Goal: Task Accomplishment & Management: Manage account settings

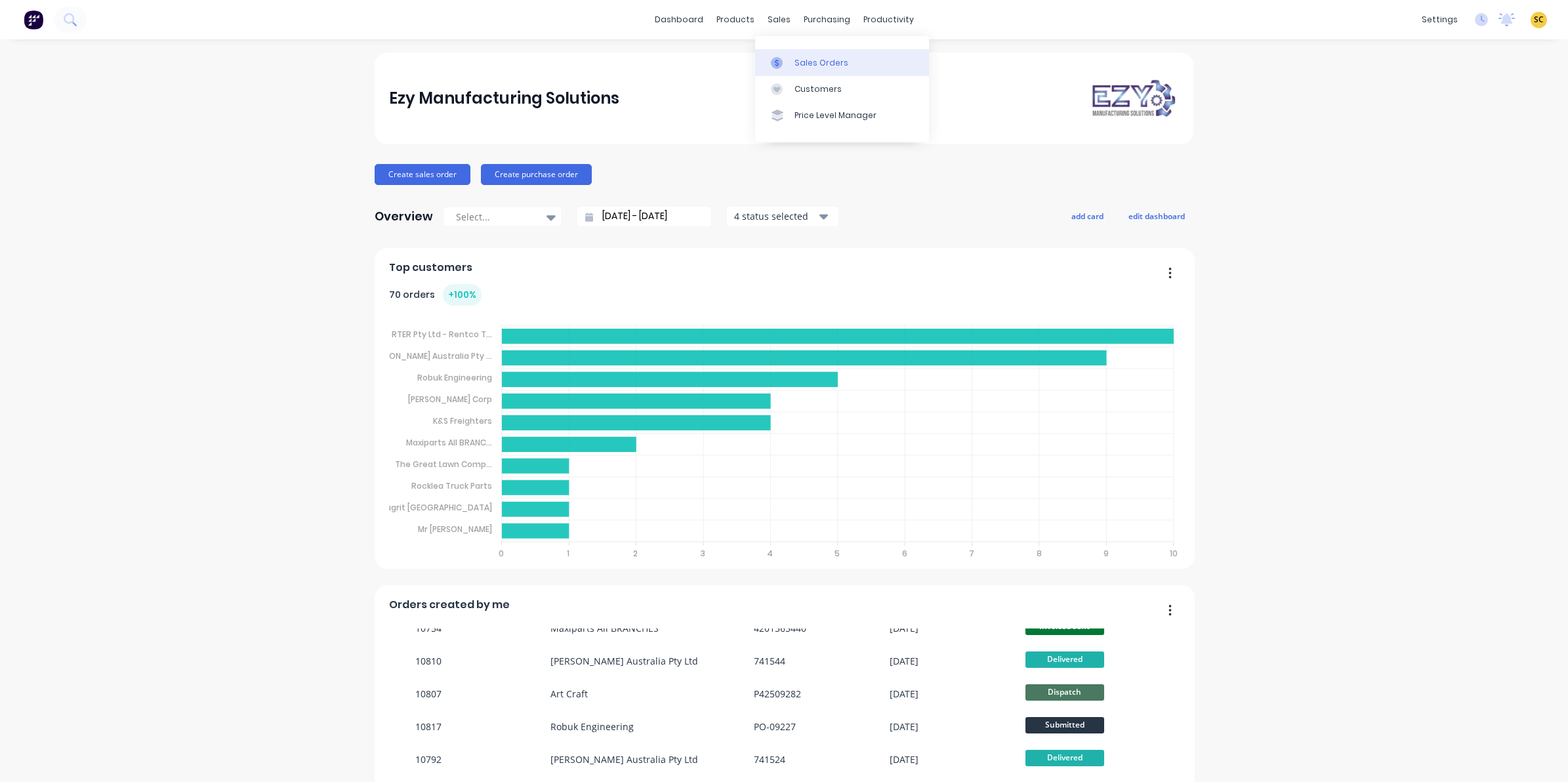
click at [779, 57] on icon at bounding box center [777, 63] width 12 height 12
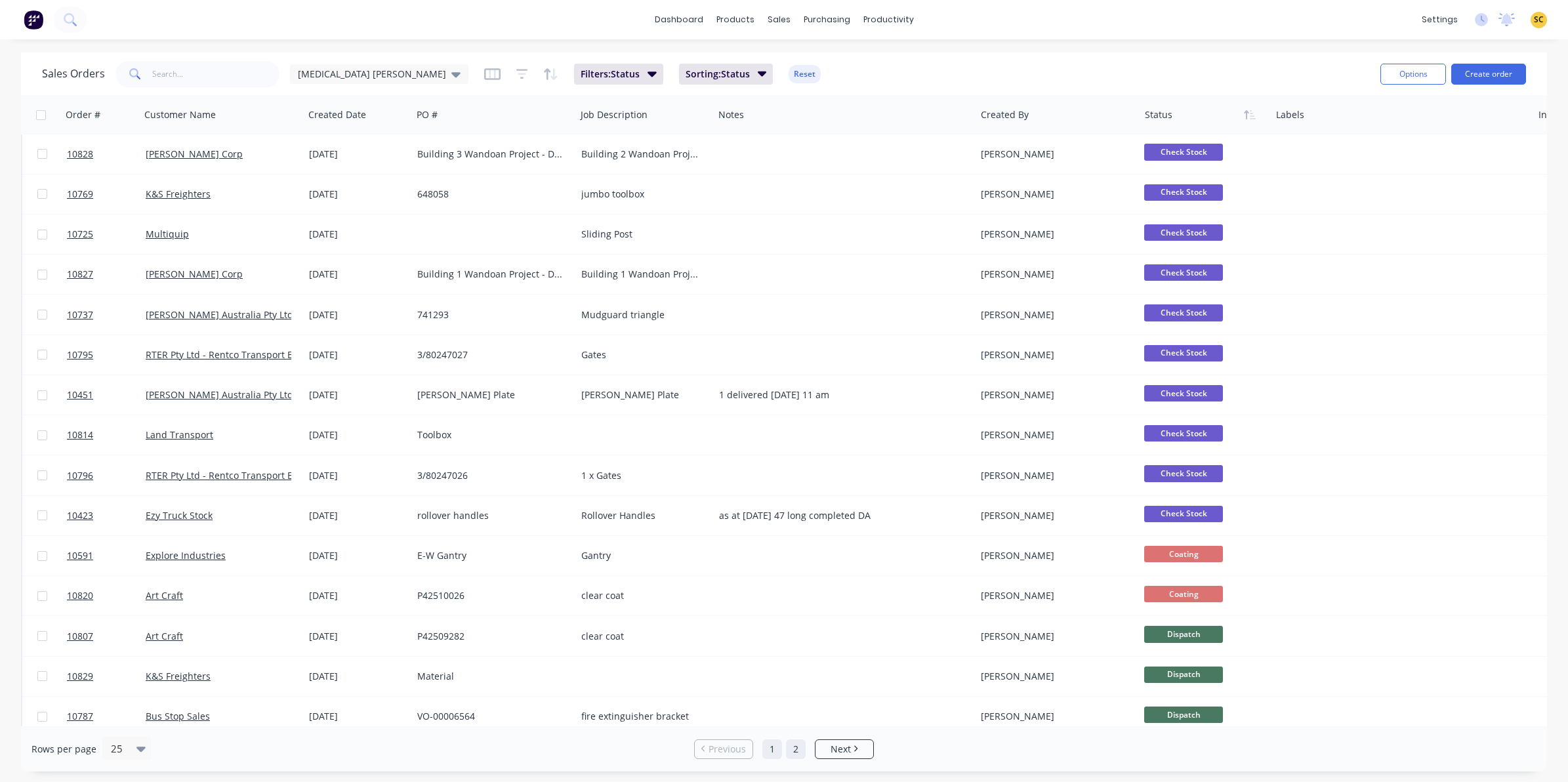
click at [798, 755] on link "2" at bounding box center [795, 749] width 20 height 20
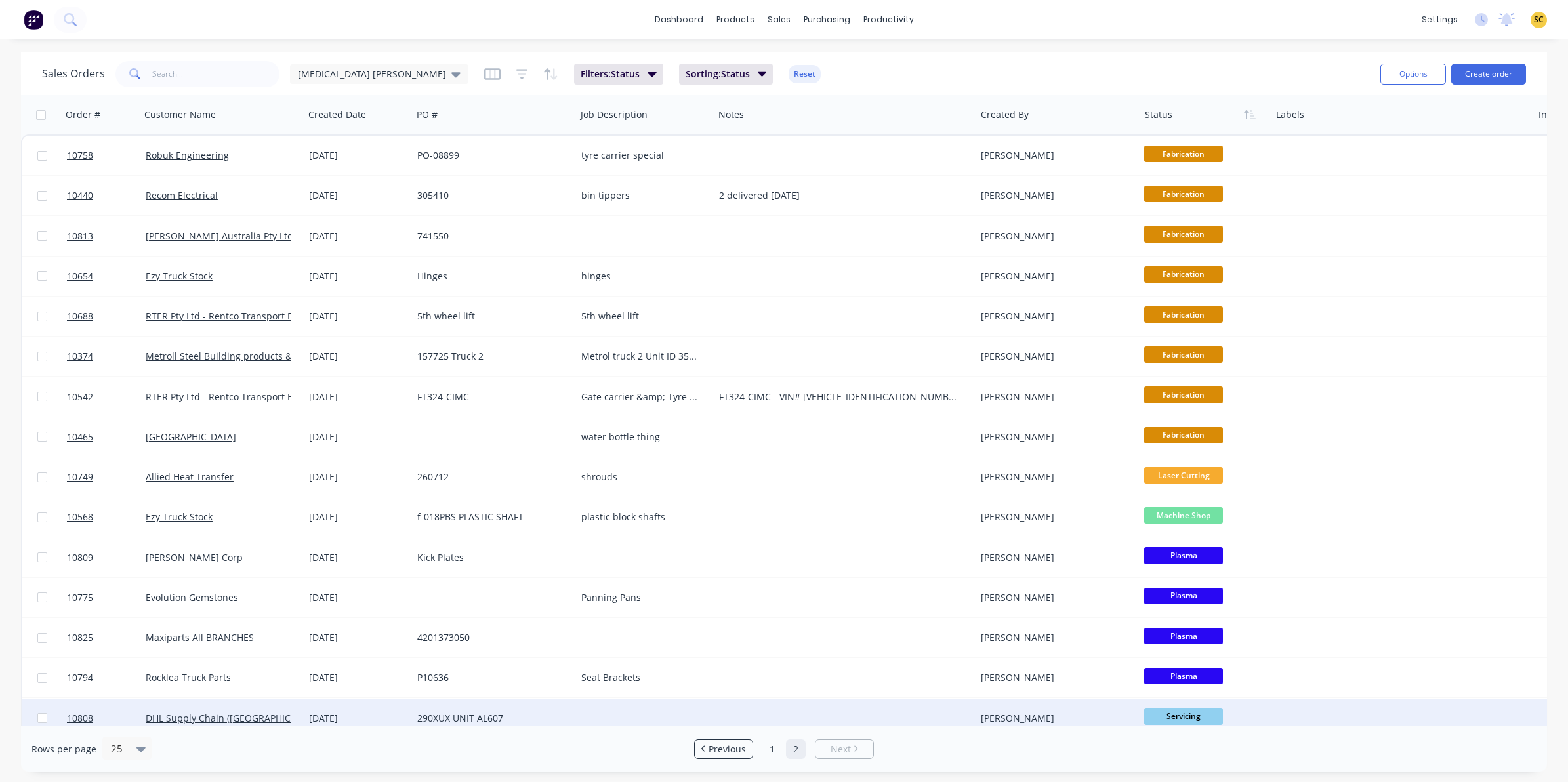
scroll to position [379, 0]
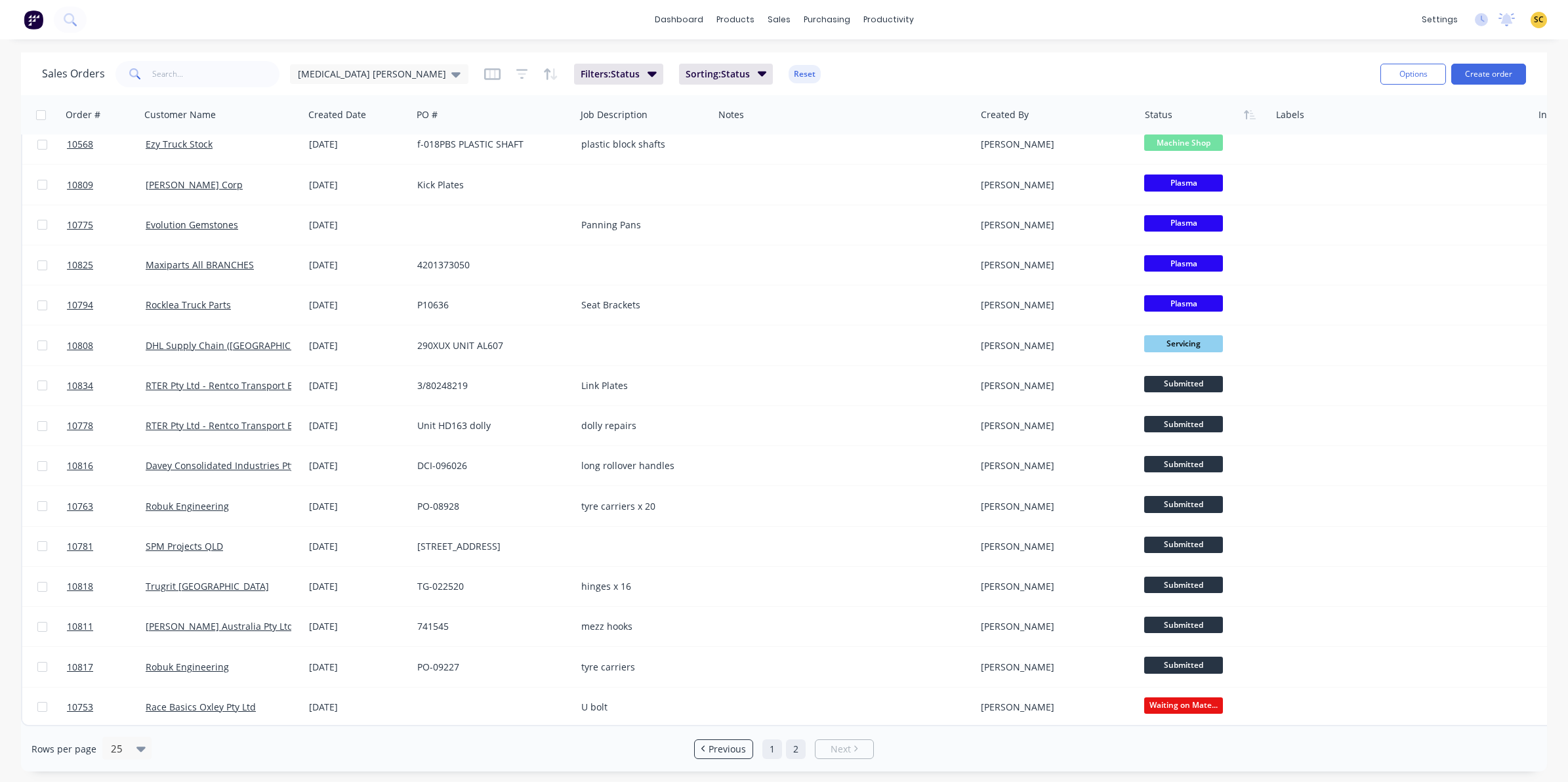
click at [775, 750] on link "1" at bounding box center [772, 749] width 20 height 20
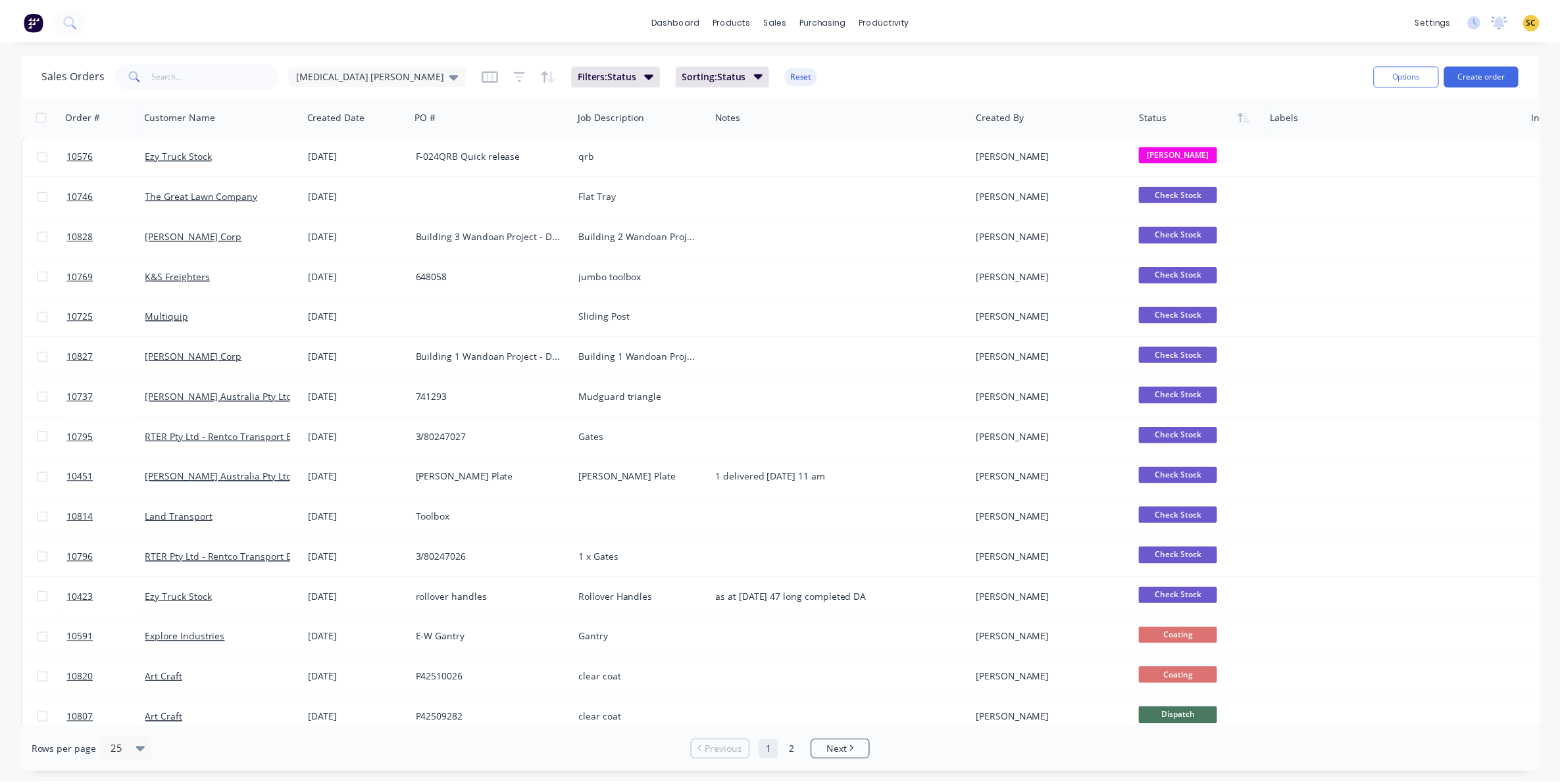
scroll to position [0, 0]
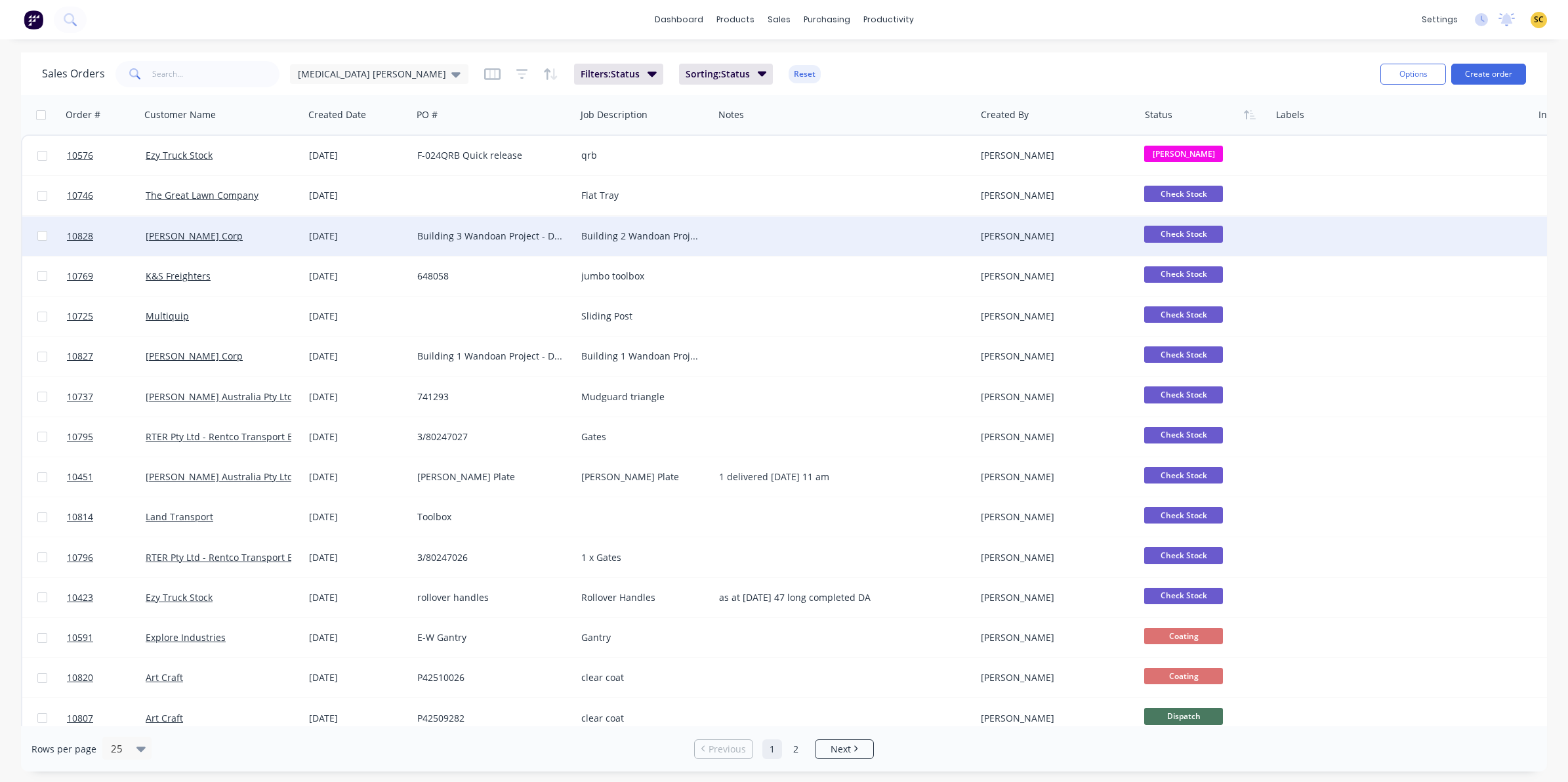
click at [786, 229] on div at bounding box center [845, 236] width 262 height 39
click at [988, 234] on div "Renee Coetzee" at bounding box center [1054, 235] width 146 height 13
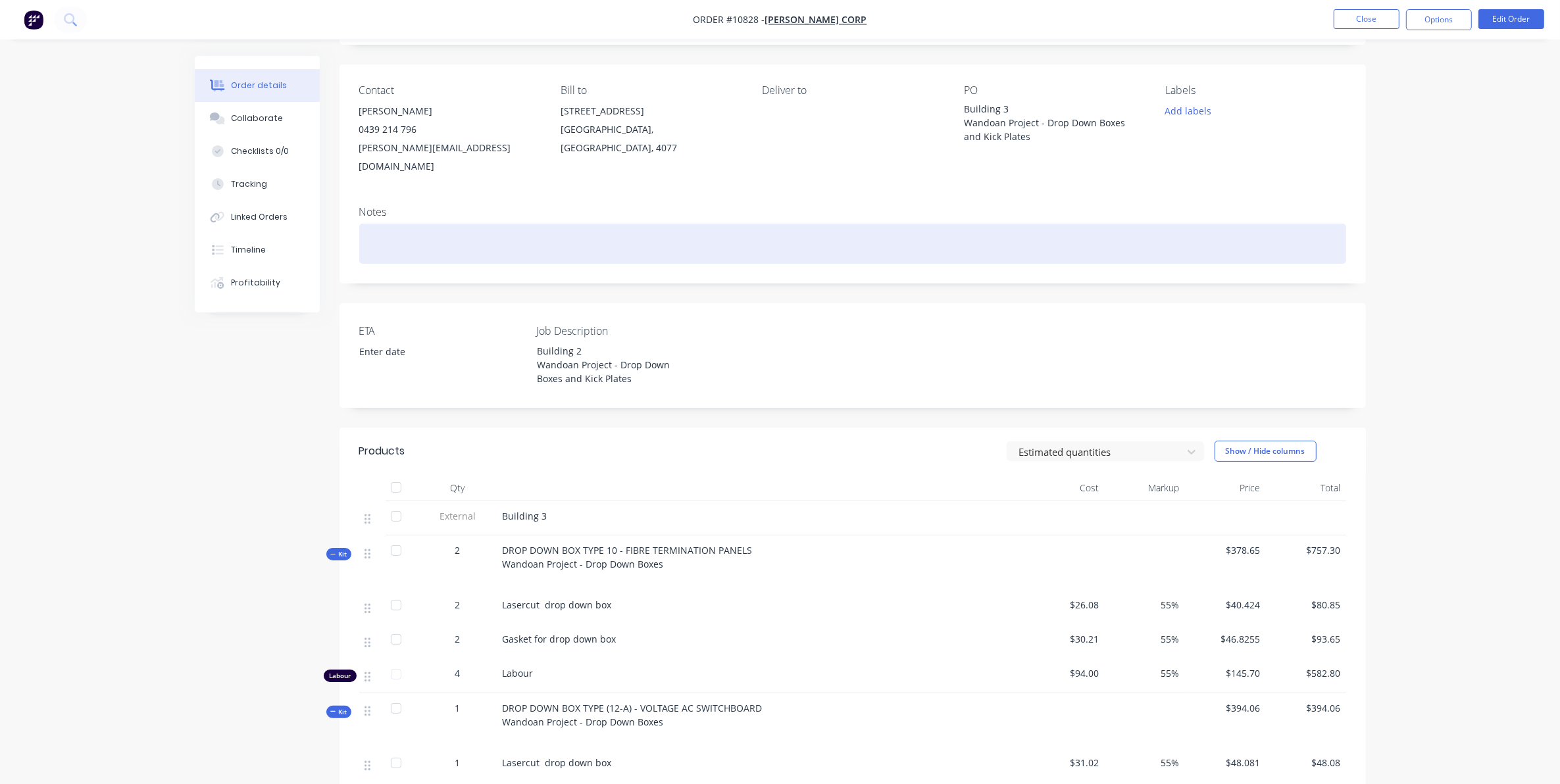
scroll to position [83, 0]
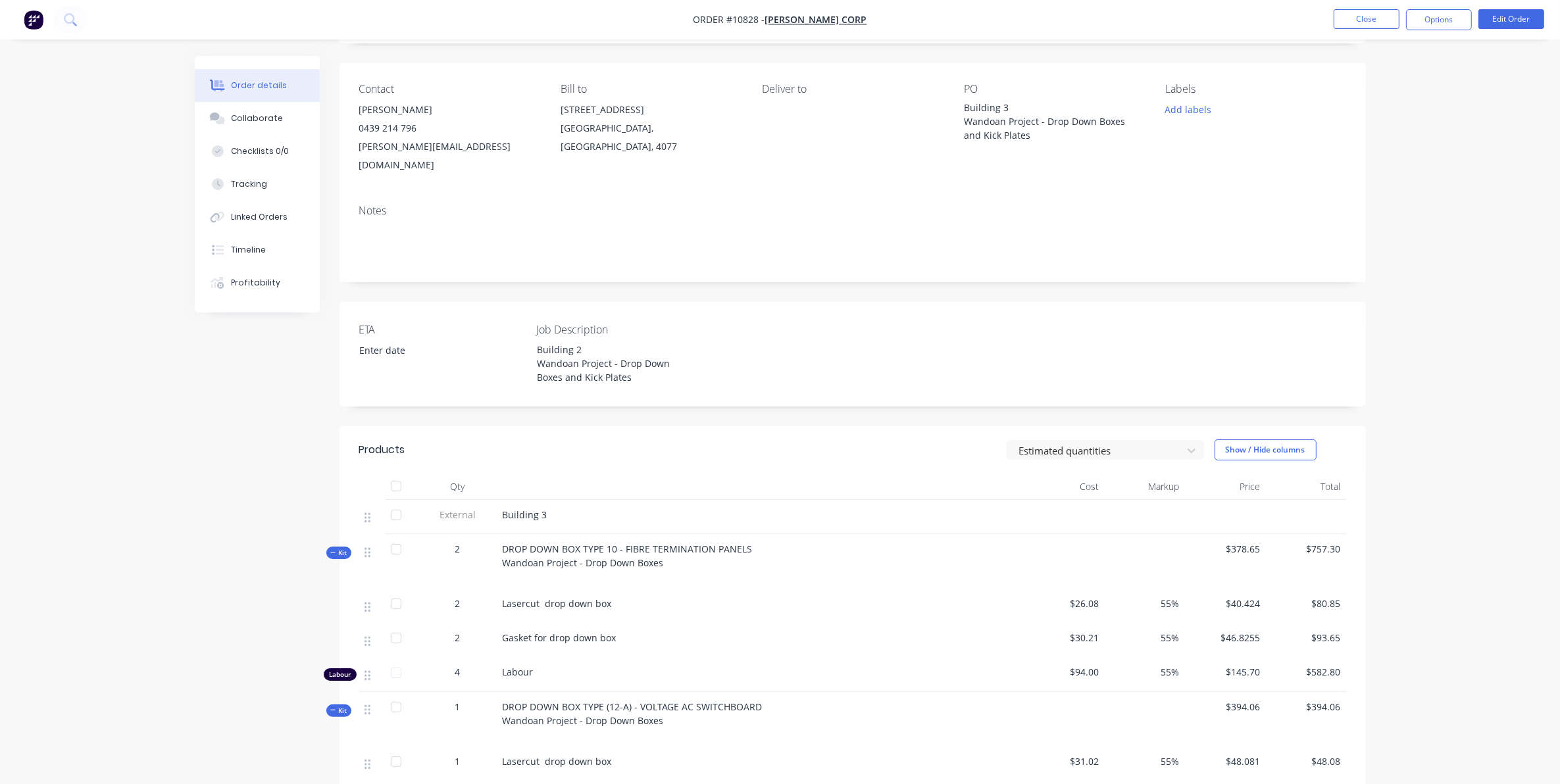
click at [339, 548] on span "Kit" at bounding box center [338, 553] width 17 height 10
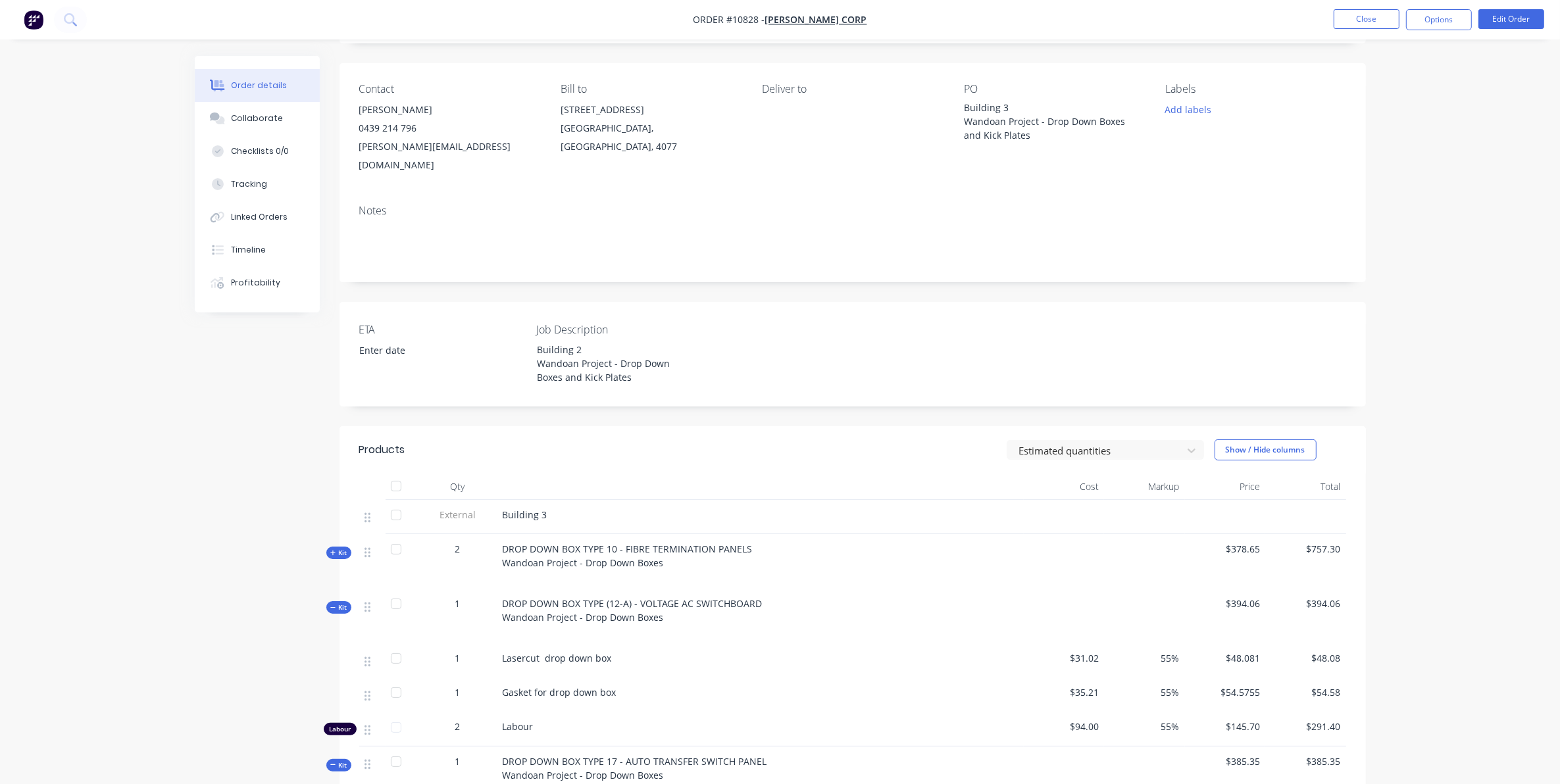
click at [334, 605] on icon "button" at bounding box center [333, 608] width 6 height 7
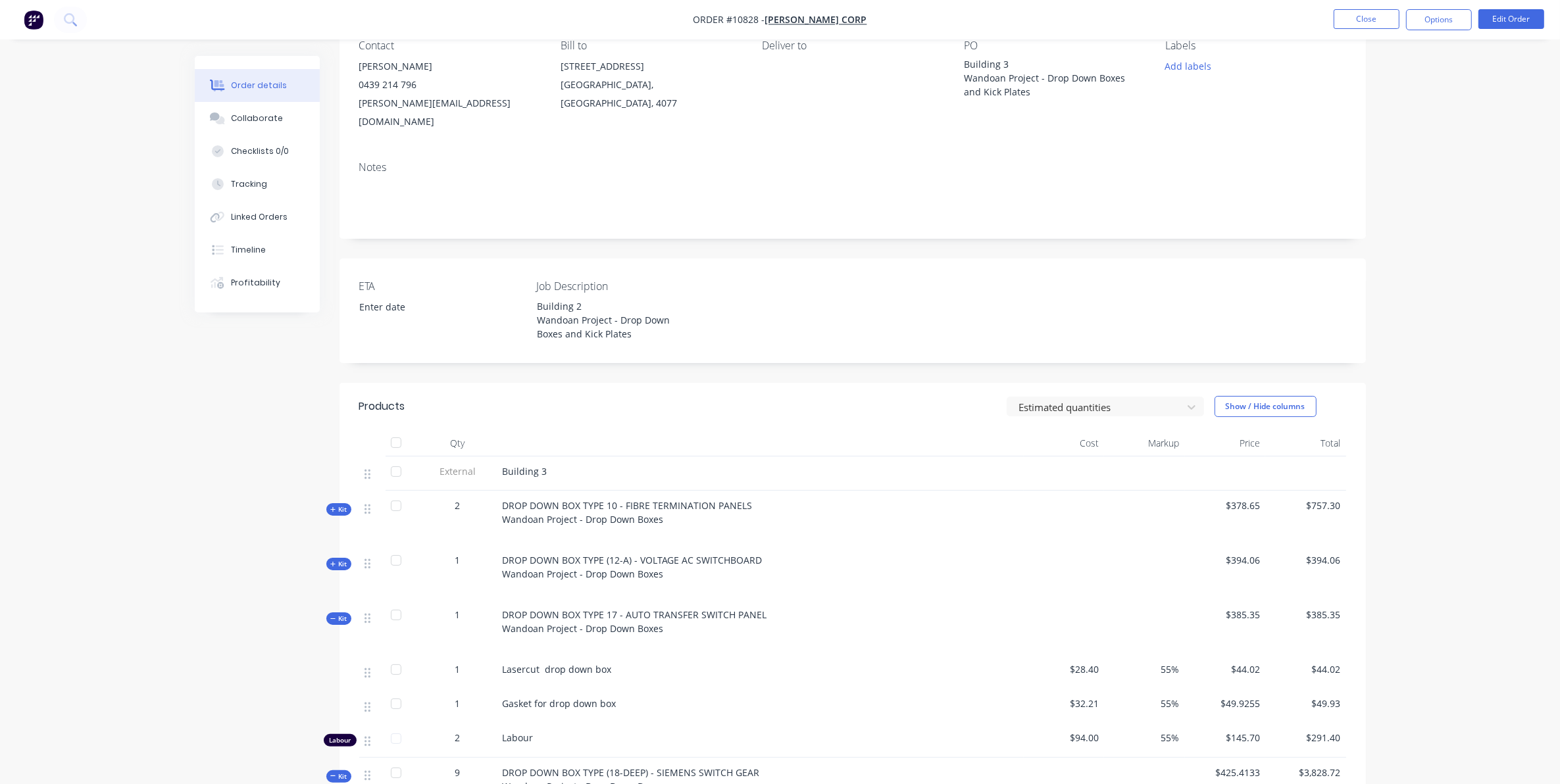
scroll to position [164, 0]
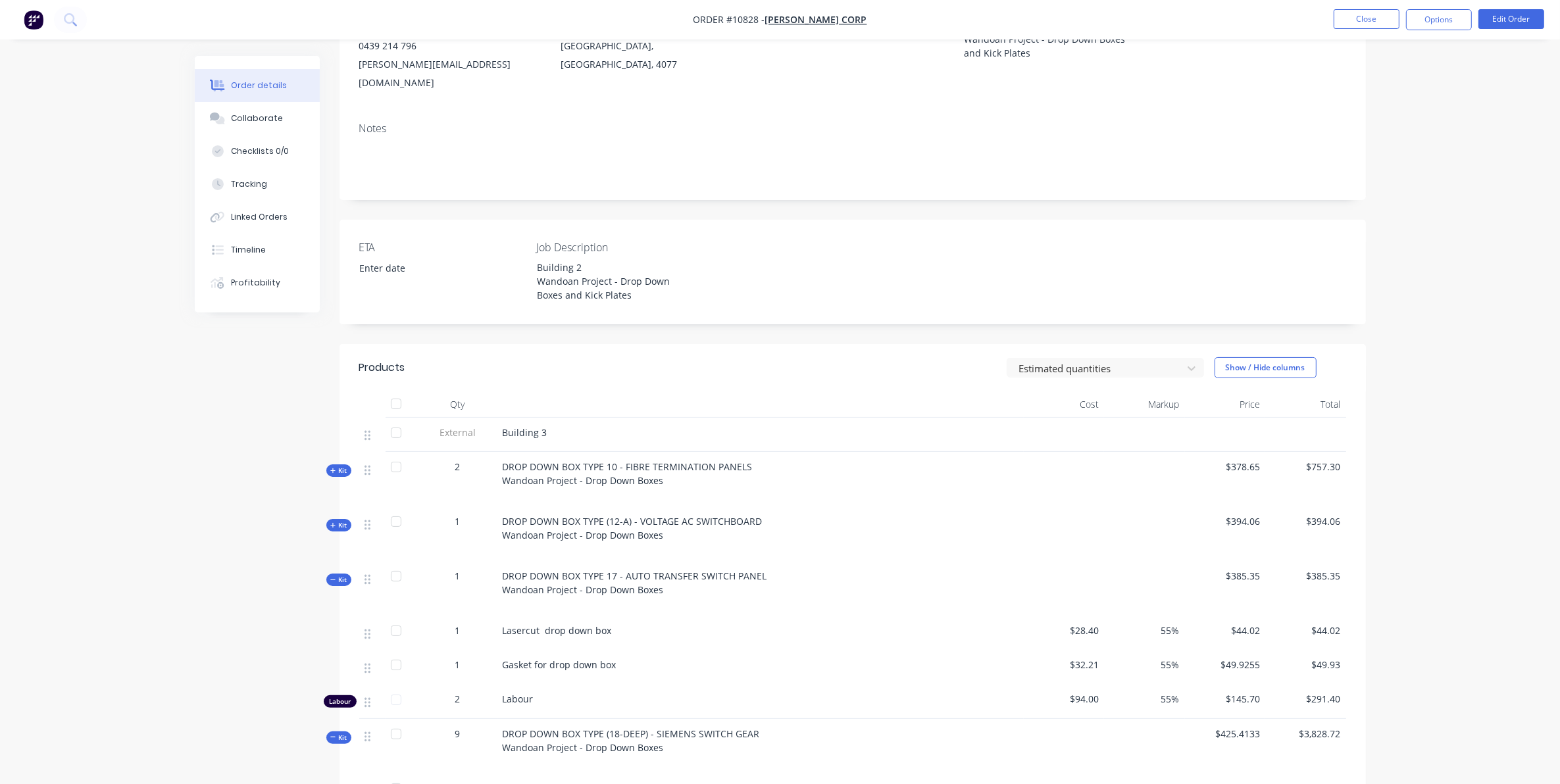
click at [336, 575] on span "Kit" at bounding box center [338, 580] width 17 height 10
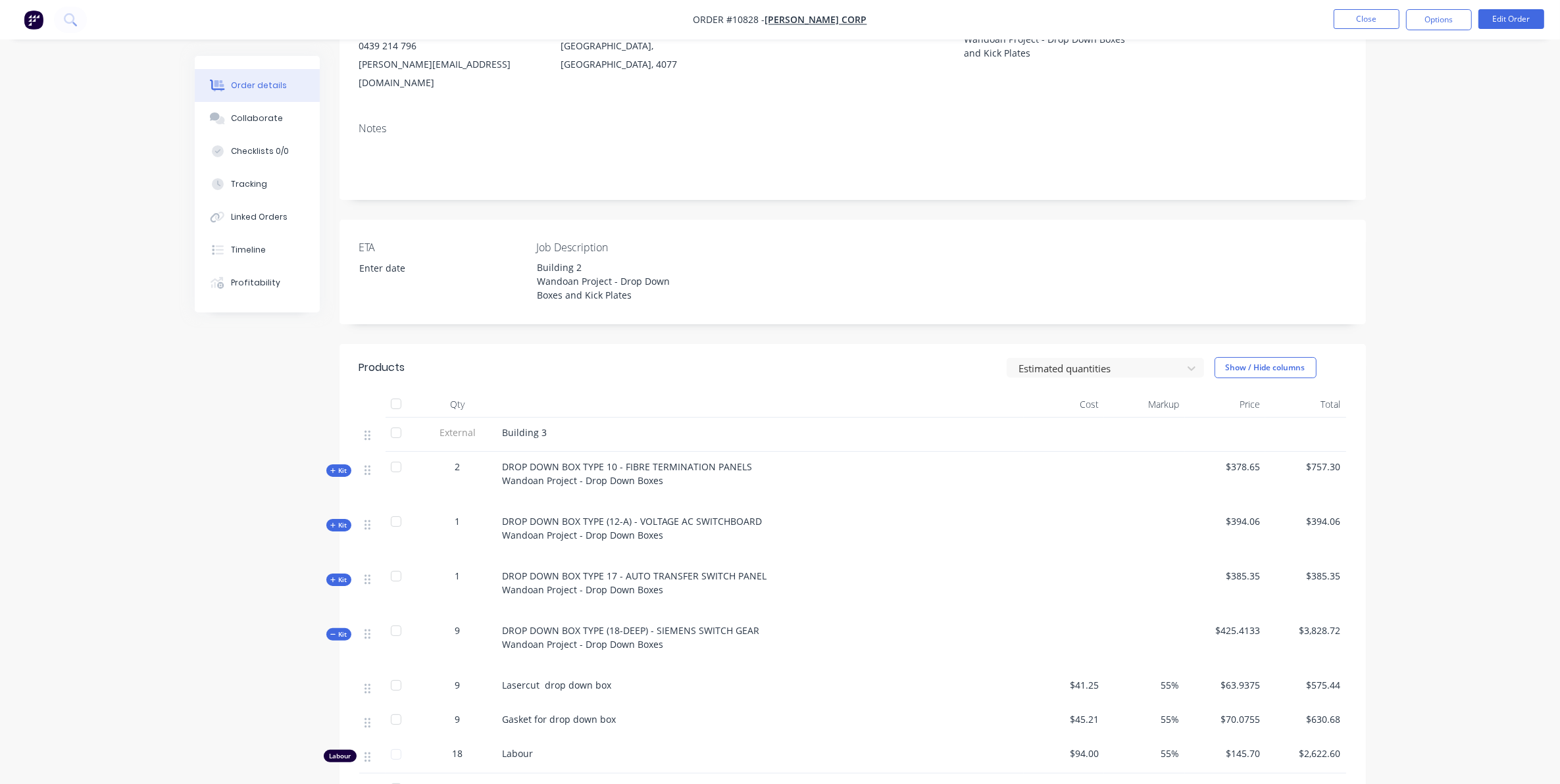
drag, startPoint x: 346, startPoint y: 618, endPoint x: 344, endPoint y: 630, distance: 12.2
click at [344, 630] on span "Kit" at bounding box center [338, 635] width 17 height 10
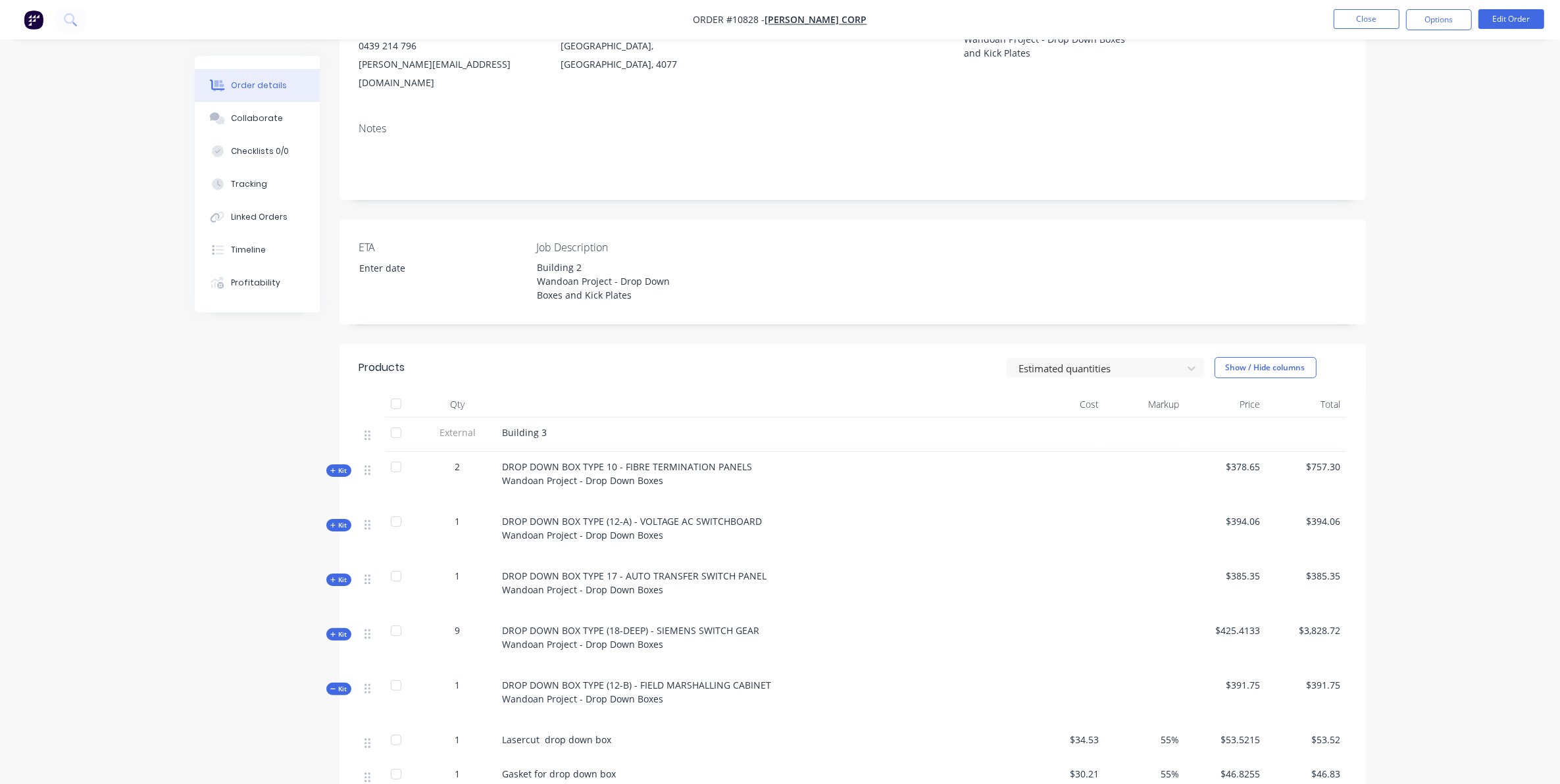
click at [341, 684] on span "Kit" at bounding box center [338, 689] width 17 height 10
click at [339, 739] on span "Kit" at bounding box center [338, 743] width 17 height 10
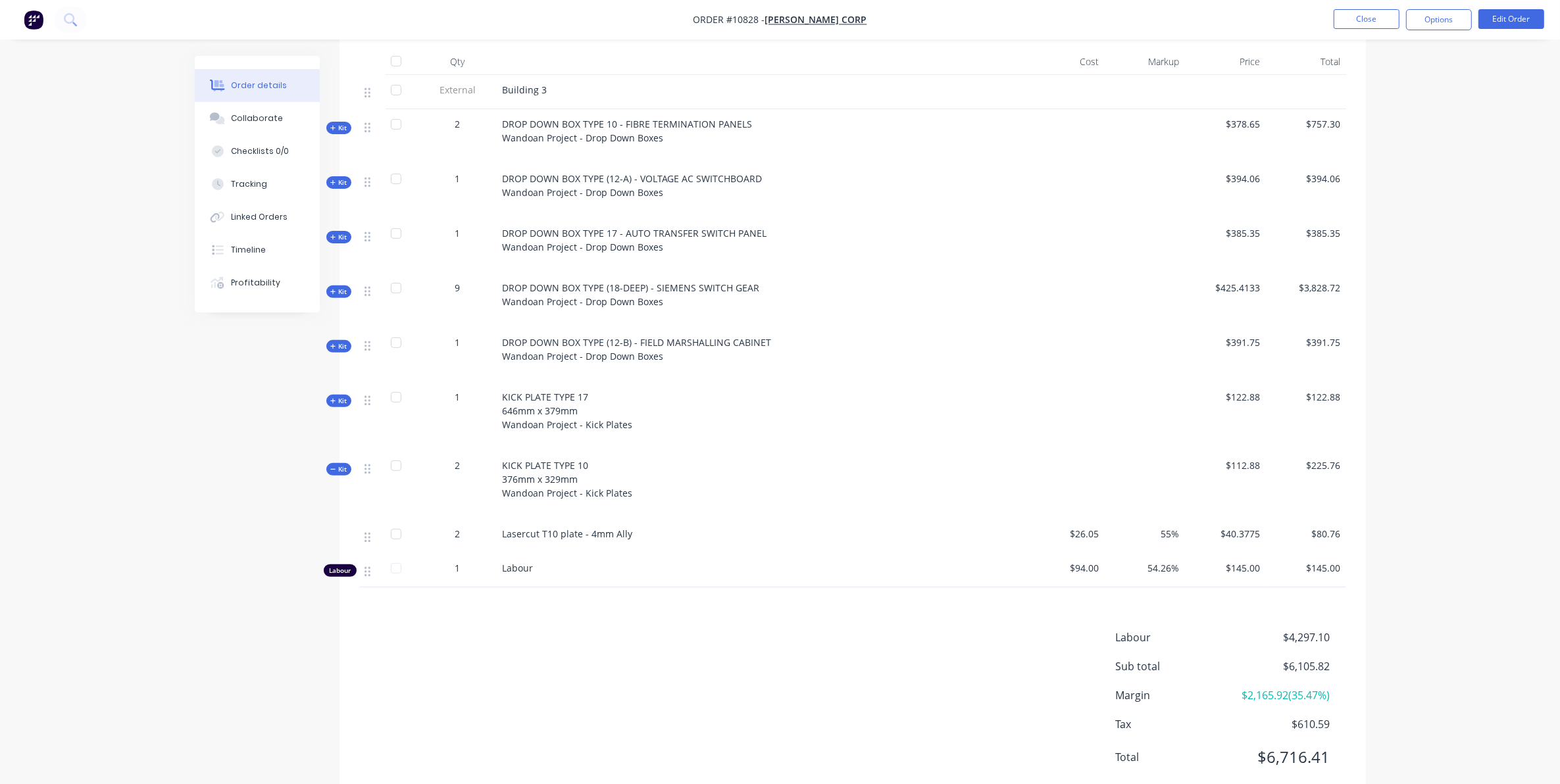
scroll to position [530, 0]
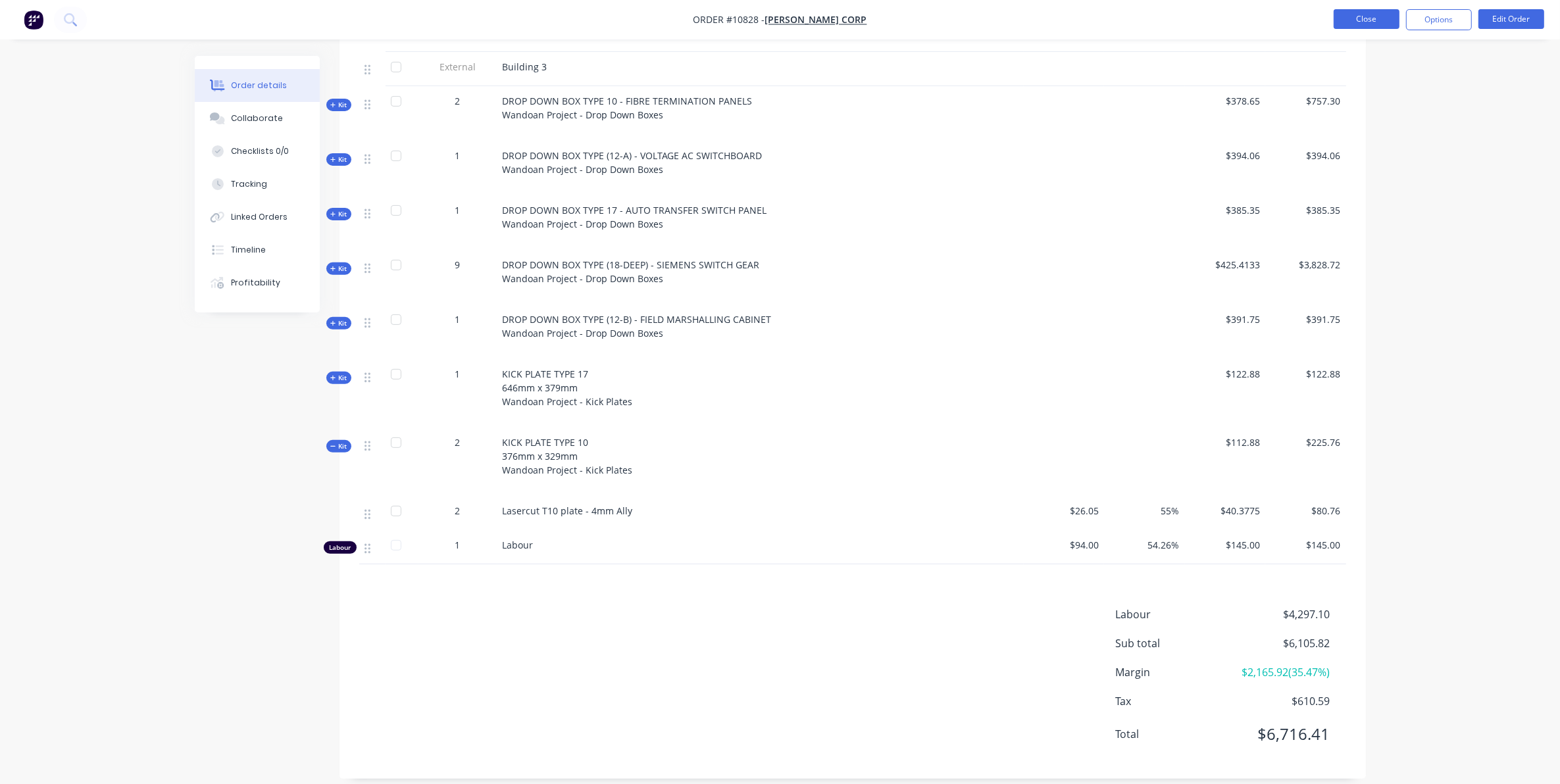
click at [1370, 20] on button "Close" at bounding box center [1366, 19] width 66 height 20
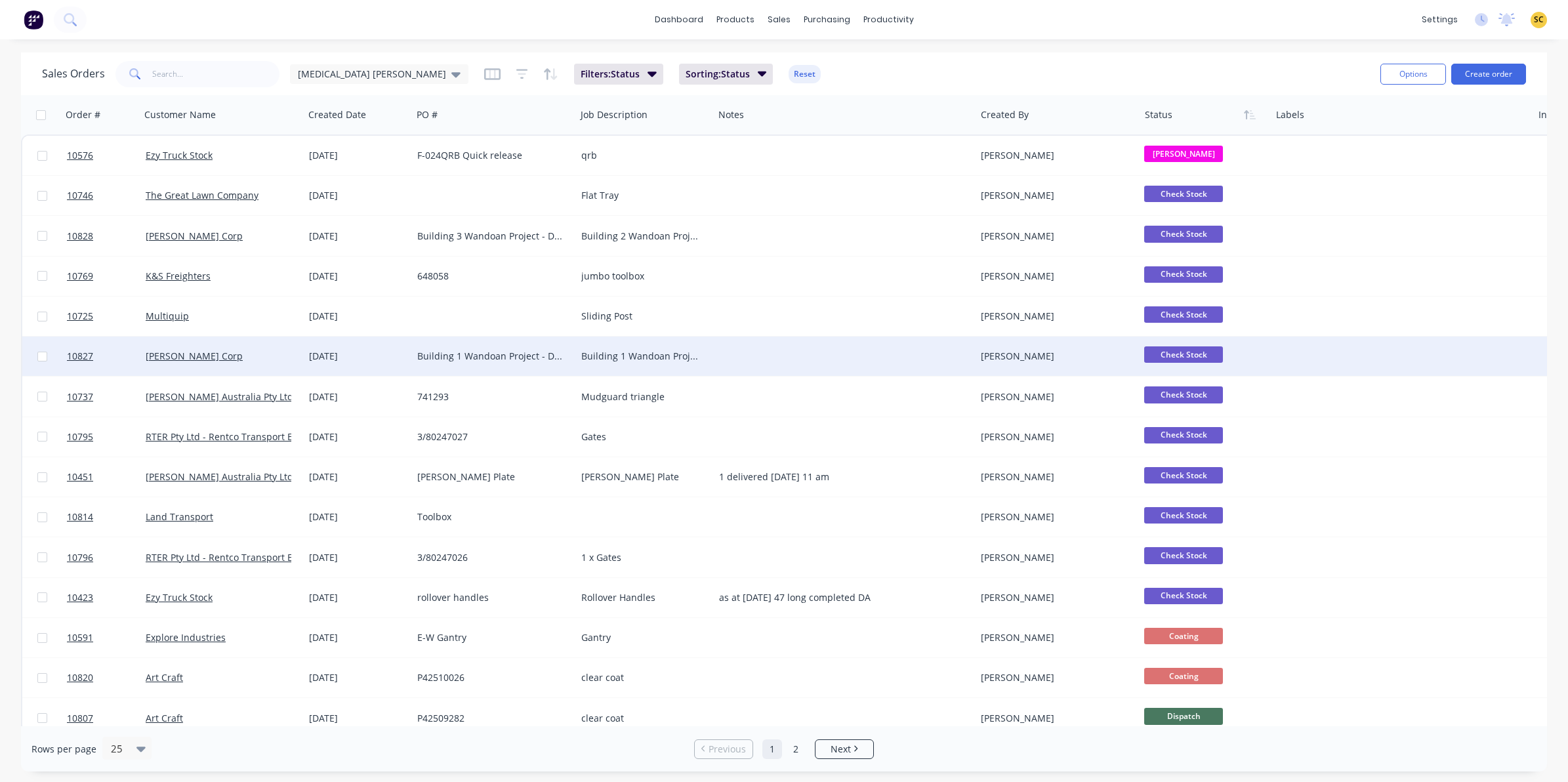
click at [587, 374] on div "Building 1 Wandoan Project - Drop Down Boxes and Kick Plates" at bounding box center [645, 356] width 138 height 39
click at [505, 366] on div "Building 1 Wandoan Project - Drop Down Boxes and Kick Plates" at bounding box center [494, 356] width 164 height 39
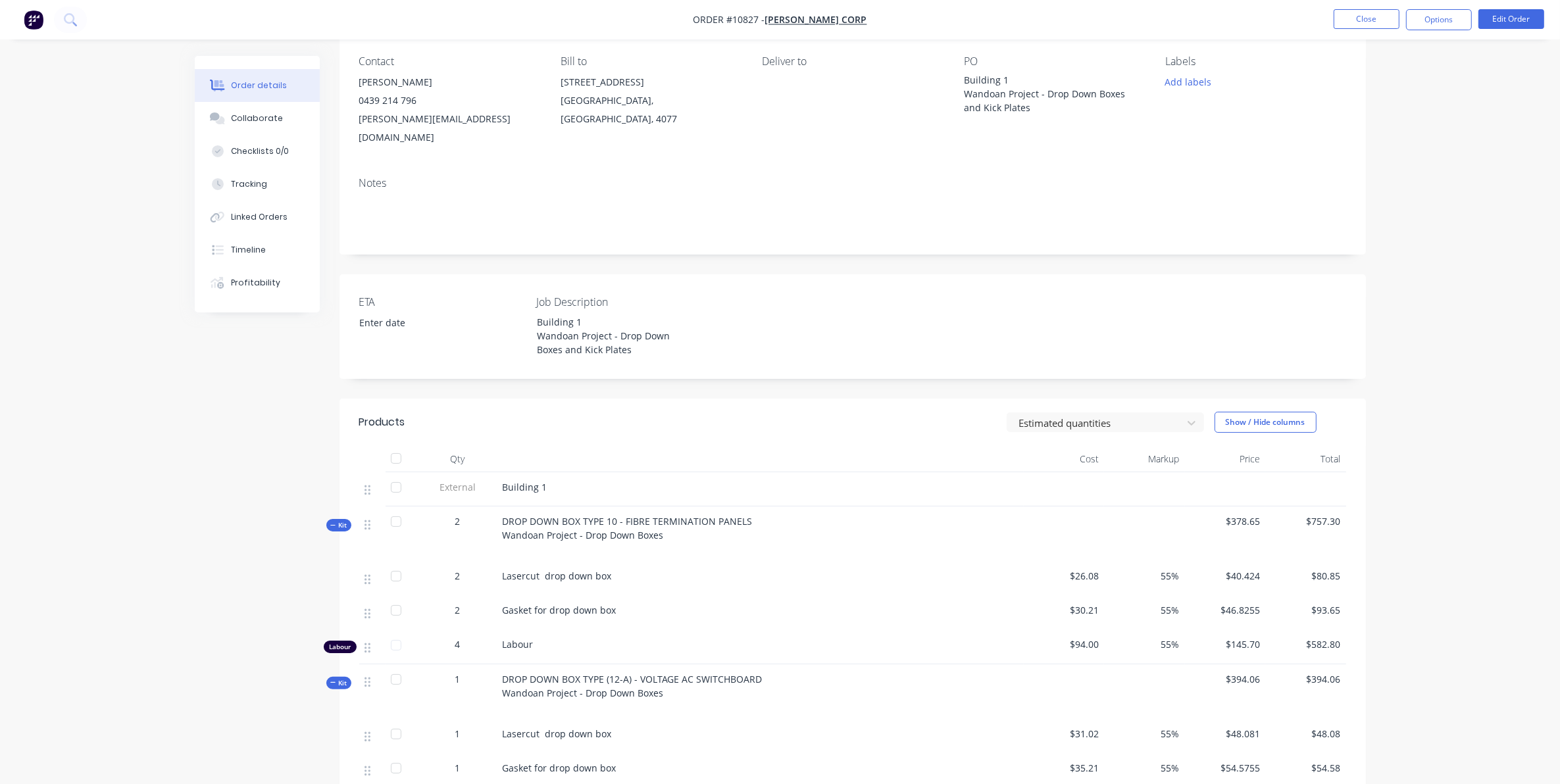
scroll to position [164, 0]
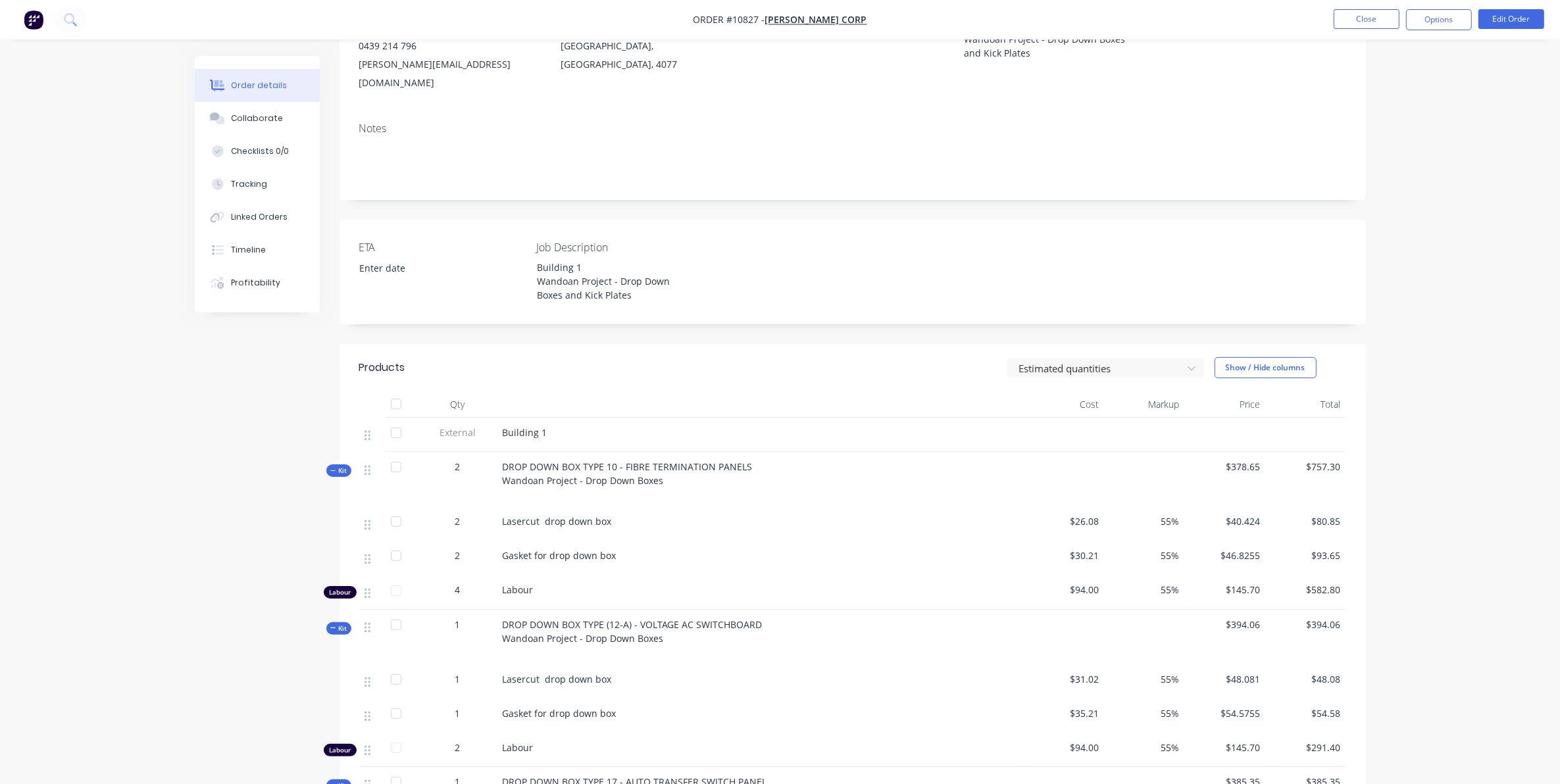
click at [336, 467] on icon "button" at bounding box center [333, 471] width 6 height 7
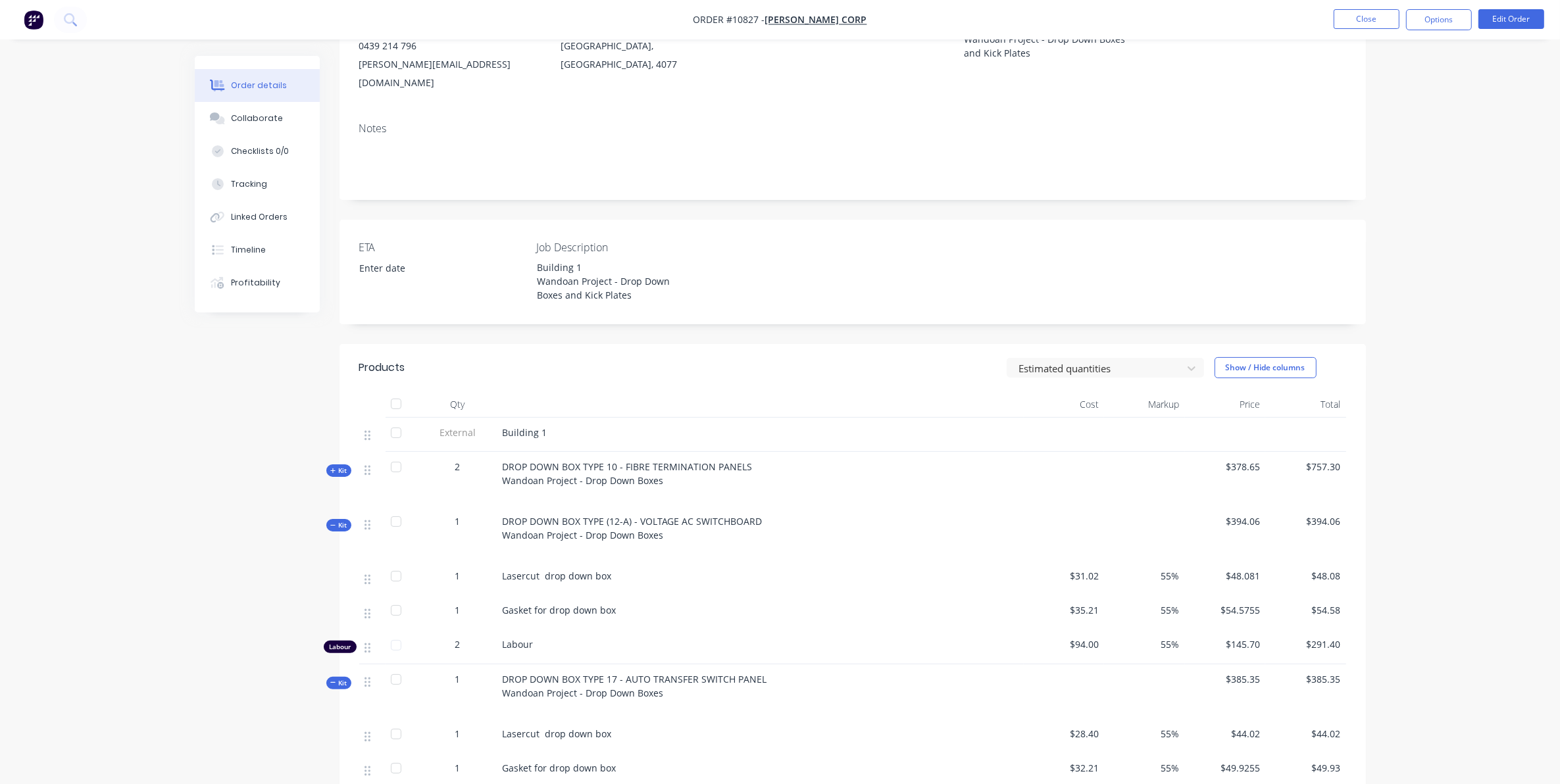
click at [348, 519] on button "Kit" at bounding box center [338, 525] width 25 height 12
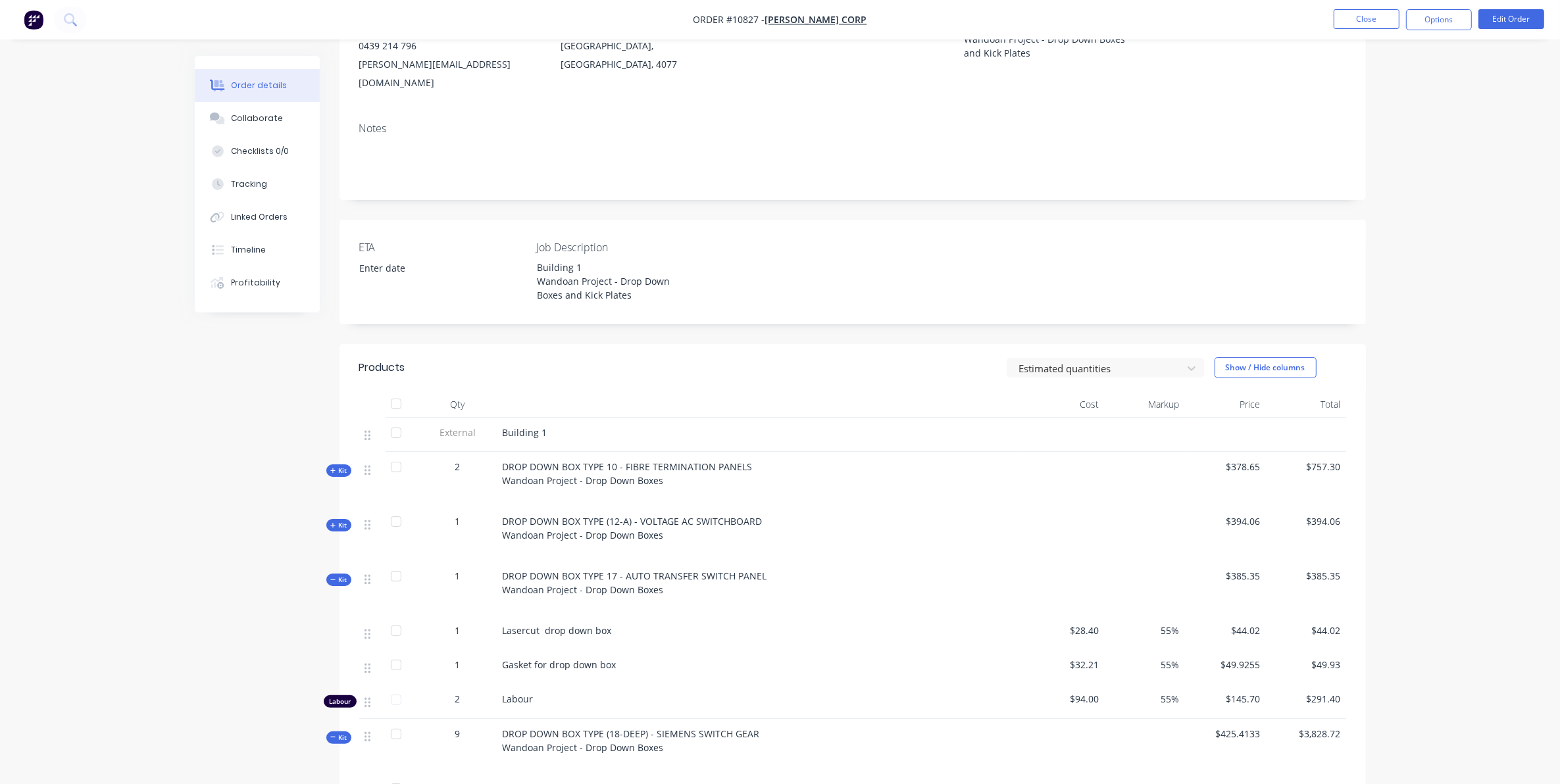
click at [337, 575] on span "Kit" at bounding box center [338, 580] width 17 height 10
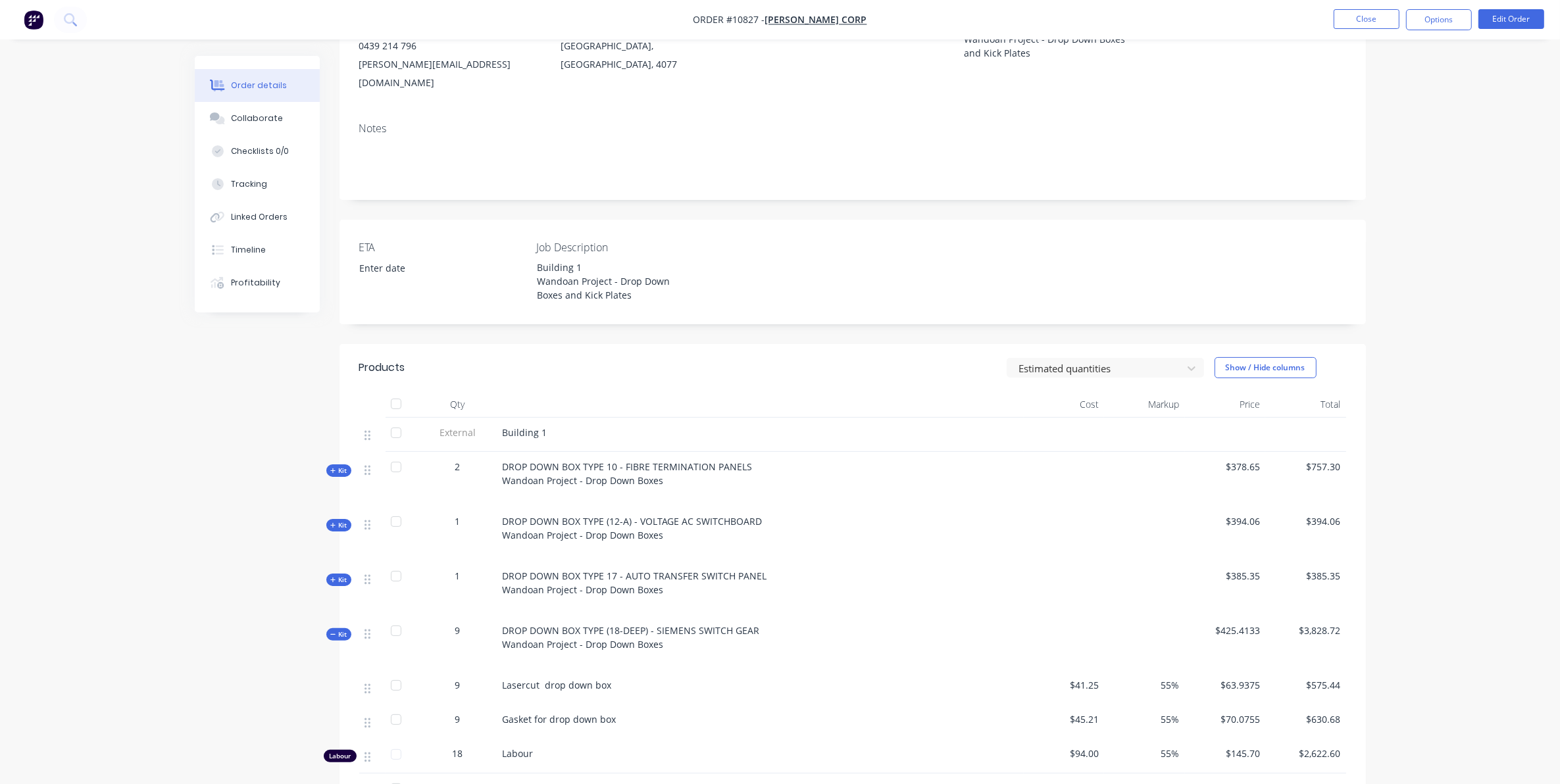
click at [343, 630] on span "Kit" at bounding box center [338, 635] width 17 height 10
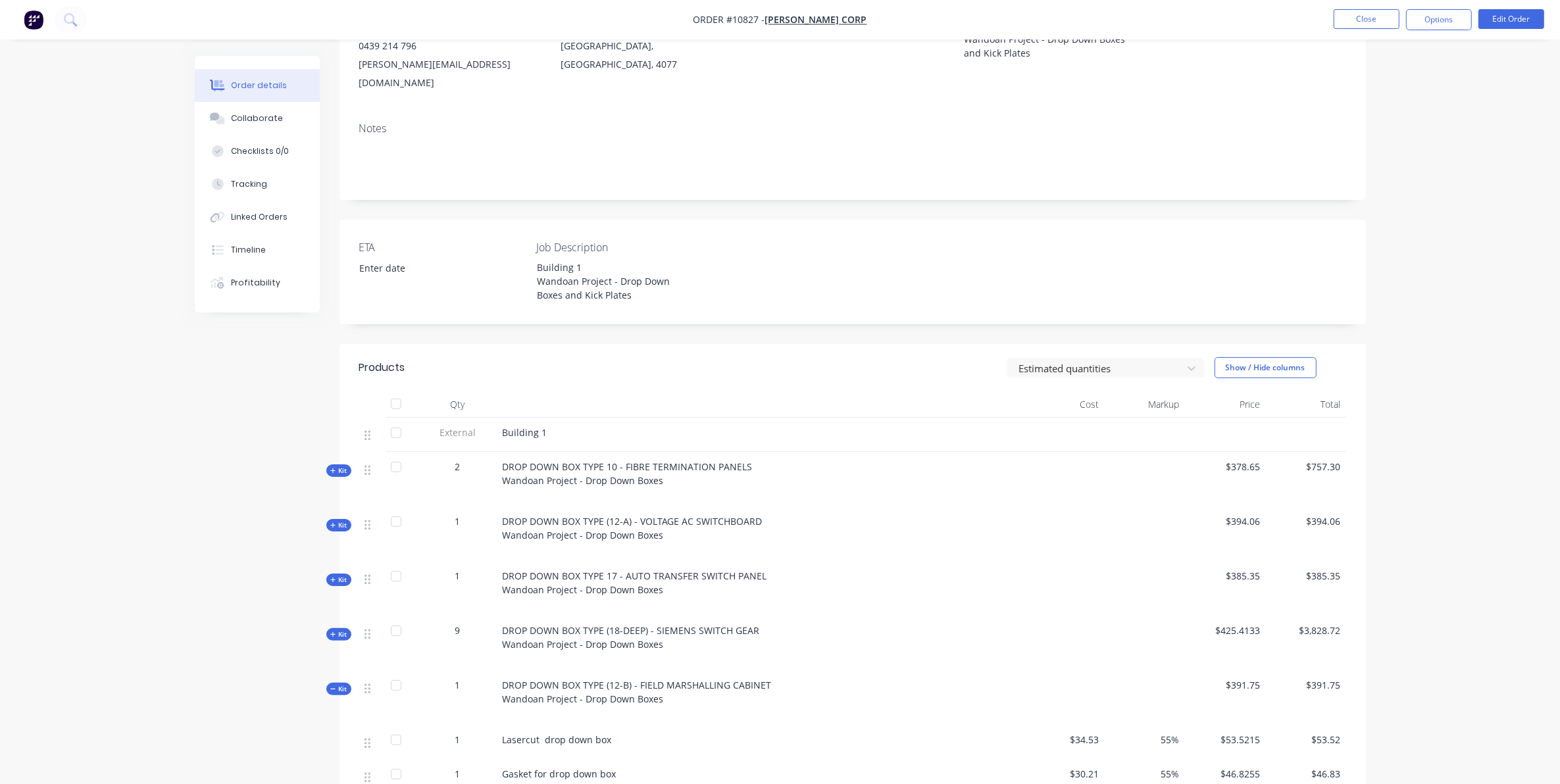
click at [329, 683] on button "Kit" at bounding box center [338, 689] width 25 height 12
click at [336, 739] on span "Kit" at bounding box center [338, 743] width 17 height 10
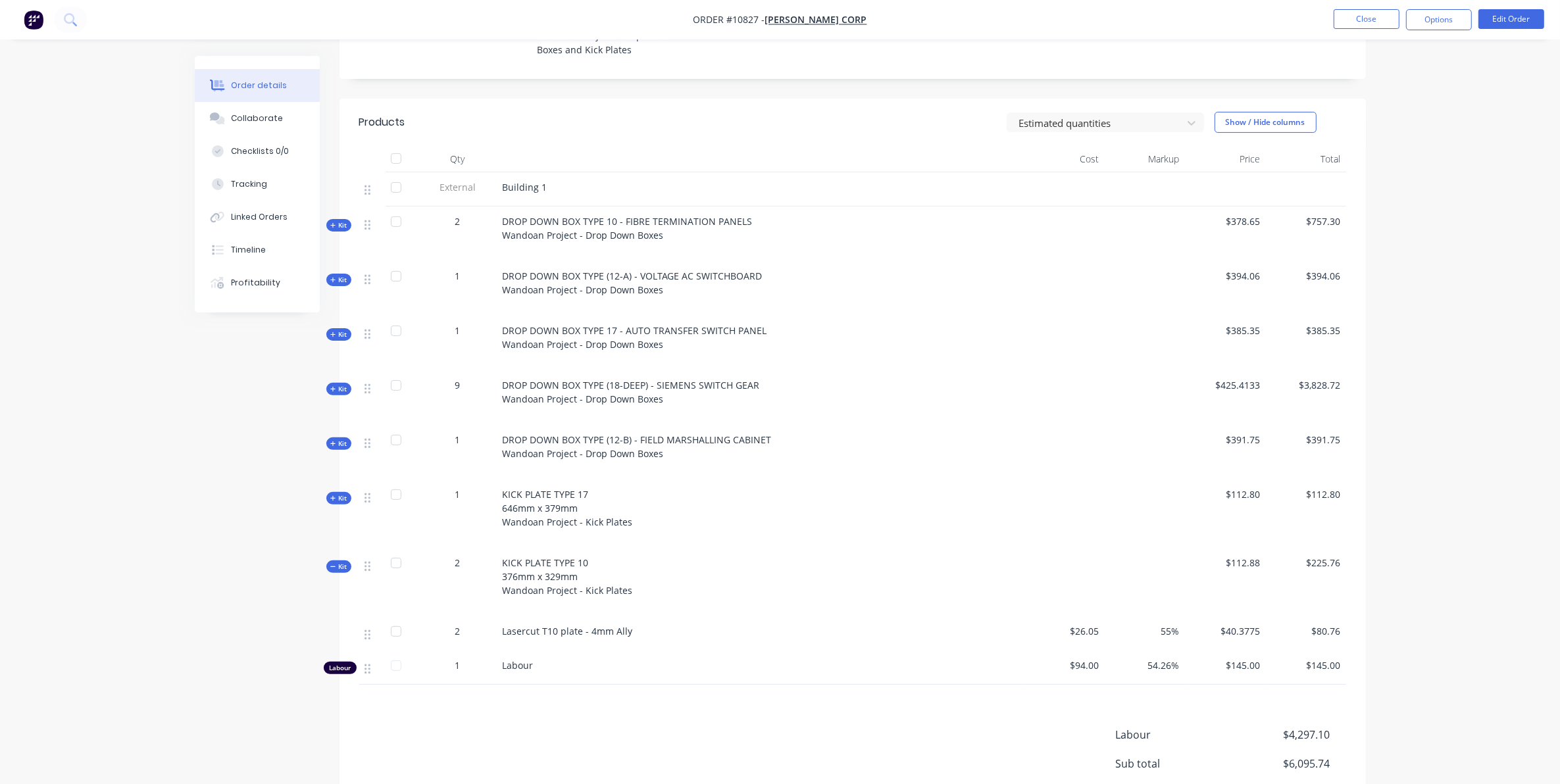
scroll to position [411, 0]
click at [331, 561] on span "Kit" at bounding box center [338, 566] width 17 height 10
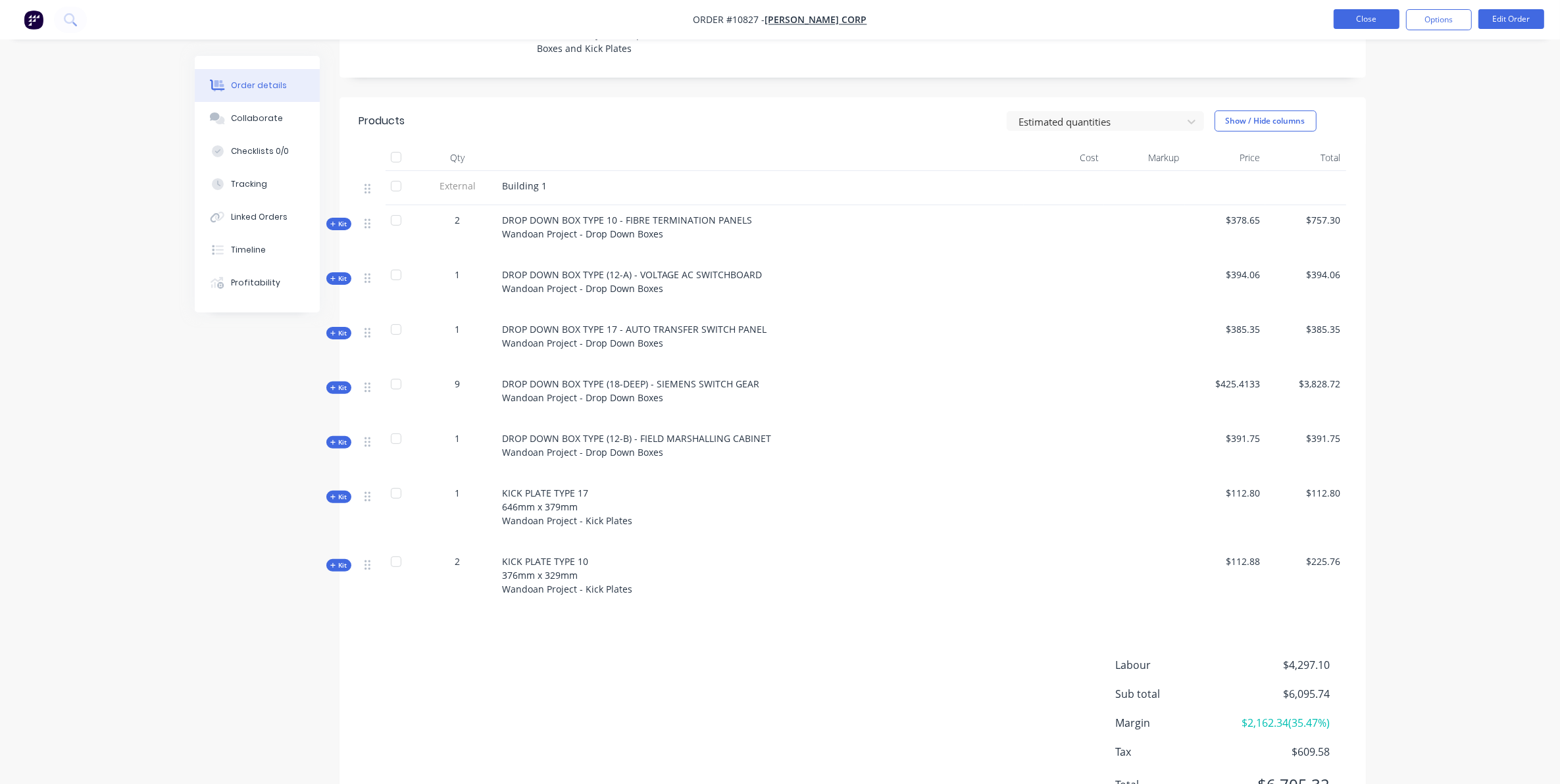
click at [1386, 12] on button "Close" at bounding box center [1366, 19] width 66 height 20
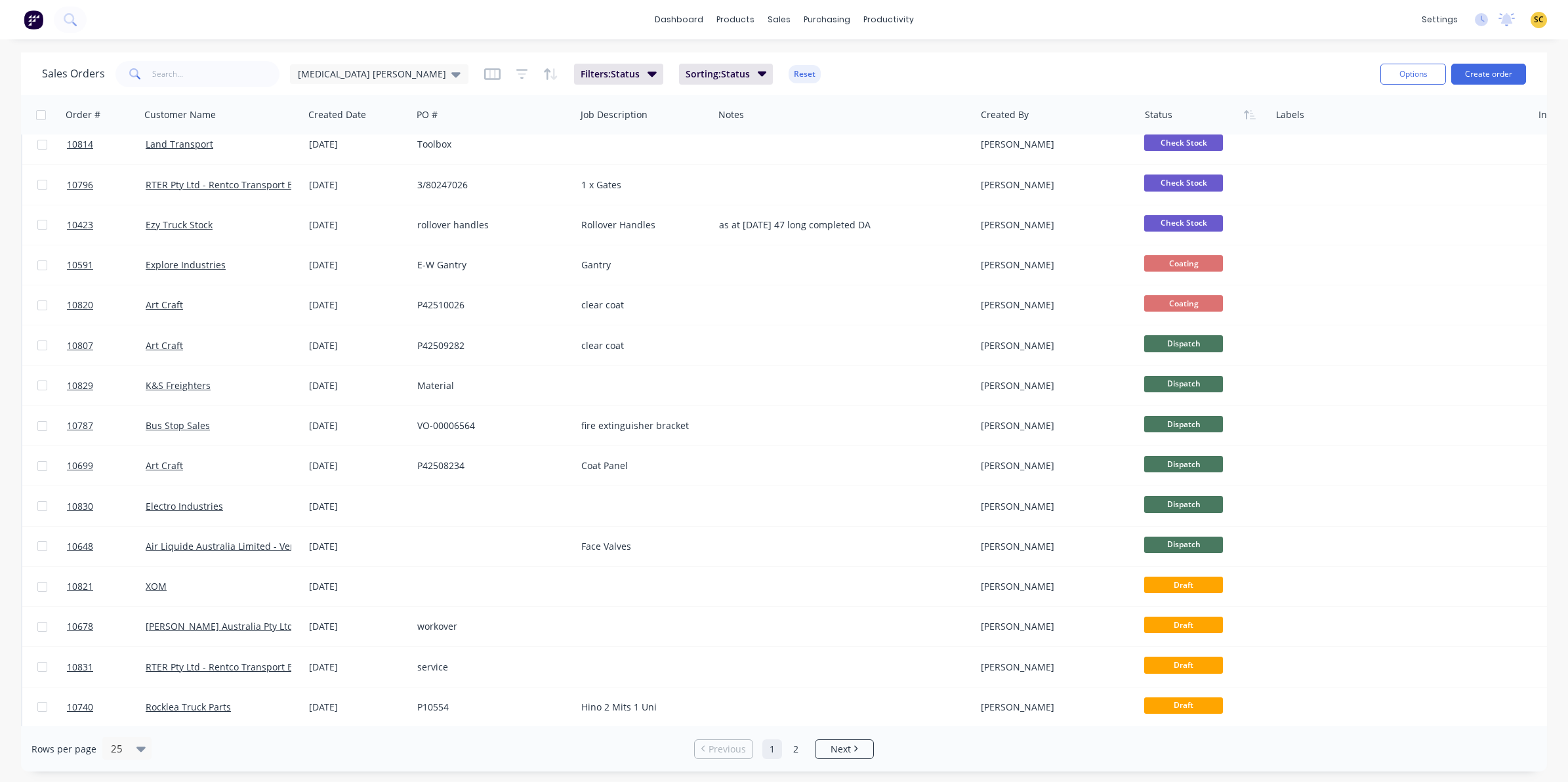
scroll to position [337, 0]
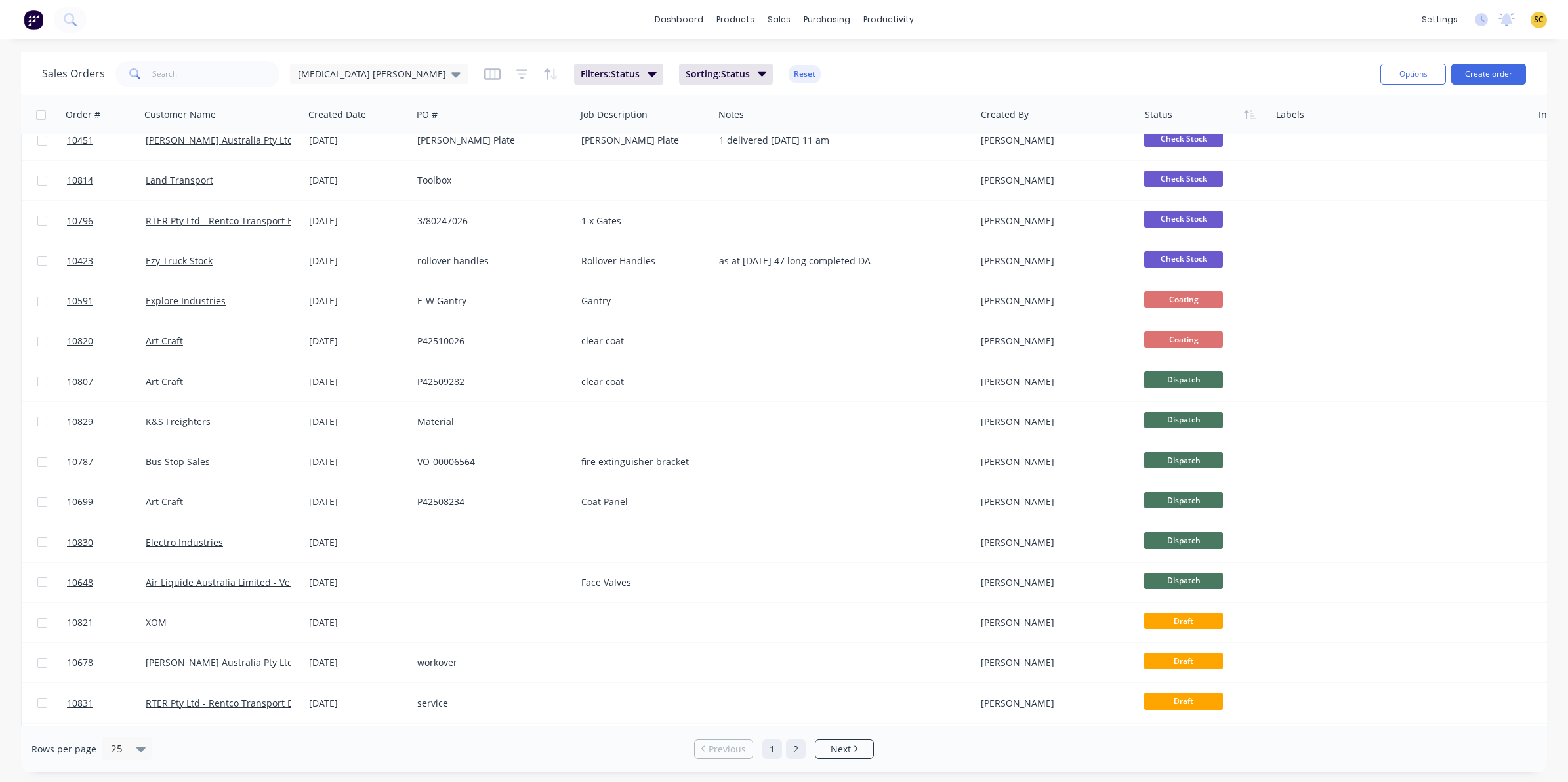
click at [796, 753] on link "2" at bounding box center [795, 749] width 20 height 20
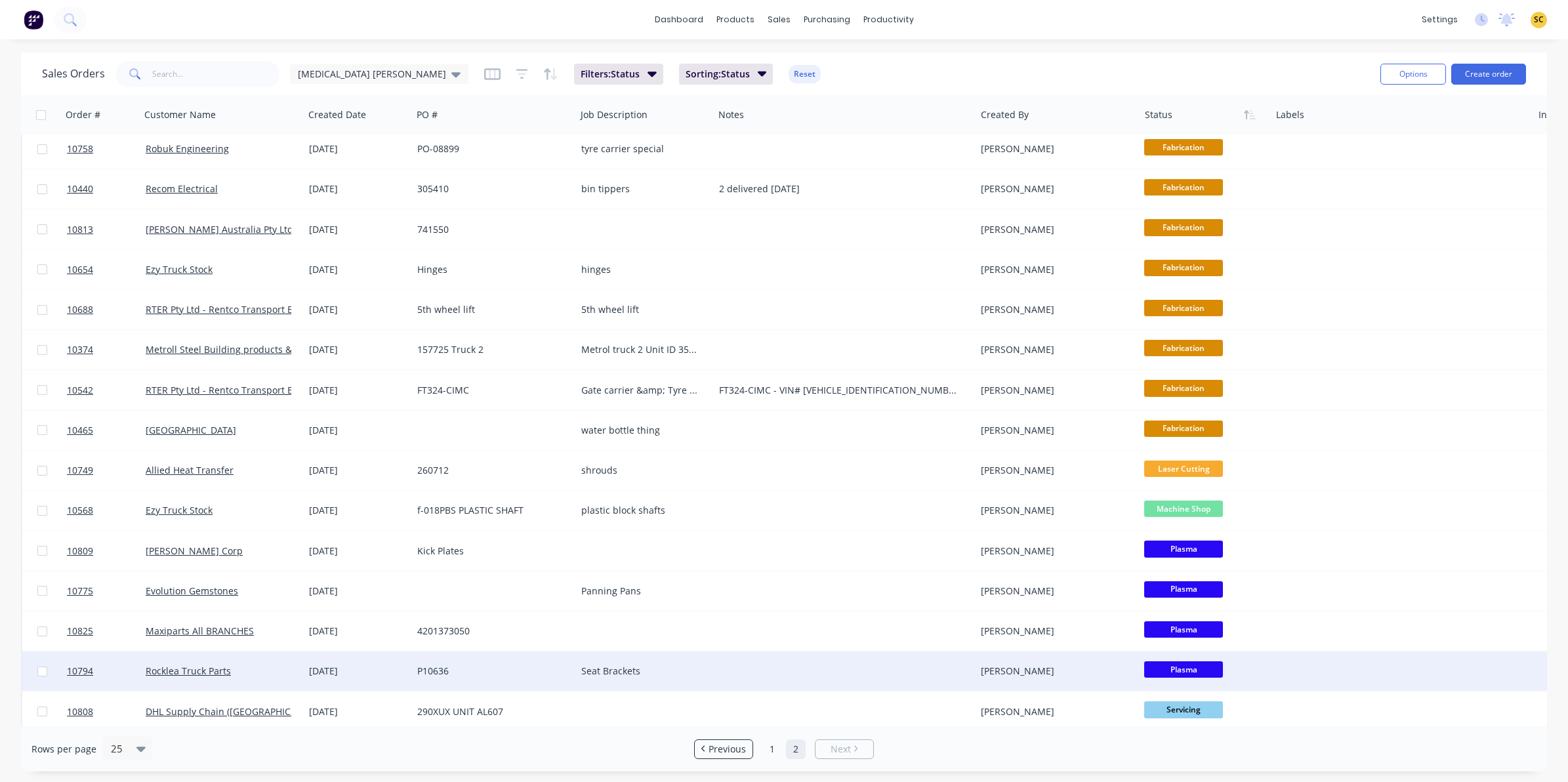
scroll to position [0, 0]
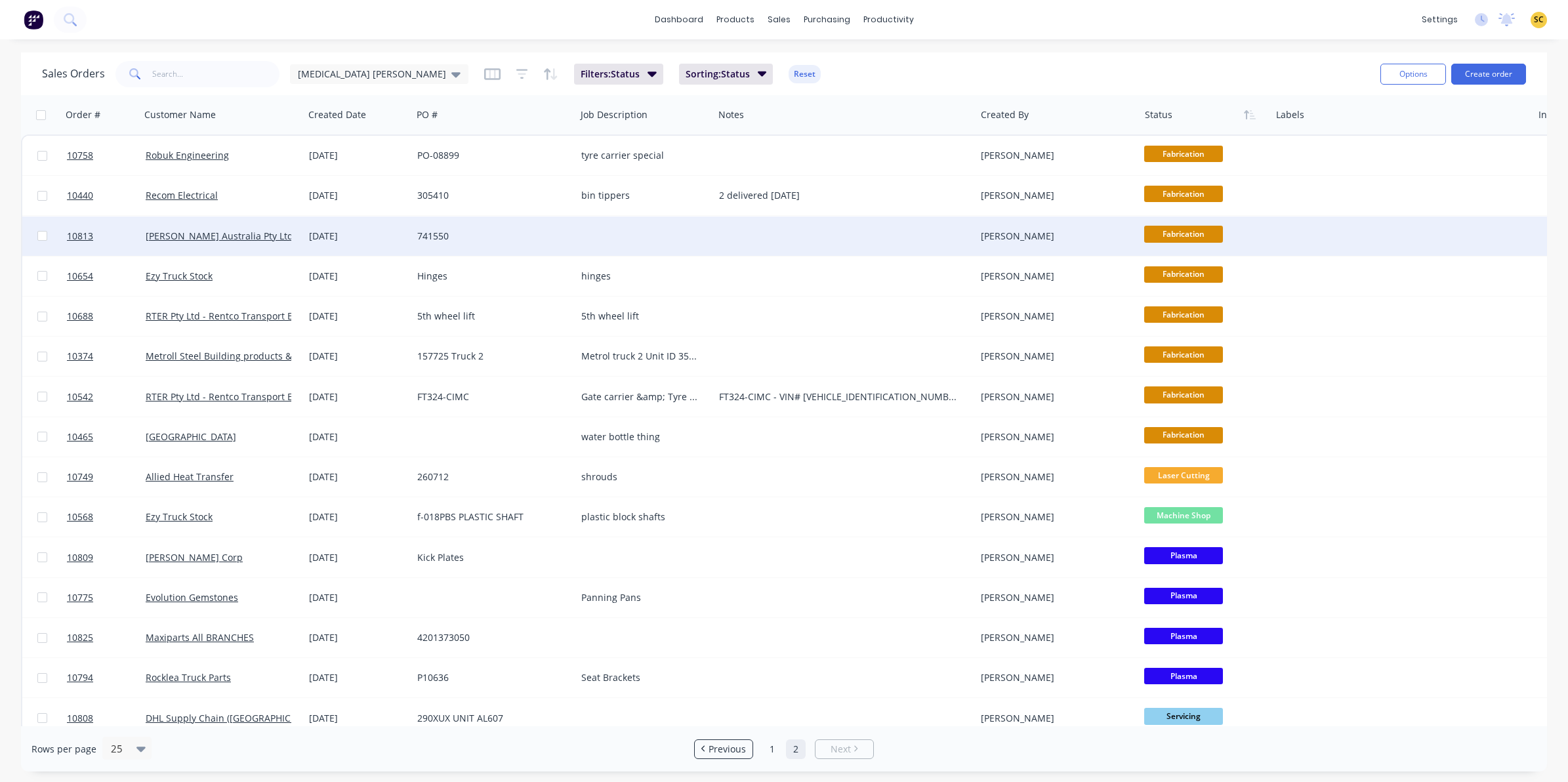
click at [309, 231] on div "07 Oct 2025" at bounding box center [358, 235] width 98 height 13
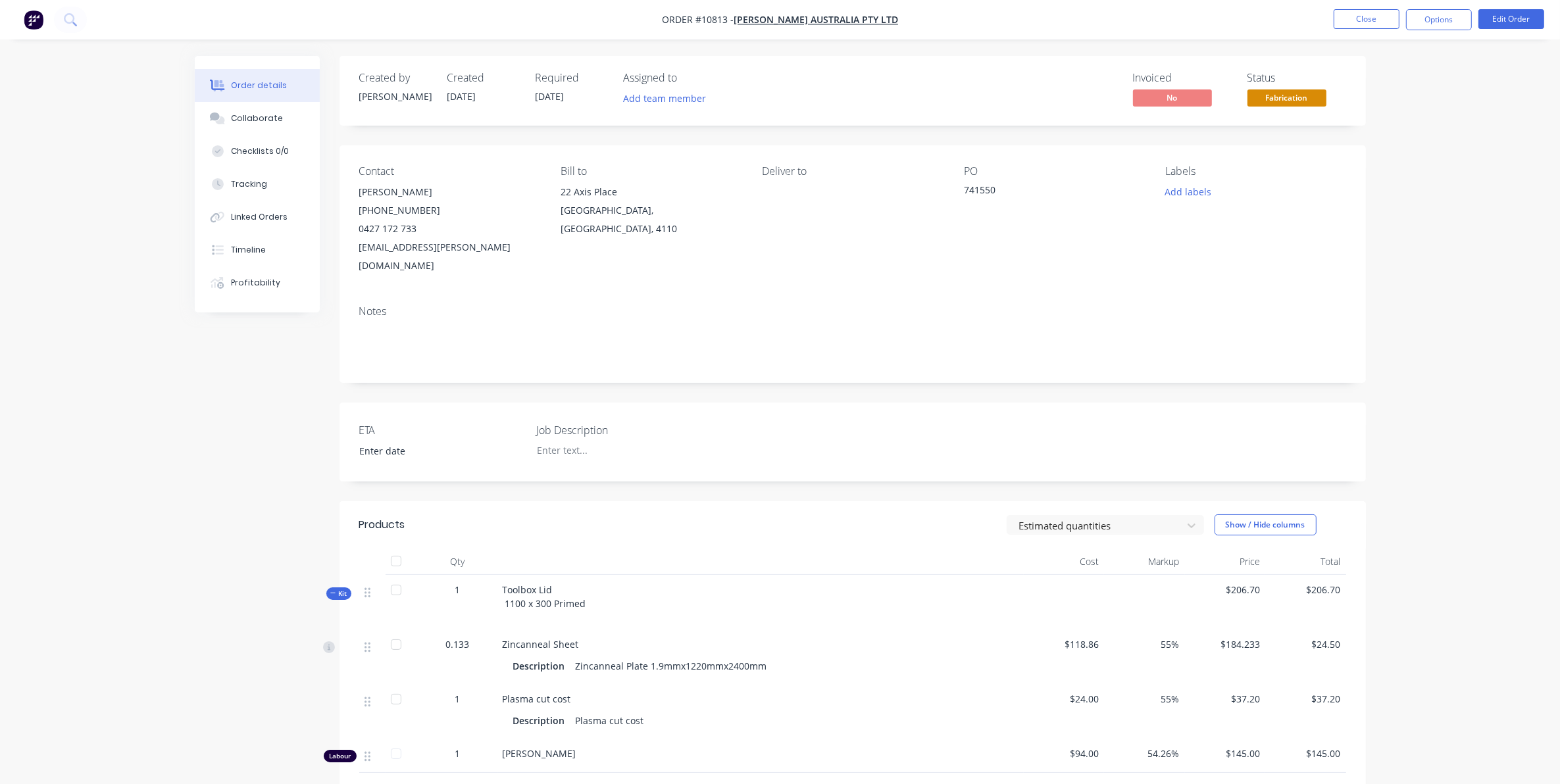
click at [346, 589] on span "Kit" at bounding box center [338, 593] width 17 height 10
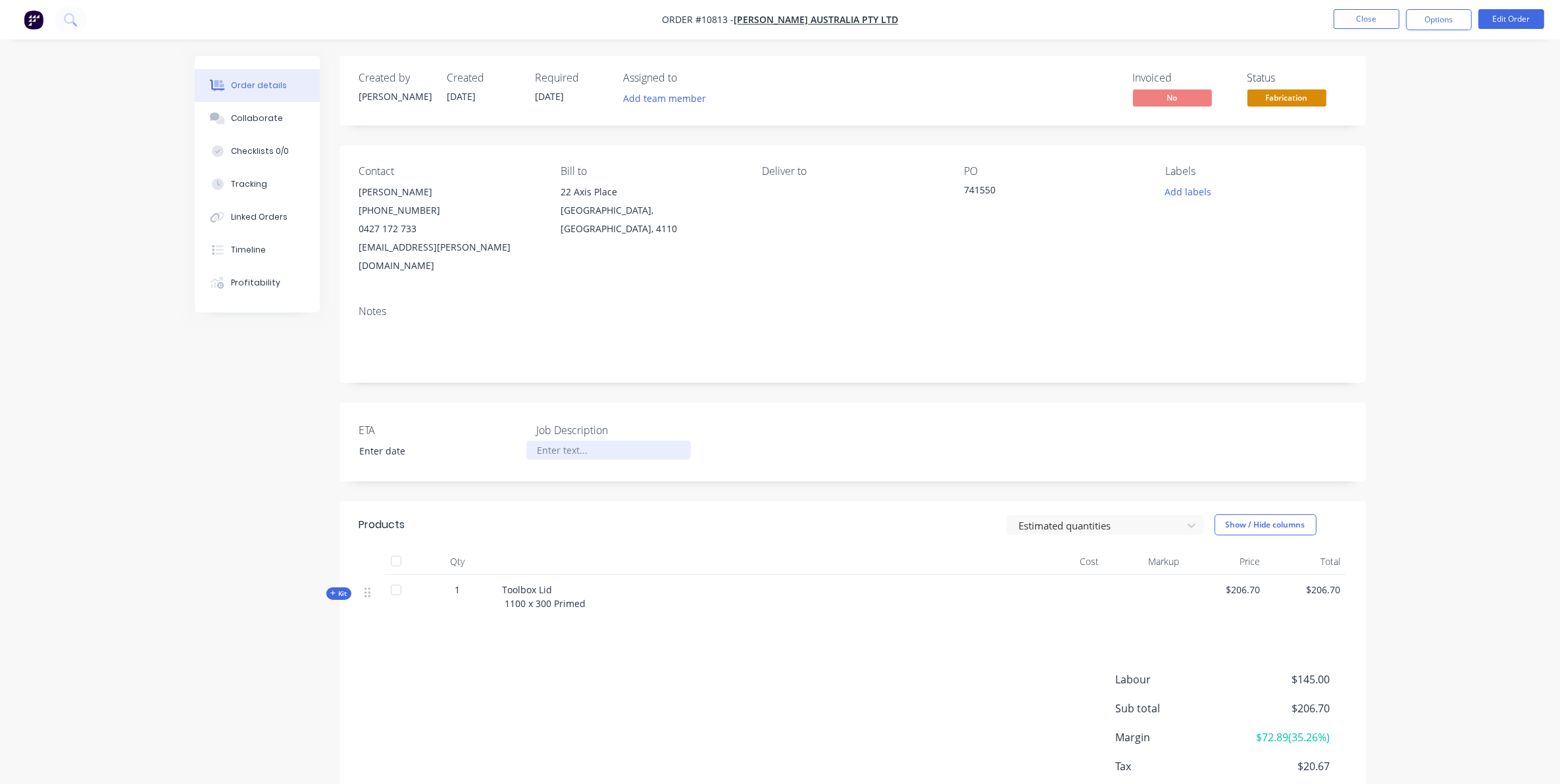
click at [547, 441] on div at bounding box center [608, 451] width 164 height 19
click at [844, 305] on div "Notes" at bounding box center [852, 311] width 987 height 12
click at [1359, 20] on button "Close" at bounding box center [1366, 19] width 66 height 20
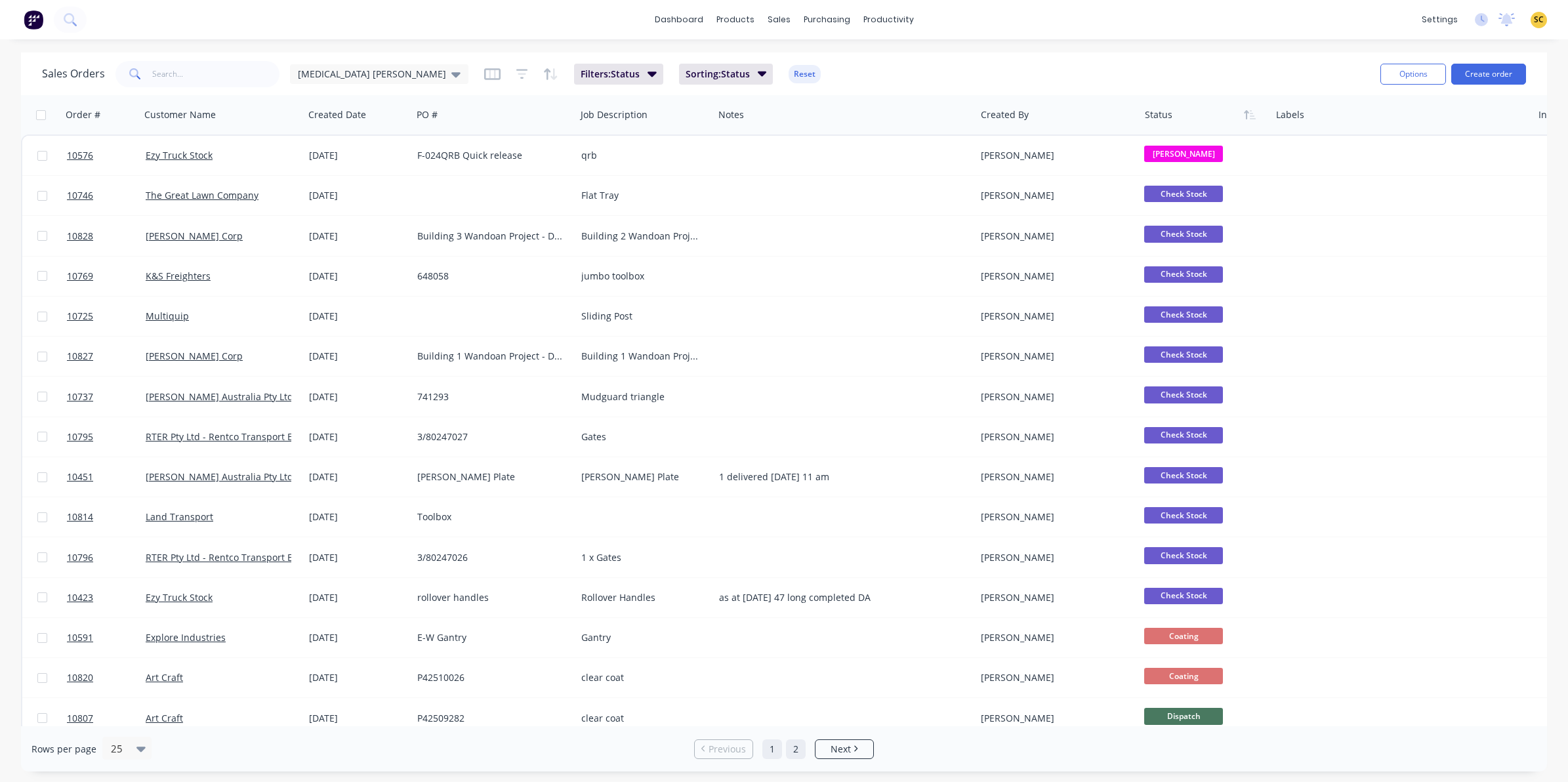
click at [796, 752] on link "2" at bounding box center [795, 749] width 20 height 20
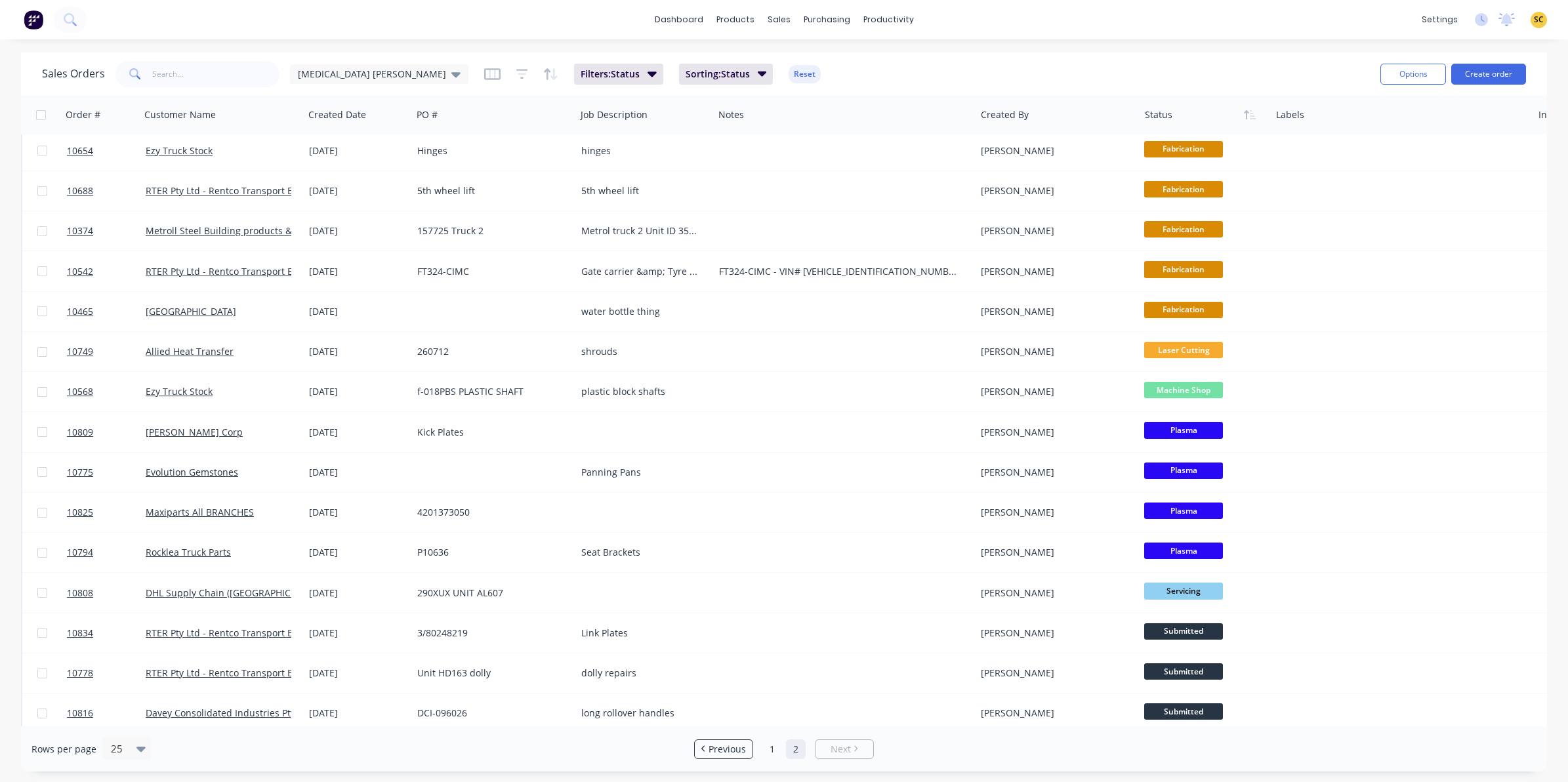
scroll to position [379, 0]
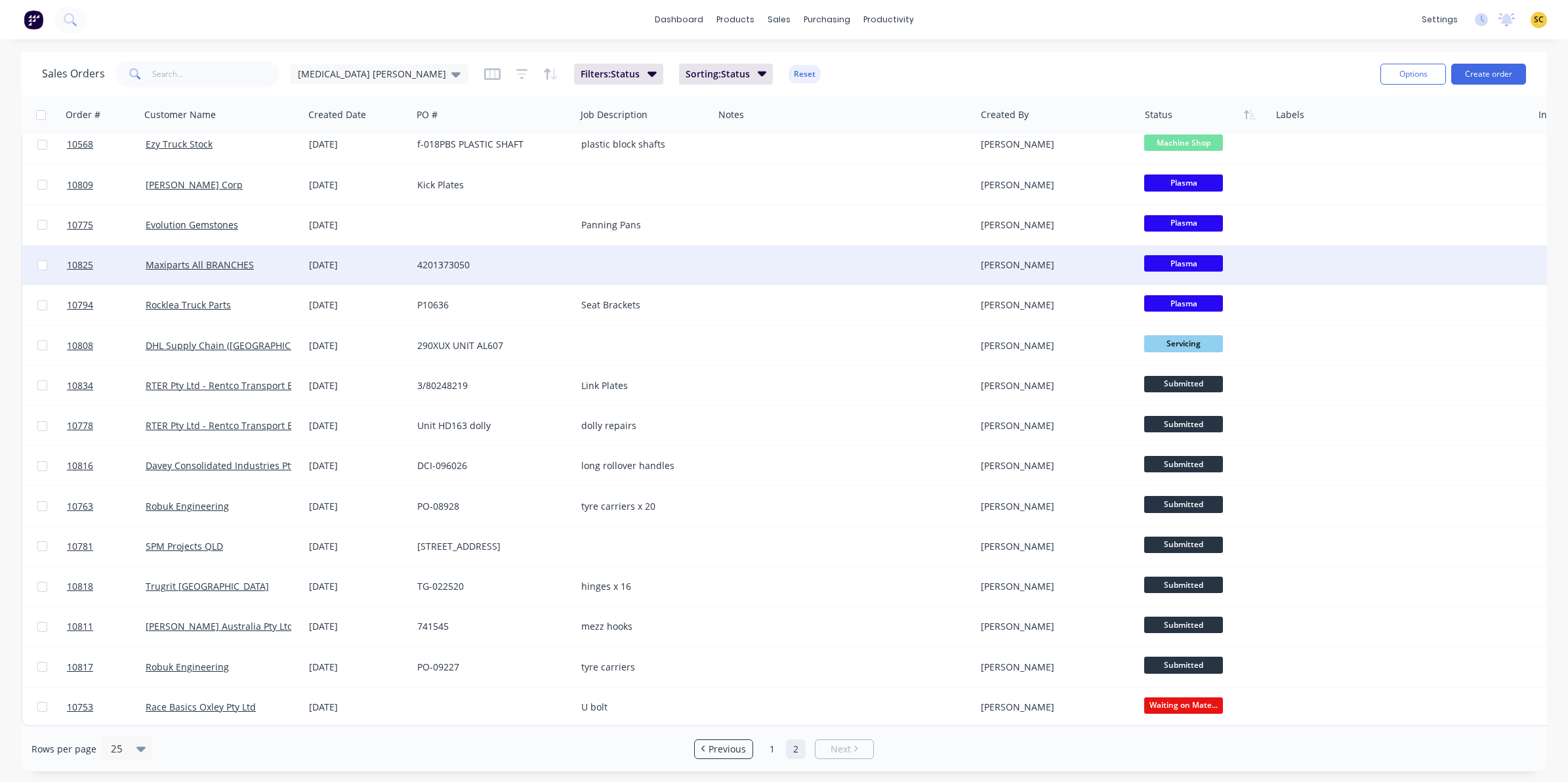
click at [153, 264] on div "Maxiparts All BRANCHES" at bounding box center [222, 265] width 164 height 39
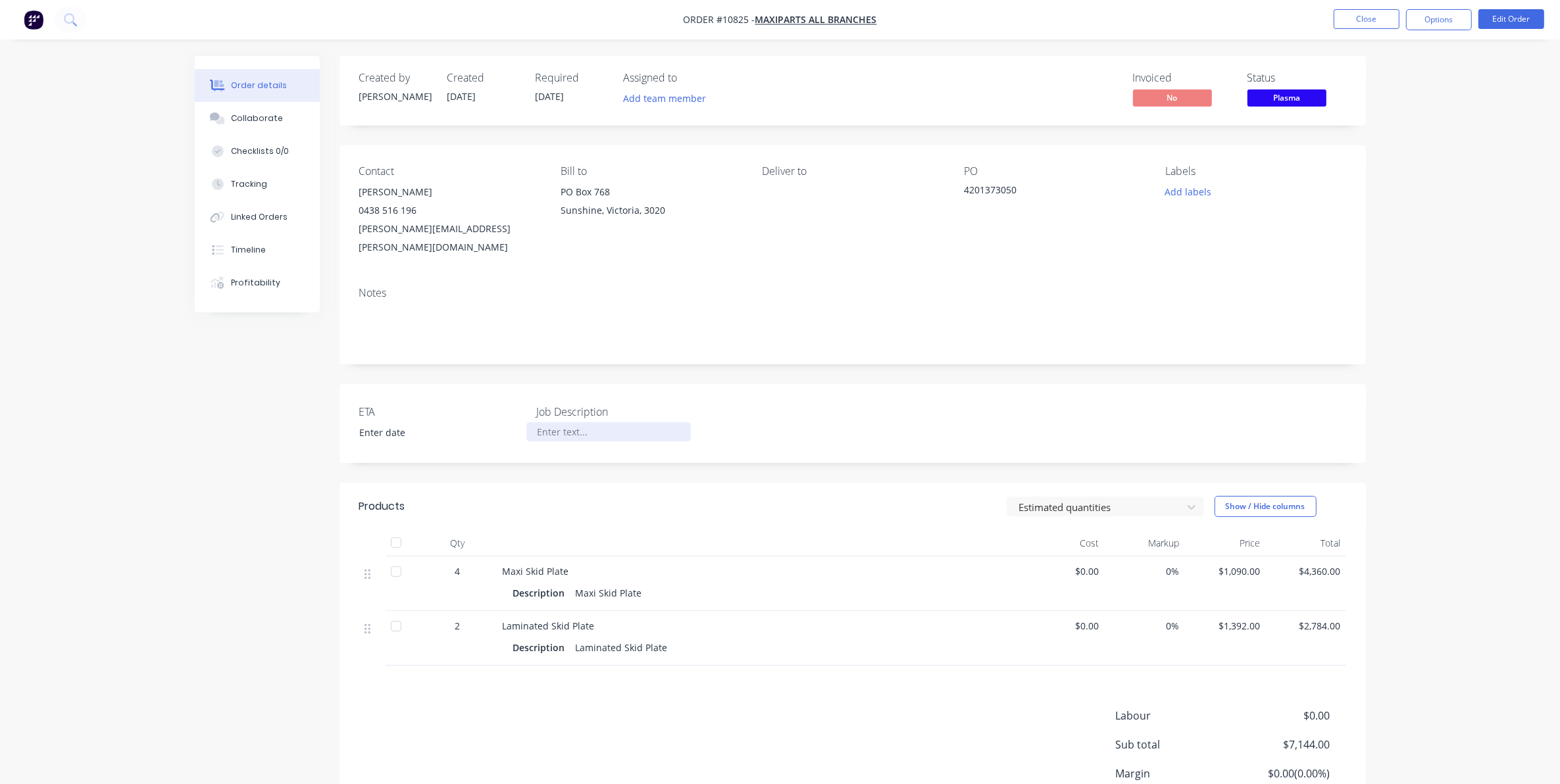
click at [543, 422] on div at bounding box center [608, 432] width 164 height 19
click at [1380, 11] on button "Close" at bounding box center [1366, 19] width 66 height 20
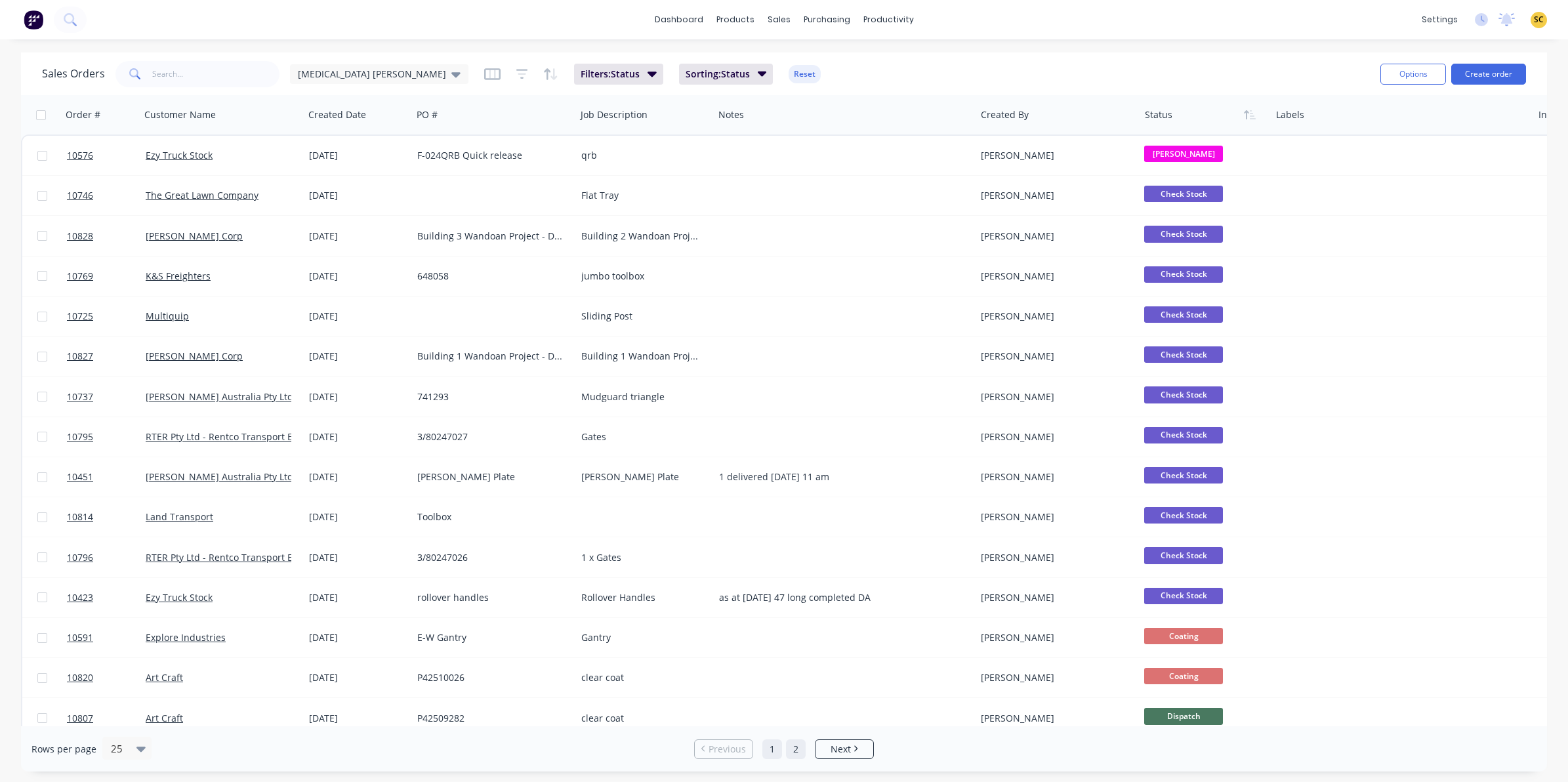
click at [795, 750] on link "2" at bounding box center [795, 749] width 20 height 20
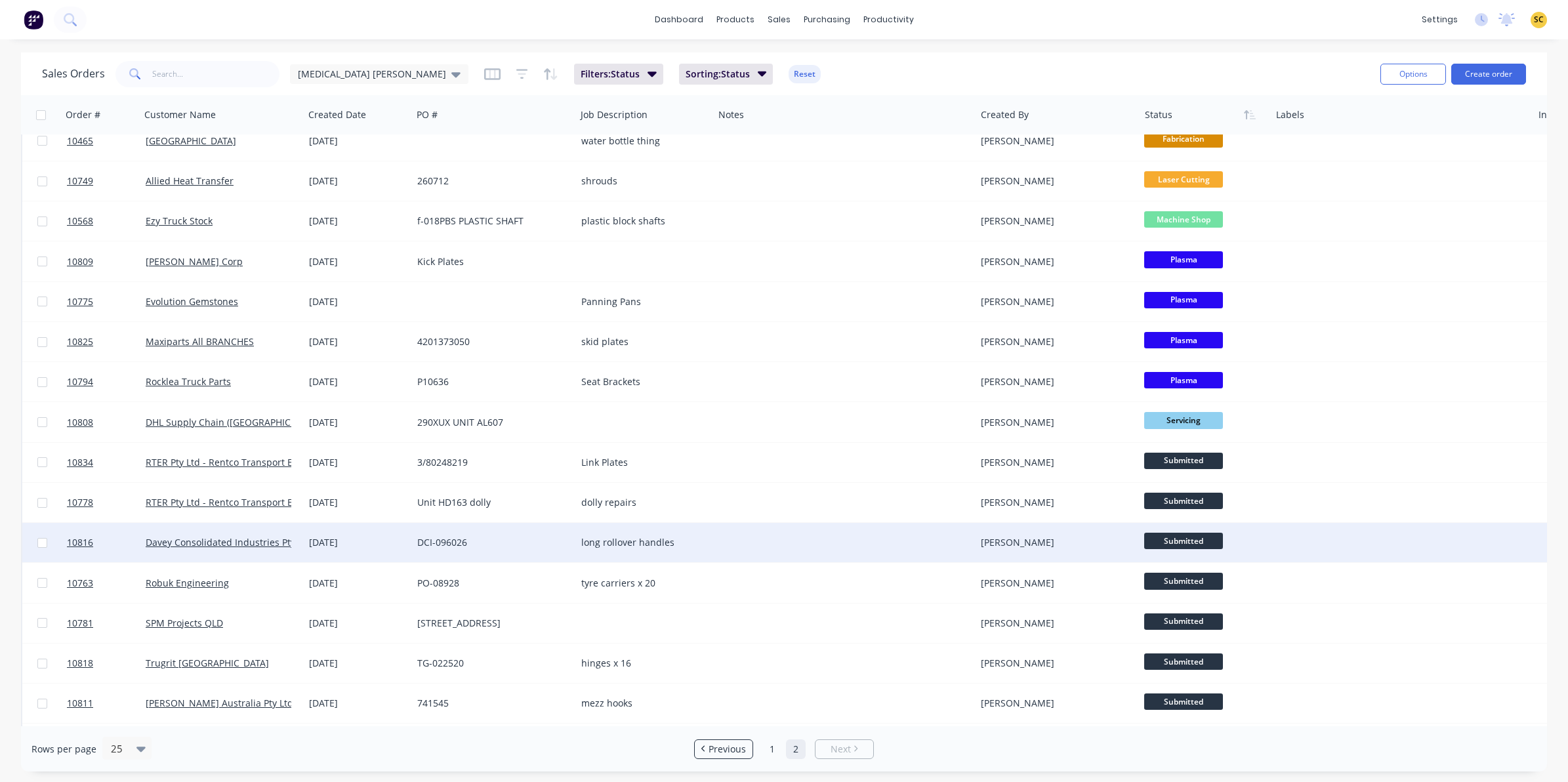
scroll to position [379, 0]
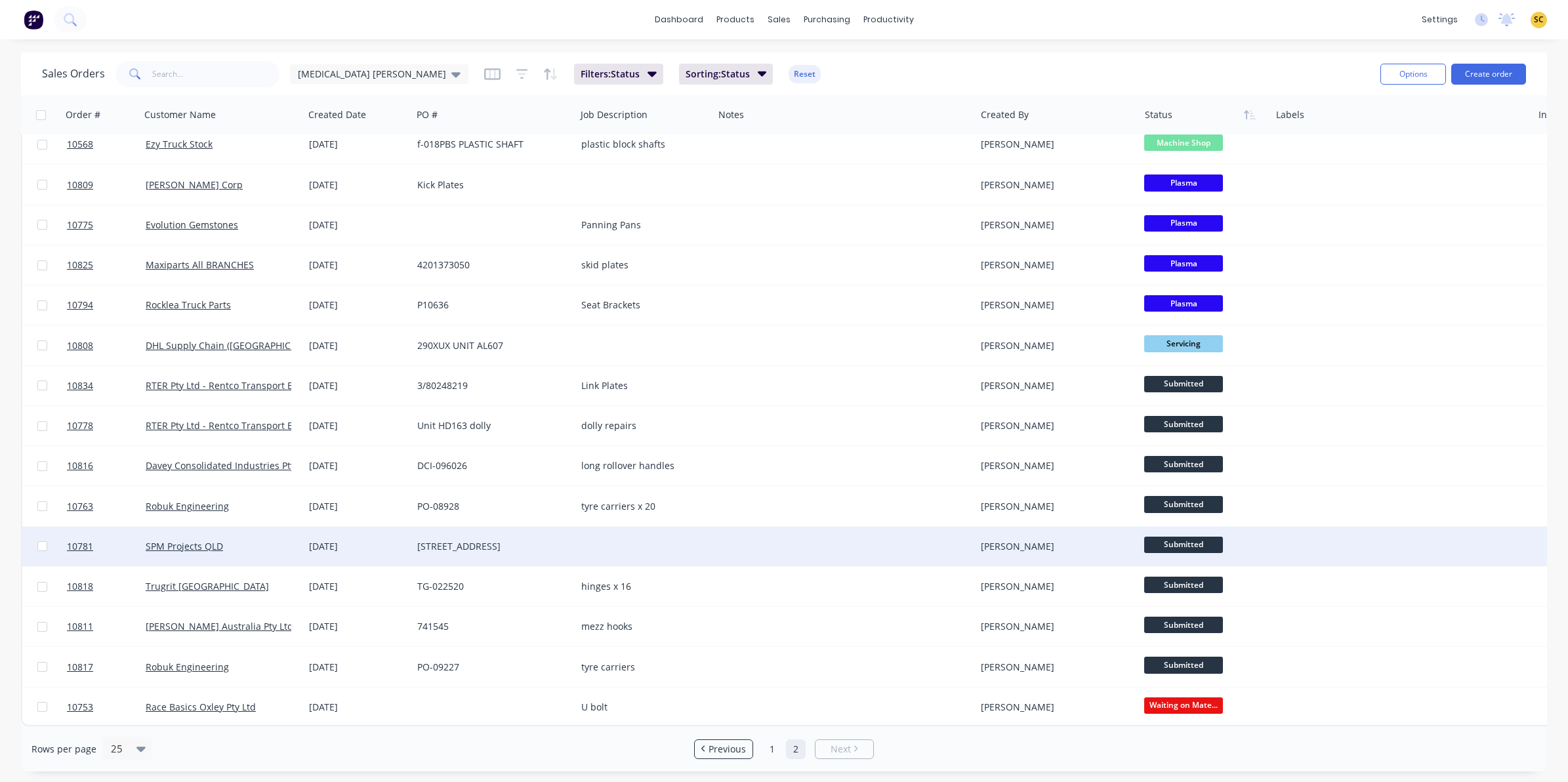
click at [267, 540] on div "SPM Projects QLD" at bounding box center [219, 546] width 146 height 13
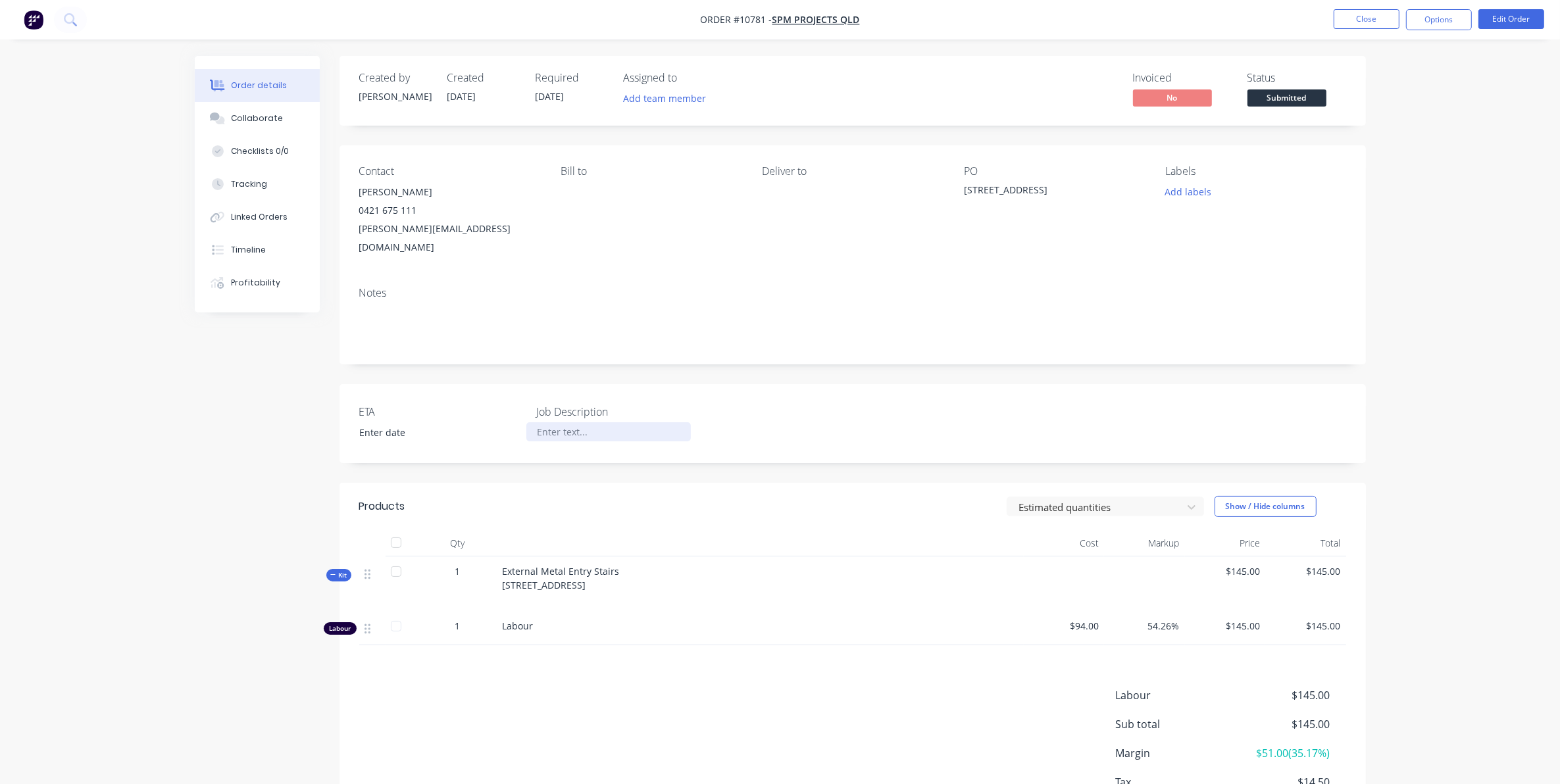
click at [577, 422] on div at bounding box center [608, 432] width 164 height 19
click at [1398, 10] on button "Close" at bounding box center [1366, 19] width 66 height 20
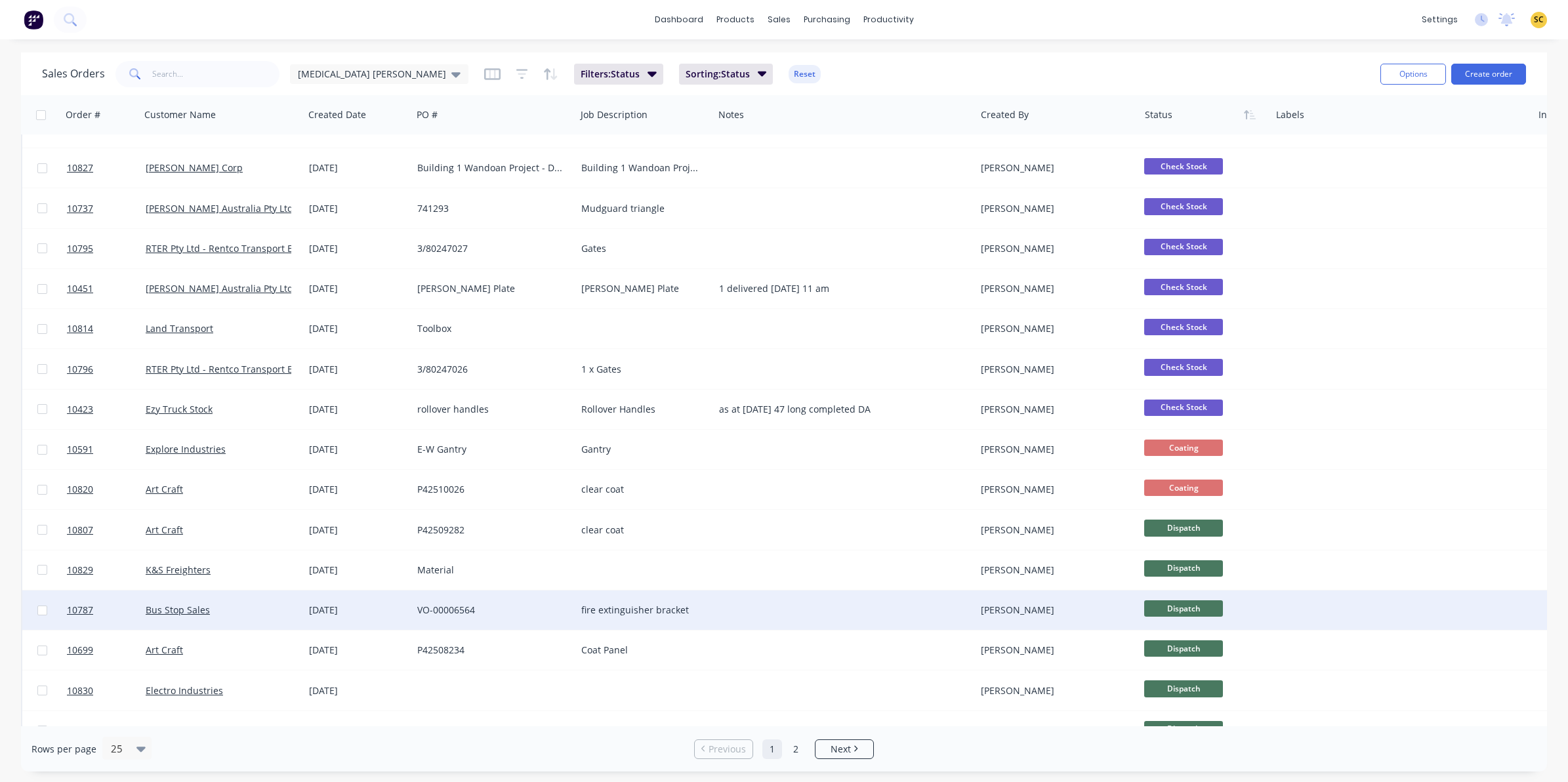
scroll to position [246, 0]
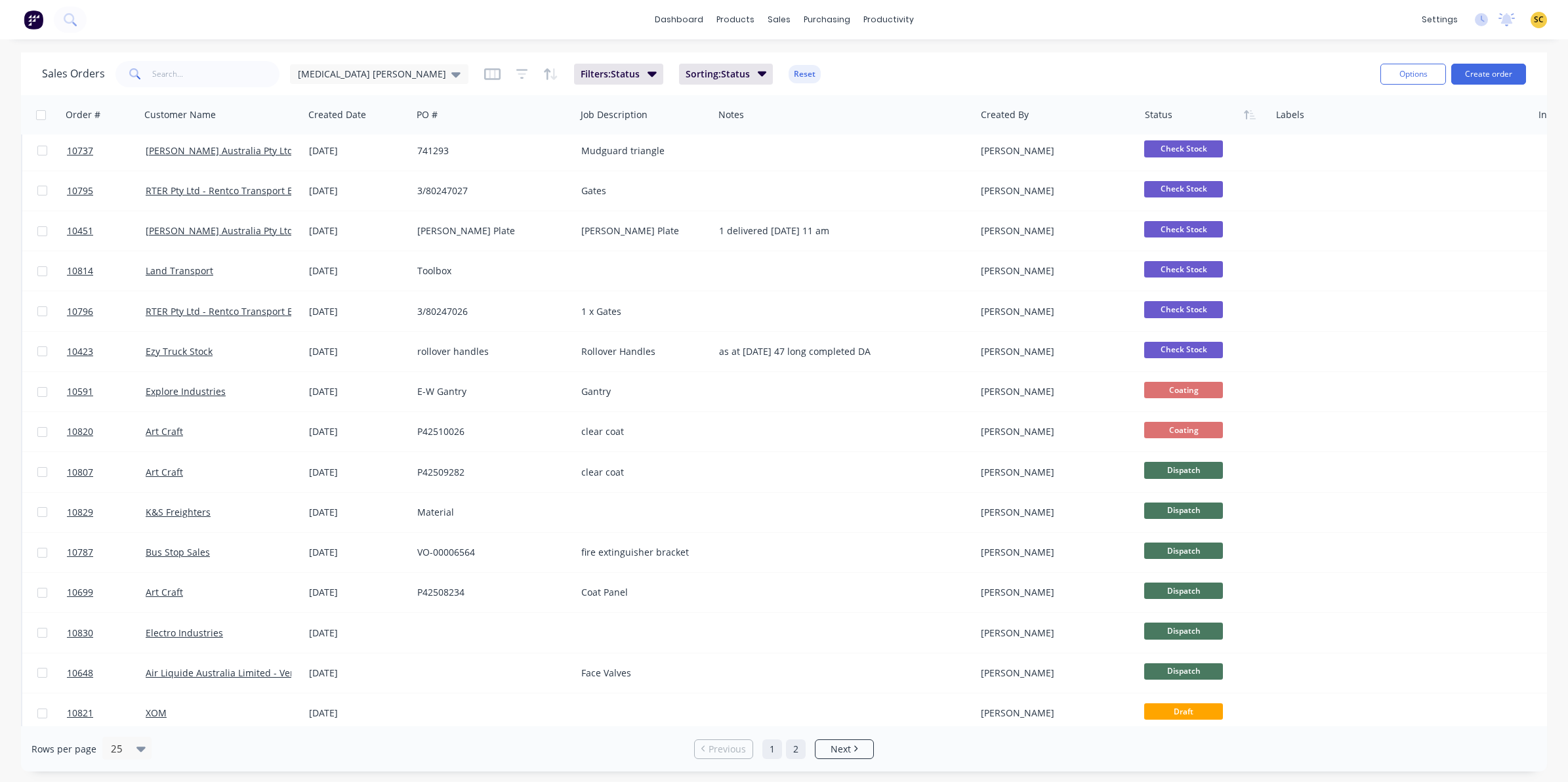
click at [789, 751] on link "2" at bounding box center [795, 749] width 20 height 20
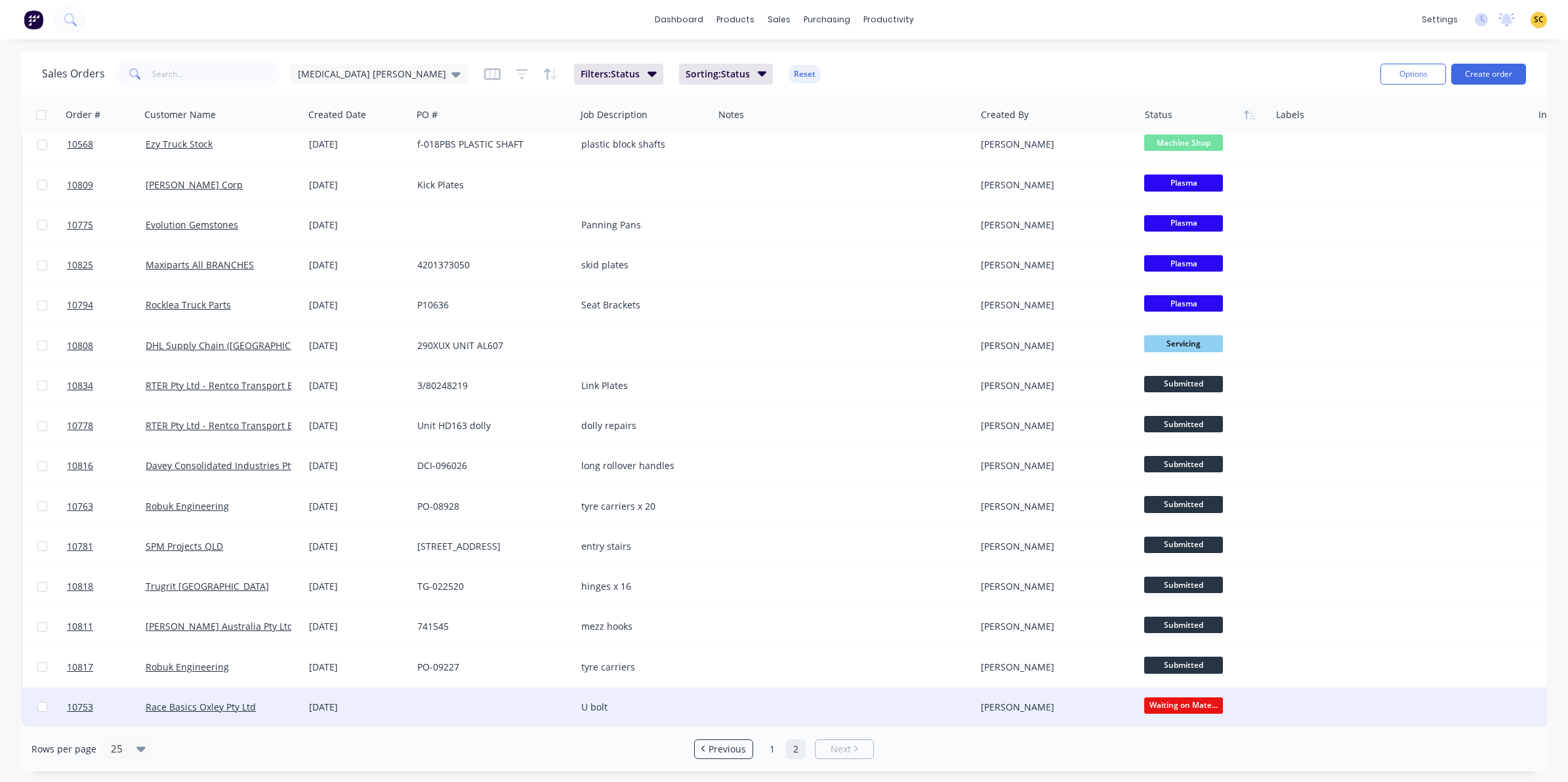
scroll to position [379, 0]
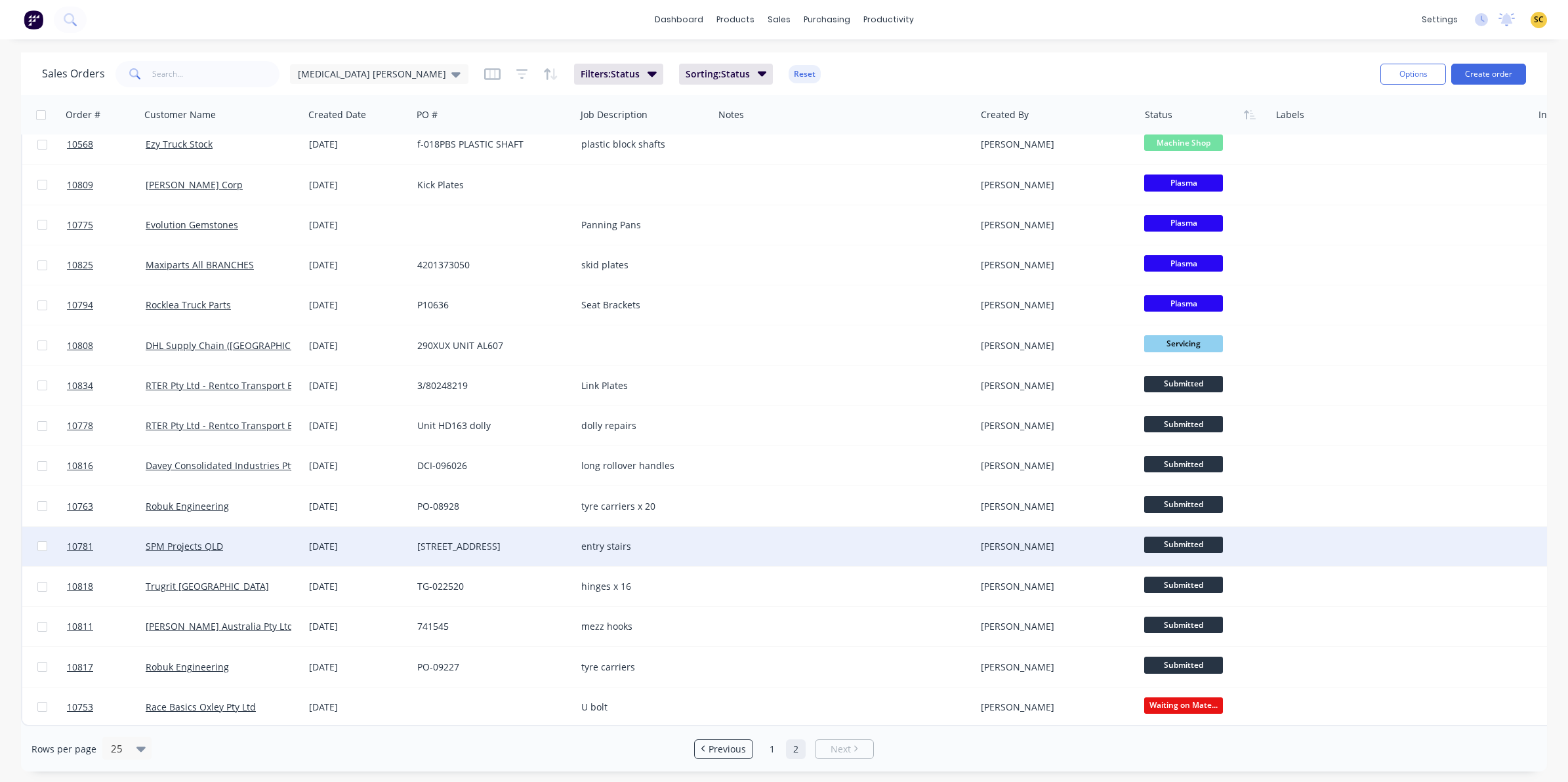
click at [1098, 555] on div "Renee Coetzee" at bounding box center [1057, 547] width 164 height 39
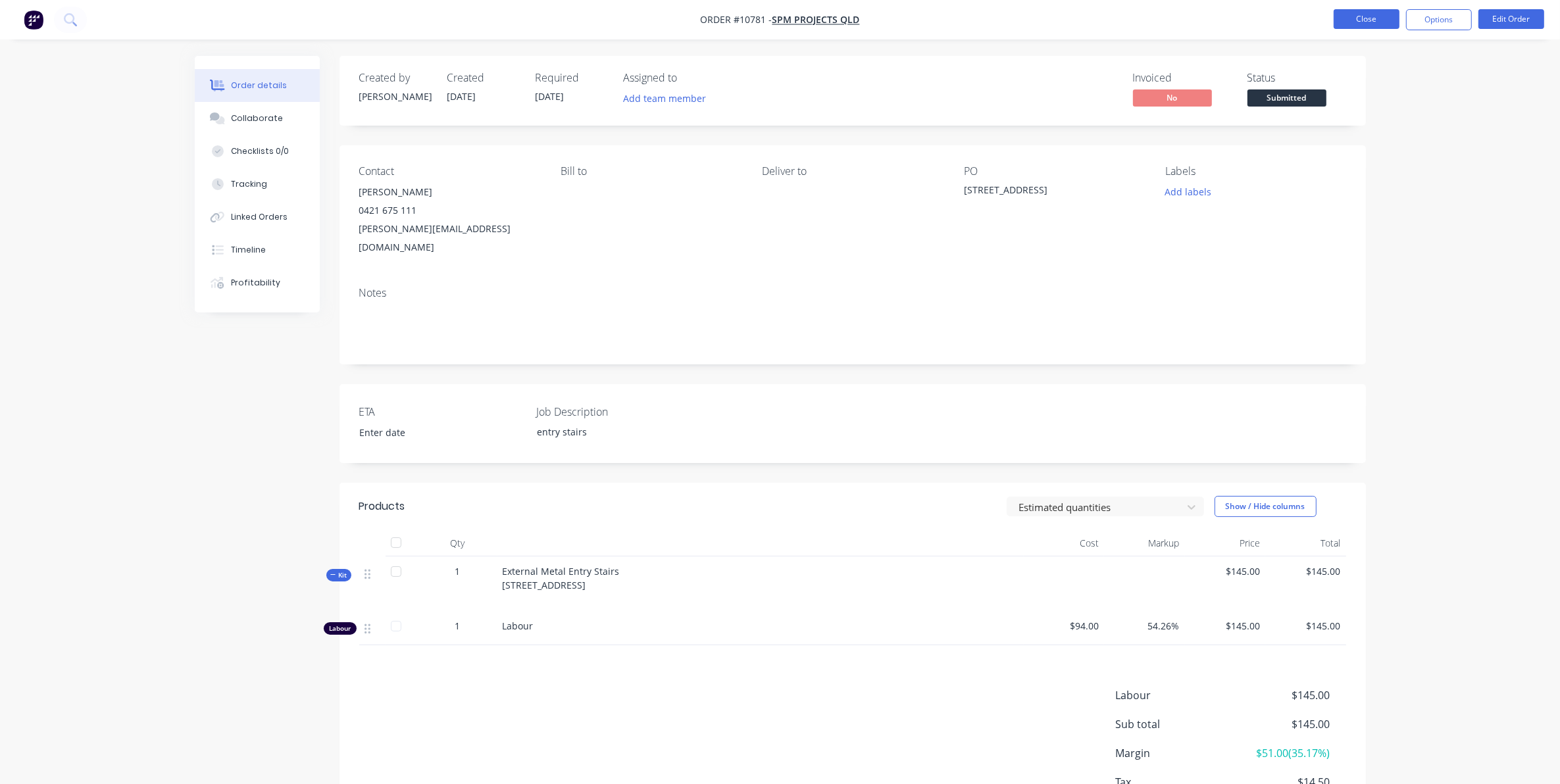
click at [1350, 15] on button "Close" at bounding box center [1366, 19] width 66 height 20
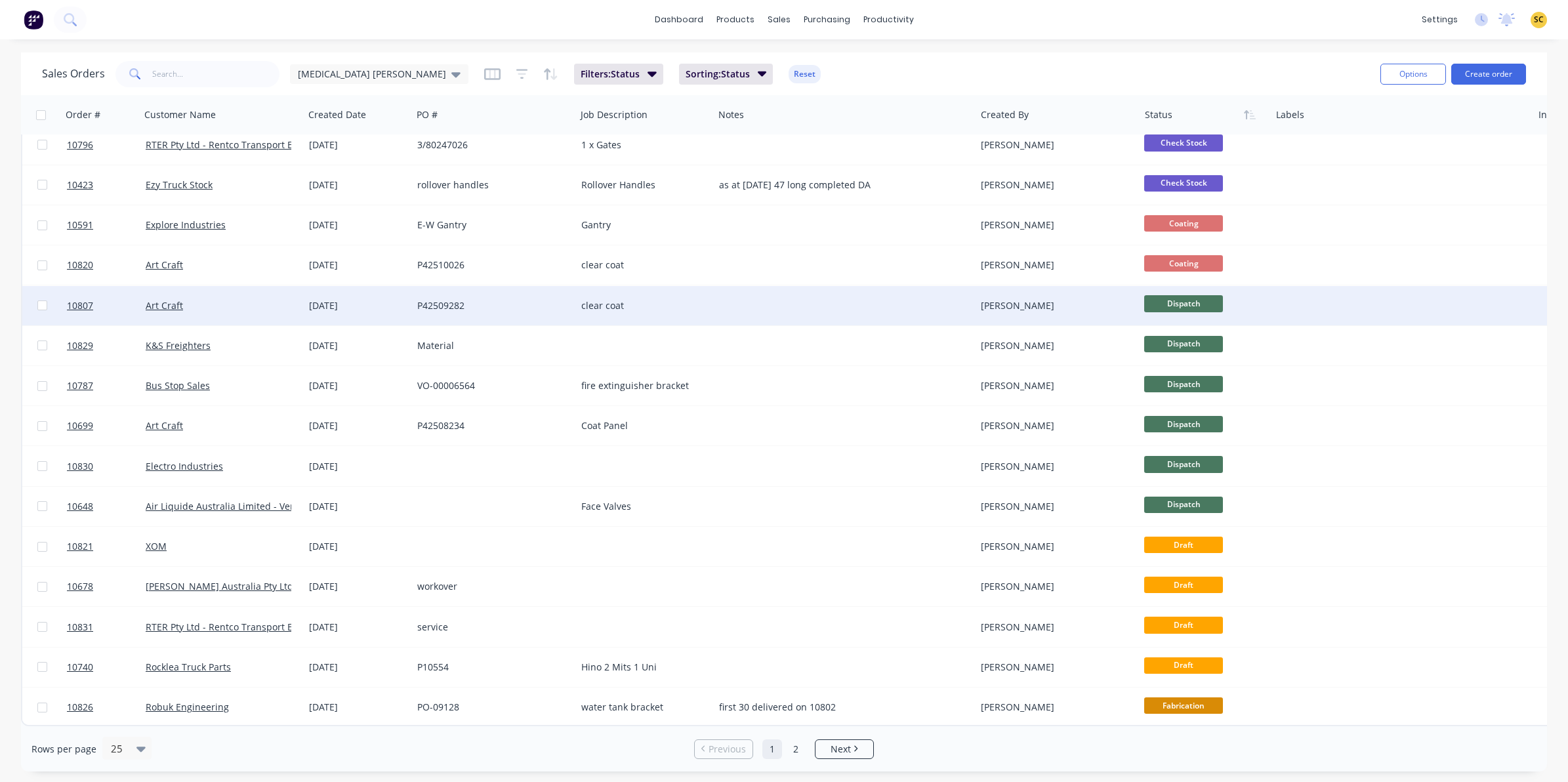
scroll to position [418, 0]
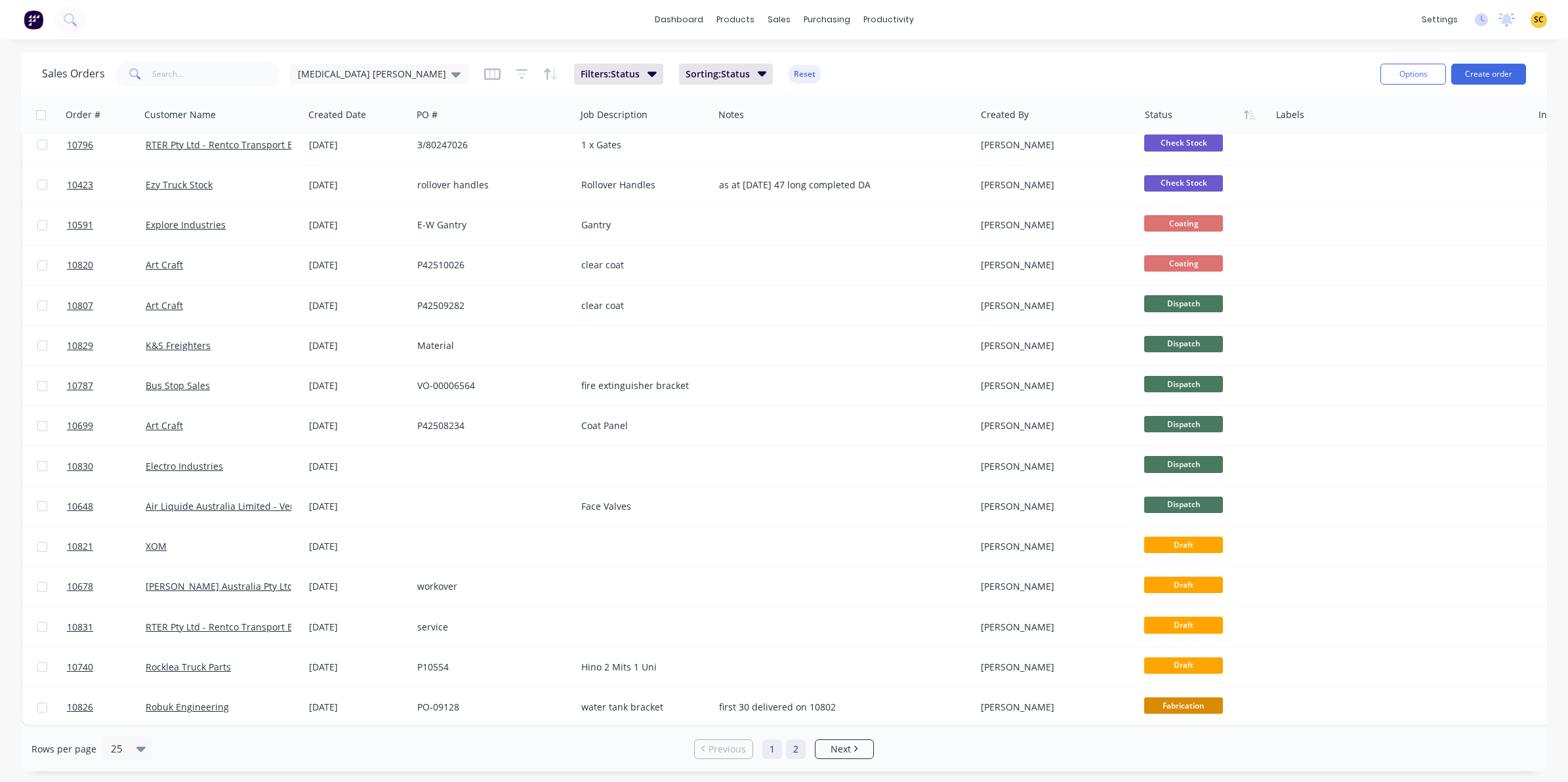
click at [798, 747] on link "2" at bounding box center [795, 749] width 20 height 20
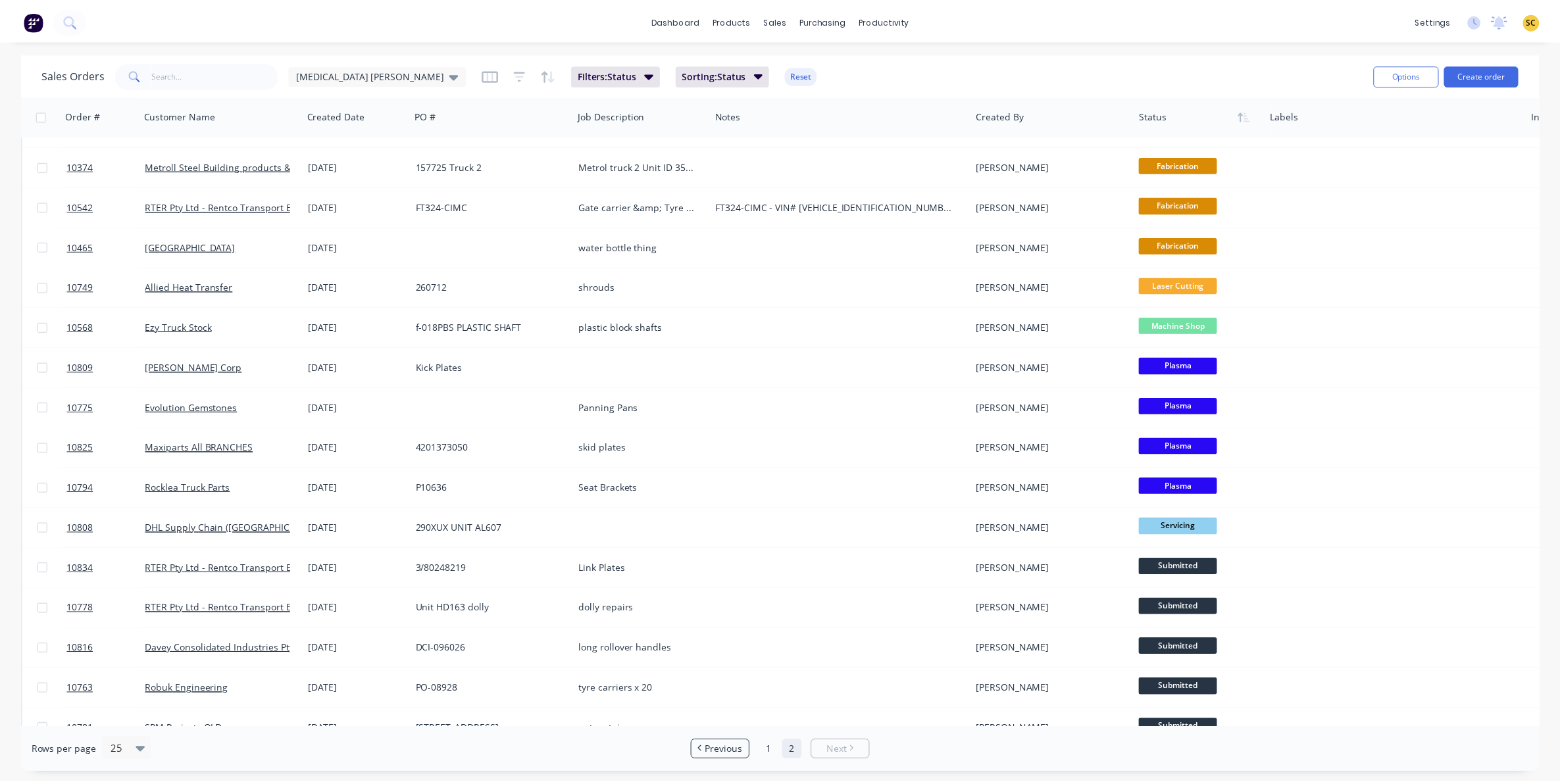
scroll to position [379, 0]
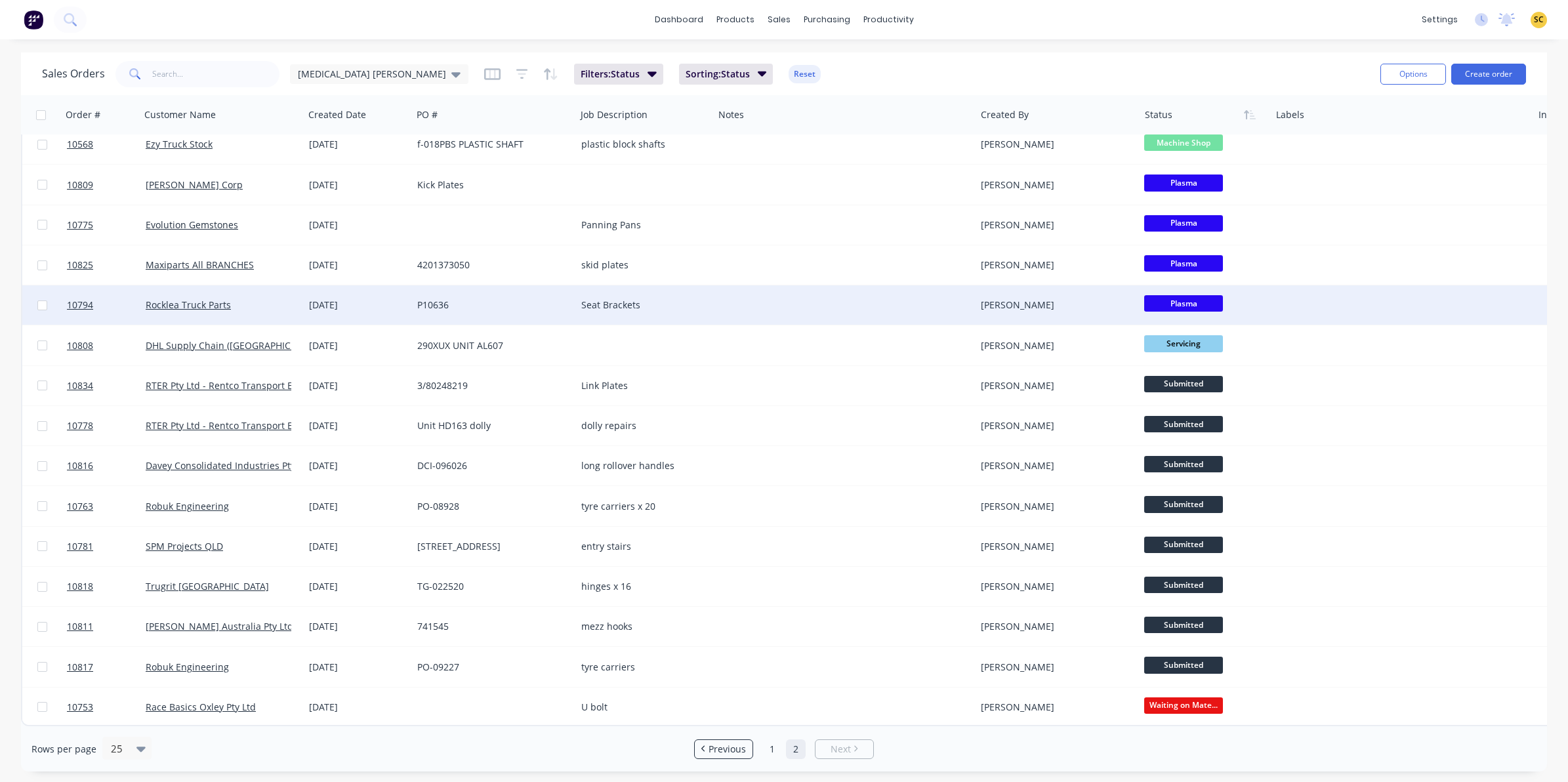
click at [532, 300] on div "P10636" at bounding box center [490, 304] width 146 height 13
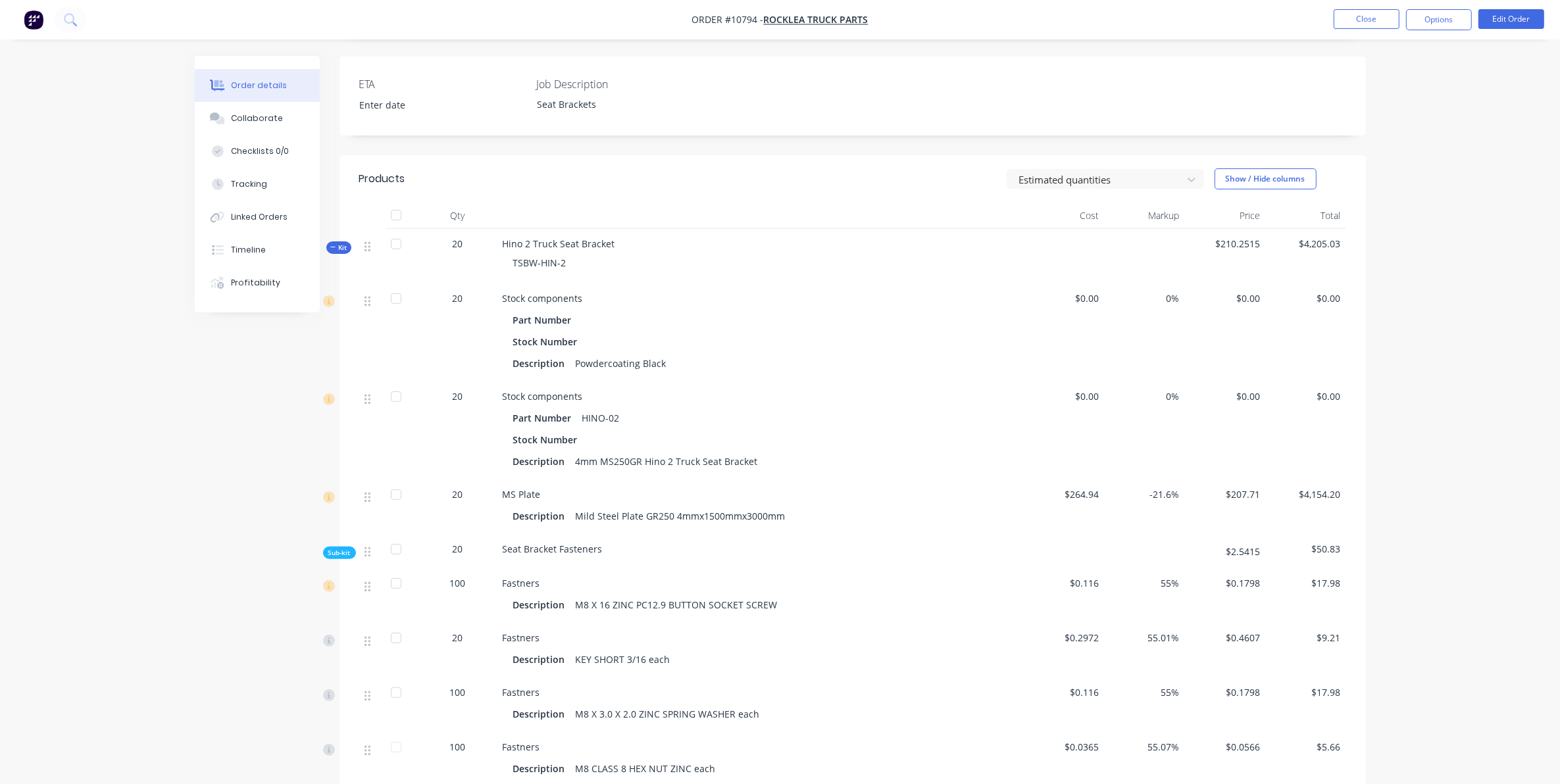
scroll to position [329, 0]
click at [340, 252] on button "Kit" at bounding box center [338, 246] width 25 height 12
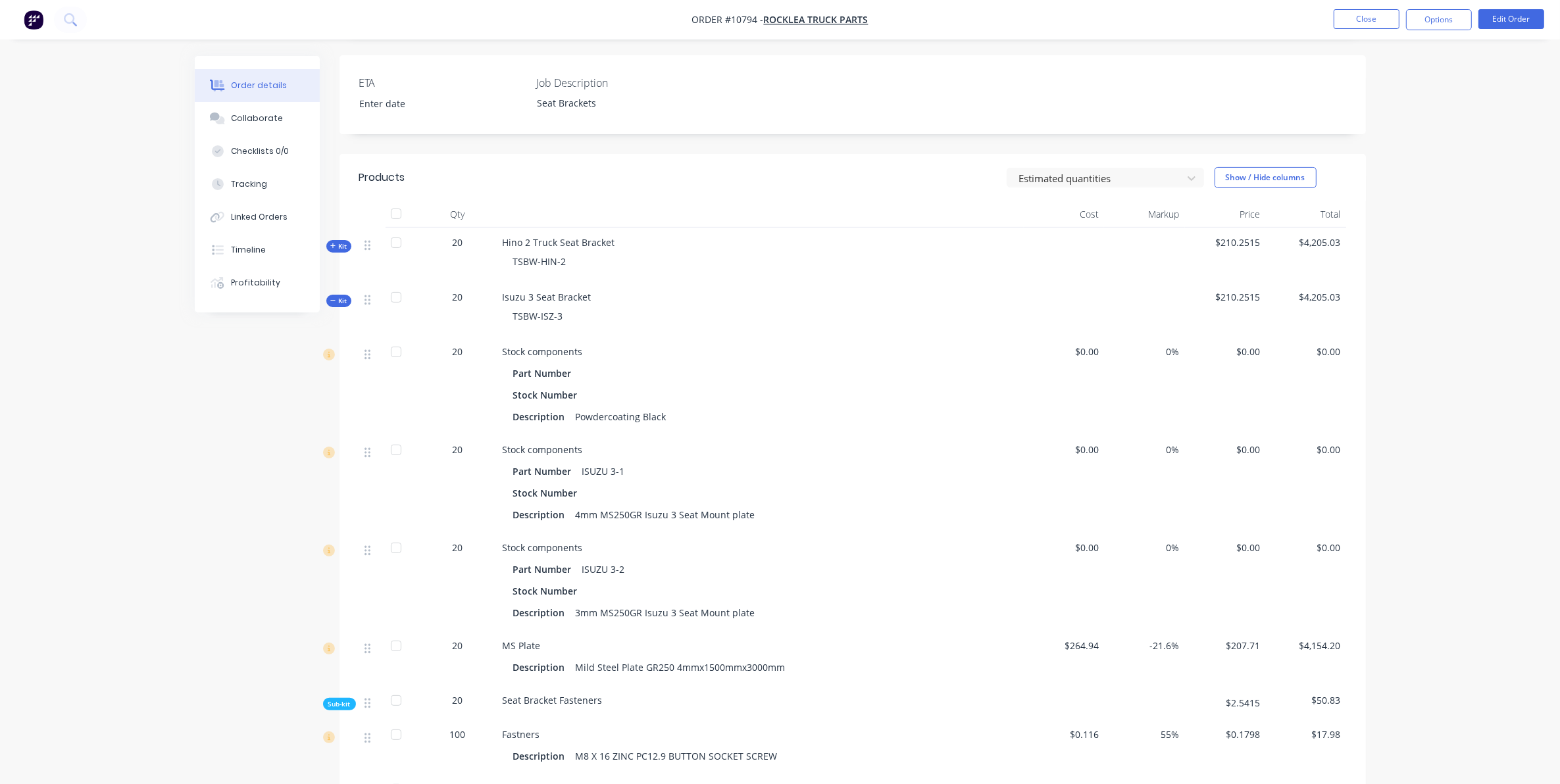
click at [343, 300] on span "Kit" at bounding box center [338, 301] width 17 height 10
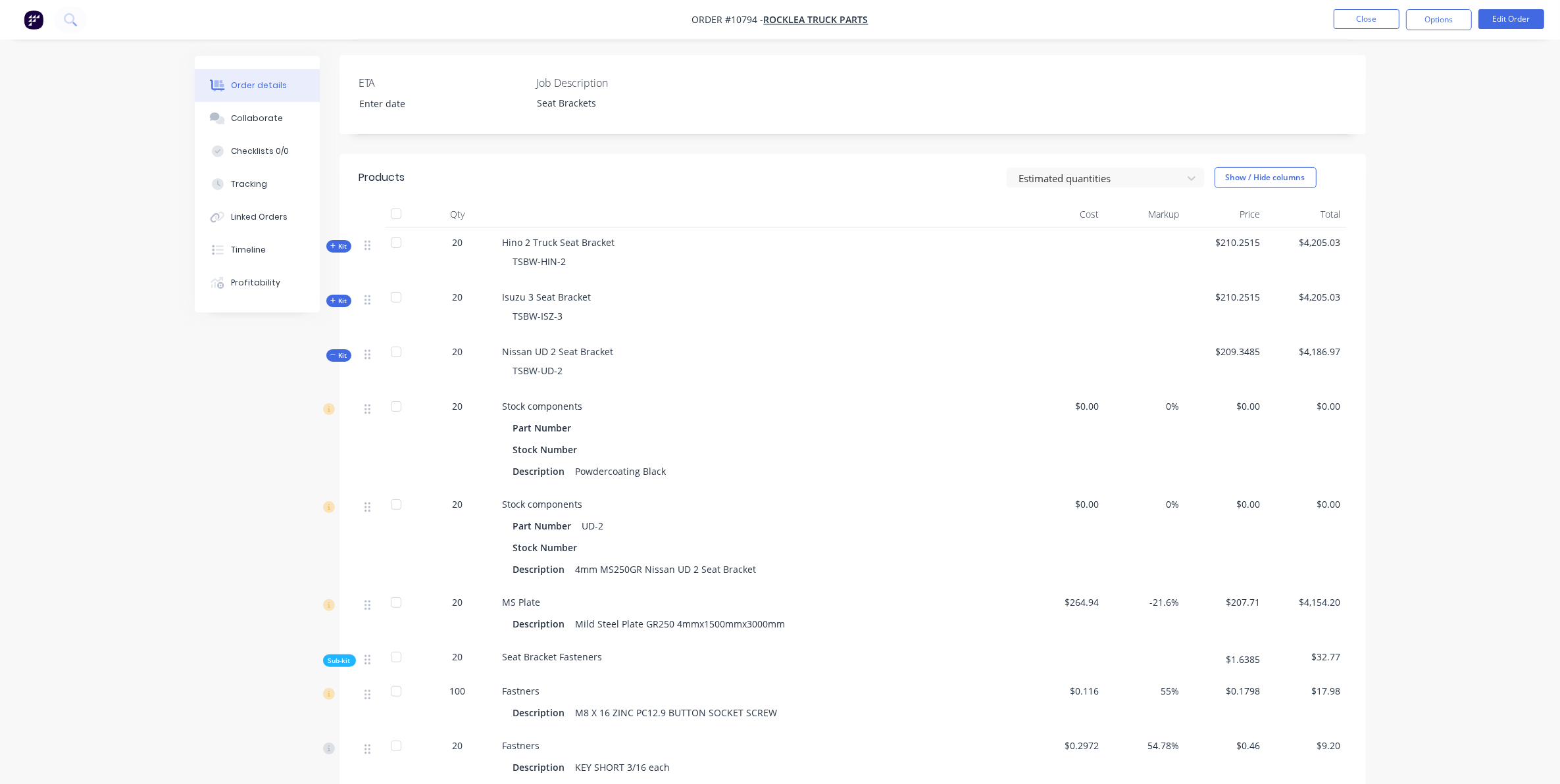
click at [341, 352] on span "Kit" at bounding box center [338, 355] width 17 height 10
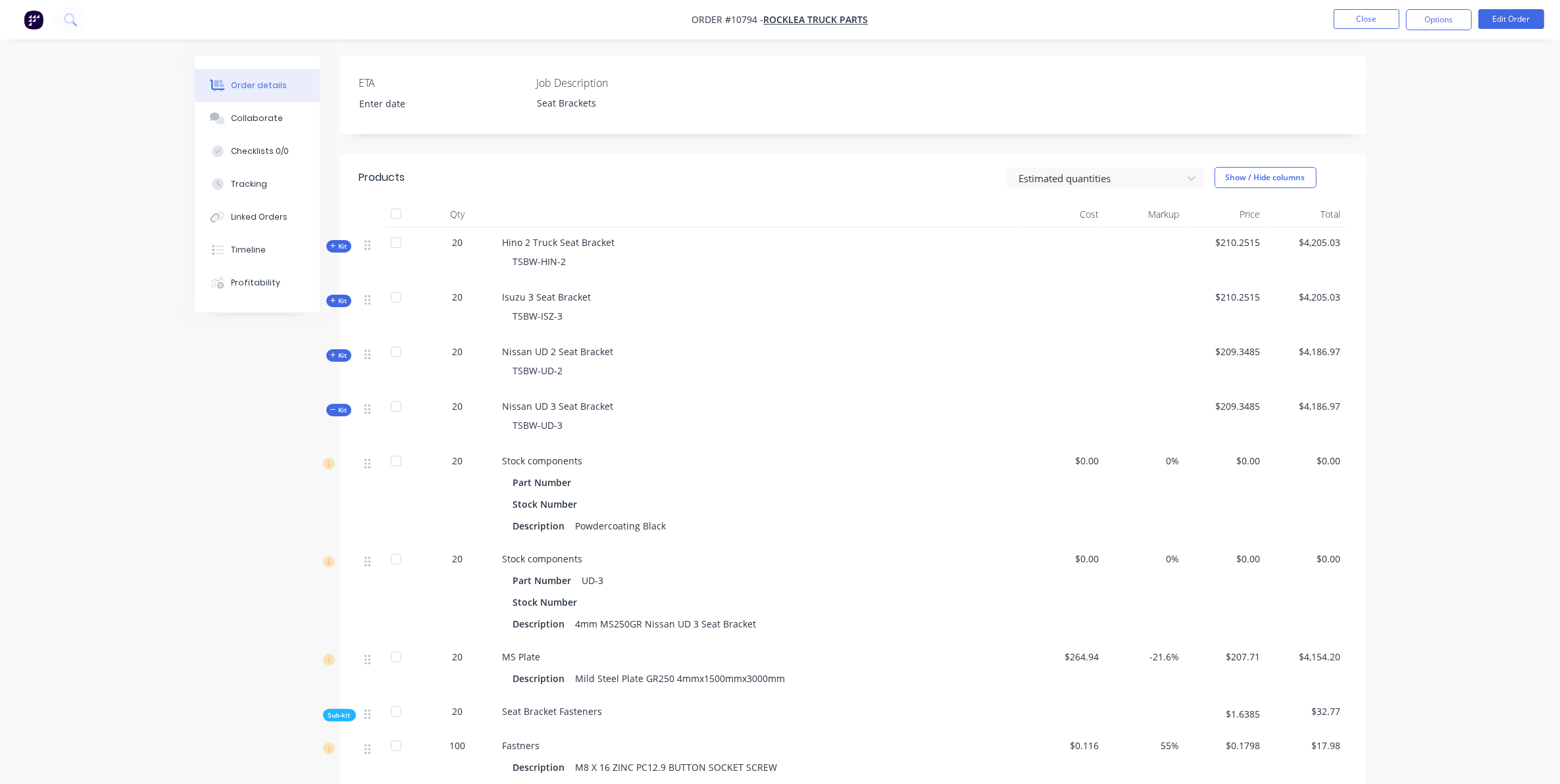
click at [346, 413] on span "Kit" at bounding box center [338, 410] width 17 height 10
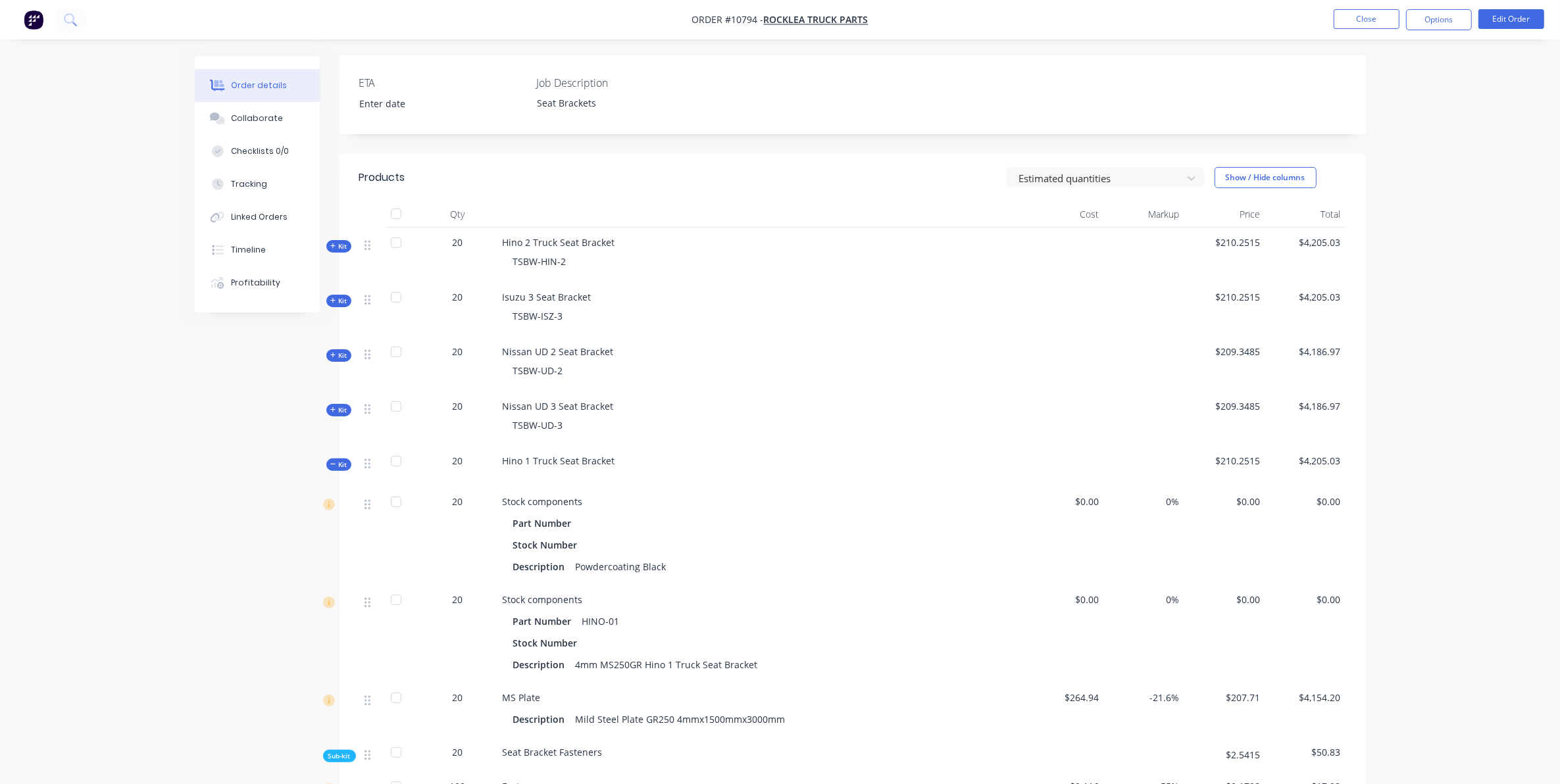
click at [340, 477] on div "Qty Cost Markup Price Total Kit 20 Hino 2 Truck Seat Bracket TSBW-HIN-2 $210.25…" at bounding box center [852, 596] width 1026 height 789
click at [337, 467] on span "Kit" at bounding box center [338, 465] width 17 height 10
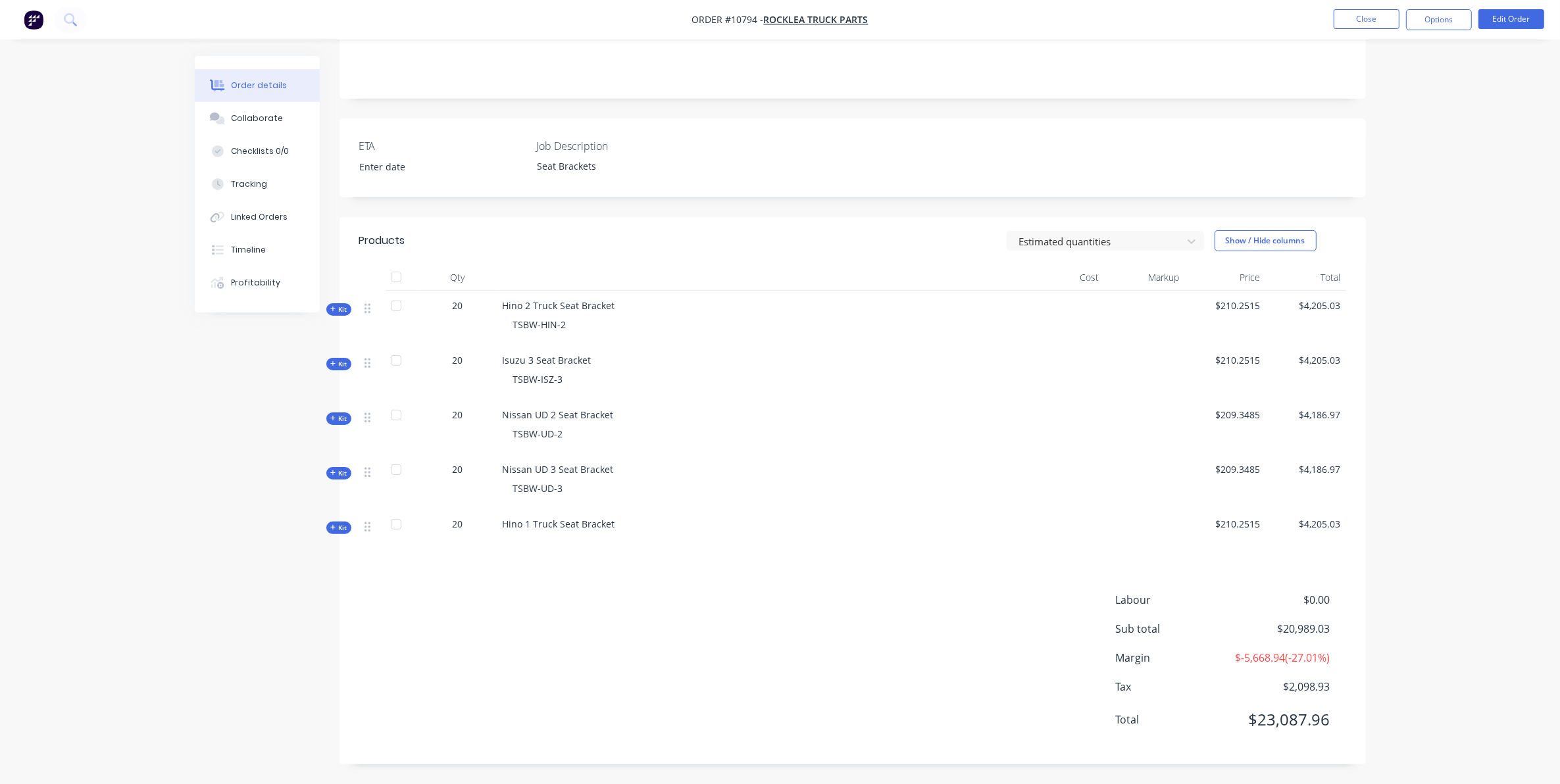
click at [211, 490] on div "Created by Sarah Created 24/09/25 Required 24/09/25 Assigned to Add team member…" at bounding box center [780, 287] width 1171 height 994
drag, startPoint x: 250, startPoint y: 109, endPoint x: 245, endPoint y: 120, distance: 12.1
click at [249, 115] on button "Collaborate" at bounding box center [257, 118] width 125 height 33
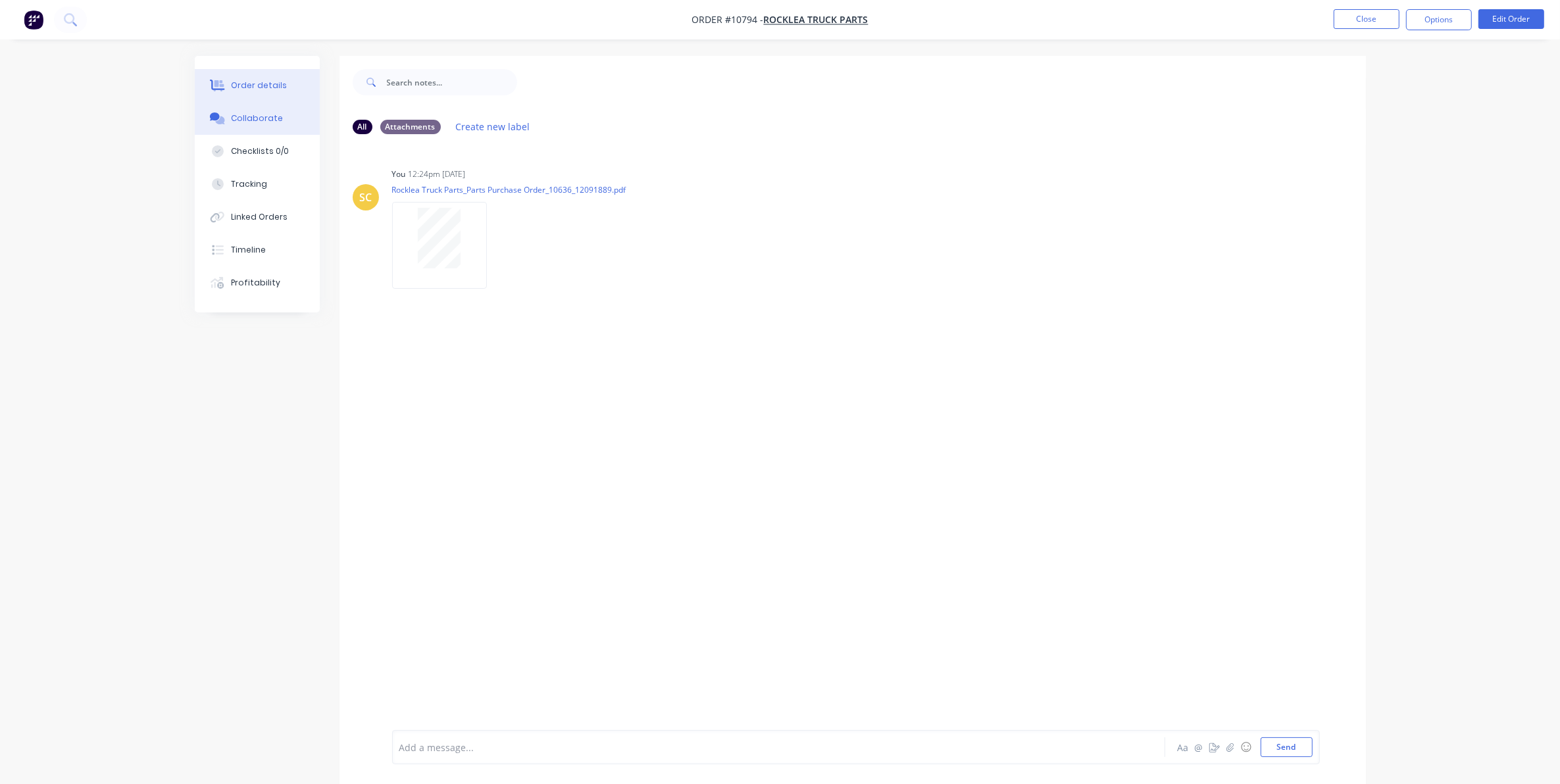
click at [251, 72] on button "Order details" at bounding box center [257, 85] width 125 height 33
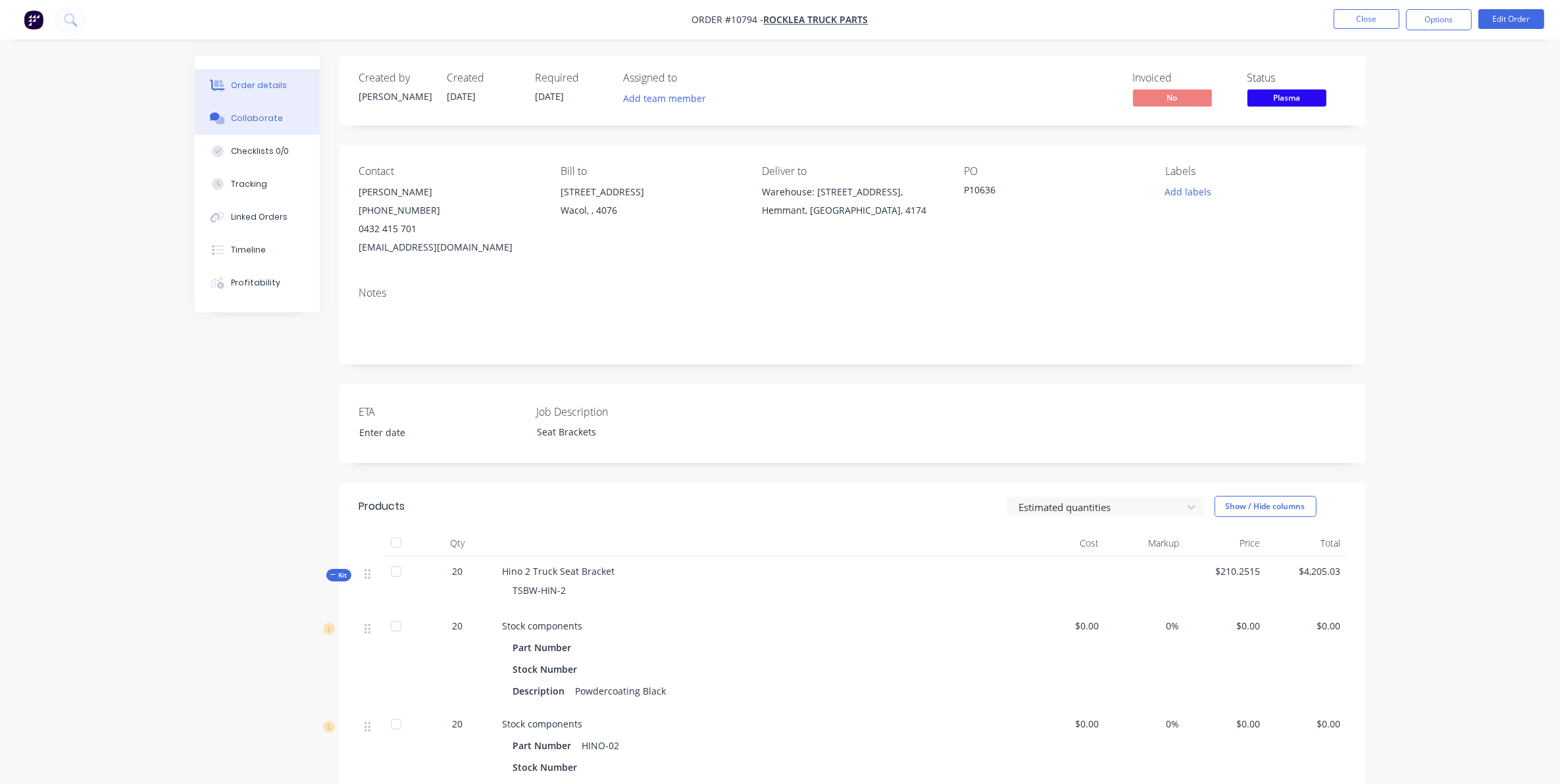
click at [237, 122] on div "Collaborate" at bounding box center [256, 118] width 52 height 12
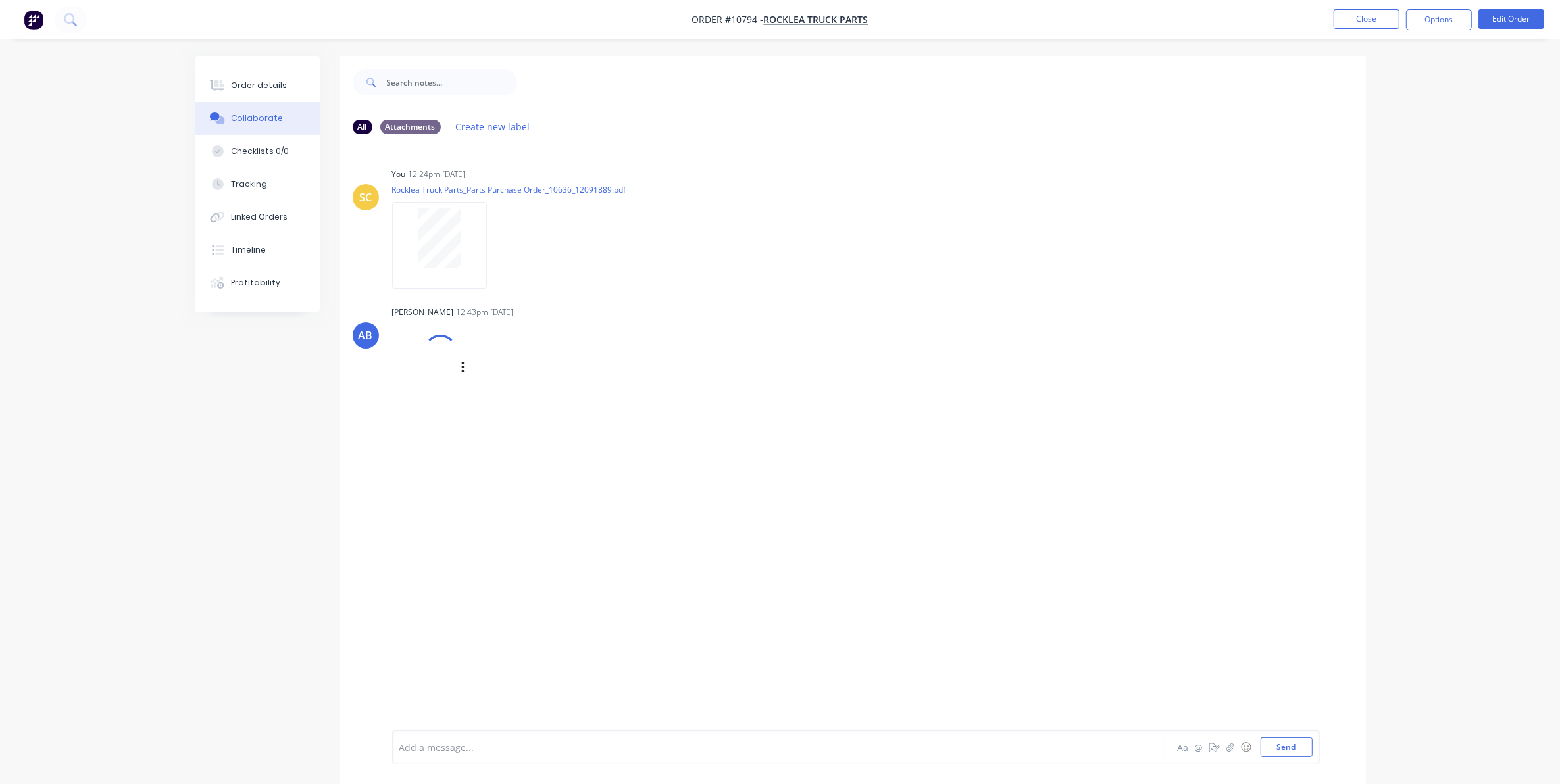
click at [459, 369] on div "Labels Download Delete" at bounding box center [531, 368] width 148 height 19
click at [461, 371] on icon "button" at bounding box center [463, 368] width 4 height 15
click at [511, 408] on button "Download" at bounding box center [549, 403] width 148 height 30
click at [1436, 24] on button "Options" at bounding box center [1438, 20] width 66 height 21
click at [1358, 186] on div "Delivery Docket" at bounding box center [1399, 185] width 121 height 19
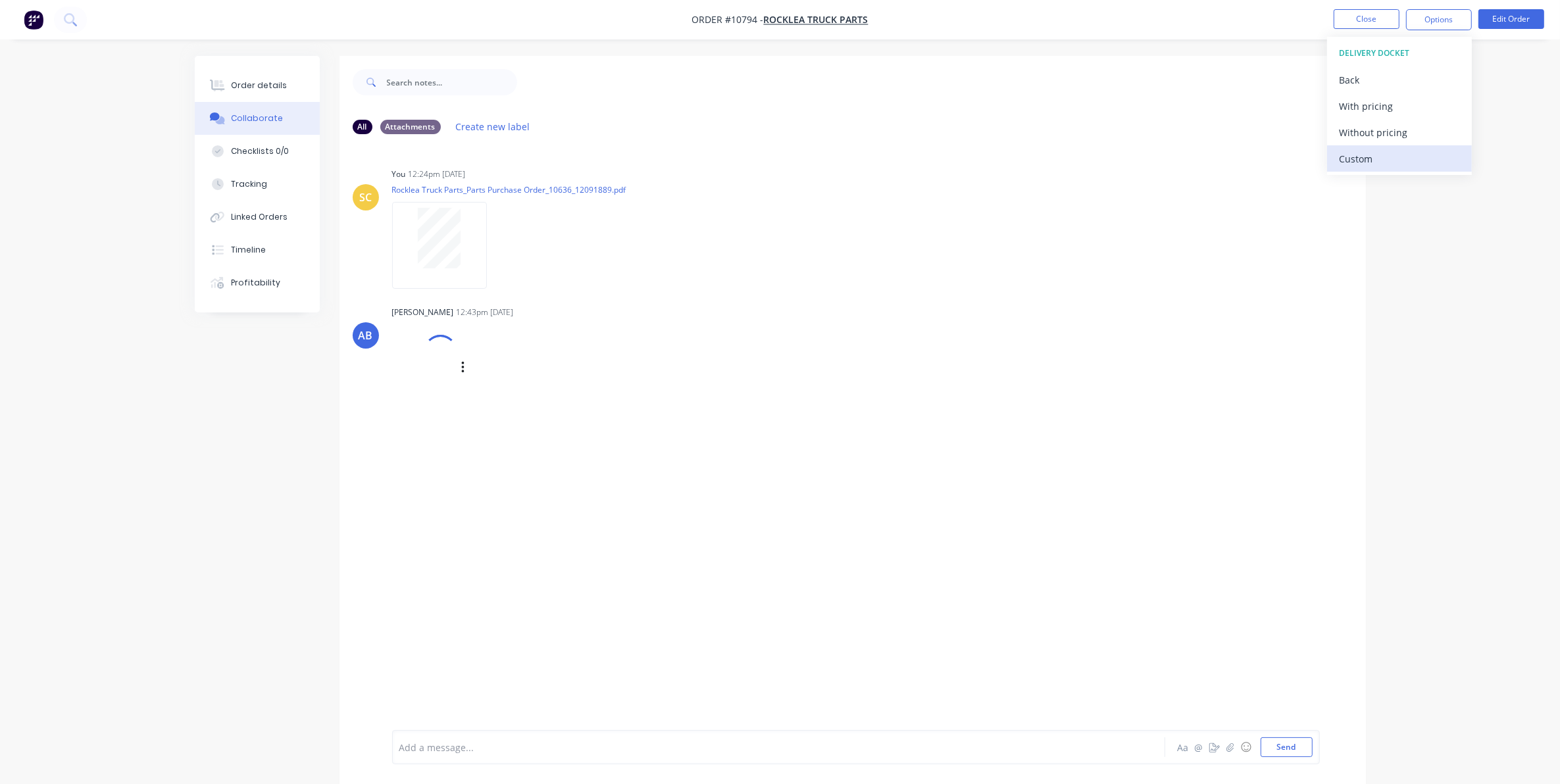
click at [1354, 164] on div "Custom" at bounding box center [1399, 159] width 121 height 19
click at [1352, 139] on div "Without pricing" at bounding box center [1399, 133] width 121 height 19
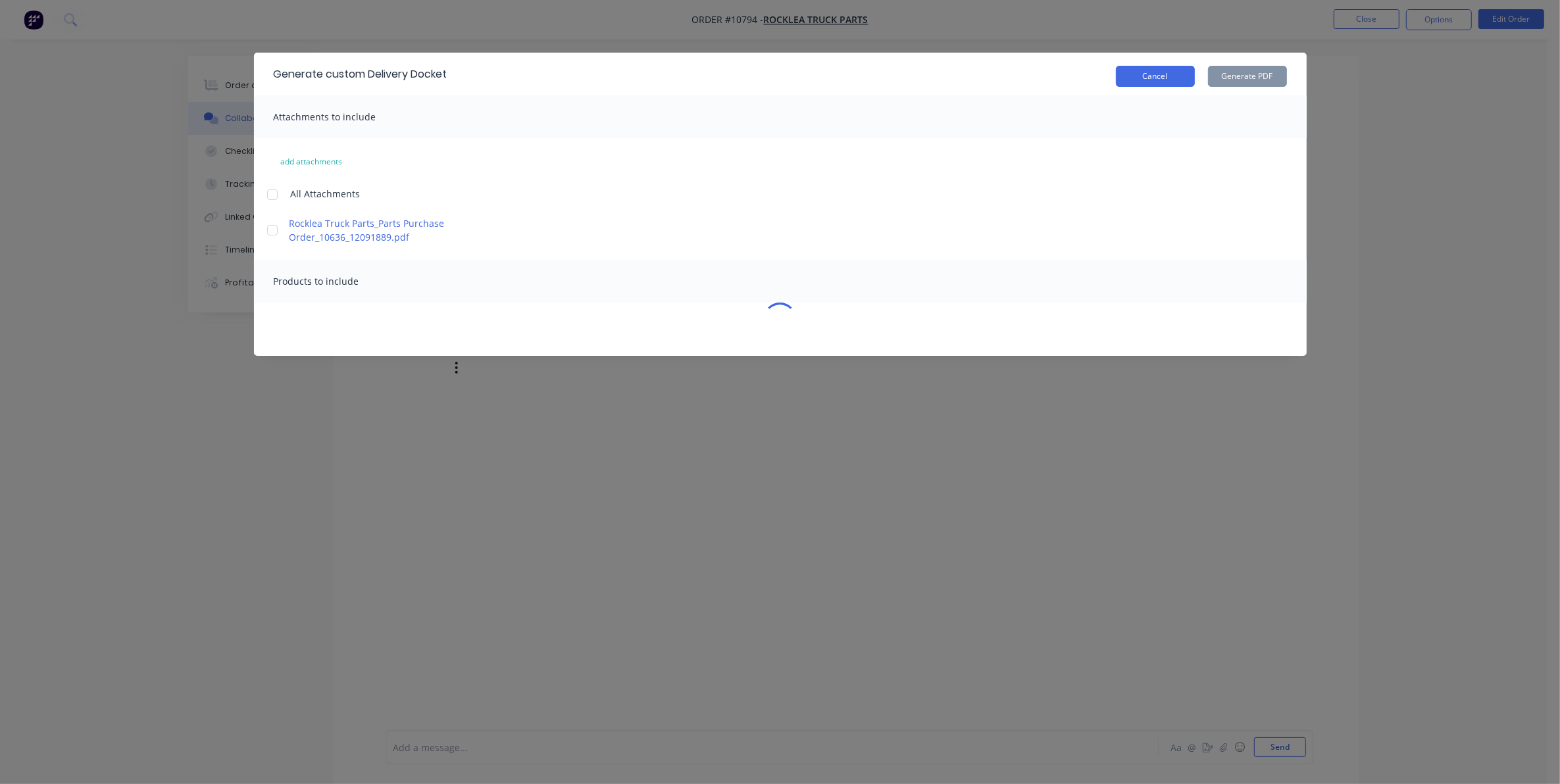
click at [1141, 79] on button "Cancel" at bounding box center [1155, 76] width 79 height 21
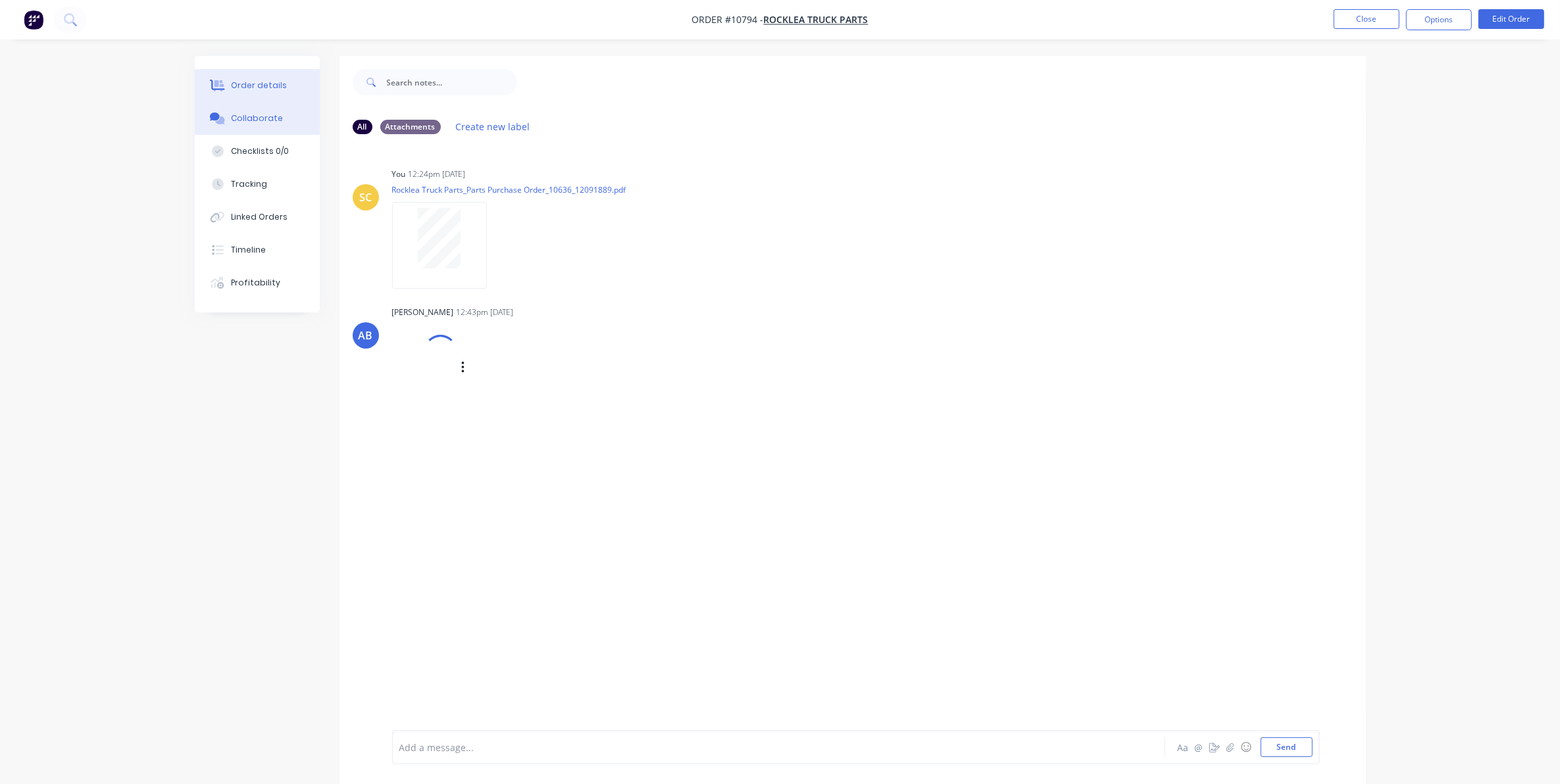
click at [252, 76] on button "Order details" at bounding box center [257, 85] width 125 height 33
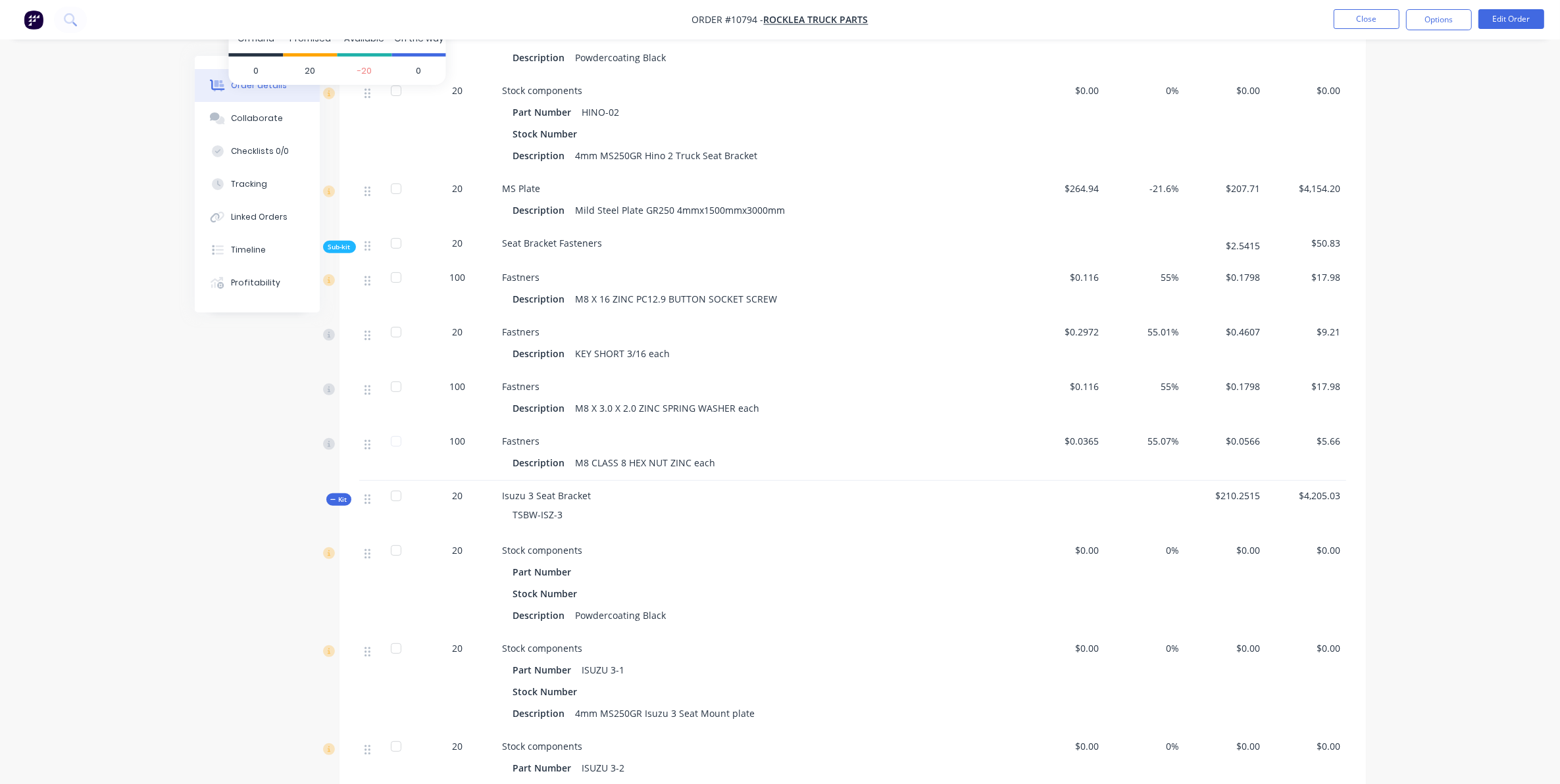
scroll to position [576, 0]
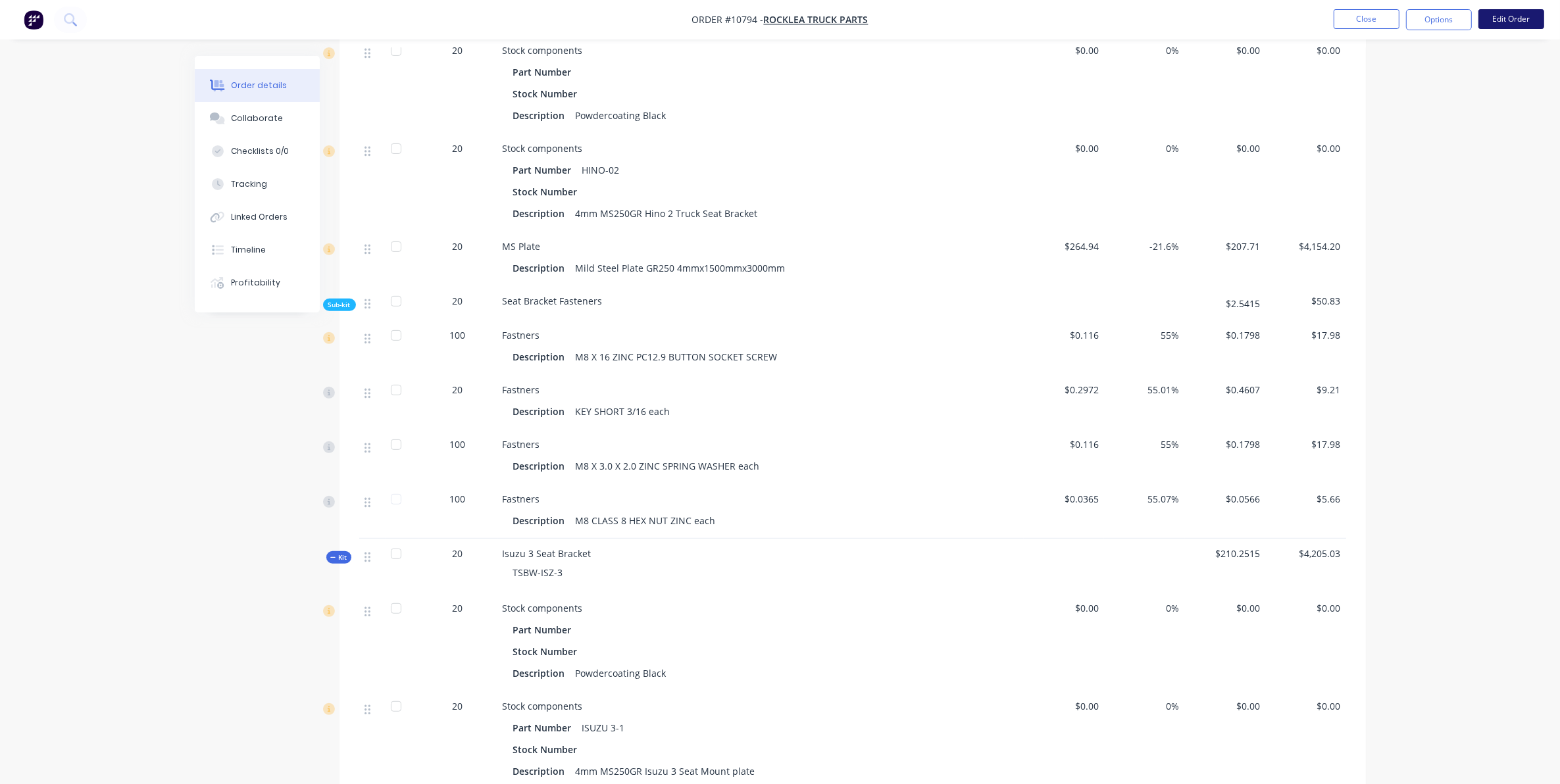
click at [1517, 12] on button "Edit Order" at bounding box center [1511, 19] width 66 height 20
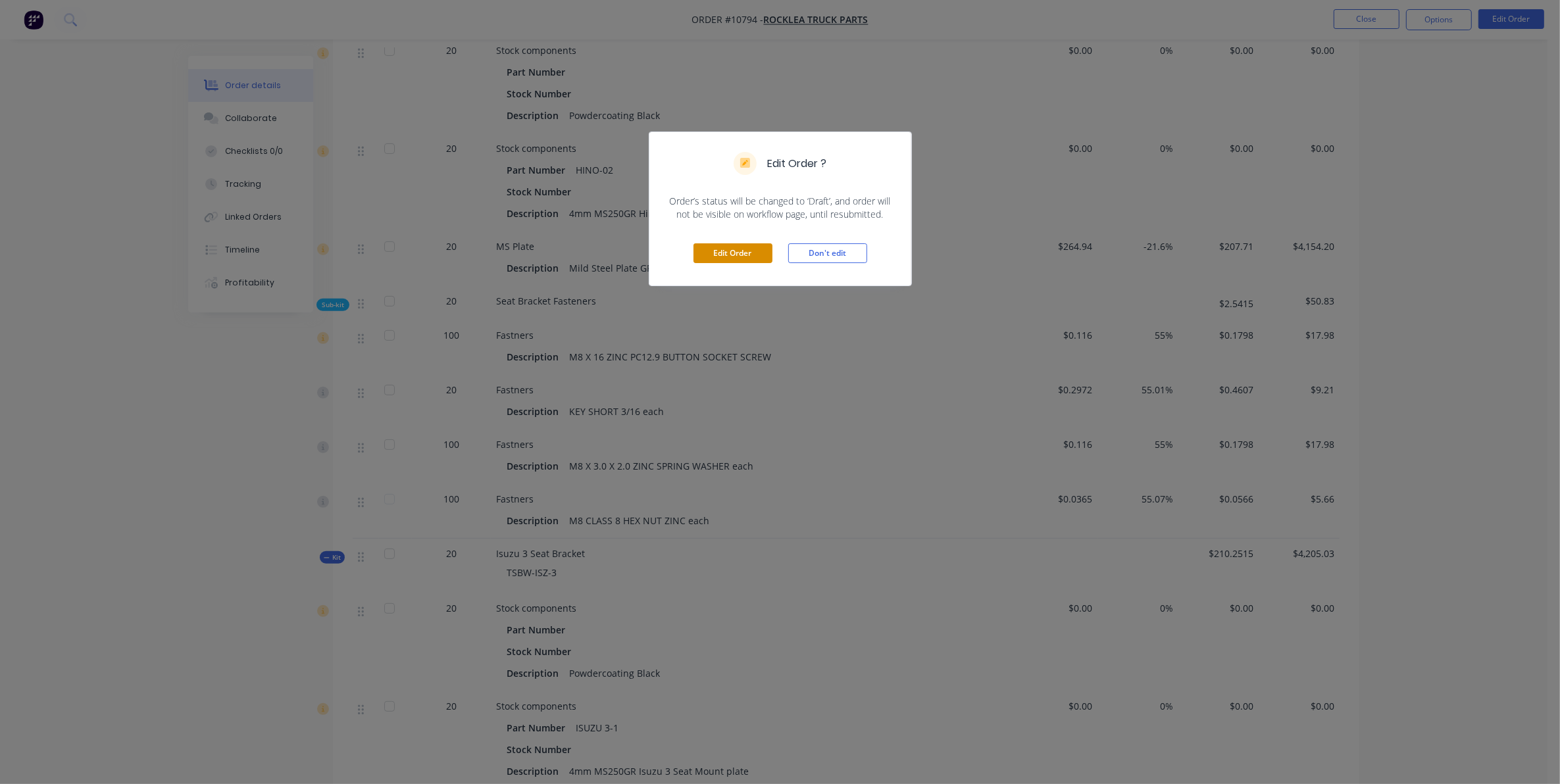
click at [725, 254] on button "Edit Order" at bounding box center [733, 253] width 79 height 20
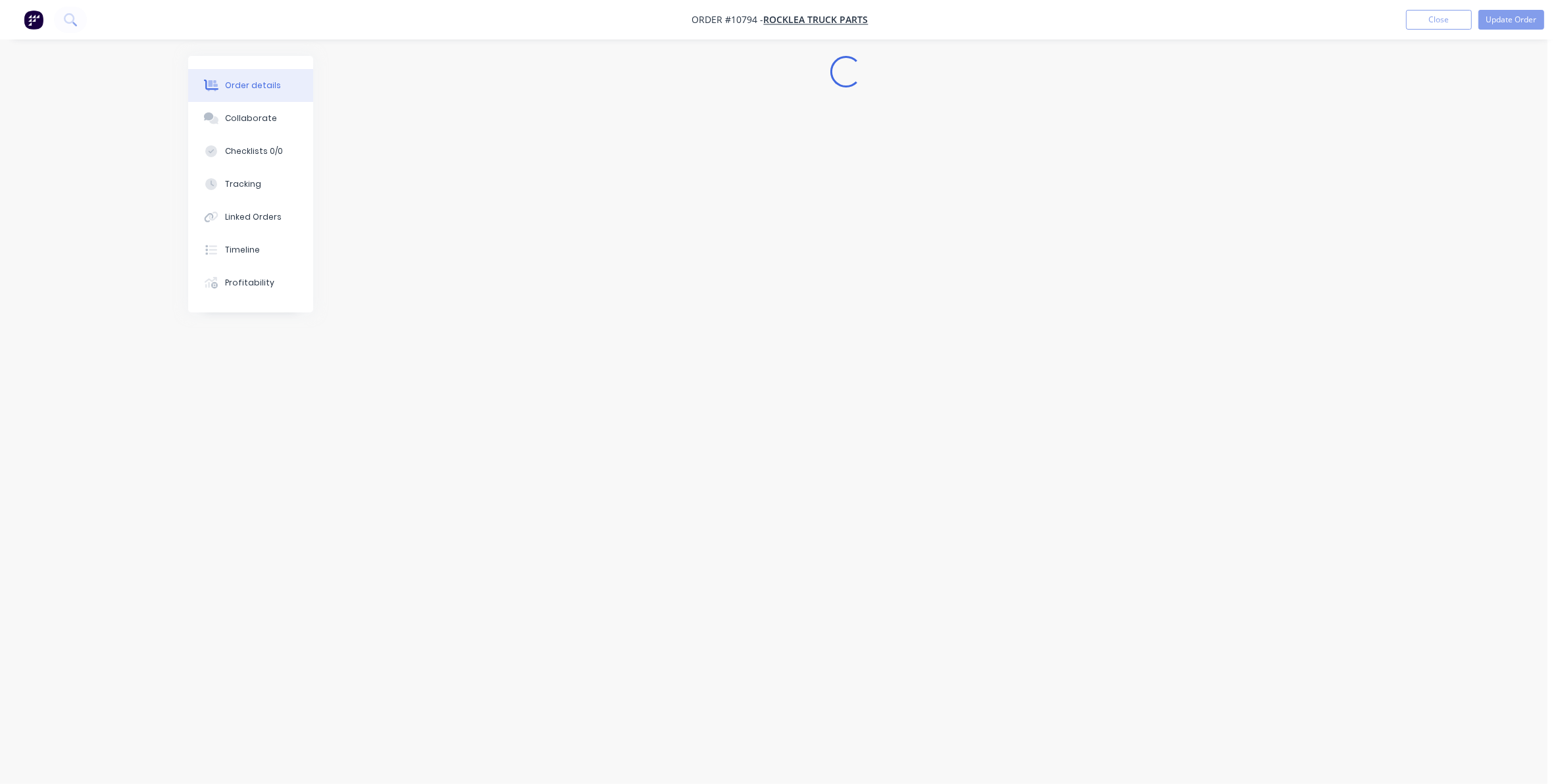
scroll to position [0, 0]
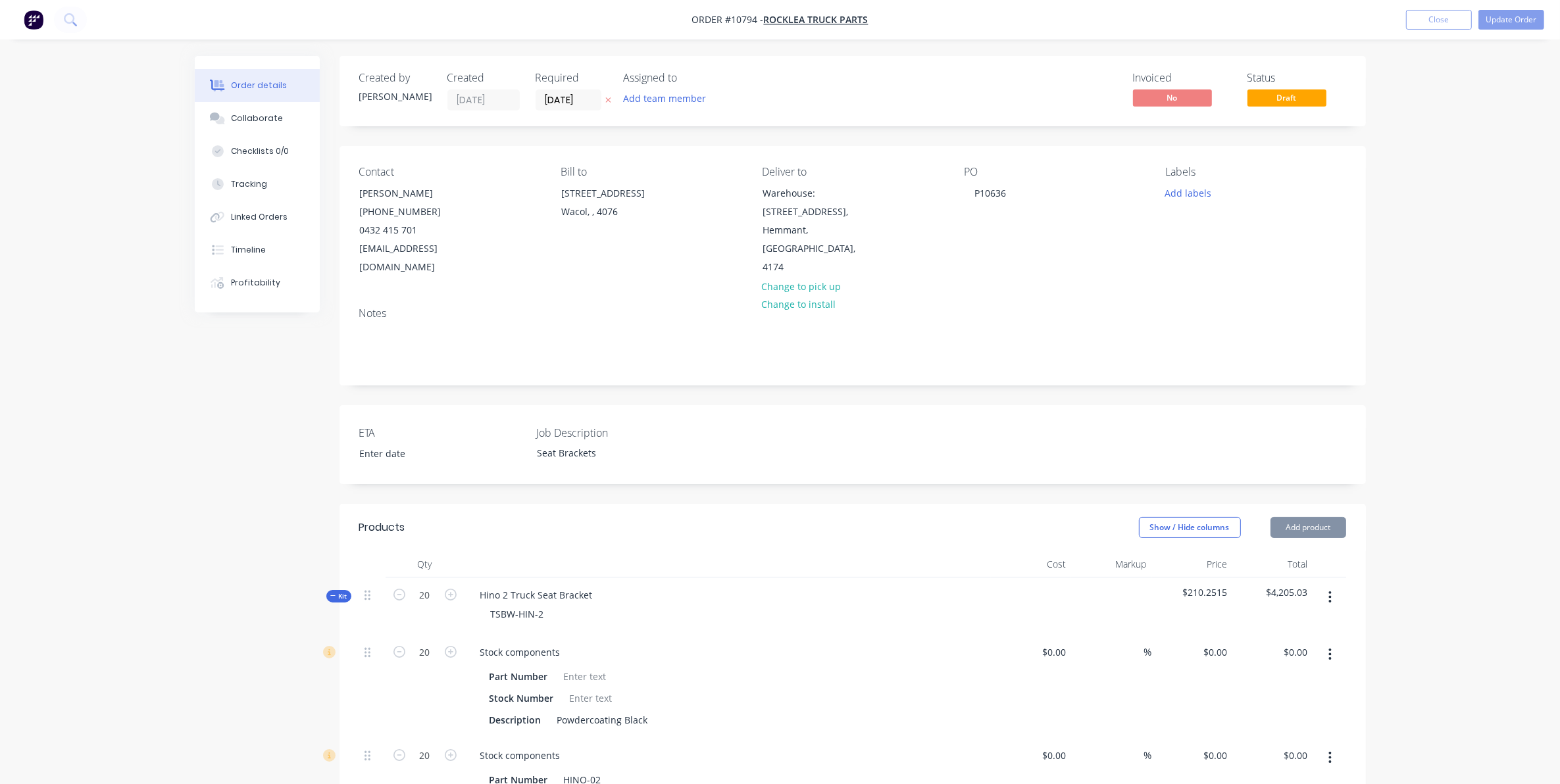
click at [337, 591] on span "Kit" at bounding box center [338, 596] width 17 height 10
click at [340, 649] on span "Kit" at bounding box center [338, 653] width 17 height 10
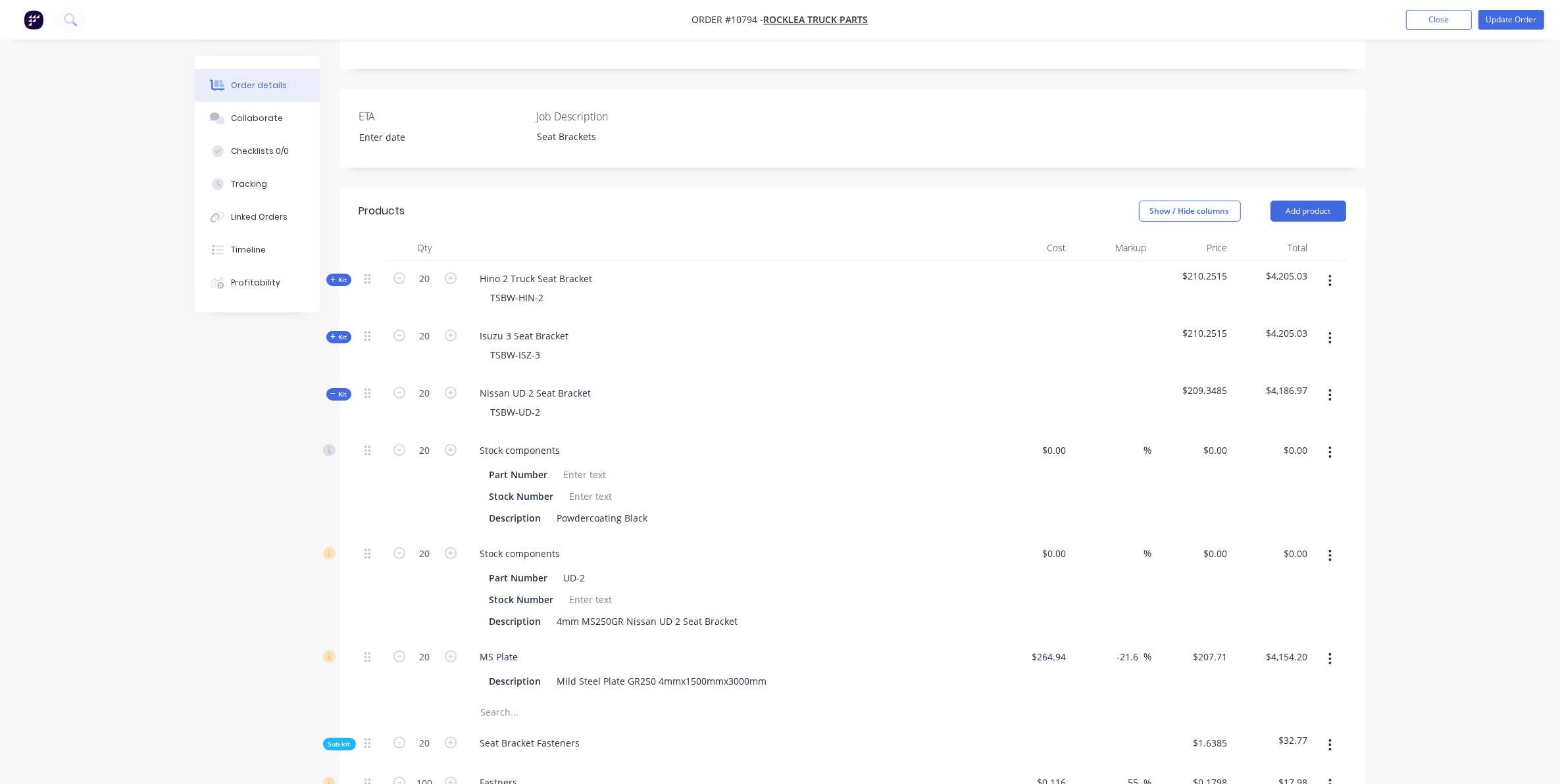
scroll to position [329, 0]
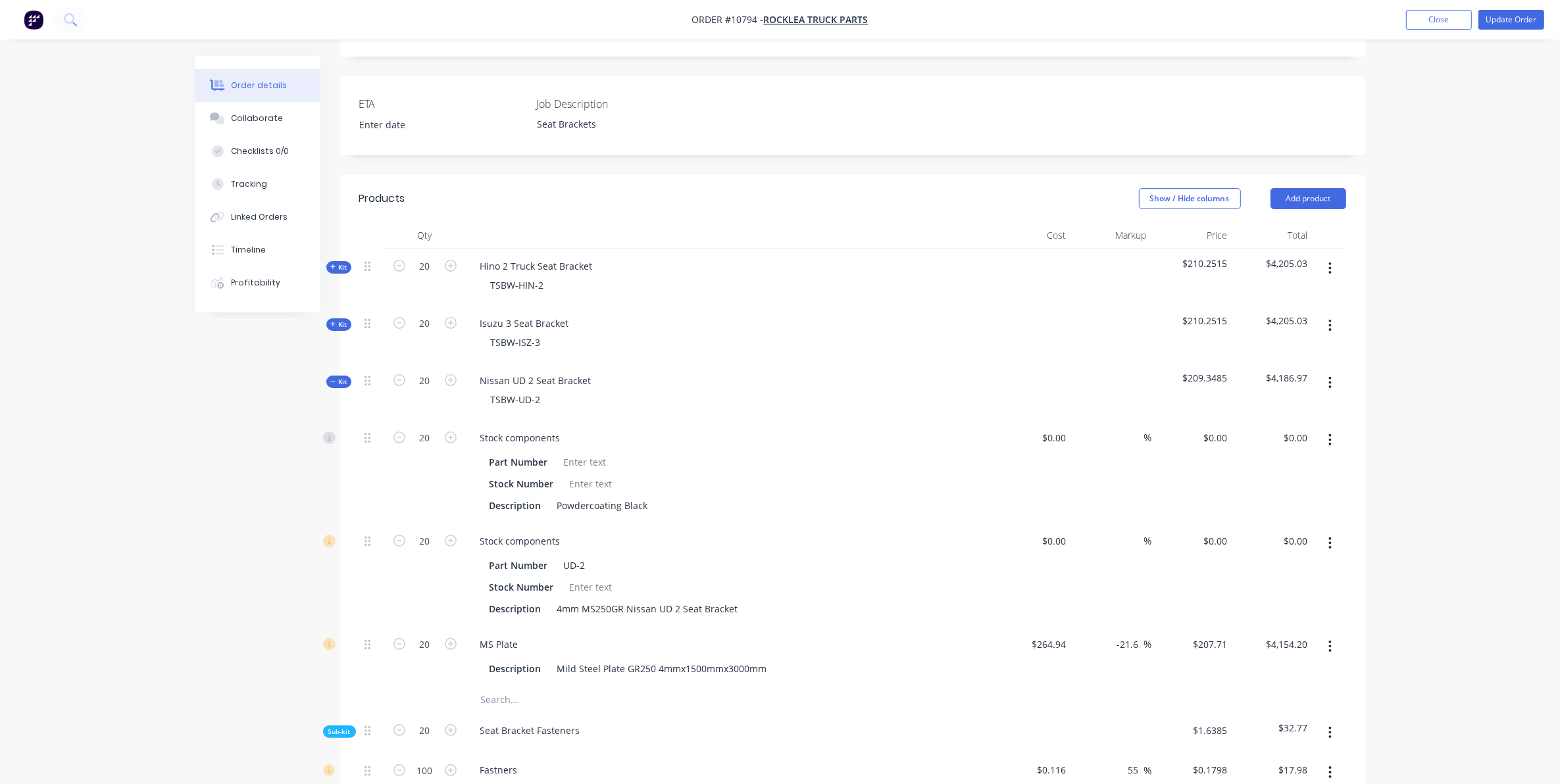
click at [1330, 319] on icon "button" at bounding box center [1329, 325] width 3 height 14
click at [1258, 403] on div "Duplicate" at bounding box center [1283, 413] width 101 height 19
click at [433, 314] on input "20" at bounding box center [425, 323] width 35 height 20
type input "15"
click at [336, 378] on icon "button" at bounding box center [333, 382] width 6 height 7
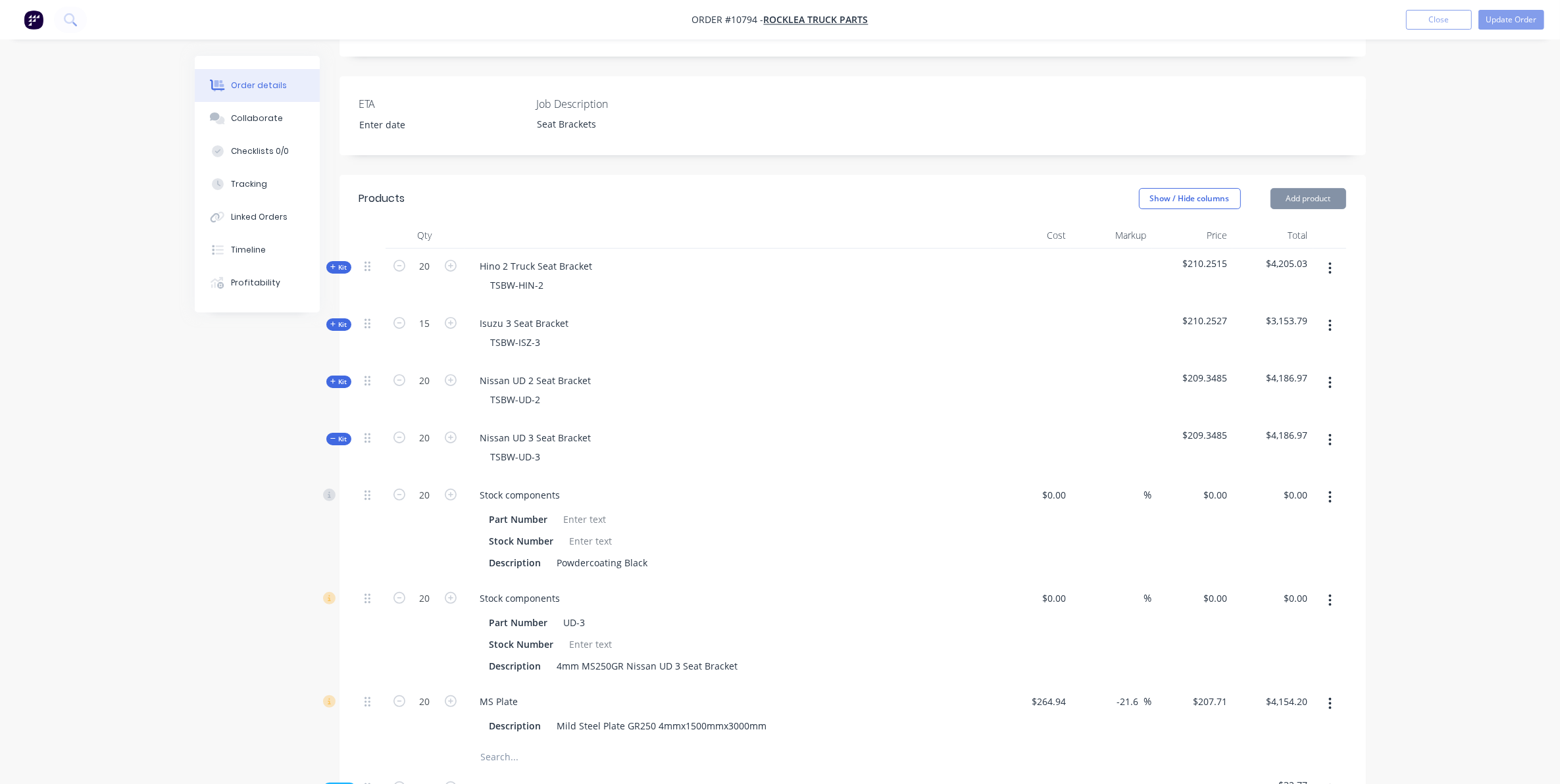
click at [342, 434] on span "Kit" at bounding box center [338, 439] width 17 height 10
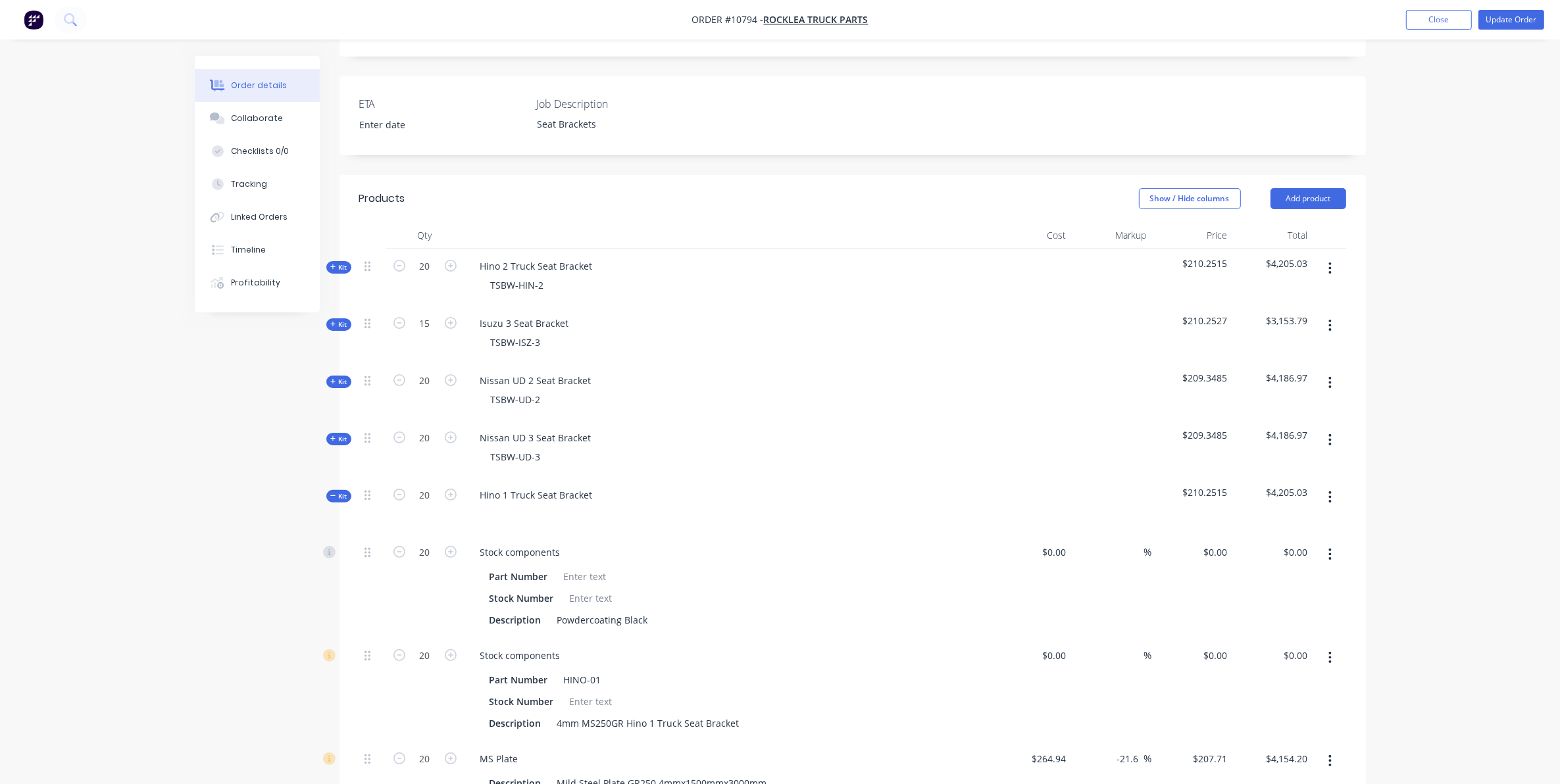
click at [338, 491] on span "Kit" at bounding box center [338, 496] width 17 height 10
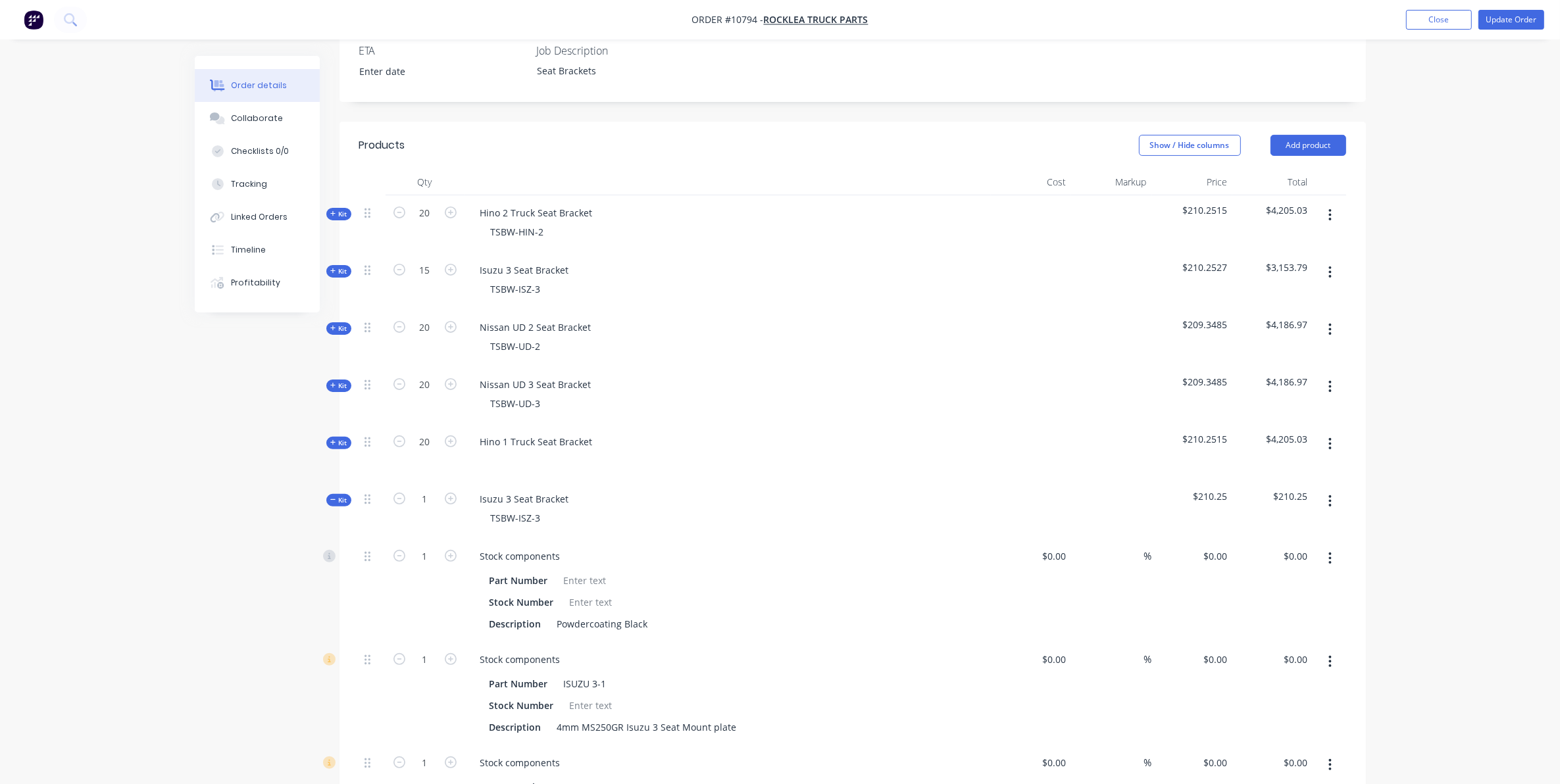
scroll to position [411, 0]
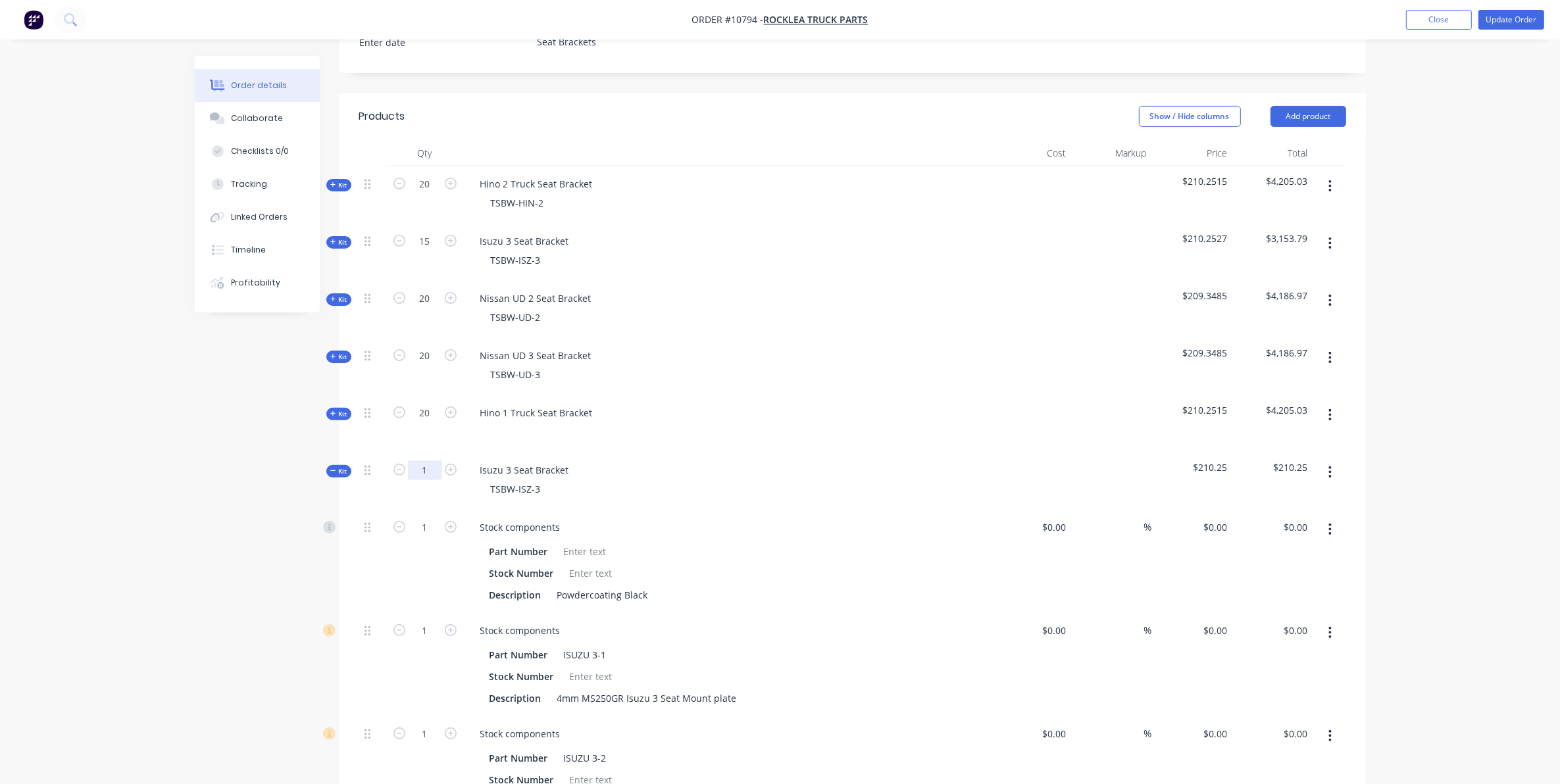
click at [432, 461] on input "1" at bounding box center [425, 470] width 35 height 20
type input "5"
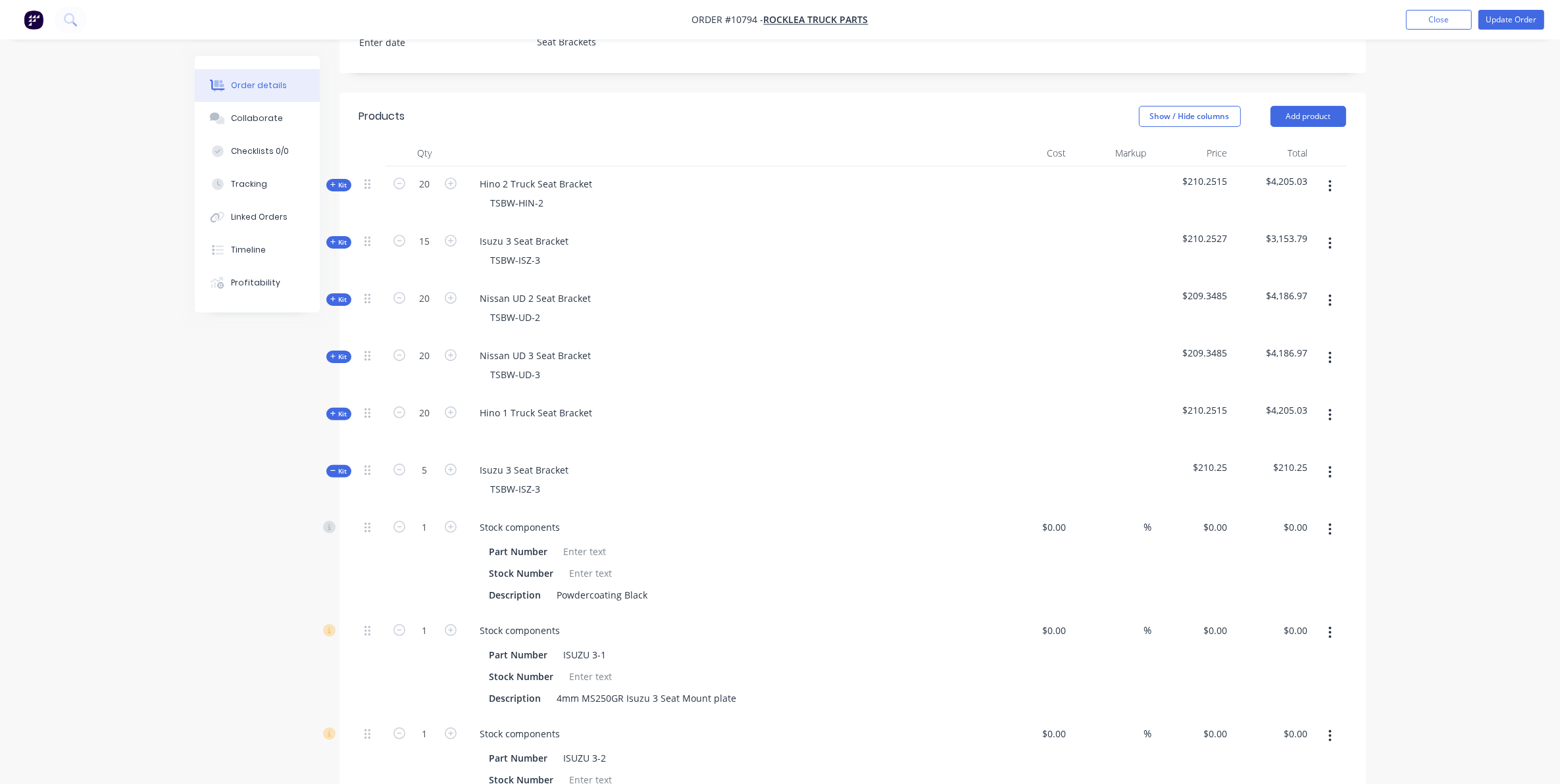
type input "5"
type input "$1,038.55"
type input "5"
type input "25"
type input "$4.50"
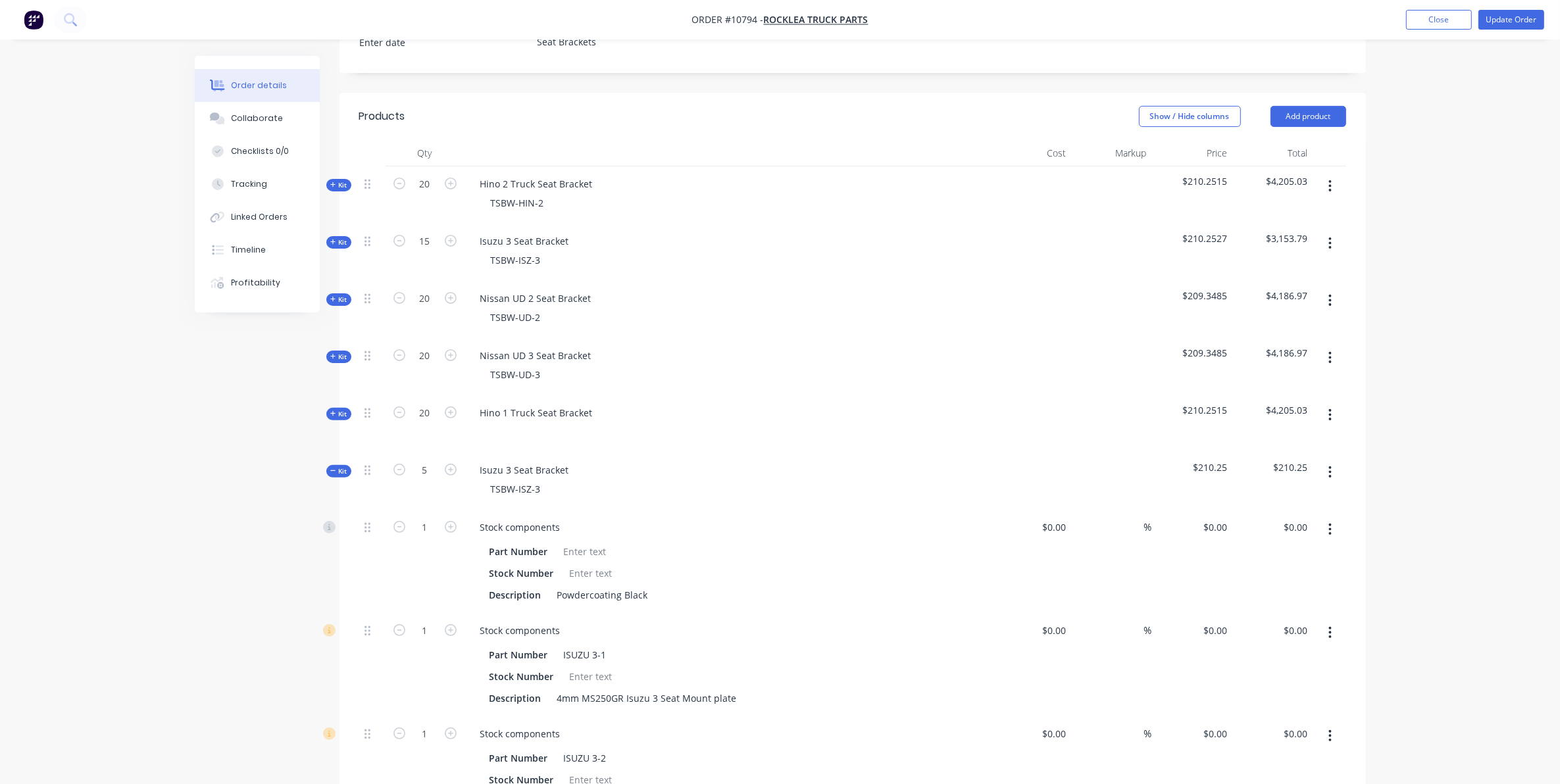
type input "5"
type input "$2.30"
type input "25"
type input "$4.50"
type input "25"
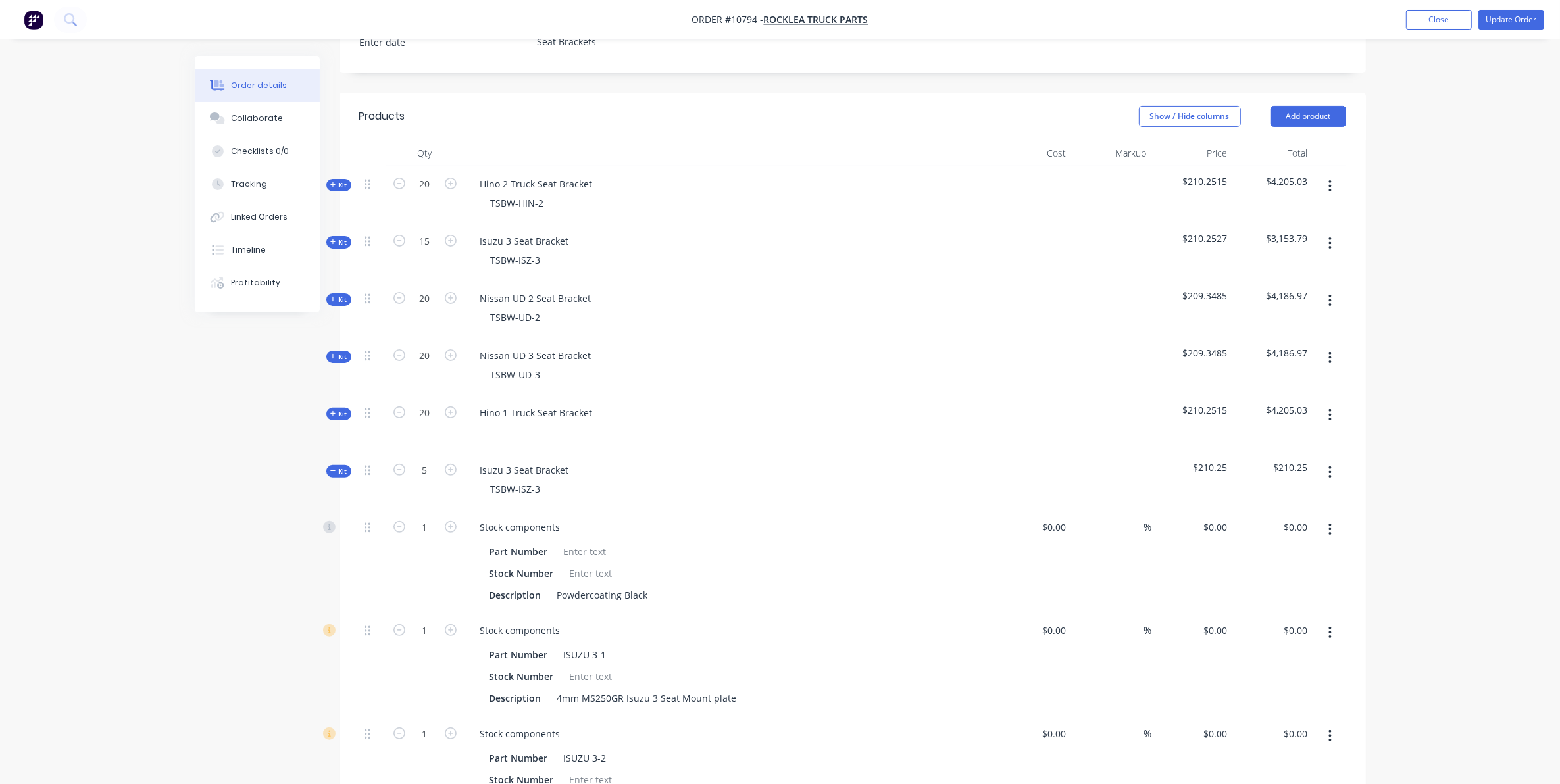
type input "$1.42"
click at [138, 503] on div "Order details Collaborate Checklists 0/0 Tracking Linked Orders Timeline Profit…" at bounding box center [780, 589] width 1560 height 2001
click at [534, 480] on div "TSBW-ISZ-3" at bounding box center [515, 489] width 71 height 19
drag, startPoint x: 544, startPoint y: 474, endPoint x: 415, endPoint y: 472, distance: 129.0
click at [415, 472] on div "Kit 5 Isuzu 3 Seat Bracket TSBW-ISZ-3 $210.254 $1,051.27" at bounding box center [852, 481] width 987 height 57
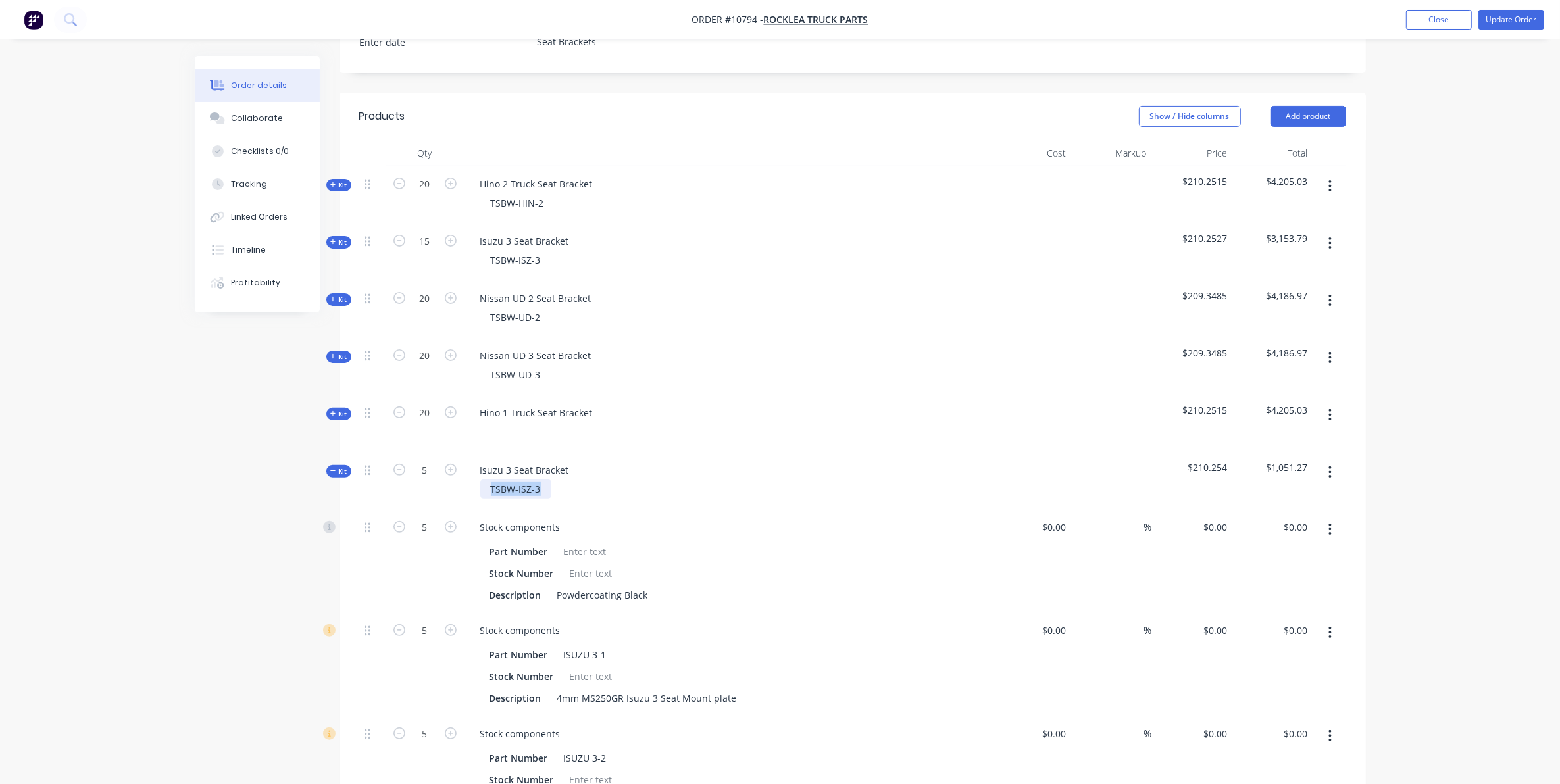
copy div "TSBW-ISZ-3"
click at [570, 461] on div "Isuzu 3 Seat Bracket" at bounding box center [524, 470] width 110 height 19
drag, startPoint x: 539, startPoint y: 474, endPoint x: 415, endPoint y: 451, distance: 126.1
click at [415, 453] on div "Kit 5 Isuzu 3 Seat Bracket TSBW-ISZ-3 TSBW-ISZ-3 $210.254 $1,051.27" at bounding box center [852, 481] width 987 height 57
click at [202, 465] on div "Created by Sarah Created 24/09/25 Required 24/09/25 Assigned to Add team member…" at bounding box center [780, 618] width 1171 height 1945
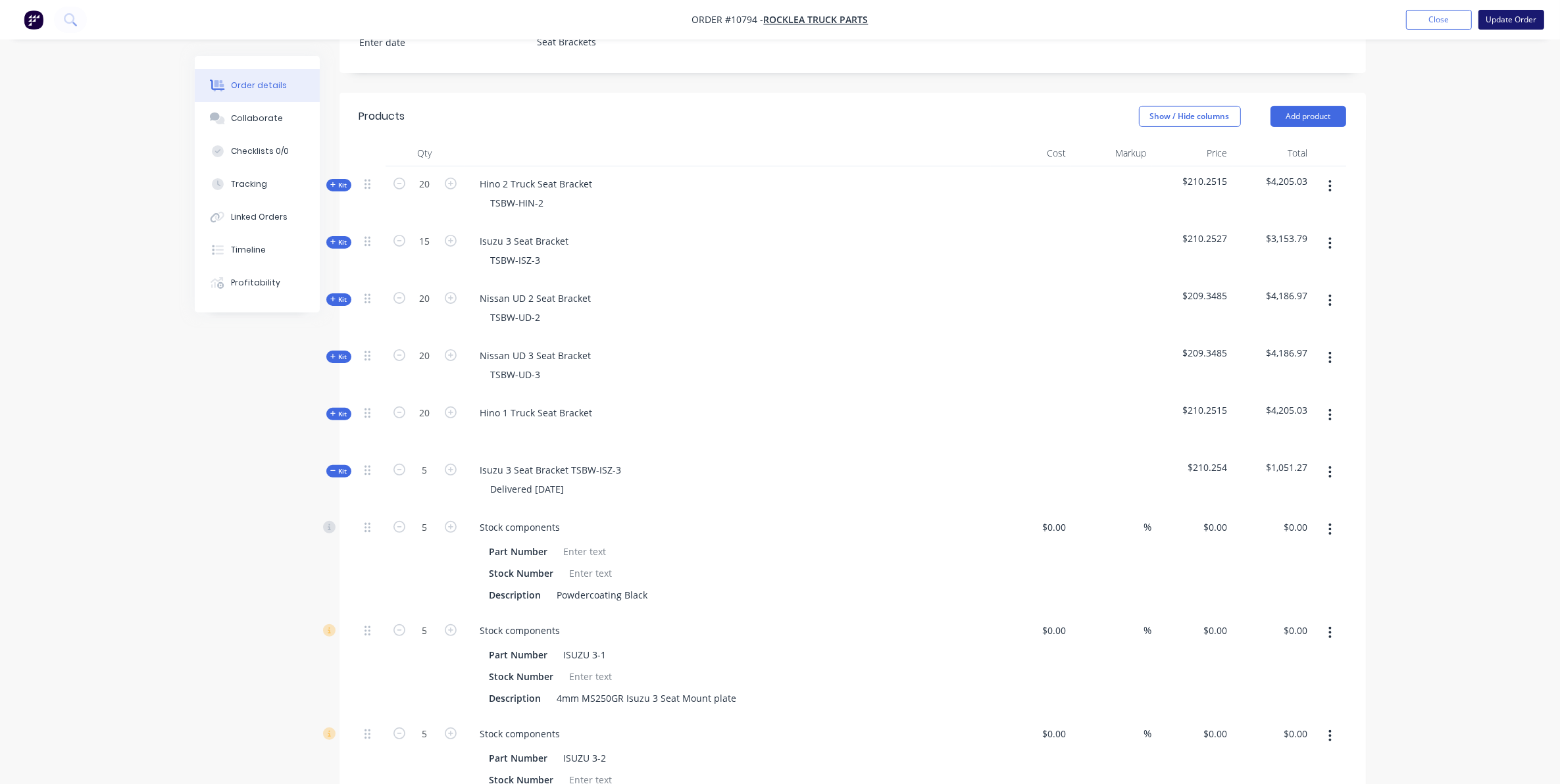
click at [1489, 26] on button "Update Order" at bounding box center [1511, 20] width 66 height 20
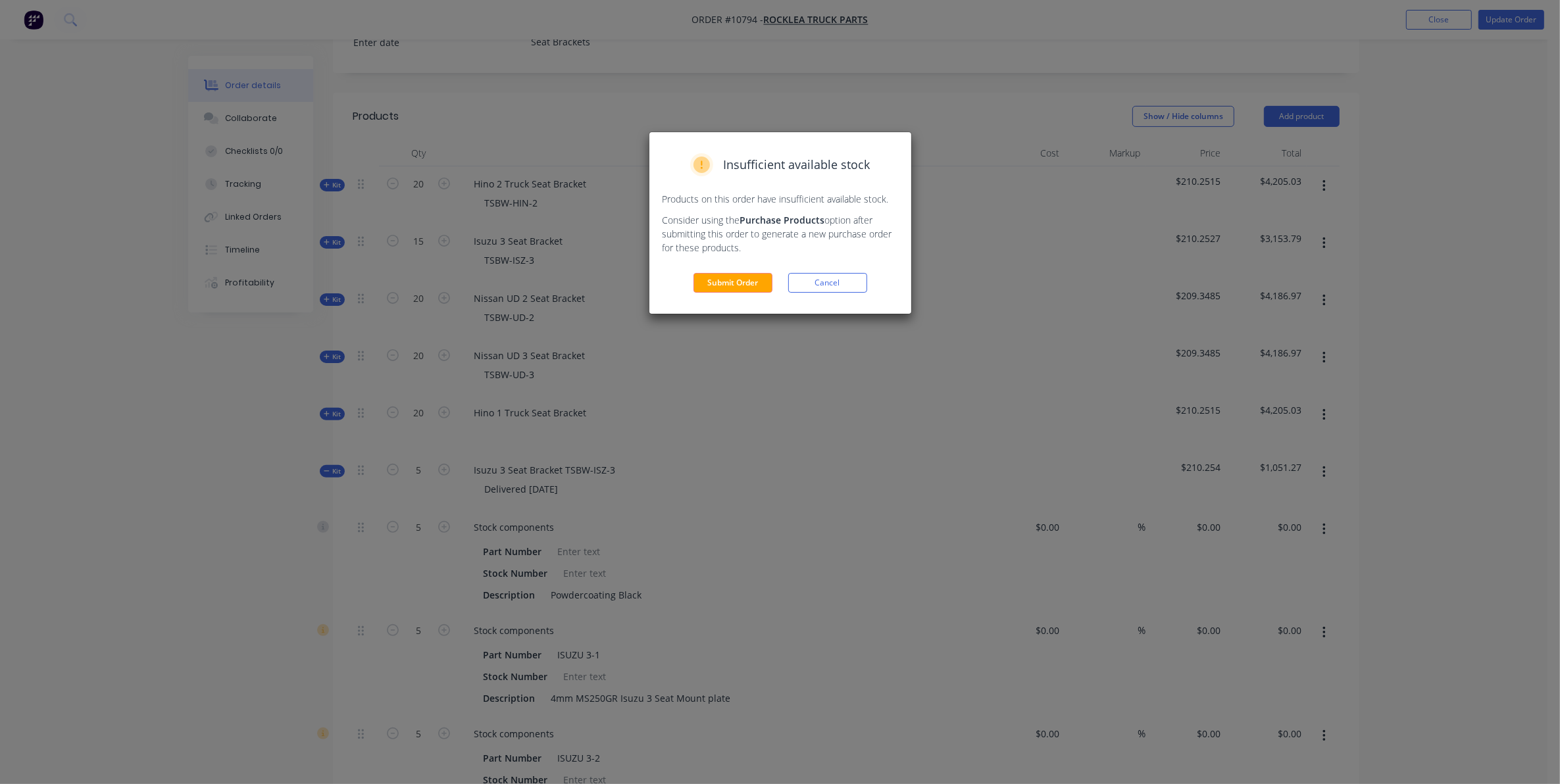
drag, startPoint x: 725, startPoint y: 274, endPoint x: 722, endPoint y: 283, distance: 9.5
click at [725, 274] on button "Submit Order" at bounding box center [733, 283] width 79 height 20
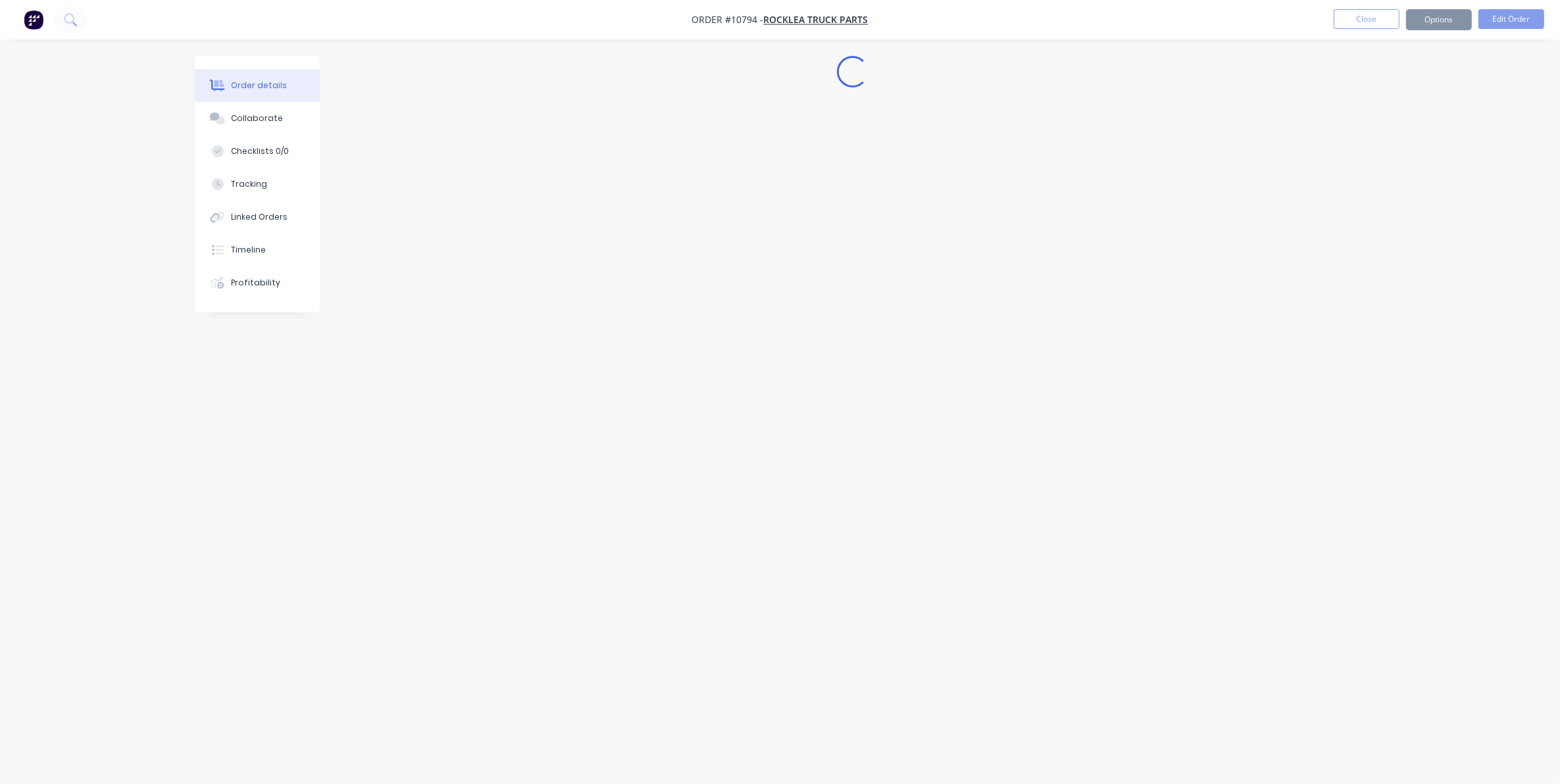
scroll to position [0, 0]
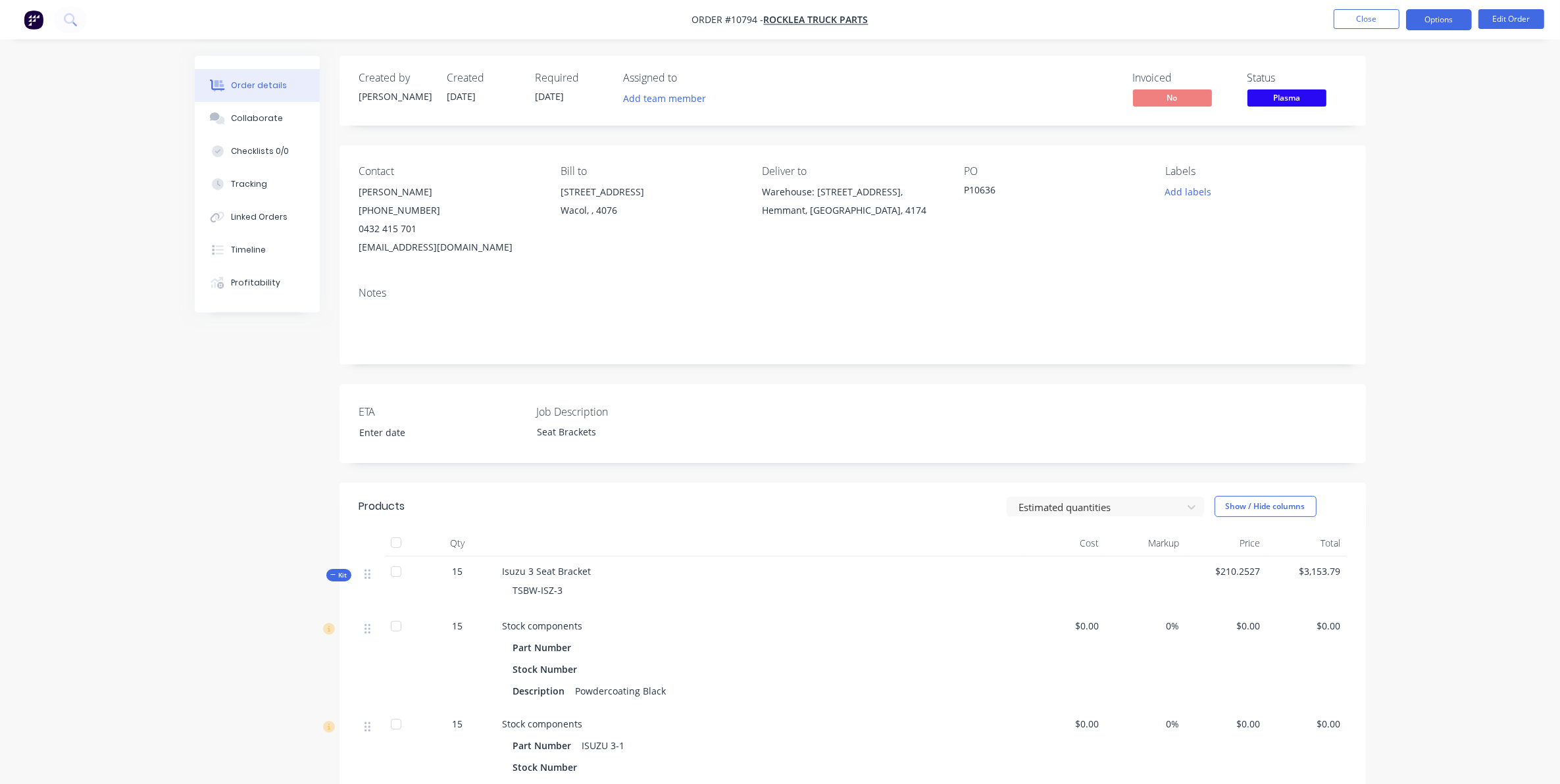
click at [1442, 24] on button "Options" at bounding box center [1438, 20] width 66 height 21
click at [1360, 195] on button "Delivery Docket" at bounding box center [1399, 185] width 145 height 26
click at [1360, 156] on div "Custom" at bounding box center [1399, 159] width 121 height 19
click at [1359, 123] on div "Without pricing" at bounding box center [1399, 133] width 121 height 19
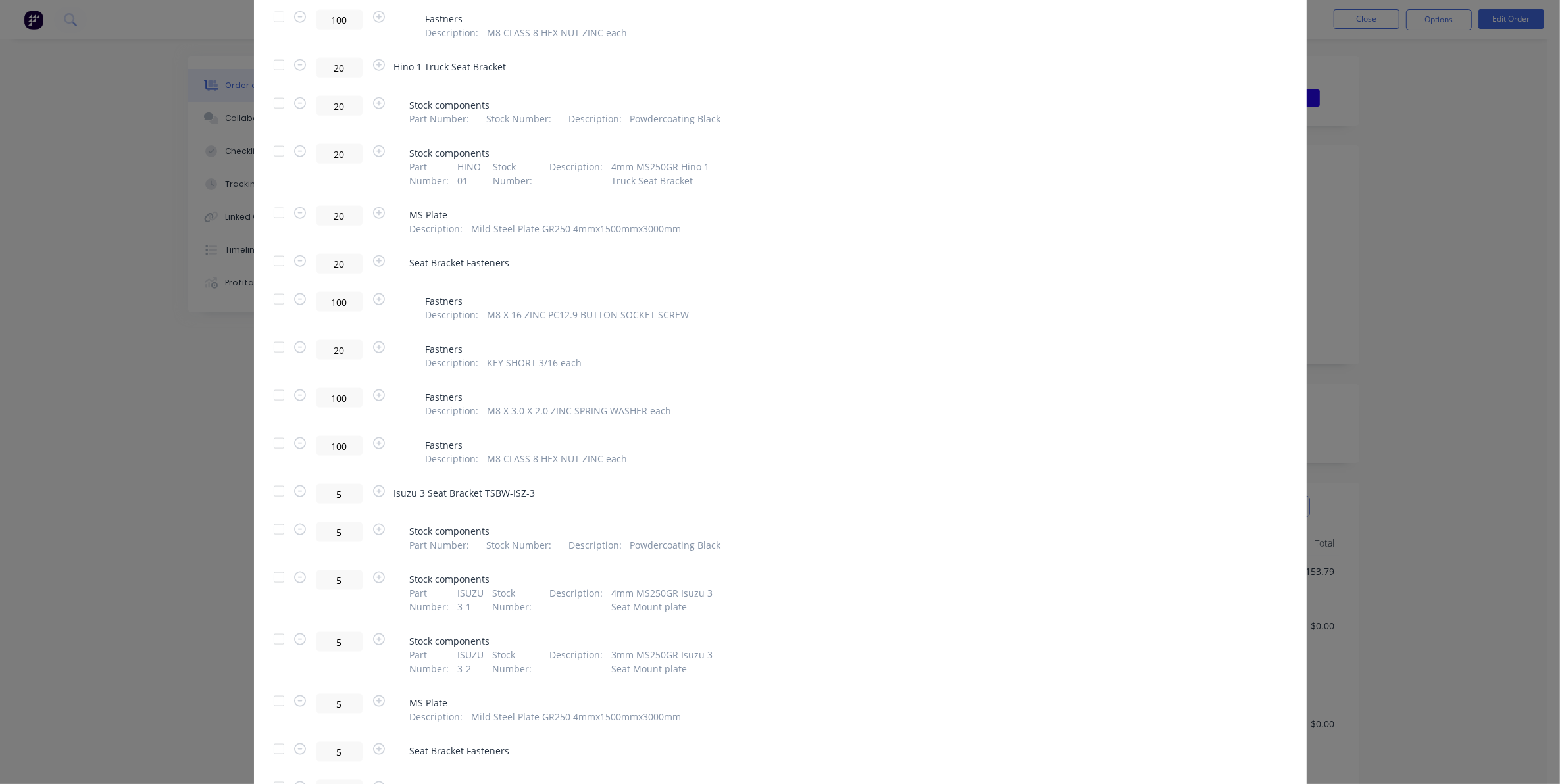
scroll to position [2282, 0]
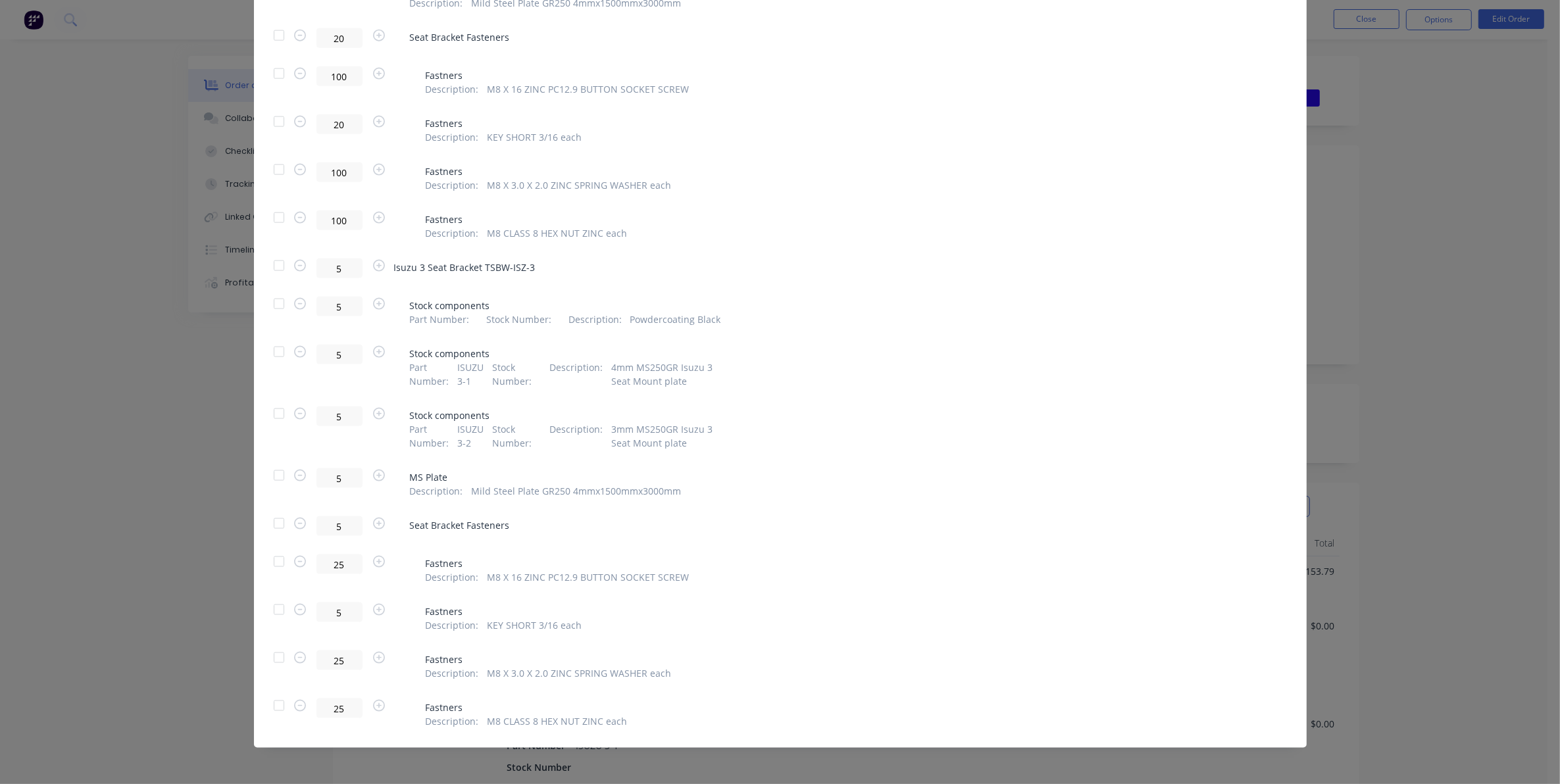
click at [267, 261] on div at bounding box center [279, 265] width 26 height 26
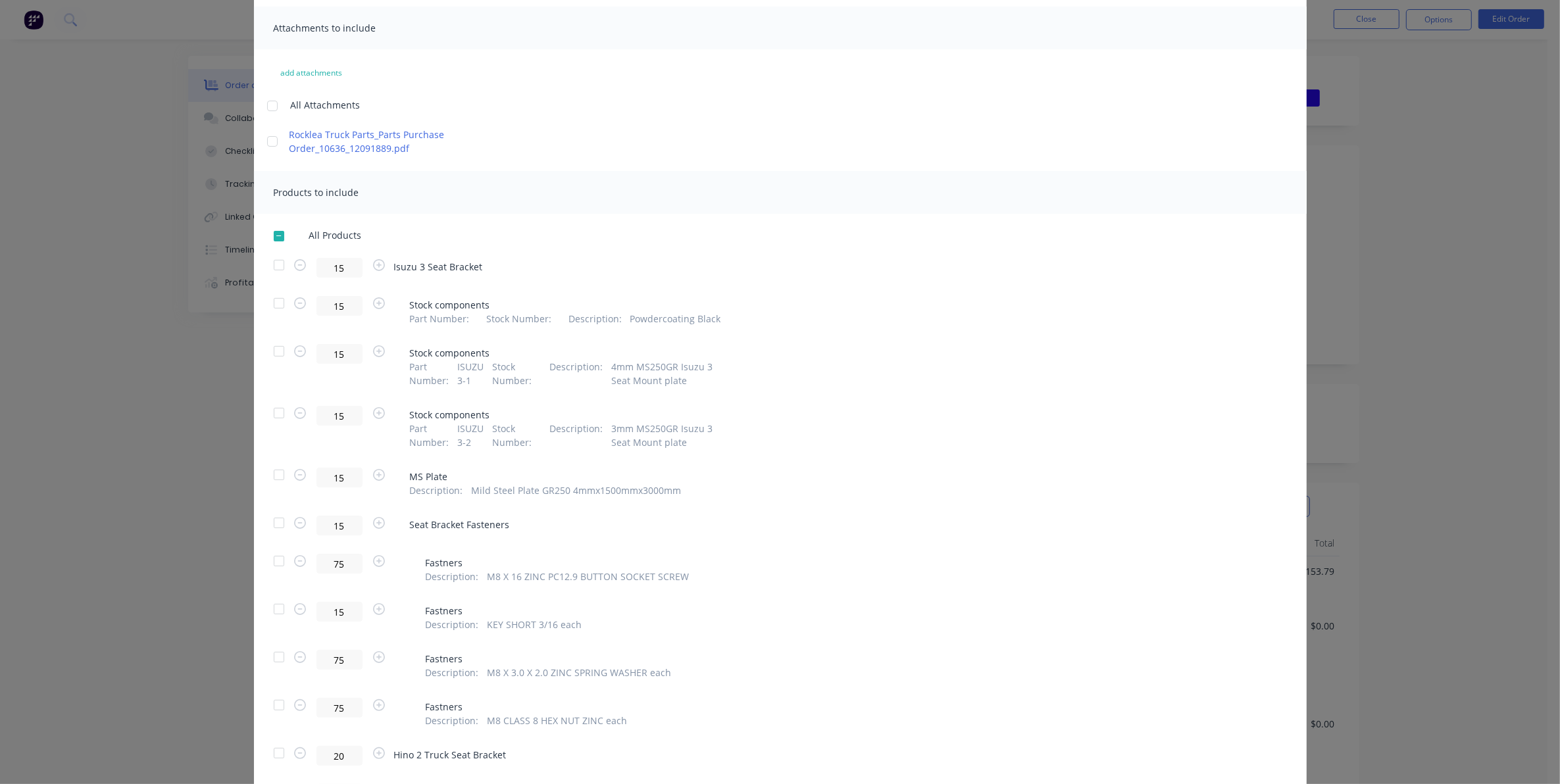
scroll to position [0, 0]
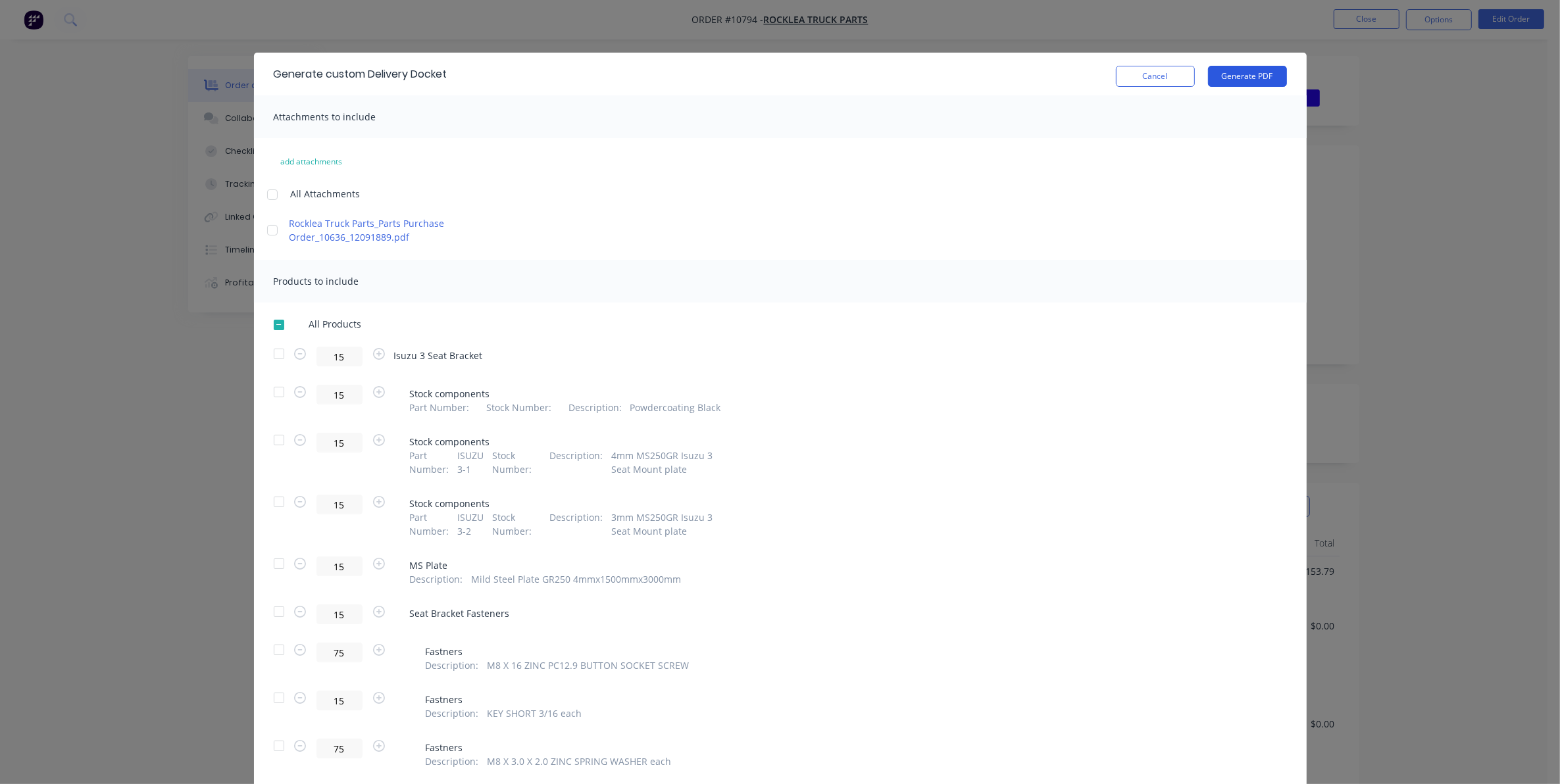
click at [1235, 69] on button "Generate PDF" at bounding box center [1247, 76] width 79 height 21
click at [1159, 76] on button "Cancel" at bounding box center [1155, 76] width 79 height 21
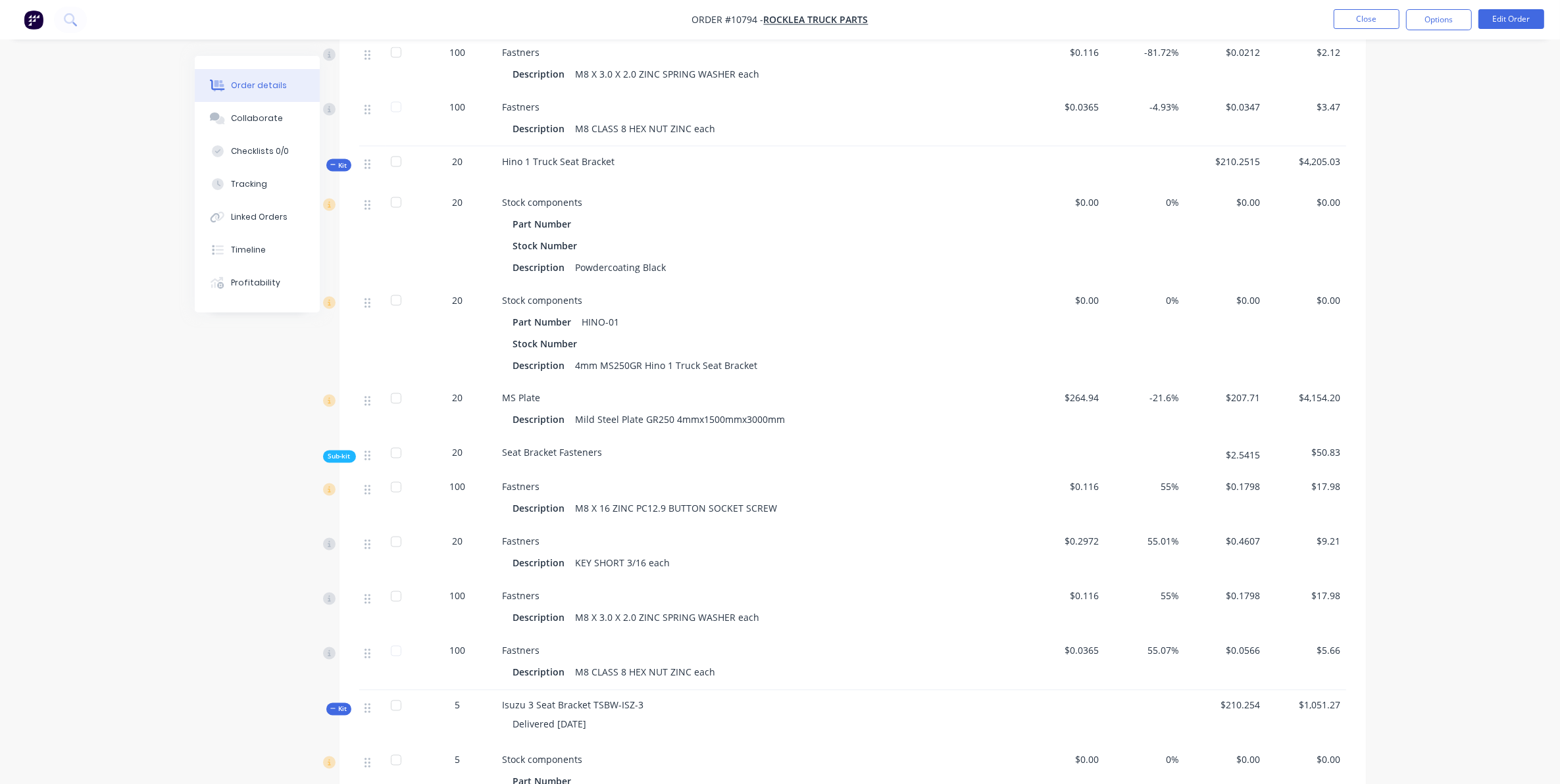
scroll to position [2904, 0]
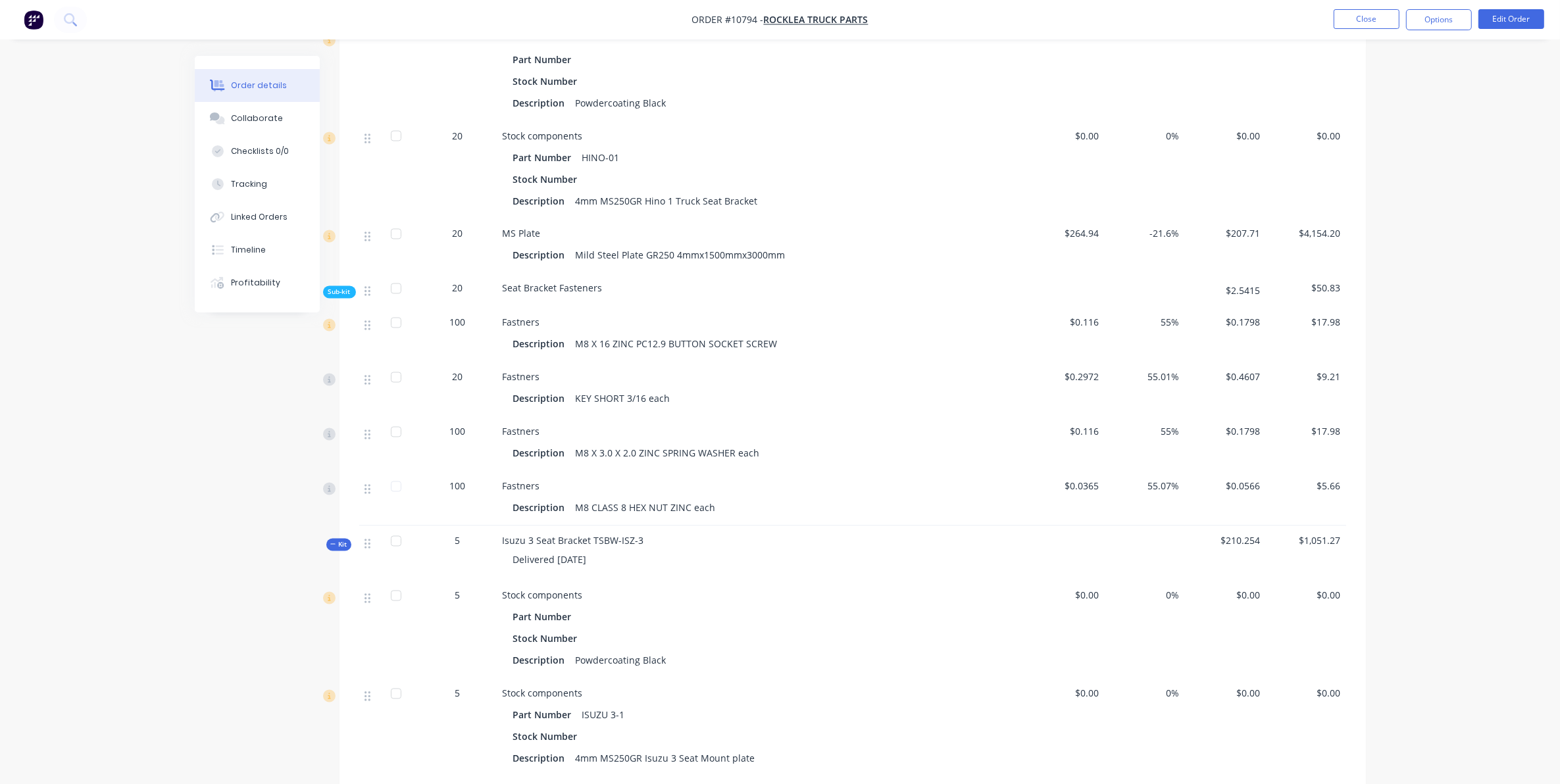
click at [616, 572] on div "Delivered 9/10/2025" at bounding box center [760, 560] width 515 height 24
click at [652, 548] on div "Isuzu 3 Seat Bracket TSBW-ISZ-3 Delivered 9/10/2025" at bounding box center [760, 553] width 526 height 55
drag, startPoint x: 639, startPoint y: 550, endPoint x: 463, endPoint y: 554, distance: 176.0
click at [463, 554] on div "Kit 5 Isuzu 3 Seat Bracket TSBW-ISZ-3 Delivered 9/10/2025 $210.254 $1,051.27" at bounding box center [852, 553] width 987 height 55
copy div "Isuzu 3 Seat Bracket TSBW-ISZ-3"
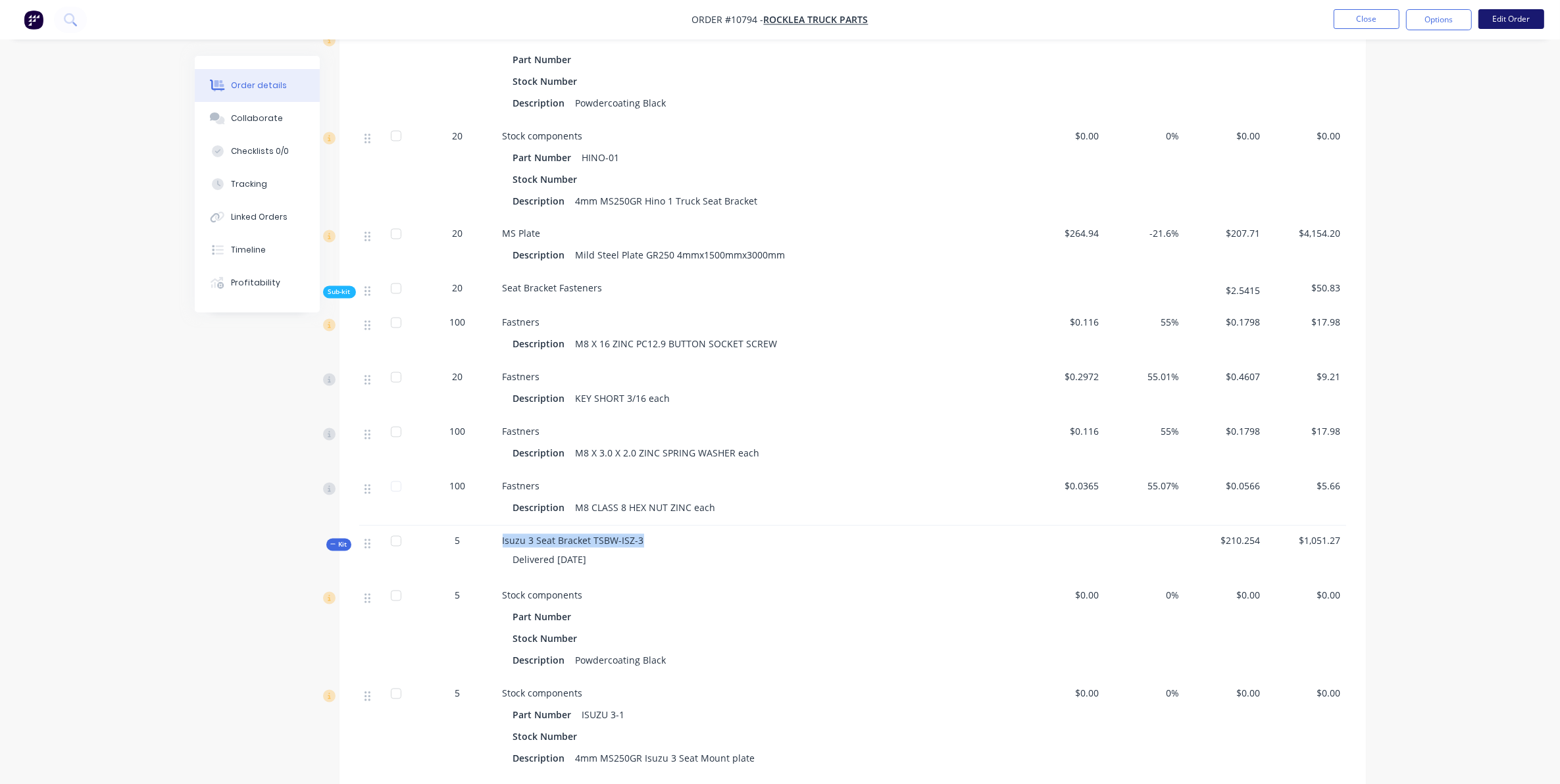
click at [1488, 10] on button "Edit Order" at bounding box center [1511, 19] width 66 height 20
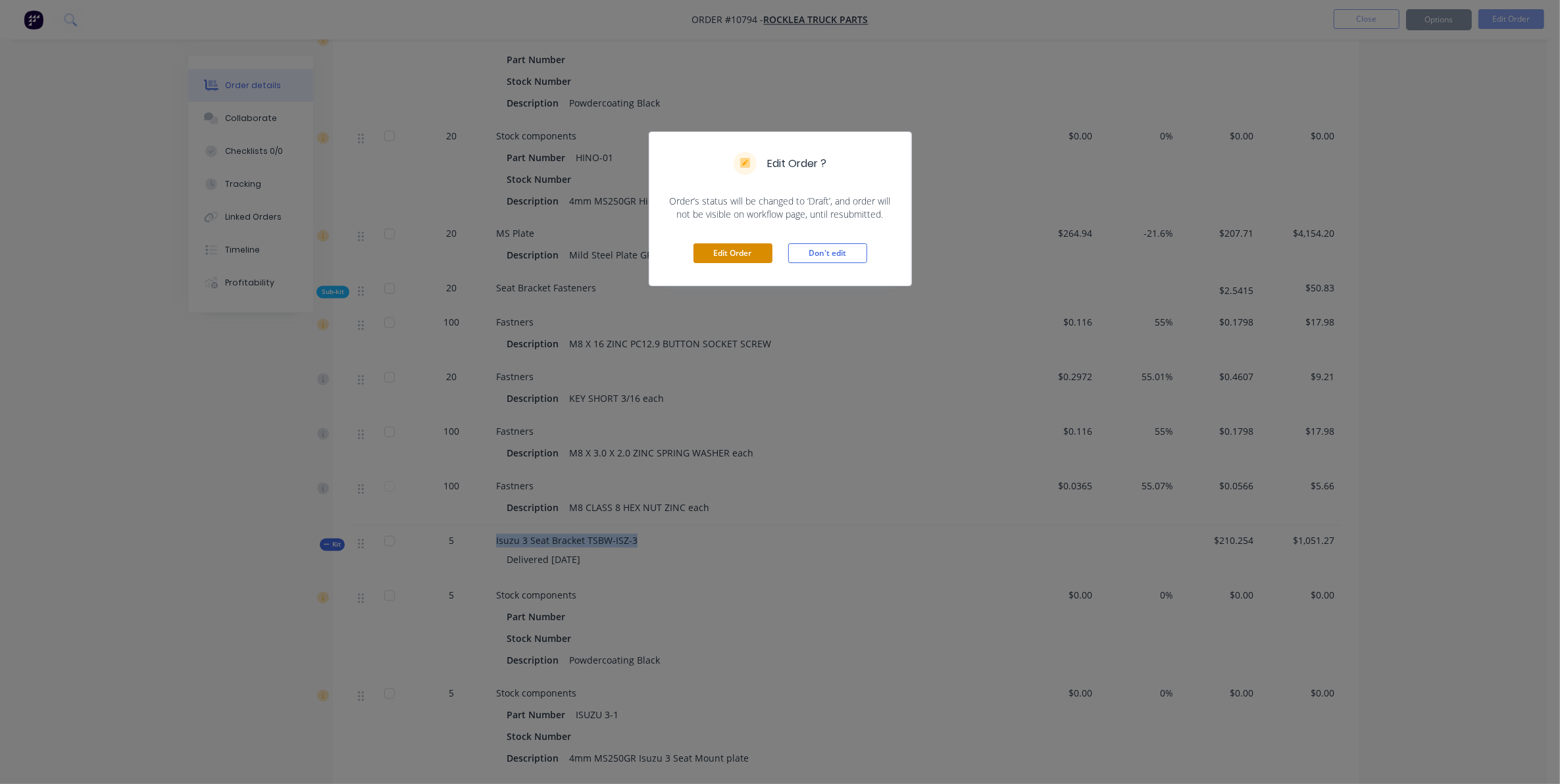
click at [727, 260] on button "Edit Order" at bounding box center [733, 253] width 79 height 20
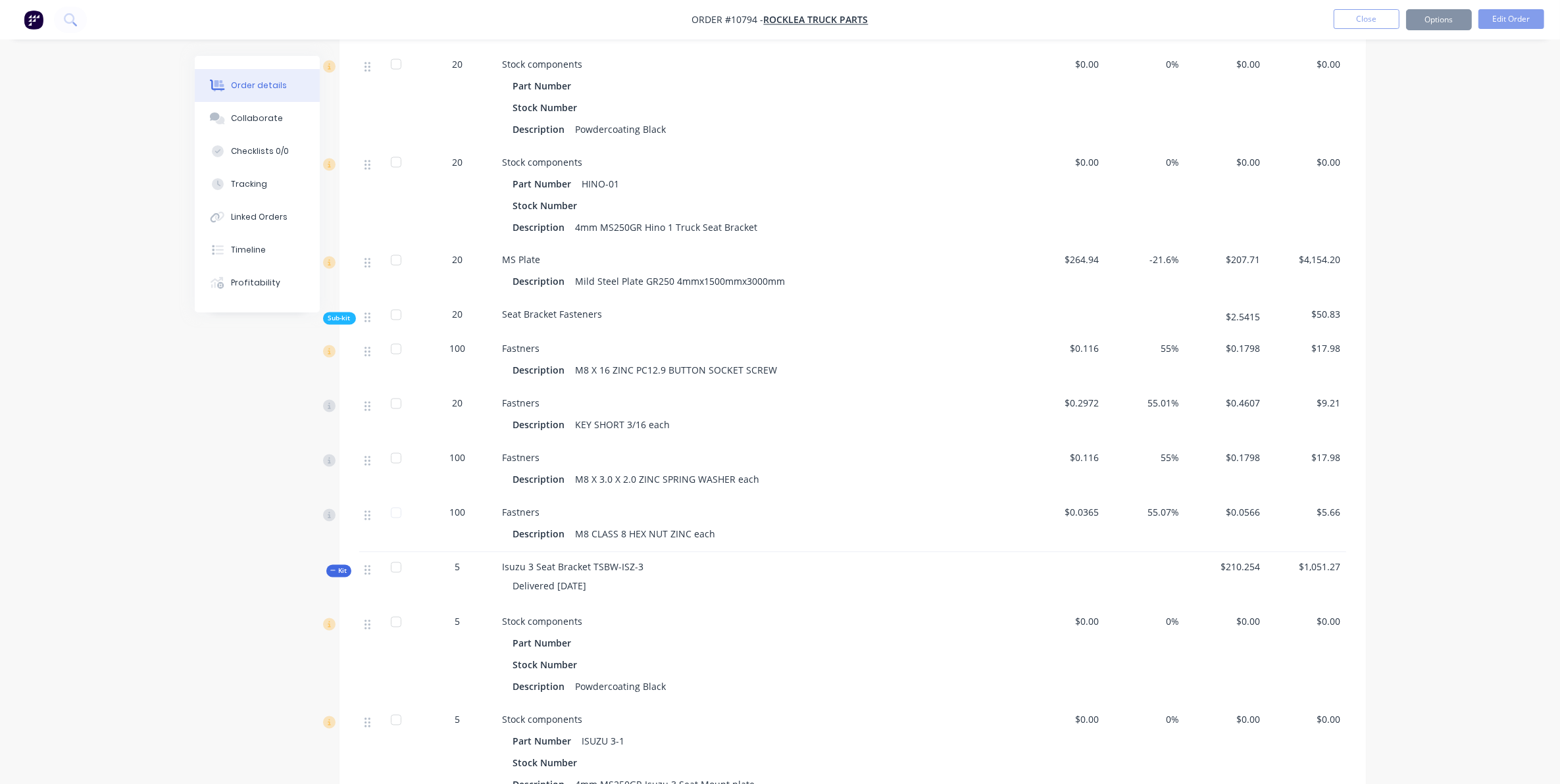
scroll to position [3562, 0]
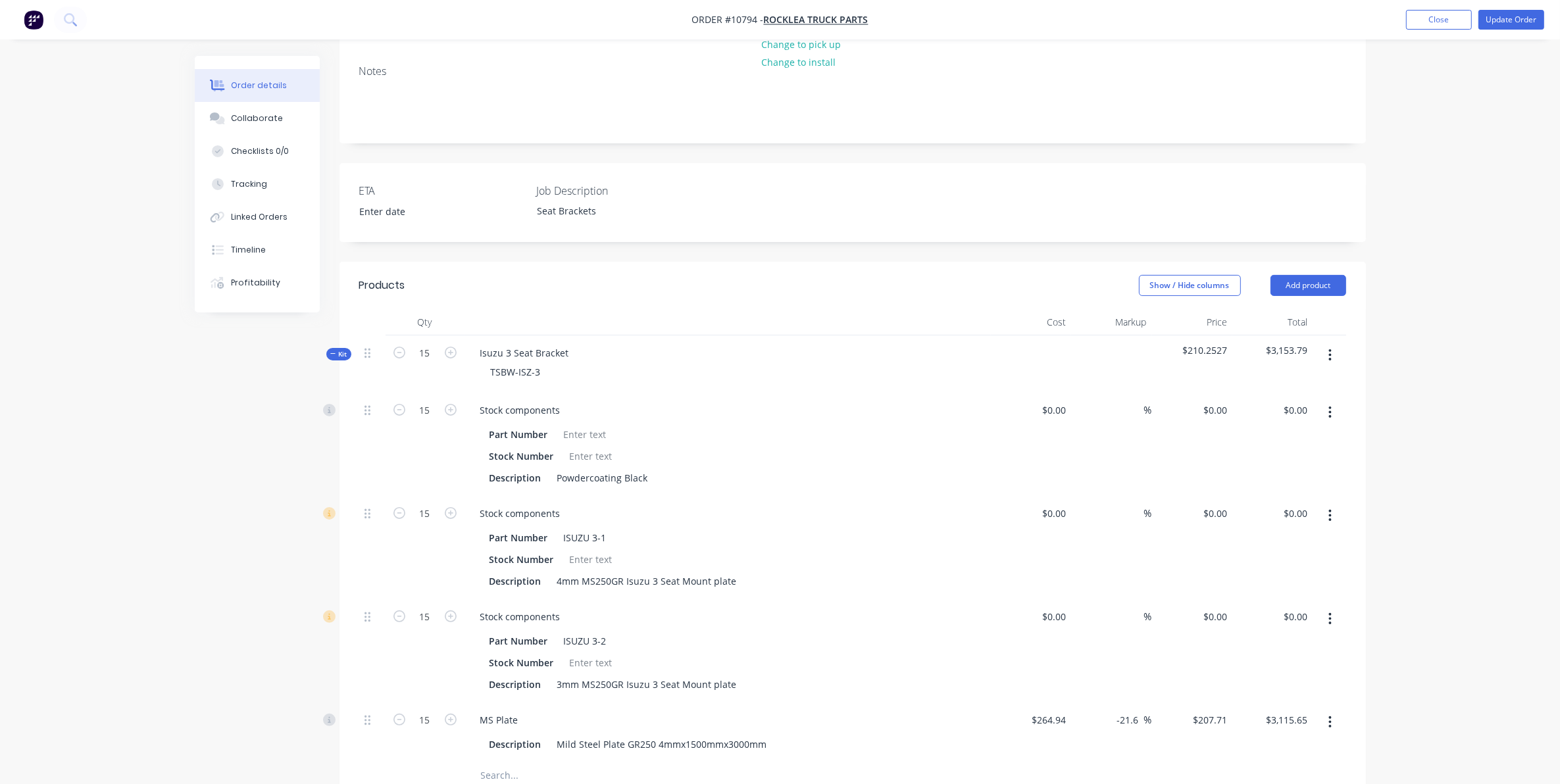
scroll to position [0, 0]
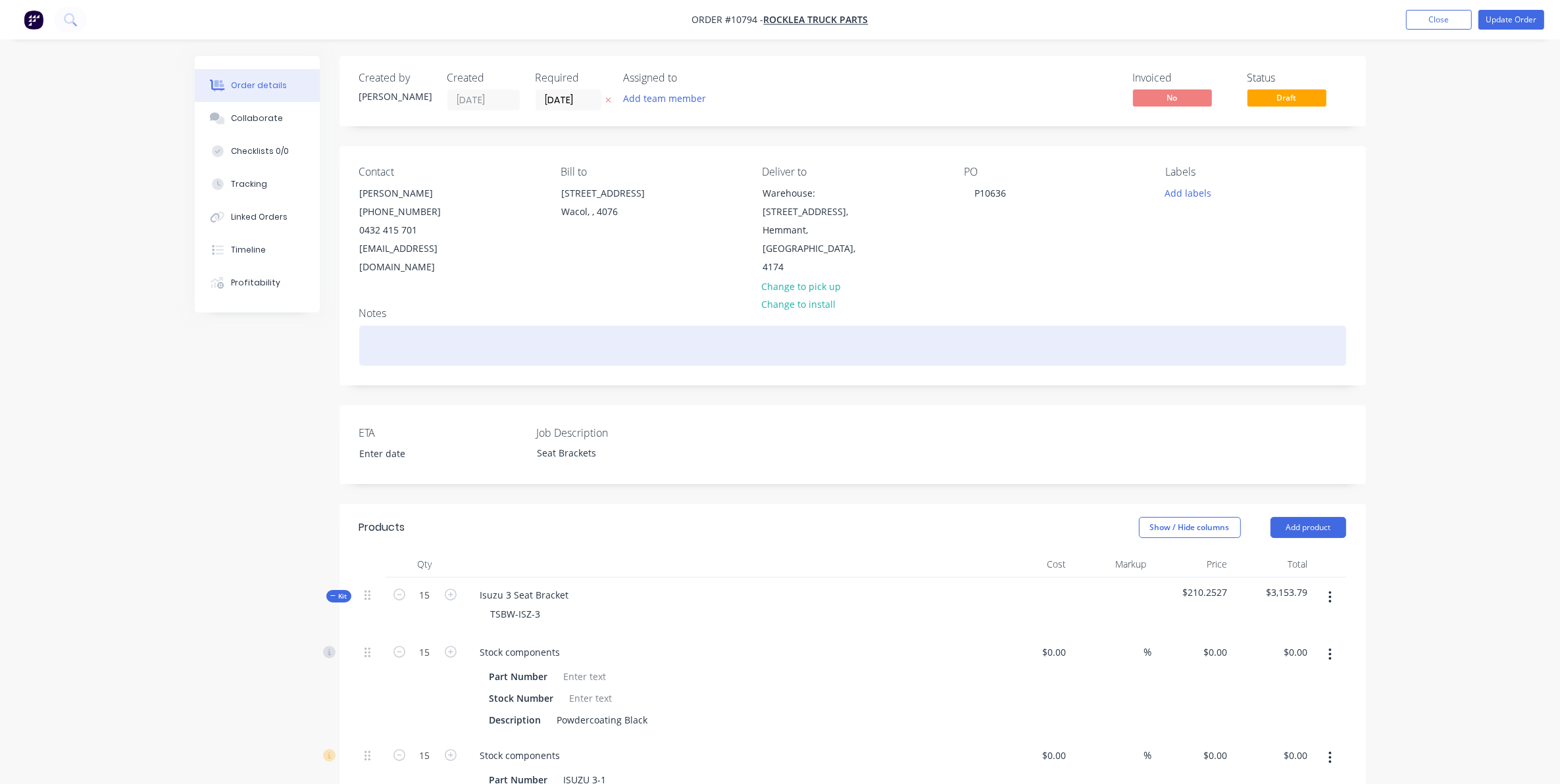
click at [1078, 329] on div at bounding box center [852, 345] width 987 height 40
drag, startPoint x: 576, startPoint y: 592, endPoint x: 938, endPoint y: 340, distance: 441.1
click at [577, 579] on div "Isuzu 3 Seat Bracket TSBW-ISZ-3" at bounding box center [728, 606] width 526 height 57
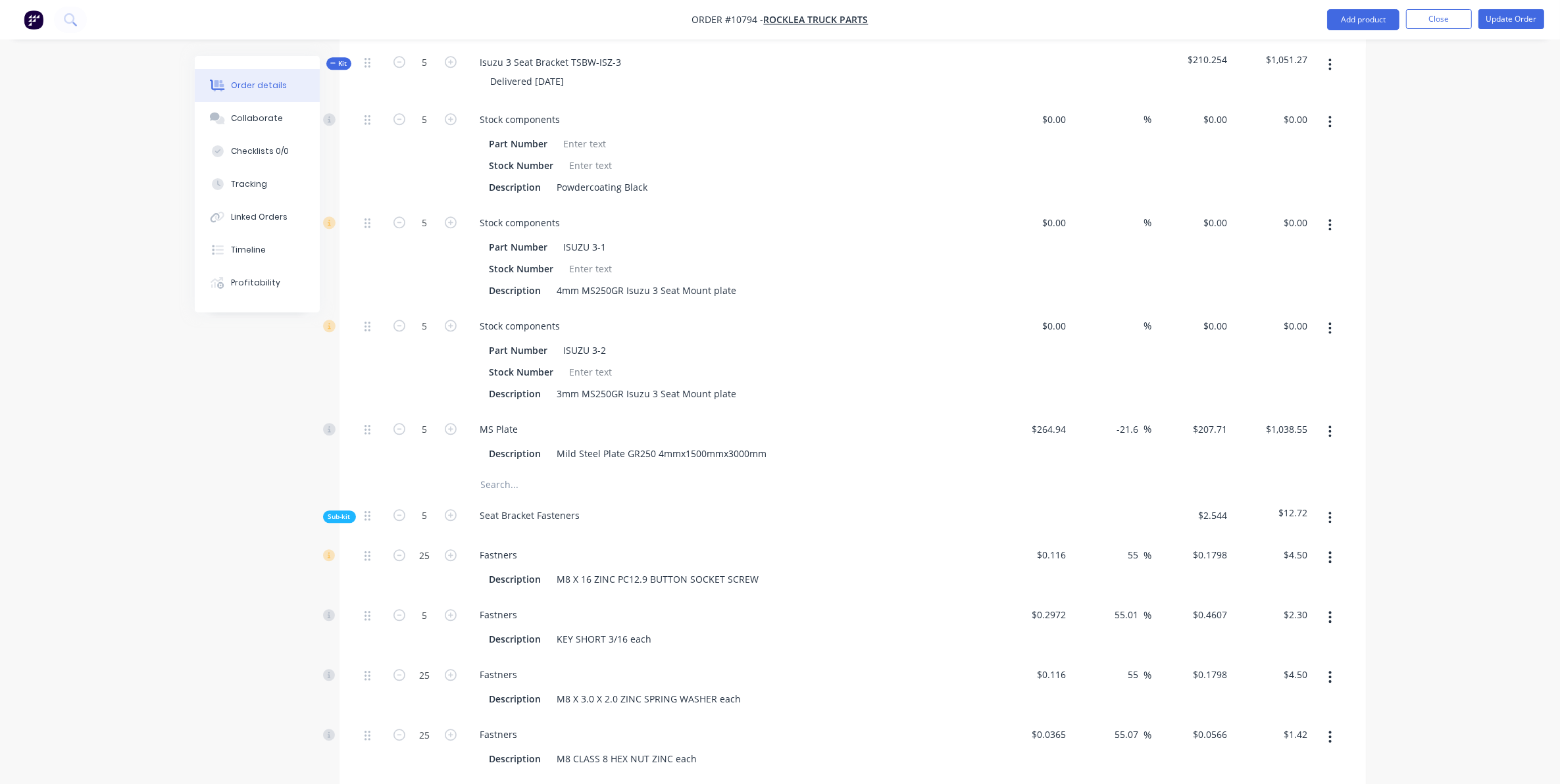
scroll to position [4320, 0]
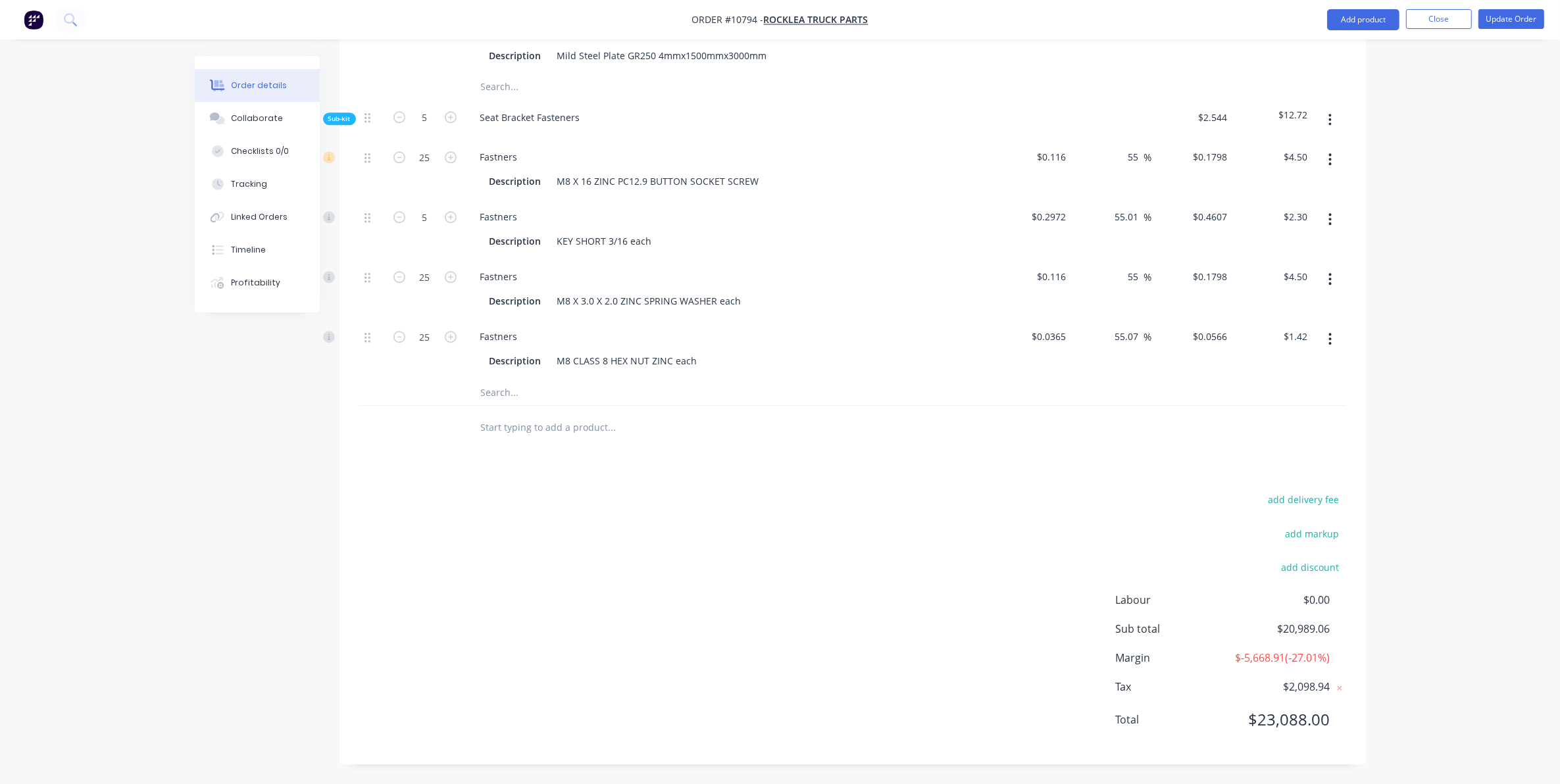
click at [533, 421] on input "text" at bounding box center [612, 427] width 263 height 26
paste input "Isuzu 3 Seat Bracket TSBW-ISZ-3"
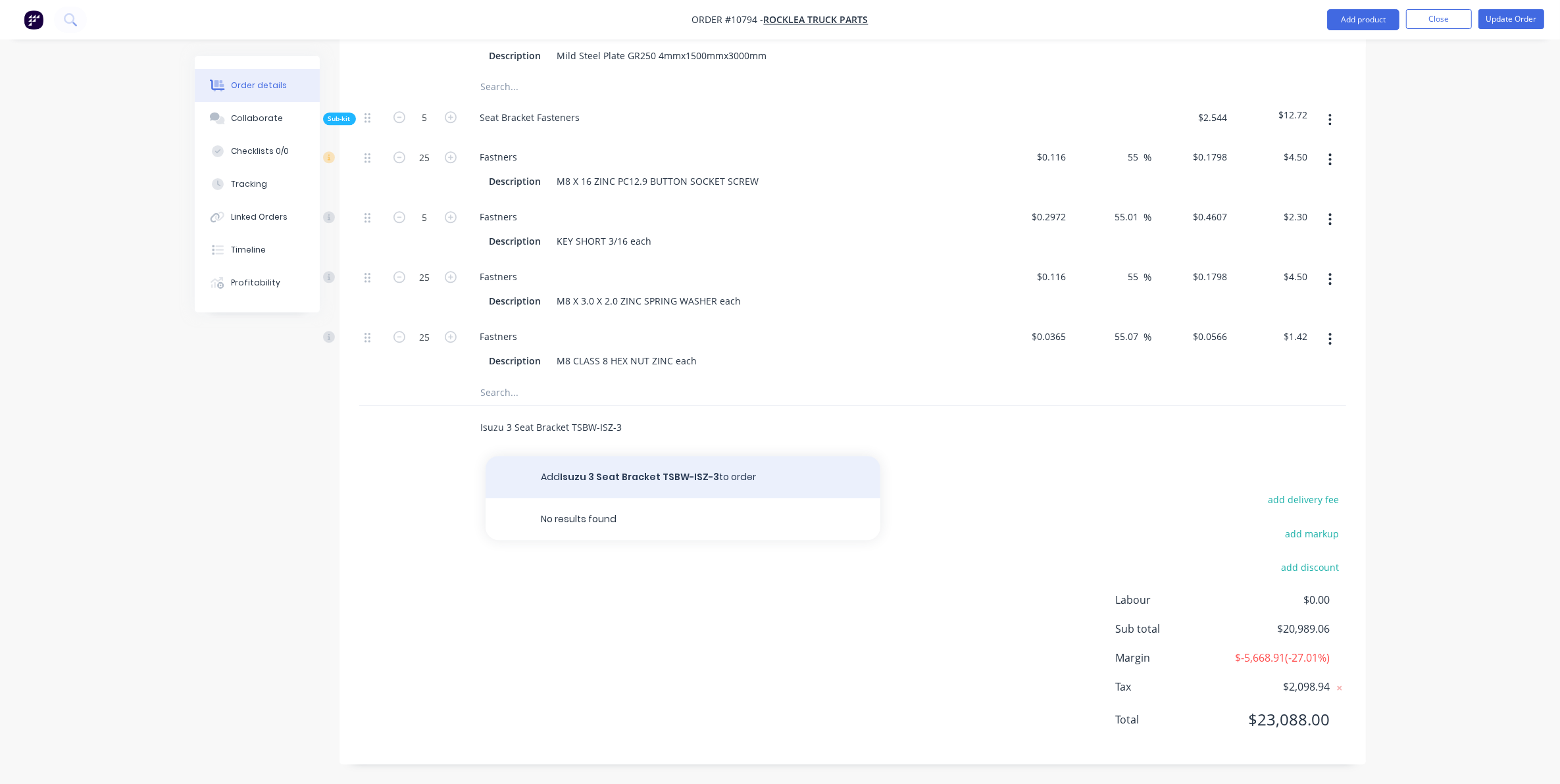
type input "Isuzu 3 Seat Bracket TSBW-ISZ-3"
click at [537, 456] on button "Add Isuzu 3 Seat Bracket TSBW-ISZ-3 to order" at bounding box center [683, 477] width 394 height 42
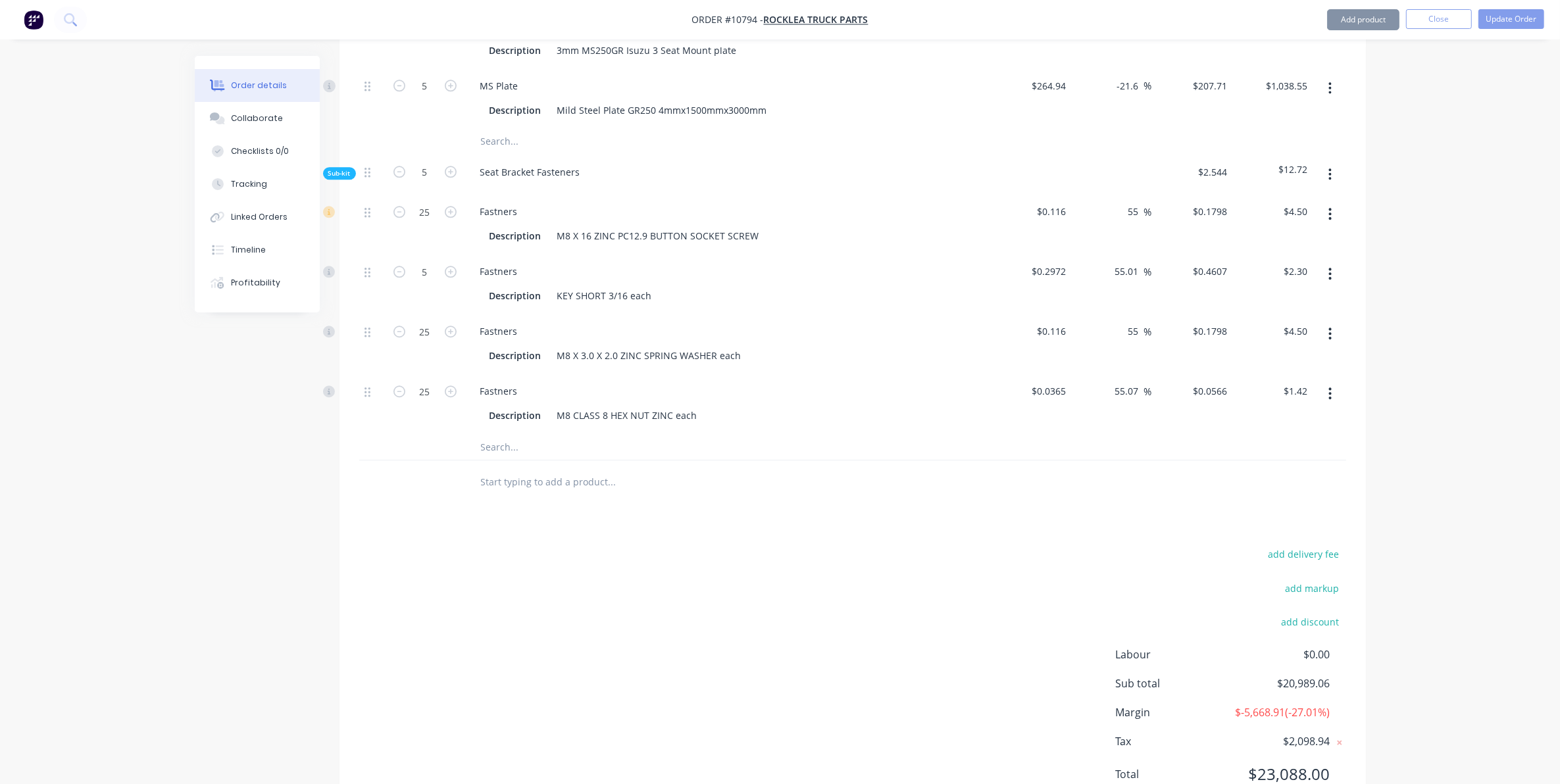
click at [511, 434] on input "text" at bounding box center [612, 446] width 263 height 26
click at [514, 415] on div "Fastners Description M8 CLASS 8 HEX NUT ZINC each" at bounding box center [728, 403] width 526 height 60
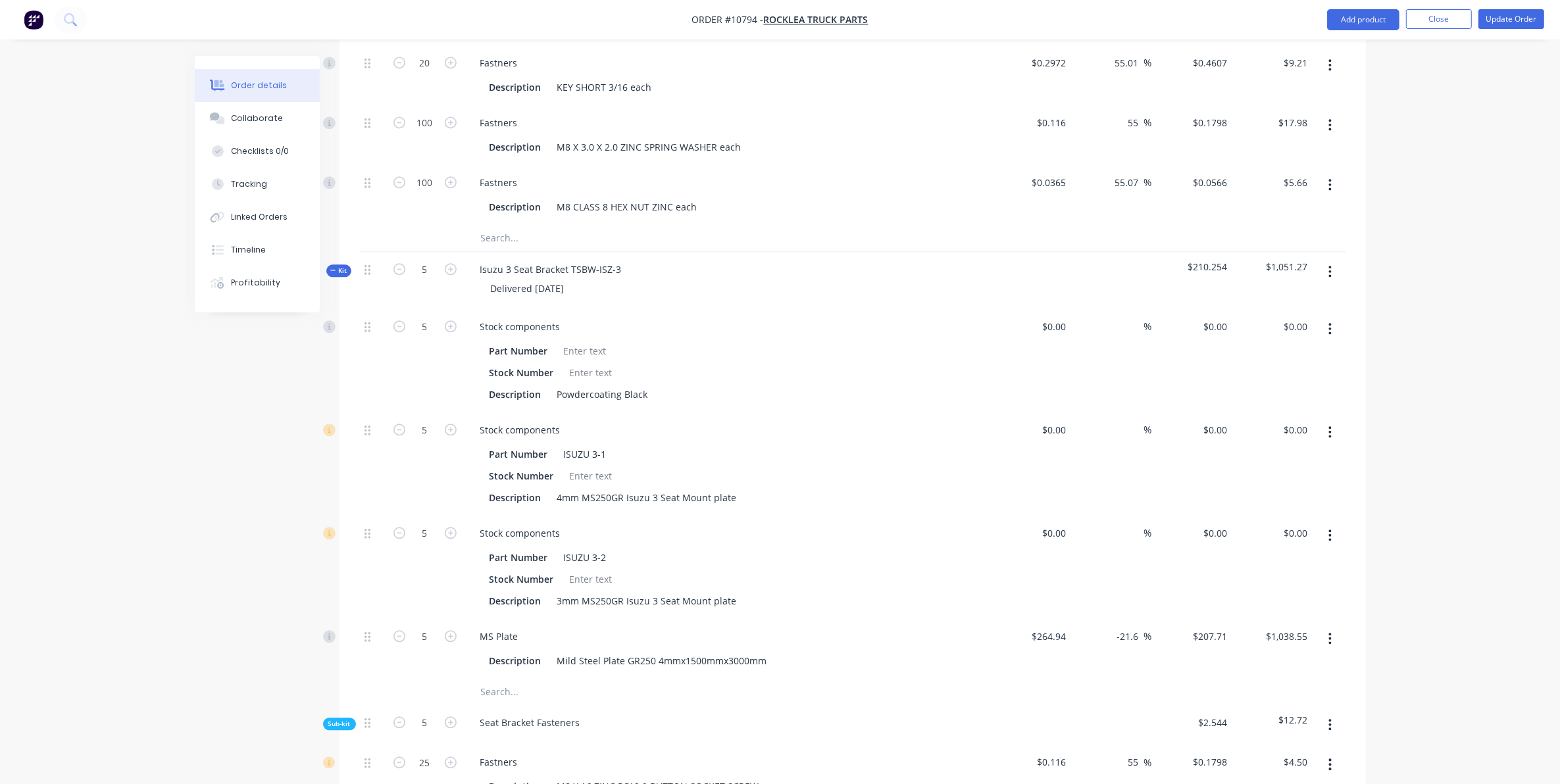
scroll to position [3416, 0]
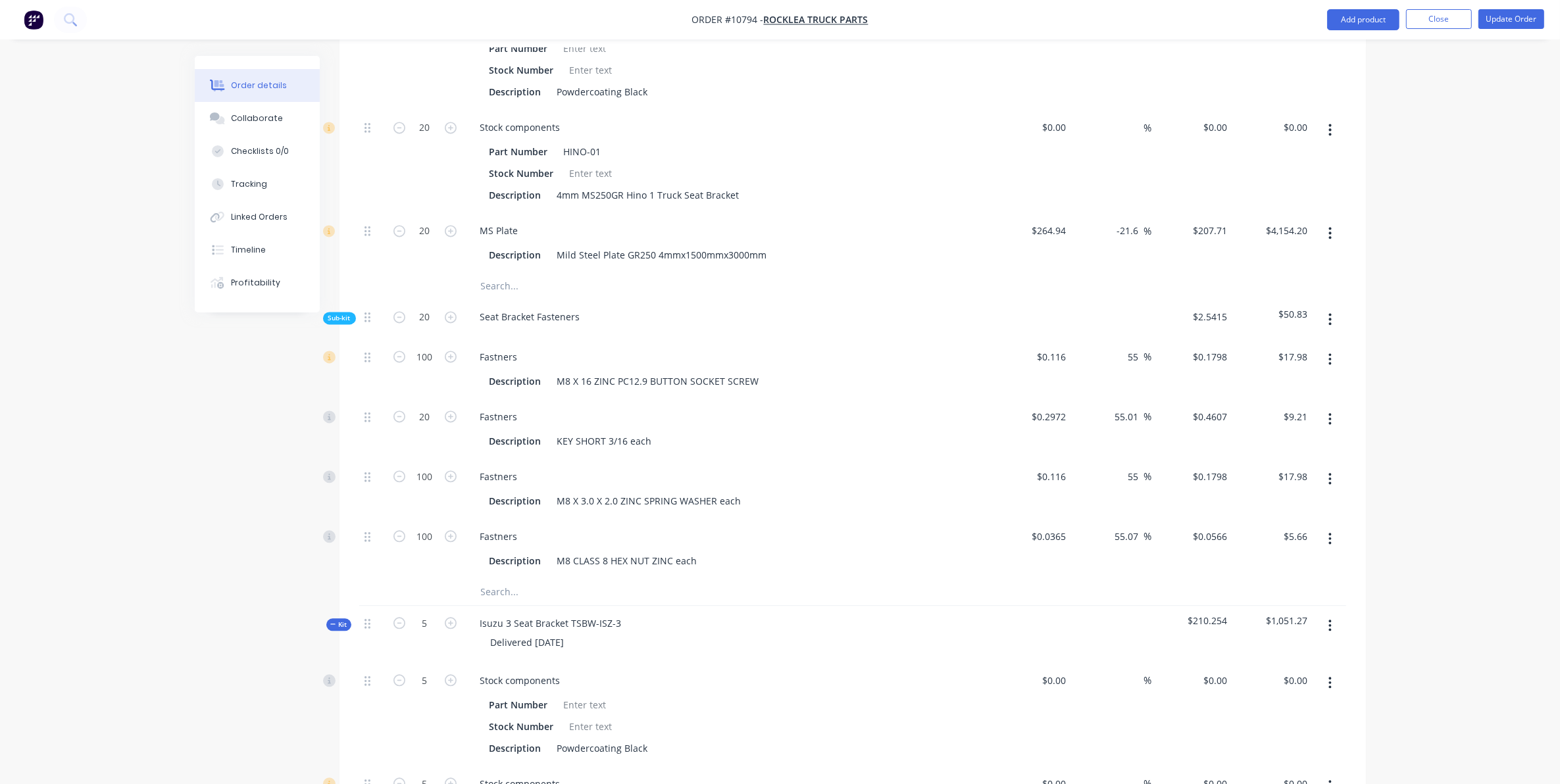
click at [346, 620] on span "Kit" at bounding box center [338, 624] width 17 height 10
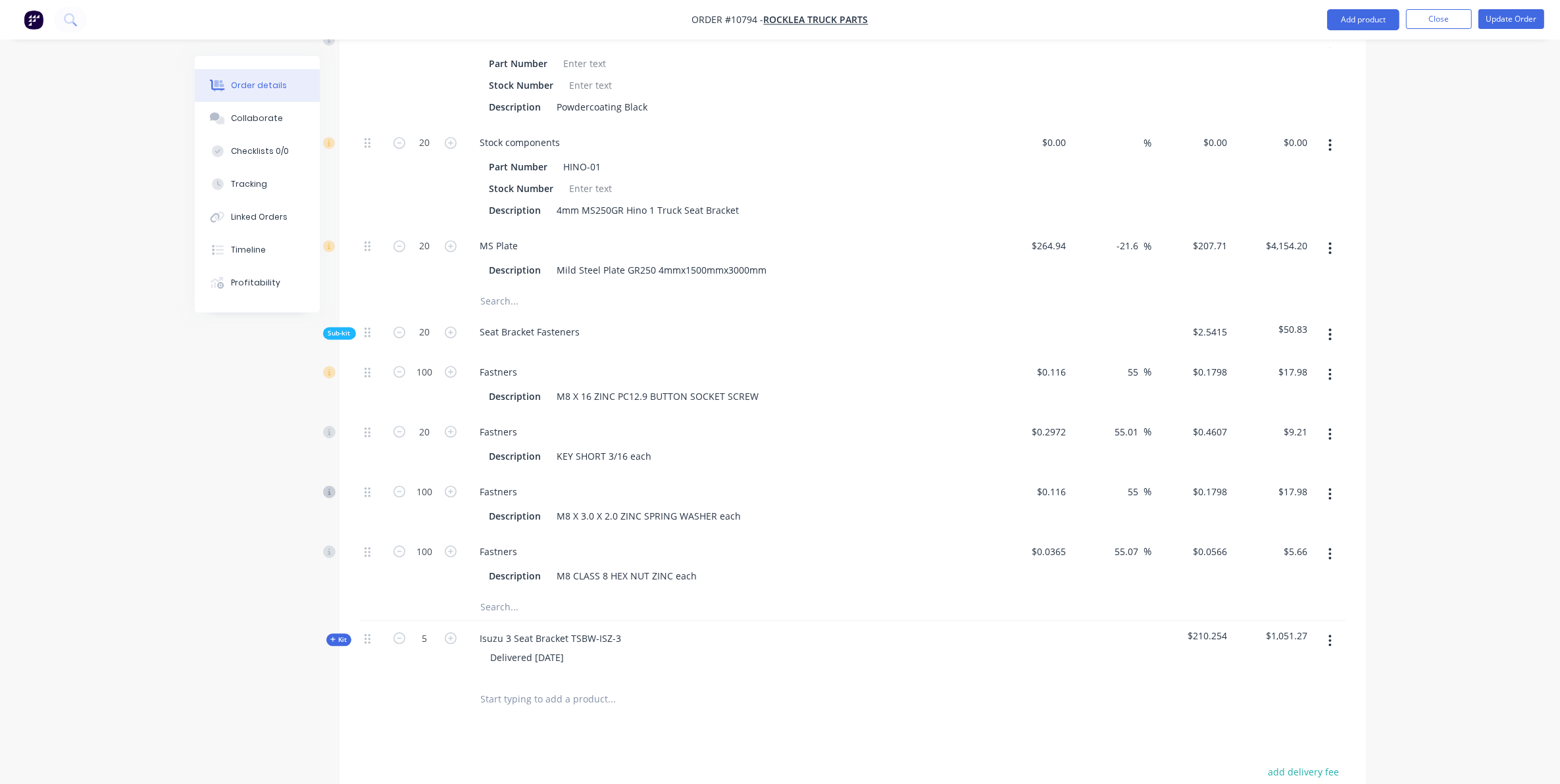
scroll to position [2759, 0]
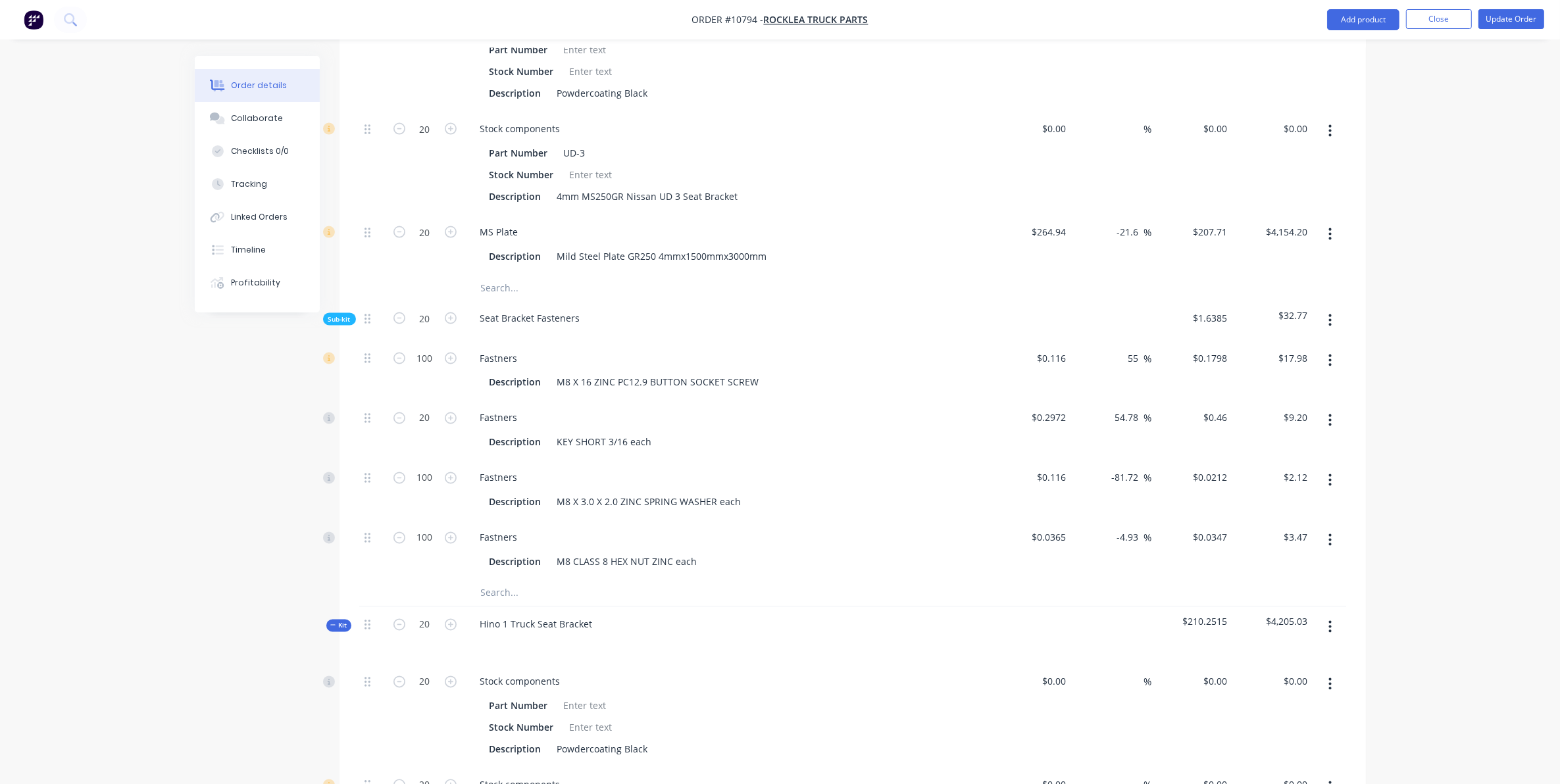
click at [342, 620] on button "Kit" at bounding box center [338, 626] width 25 height 12
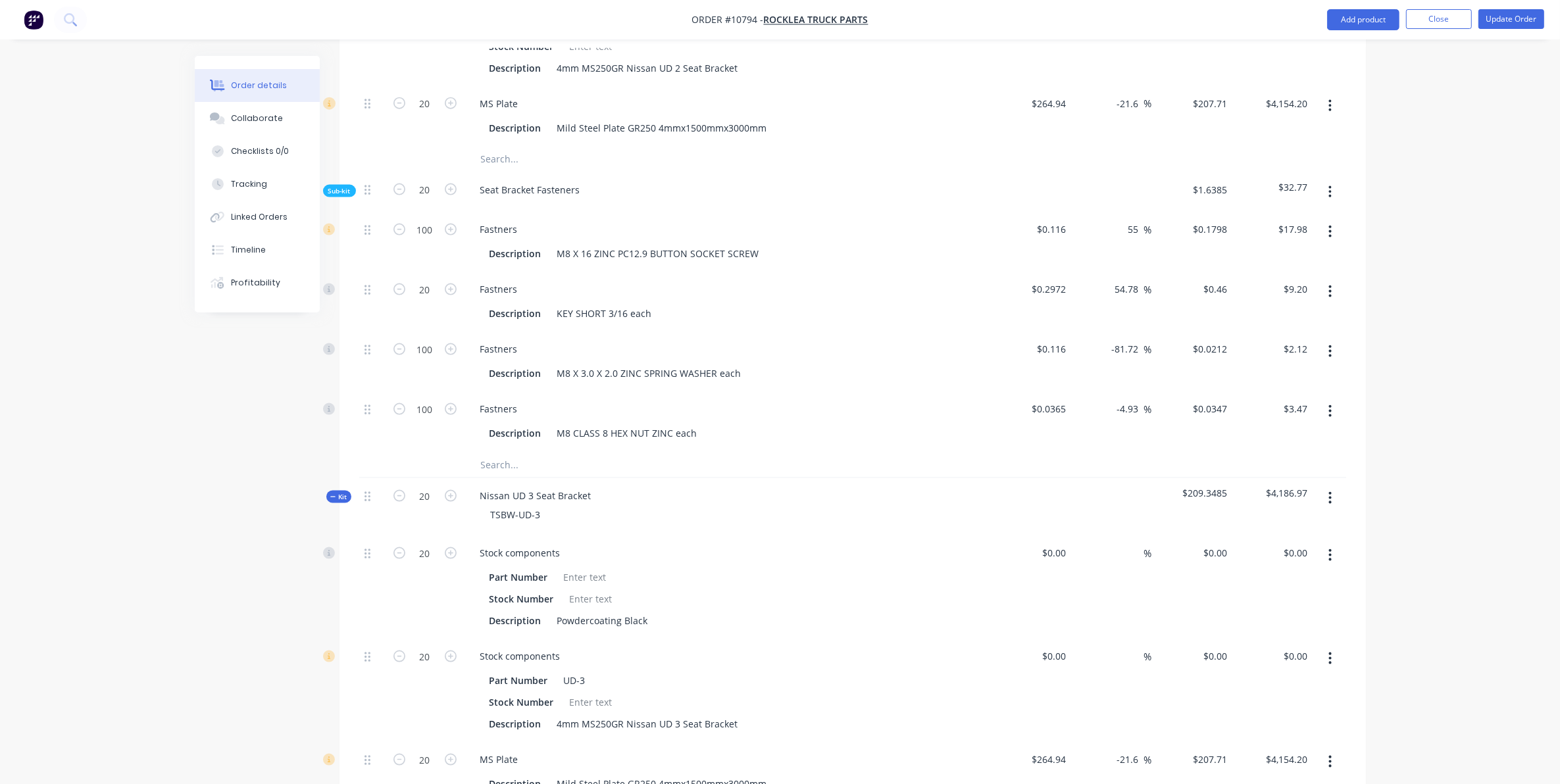
scroll to position [2183, 0]
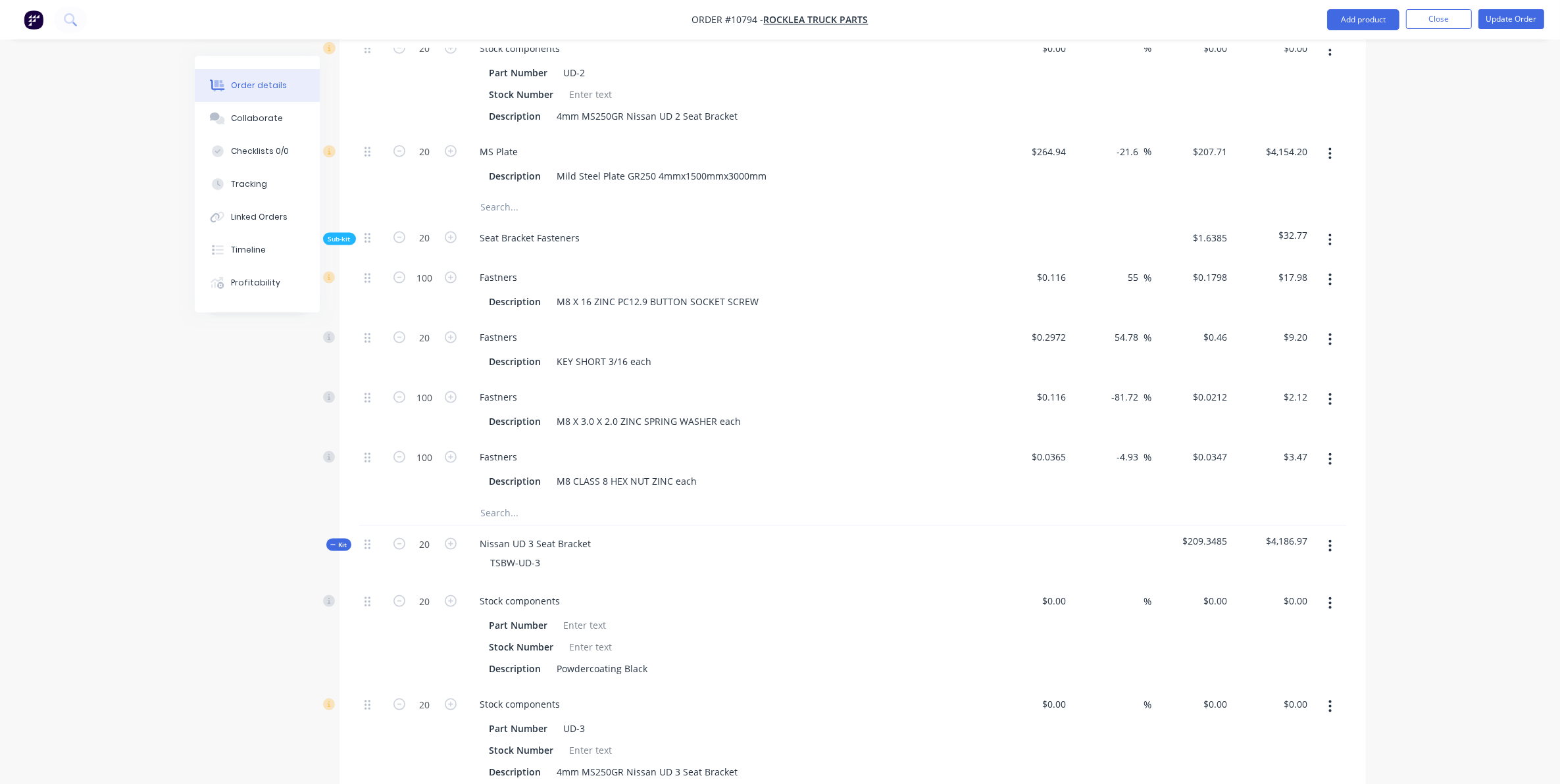
click at [333, 538] on button "Kit" at bounding box center [338, 545] width 25 height 12
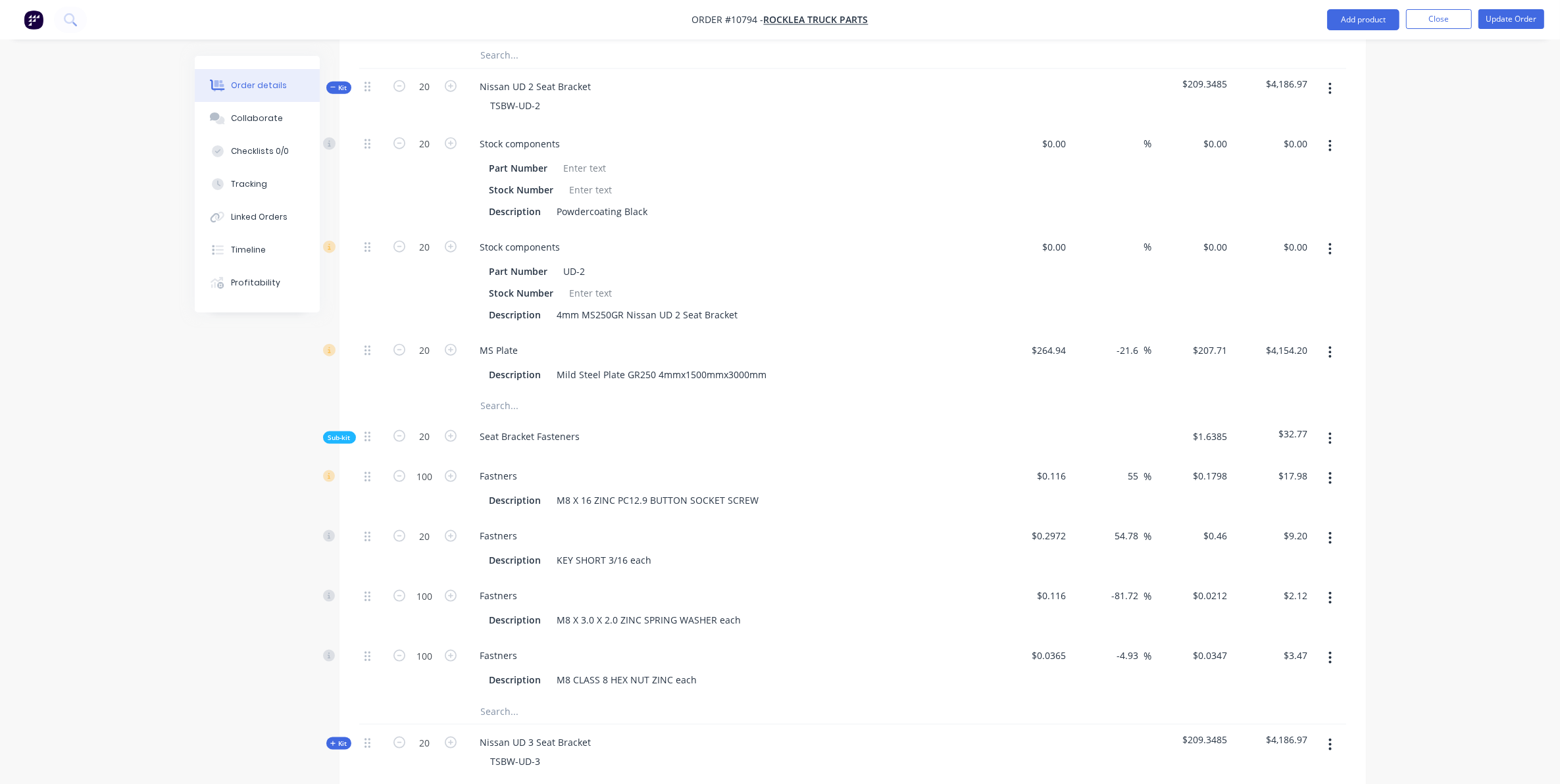
scroll to position [1772, 0]
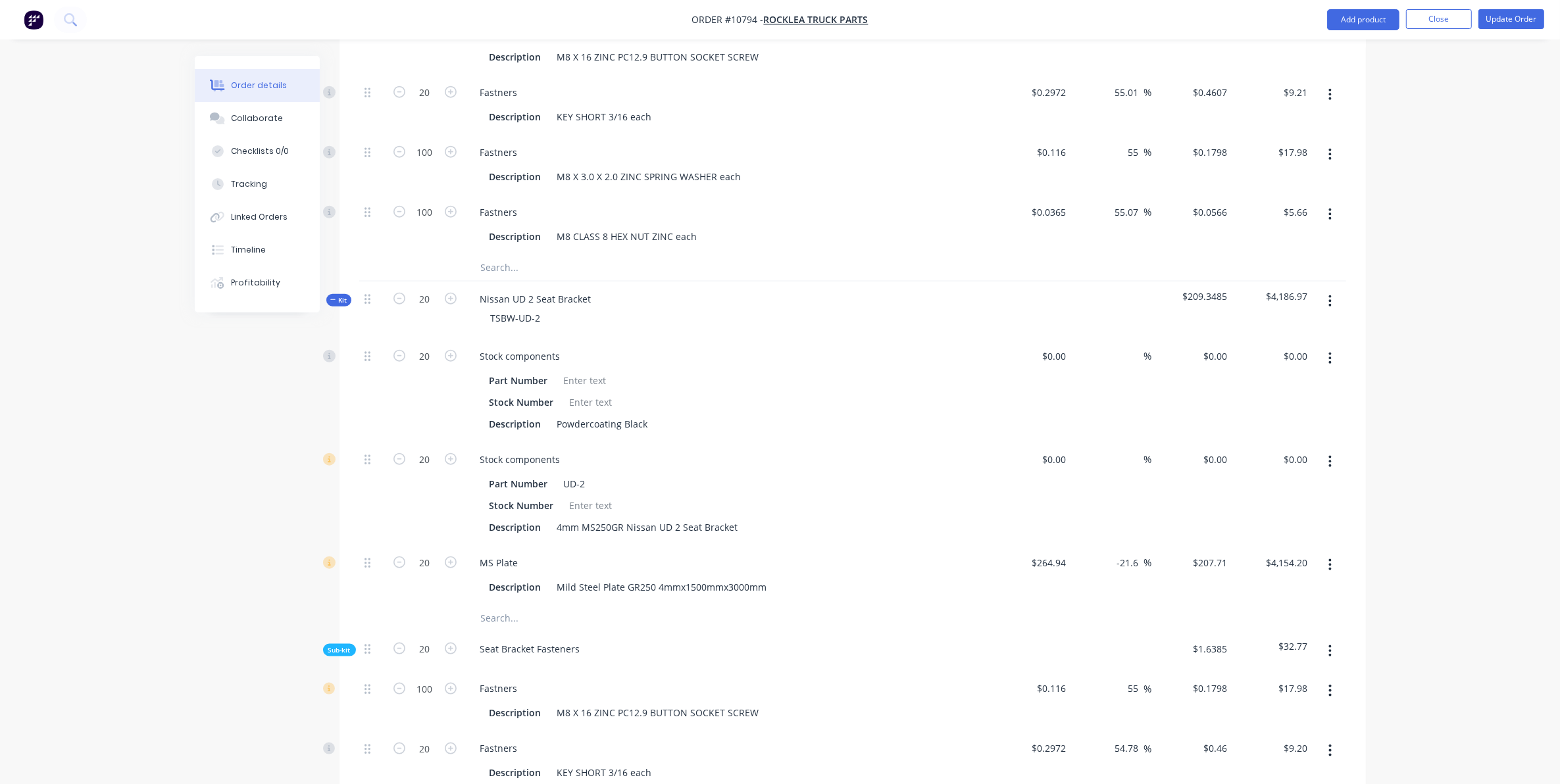
click at [336, 297] on icon "button" at bounding box center [333, 300] width 6 height 7
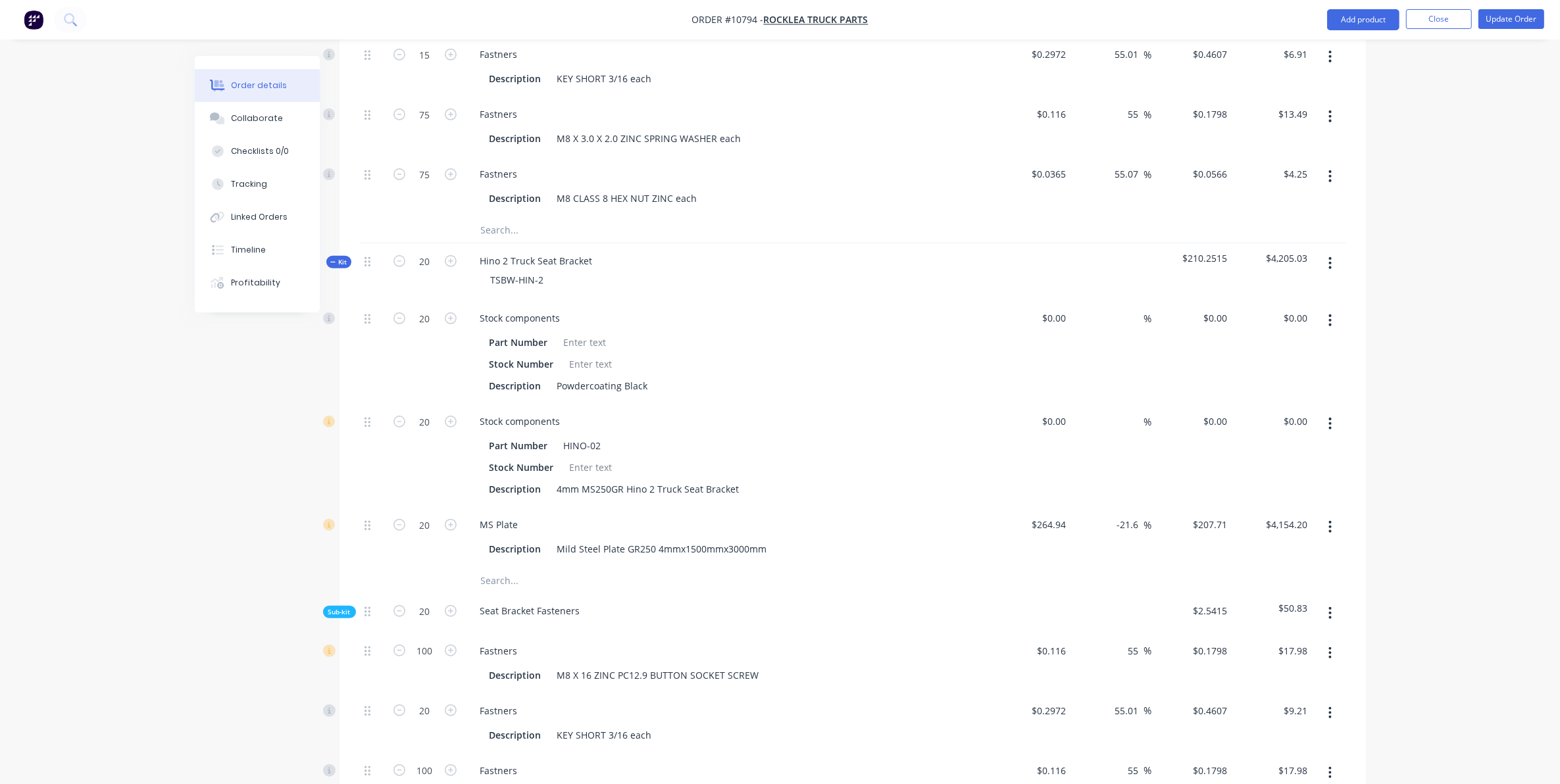
scroll to position [1113, 0]
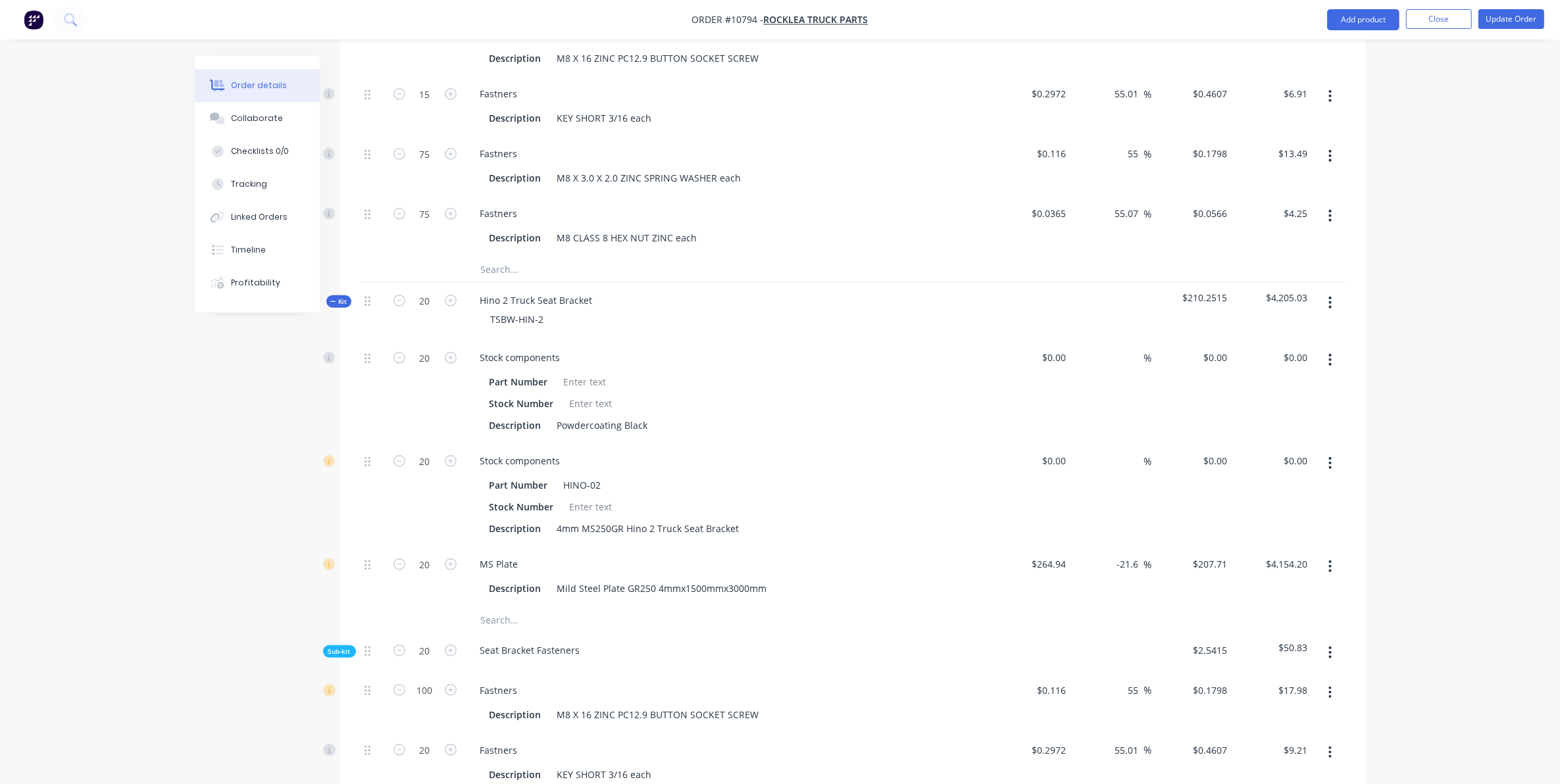
click at [346, 297] on span "Kit" at bounding box center [338, 302] width 17 height 10
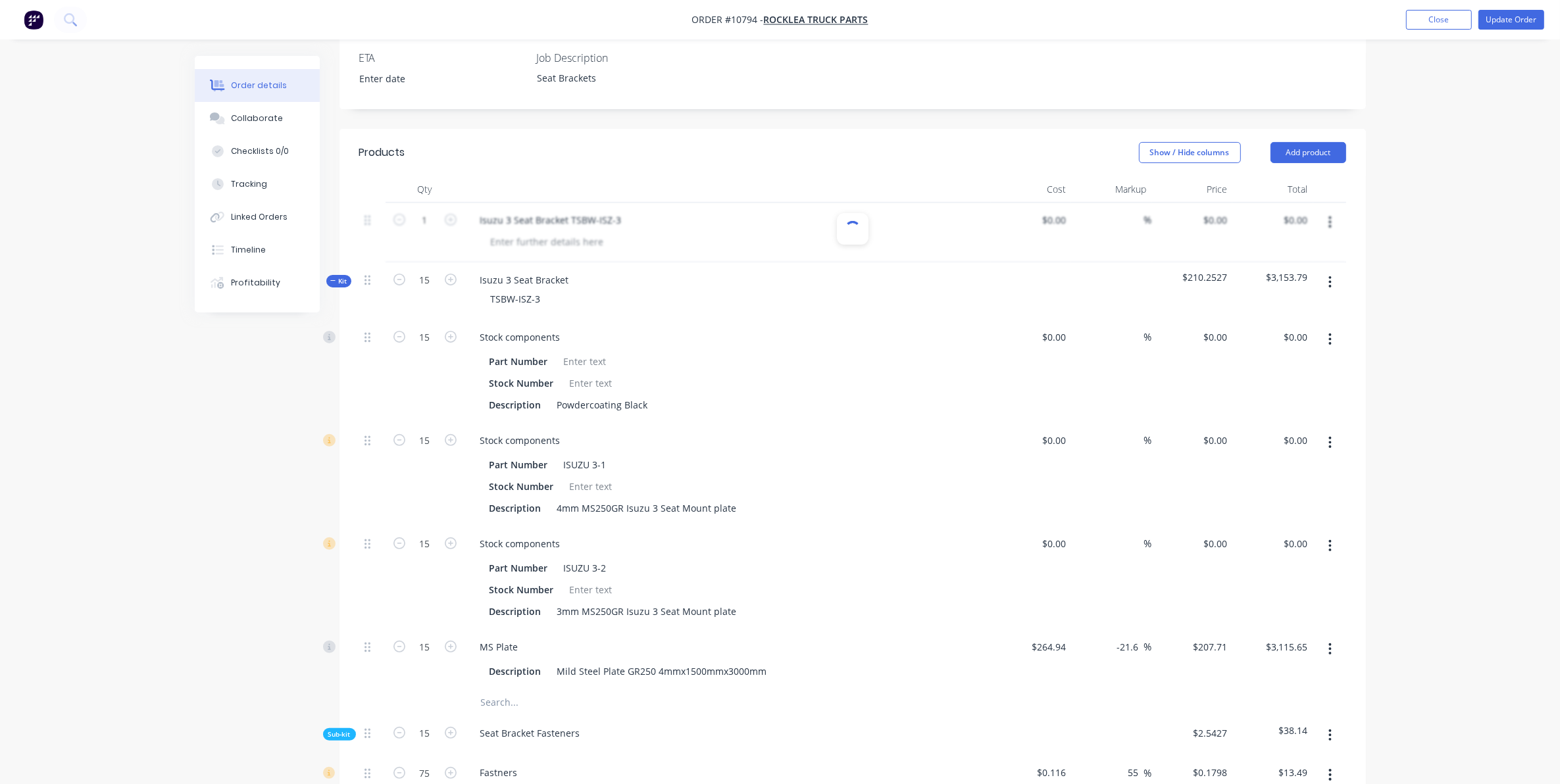
scroll to position [373, 0]
click at [340, 277] on span "Kit" at bounding box center [338, 282] width 17 height 10
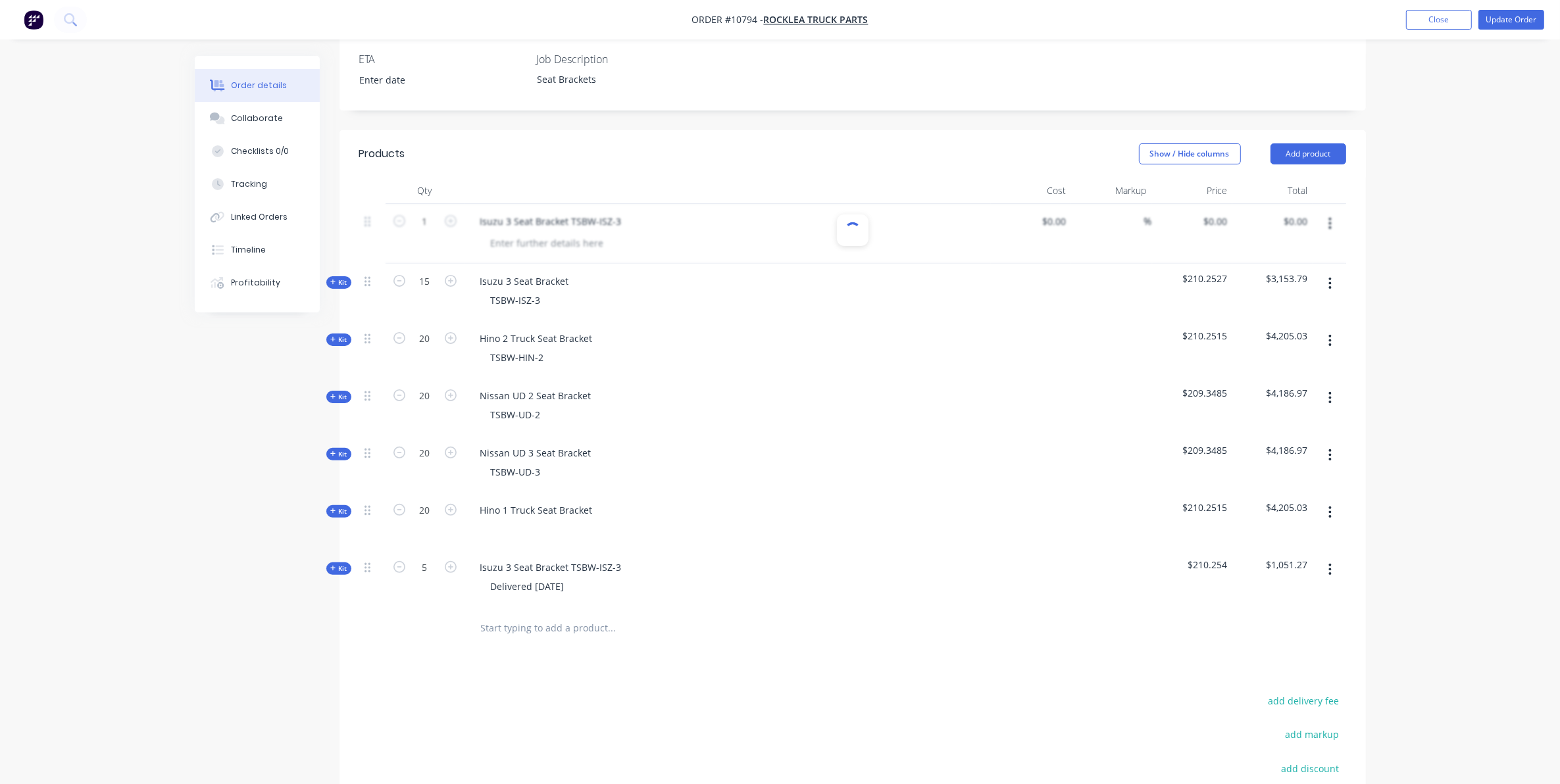
click at [1354, 344] on div "Qty Cost Markup Price Total 1 Isuzu 3 Seat Bracket TSBW-ISZ-3 $0.00 $0.00 % $0.…" at bounding box center [852, 414] width 1026 height 472
click at [1329, 211] on div at bounding box center [852, 233] width 987 height 60
click at [537, 587] on div "Isuzu 3 Seat Bracket TSBW-ISZ-3 Delivered 9/10/2025" at bounding box center [728, 578] width 526 height 57
click at [539, 615] on input "text" at bounding box center [612, 628] width 263 height 26
paste input "Isuzu 3 Seat Bracket TSBW-ISZ-3"
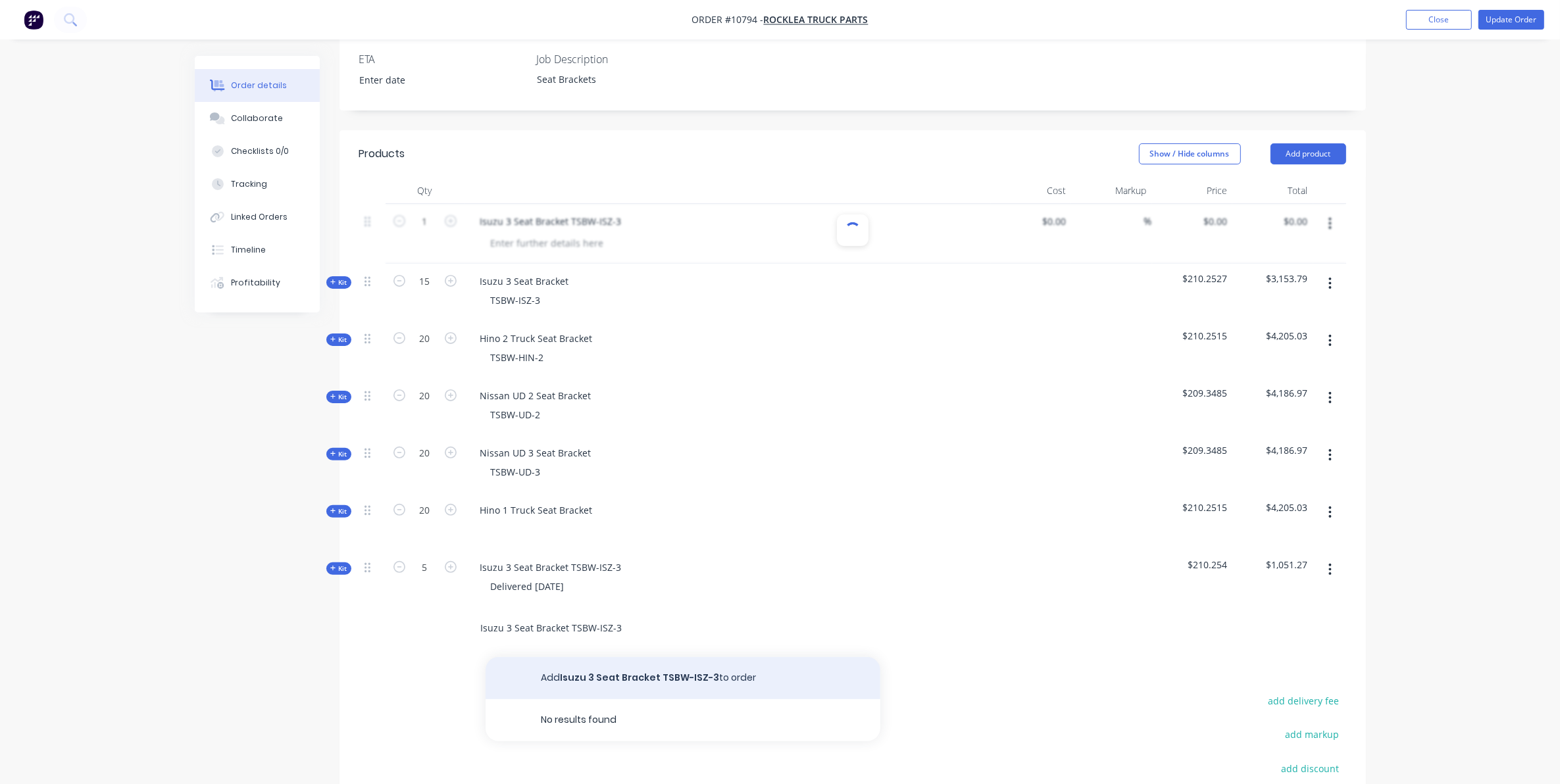
type input "Isuzu 3 Seat Bracket TSBW-ISZ-3"
click at [630, 657] on button "Add Isuzu 3 Seat Bracket TSBW-ISZ-3 to order" at bounding box center [683, 678] width 394 height 42
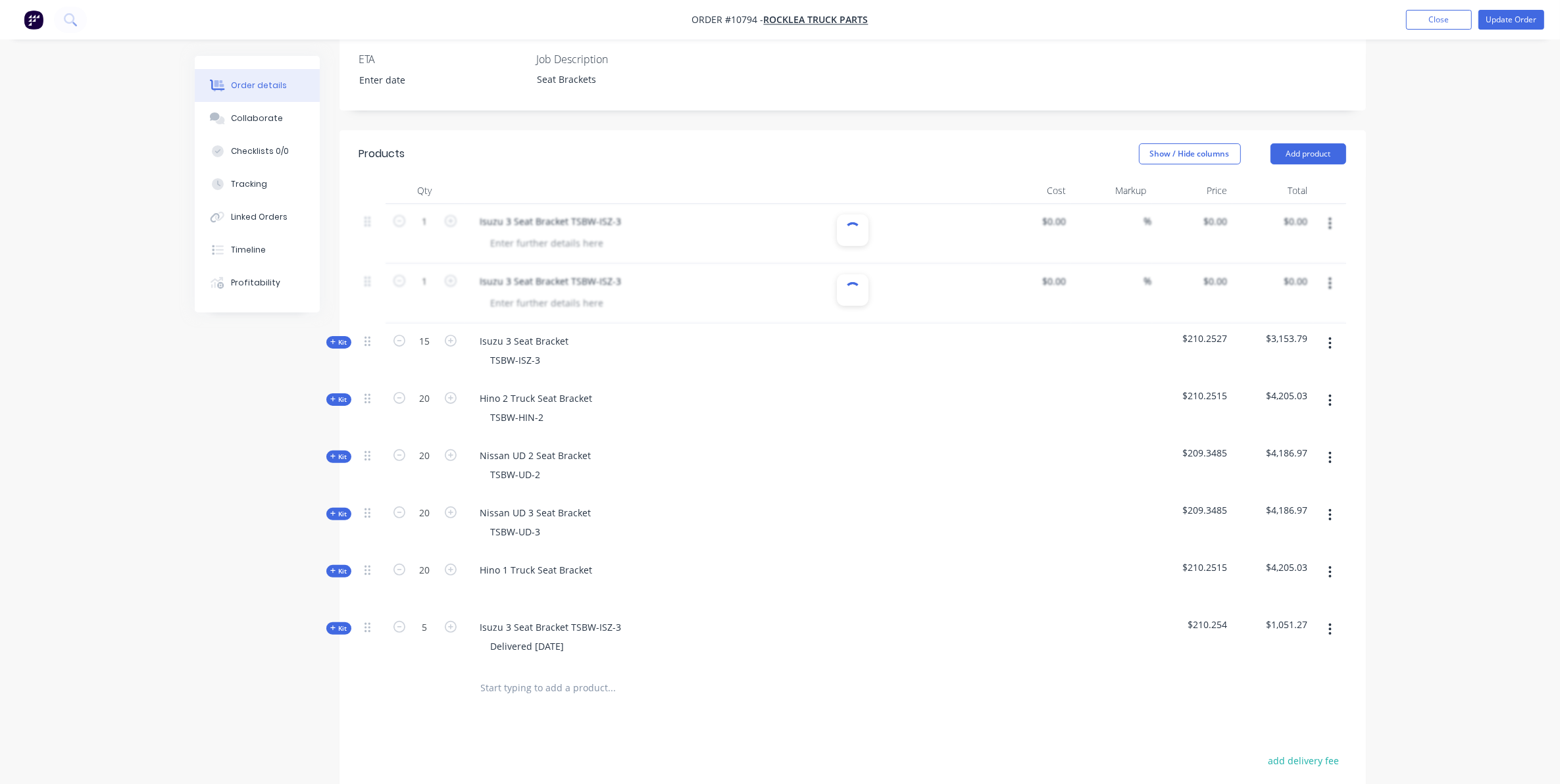
click at [1475, 16] on ul "Add product Close Update Order" at bounding box center [1475, 20] width 170 height 20
click at [1442, 18] on button "Close" at bounding box center [1438, 20] width 66 height 20
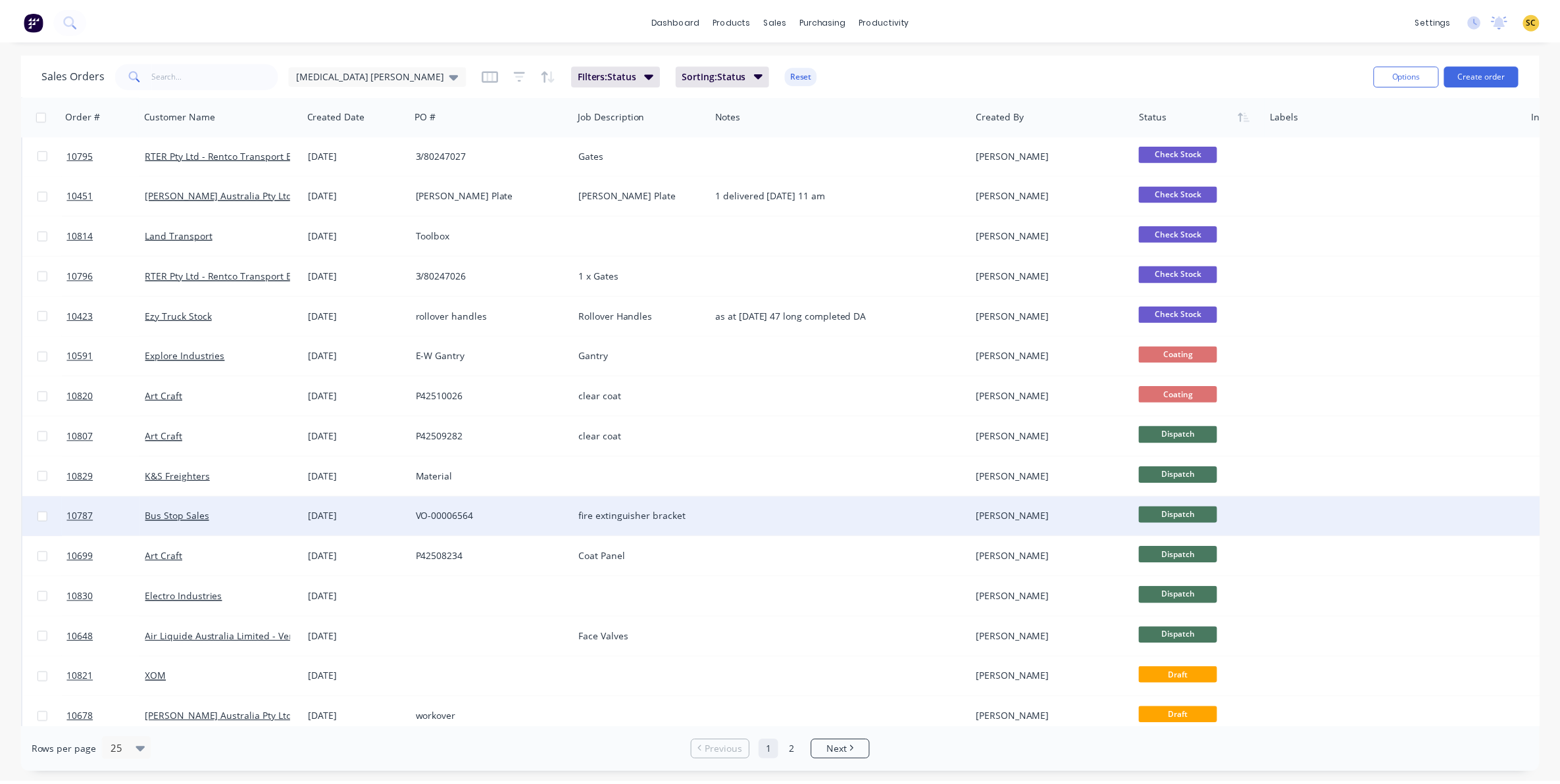
scroll to position [419, 0]
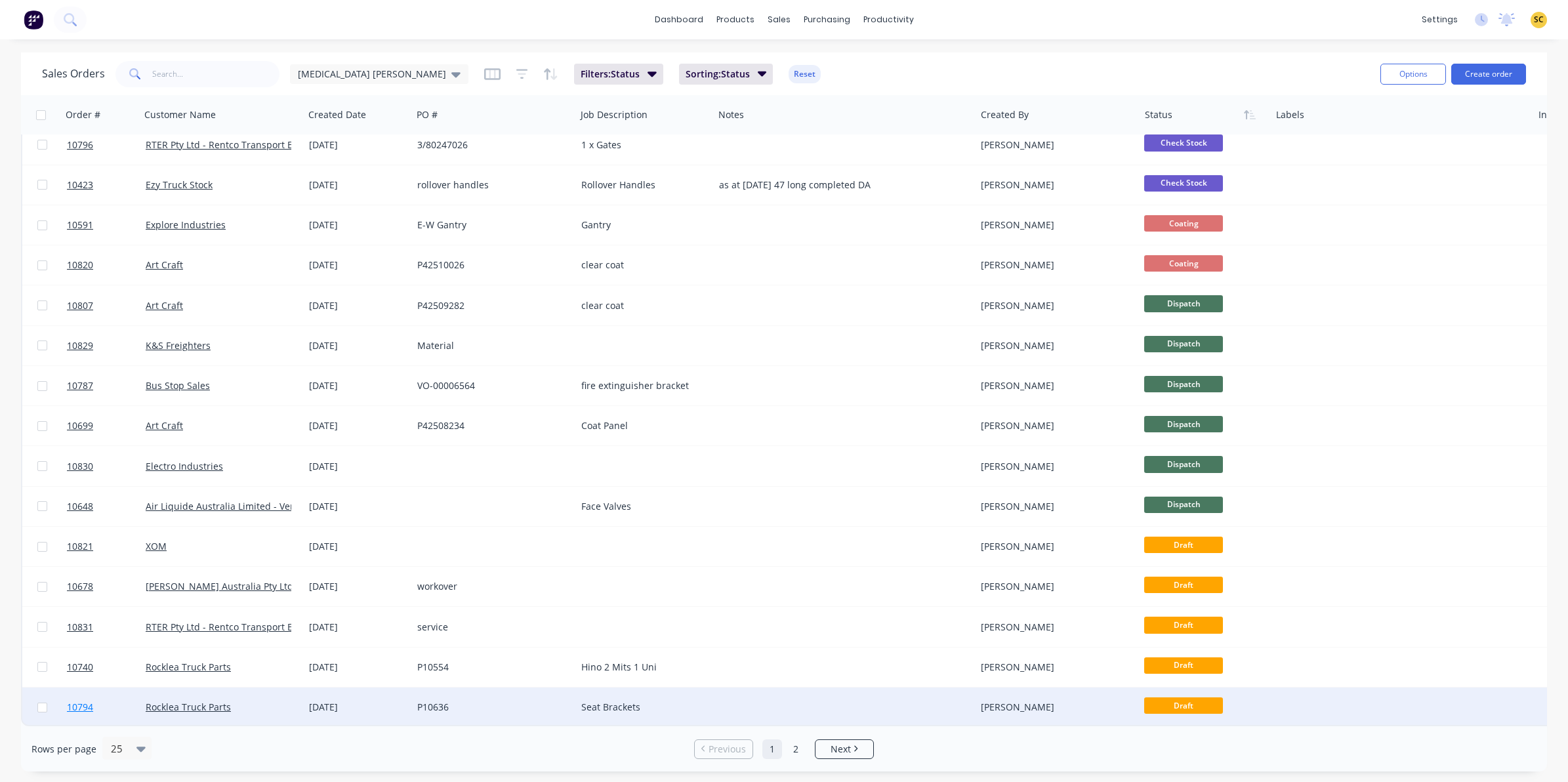
click at [125, 700] on link "10794" at bounding box center [106, 707] width 79 height 39
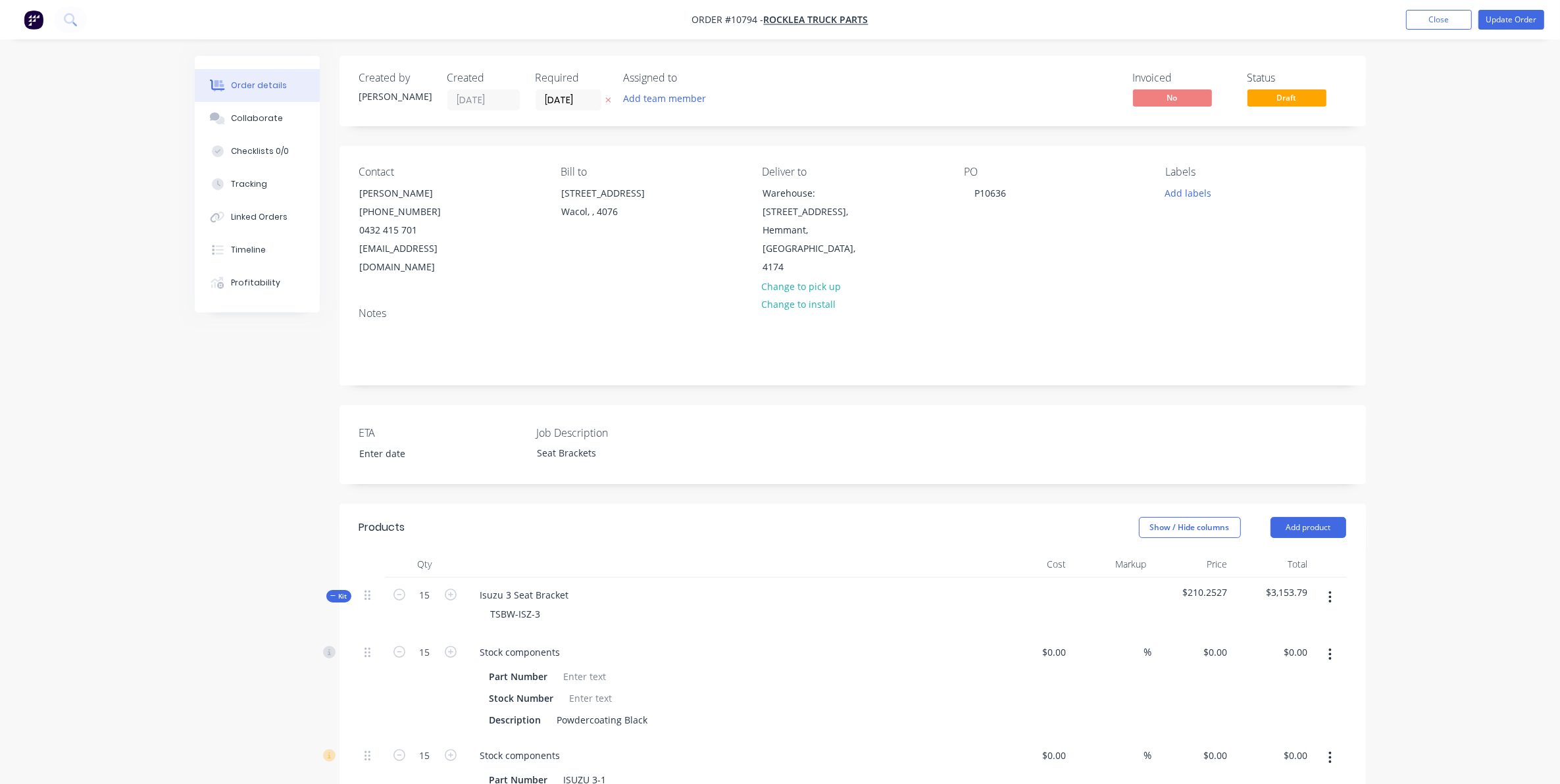
click at [337, 591] on span "Kit" at bounding box center [338, 596] width 17 height 10
click at [346, 649] on span "Kit" at bounding box center [338, 653] width 17 height 10
click at [340, 705] on button "Kit" at bounding box center [338, 711] width 25 height 12
click at [346, 763] on span "Kit" at bounding box center [338, 768] width 17 height 10
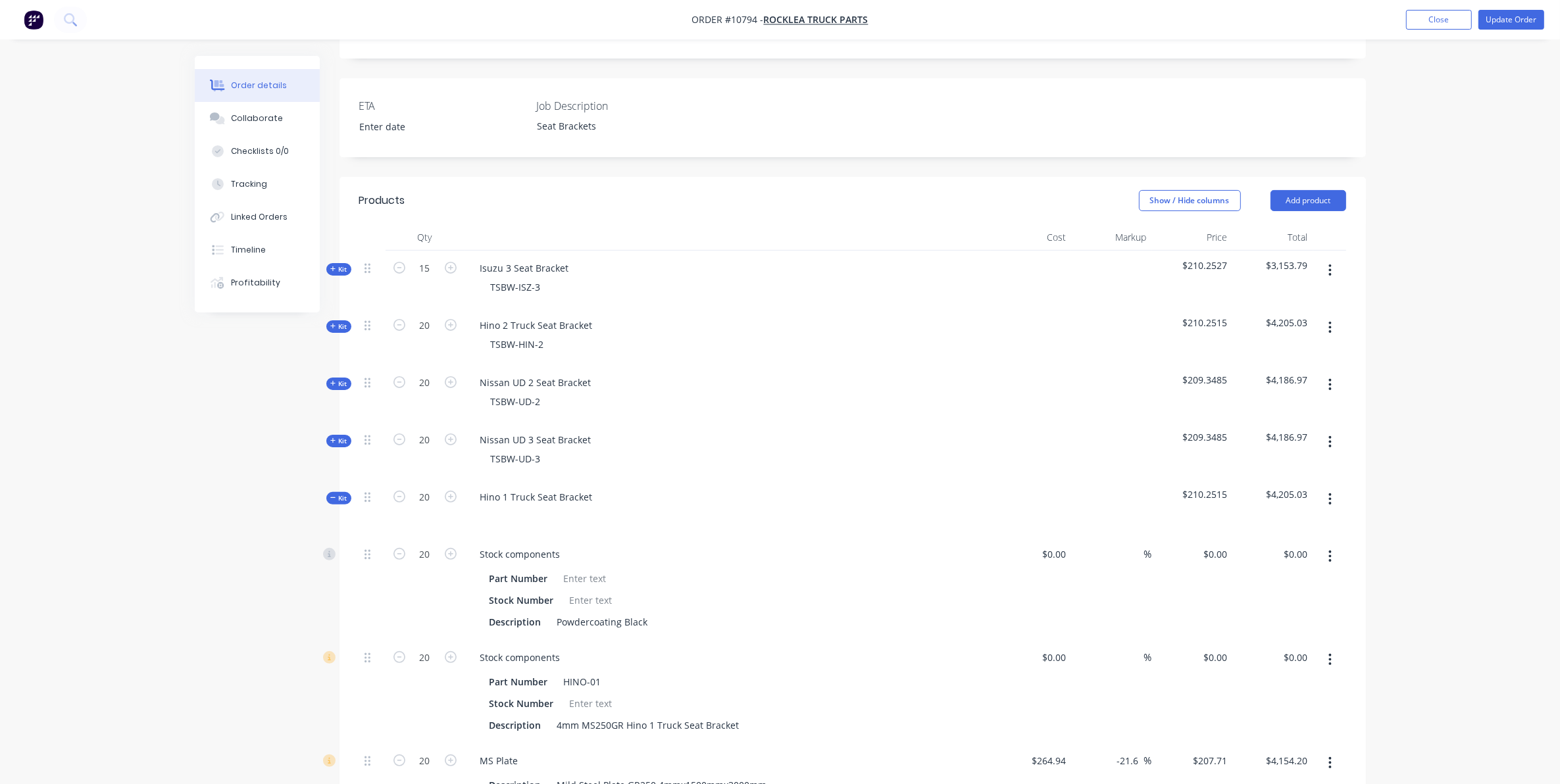
scroll to position [329, 0]
click at [342, 491] on span "Kit" at bounding box center [338, 496] width 17 height 10
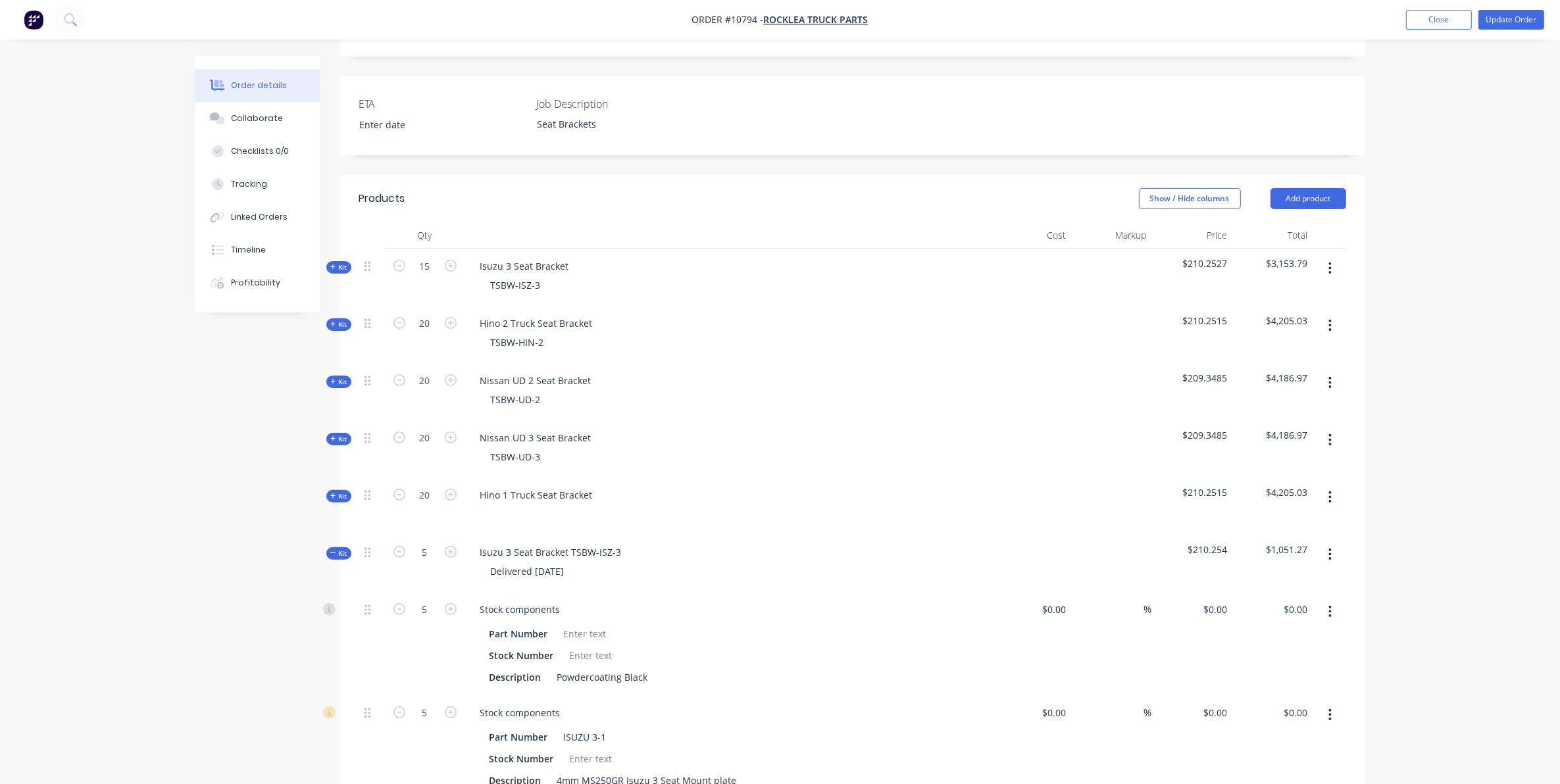
click at [330, 550] on icon "button" at bounding box center [333, 553] width 6 height 7
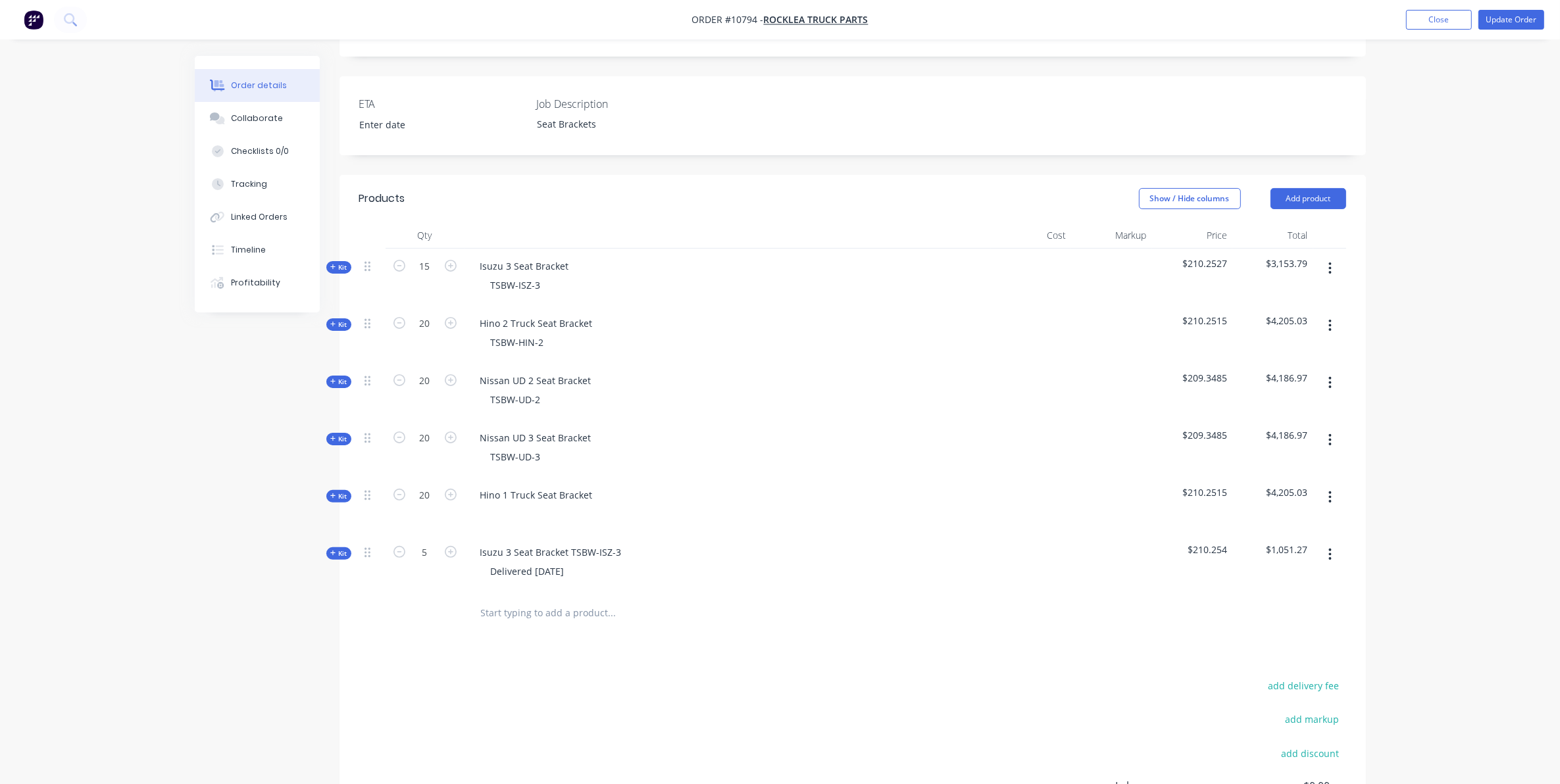
click at [1332, 543] on button "button" at bounding box center [1330, 554] width 31 height 24
click at [1257, 658] on div "Delete" at bounding box center [1283, 668] width 101 height 19
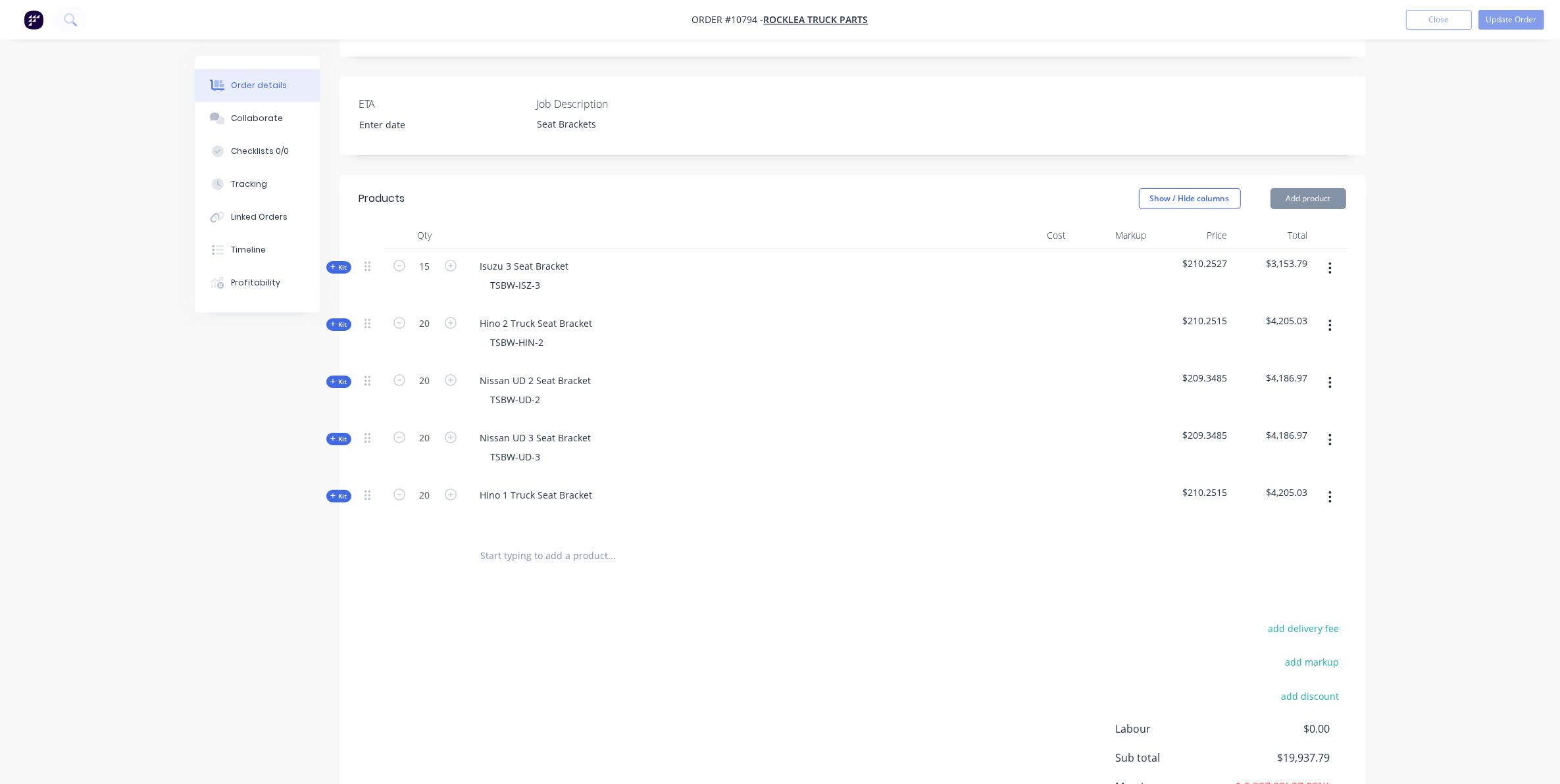
click at [528, 547] on input "text" at bounding box center [612, 555] width 263 height 26
paste input "Isuzu 3 Seat Bracket TSBW-ISZ-3"
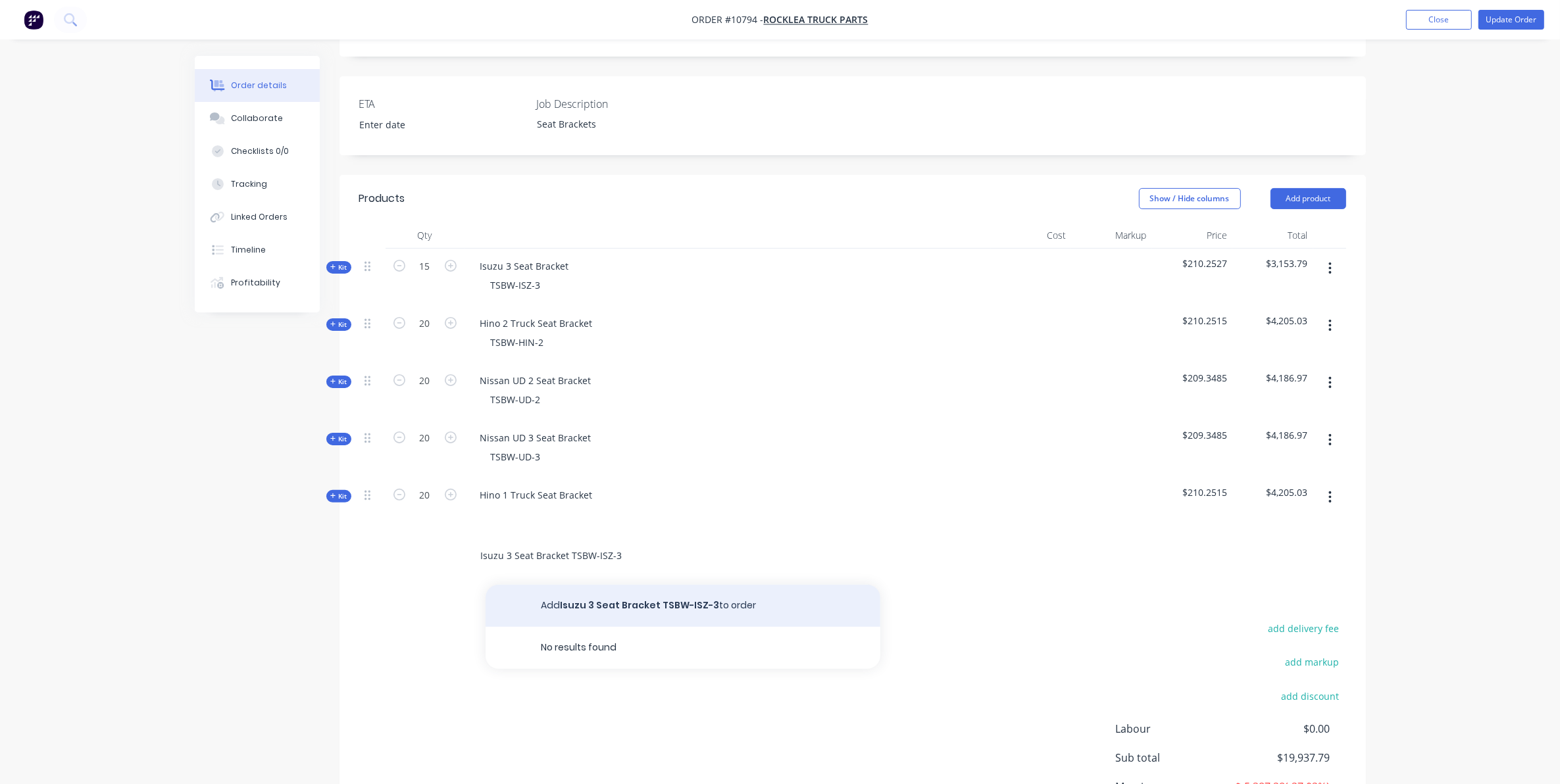
type input "Isuzu 3 Seat Bracket TSBW-ISZ-3"
click at [596, 585] on button "Add Isuzu 3 Seat Bracket TSBW-ISZ-3 to order" at bounding box center [683, 606] width 394 height 42
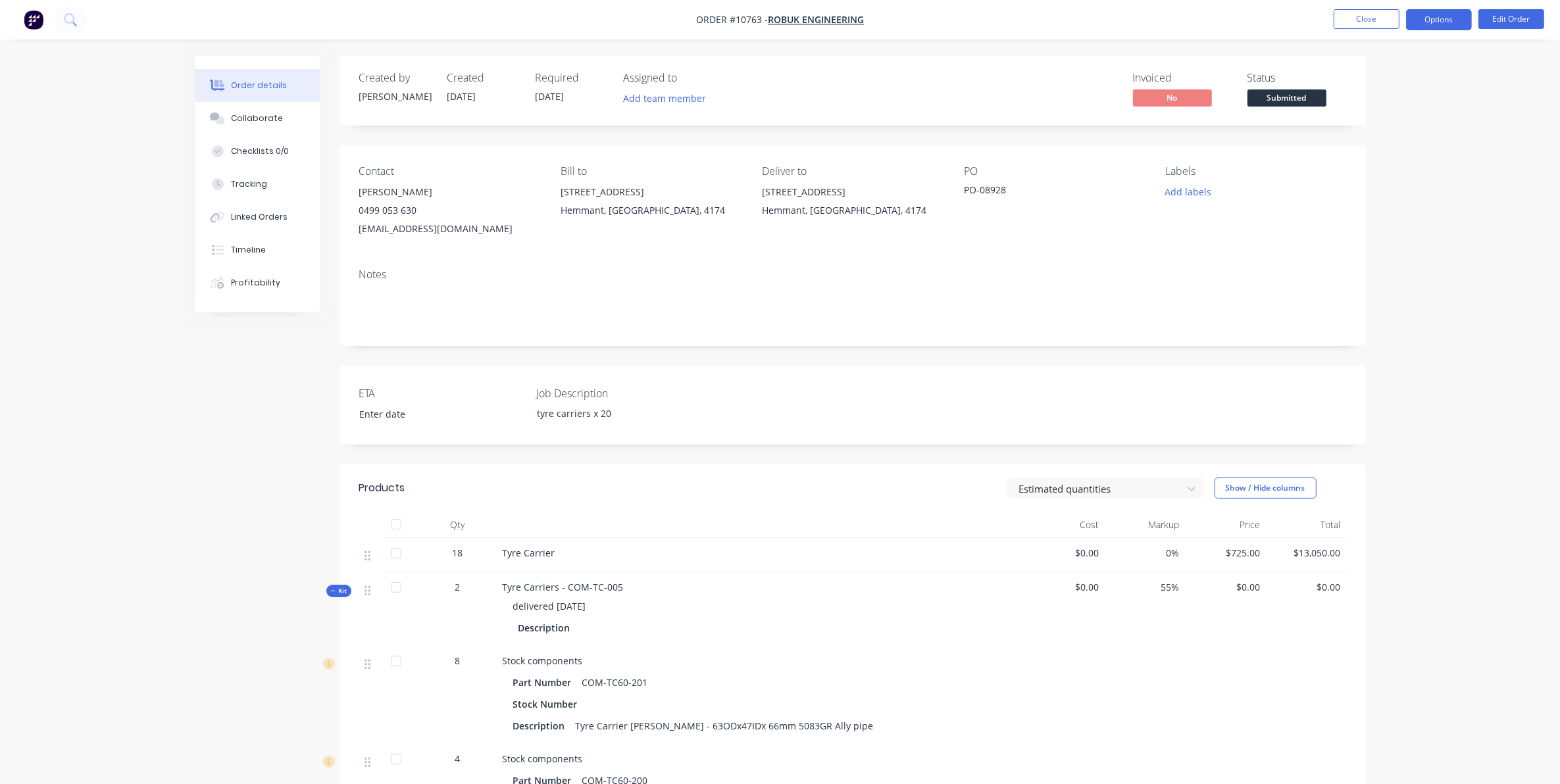
click at [1445, 20] on button "Options" at bounding box center [1438, 20] width 66 height 21
click at [1406, 189] on div "Delivery Docket" at bounding box center [1399, 185] width 121 height 19
click at [1397, 162] on div "Custom" at bounding box center [1399, 159] width 121 height 19
click at [1398, 131] on div "Without pricing" at bounding box center [1399, 133] width 121 height 19
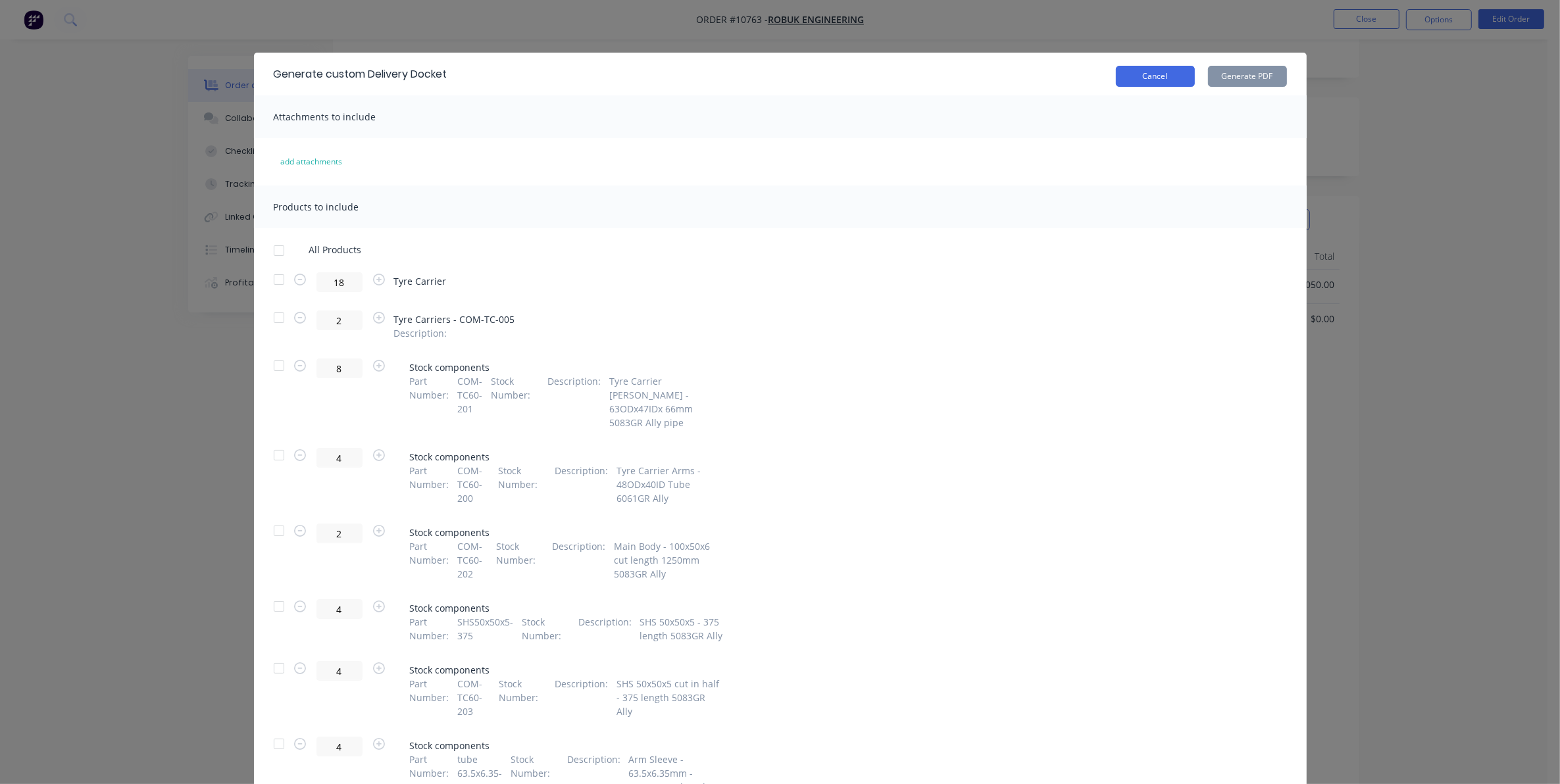
click at [1155, 80] on button "Cancel" at bounding box center [1155, 76] width 79 height 21
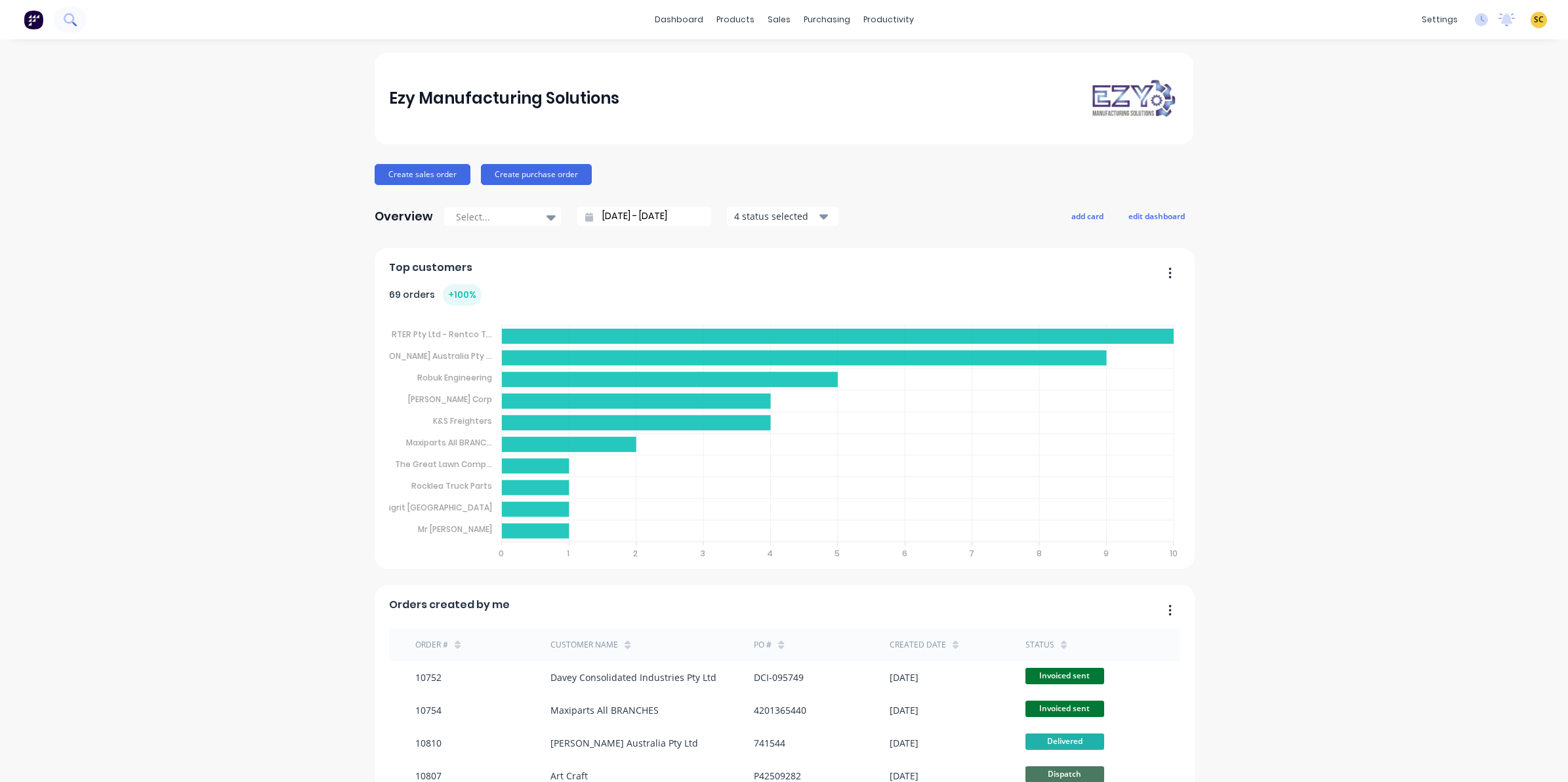
click at [70, 13] on icon at bounding box center [69, 18] width 11 height 11
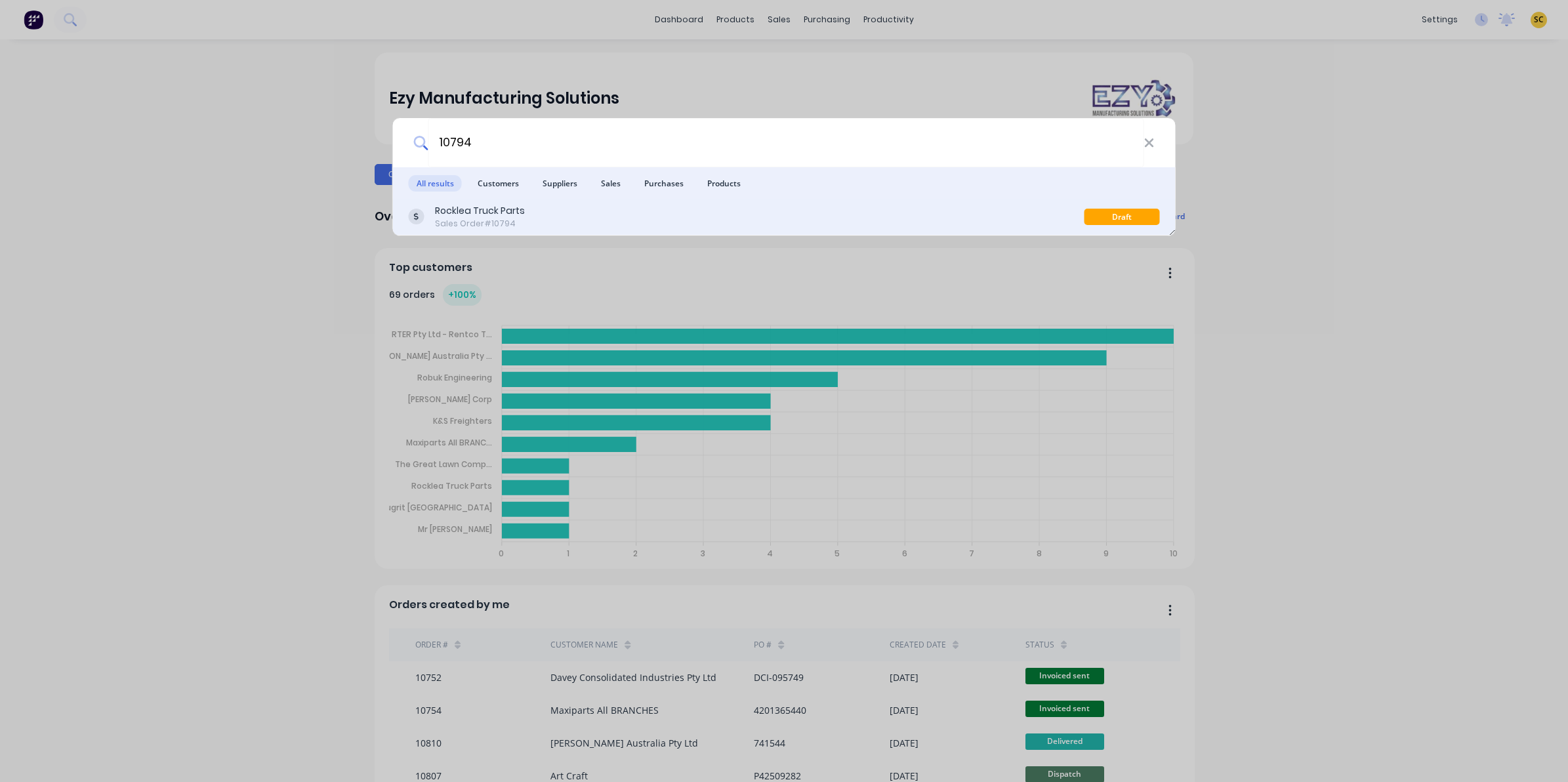
type input "10794"
click at [494, 220] on div "Sales Order #10794" at bounding box center [480, 224] width 90 height 12
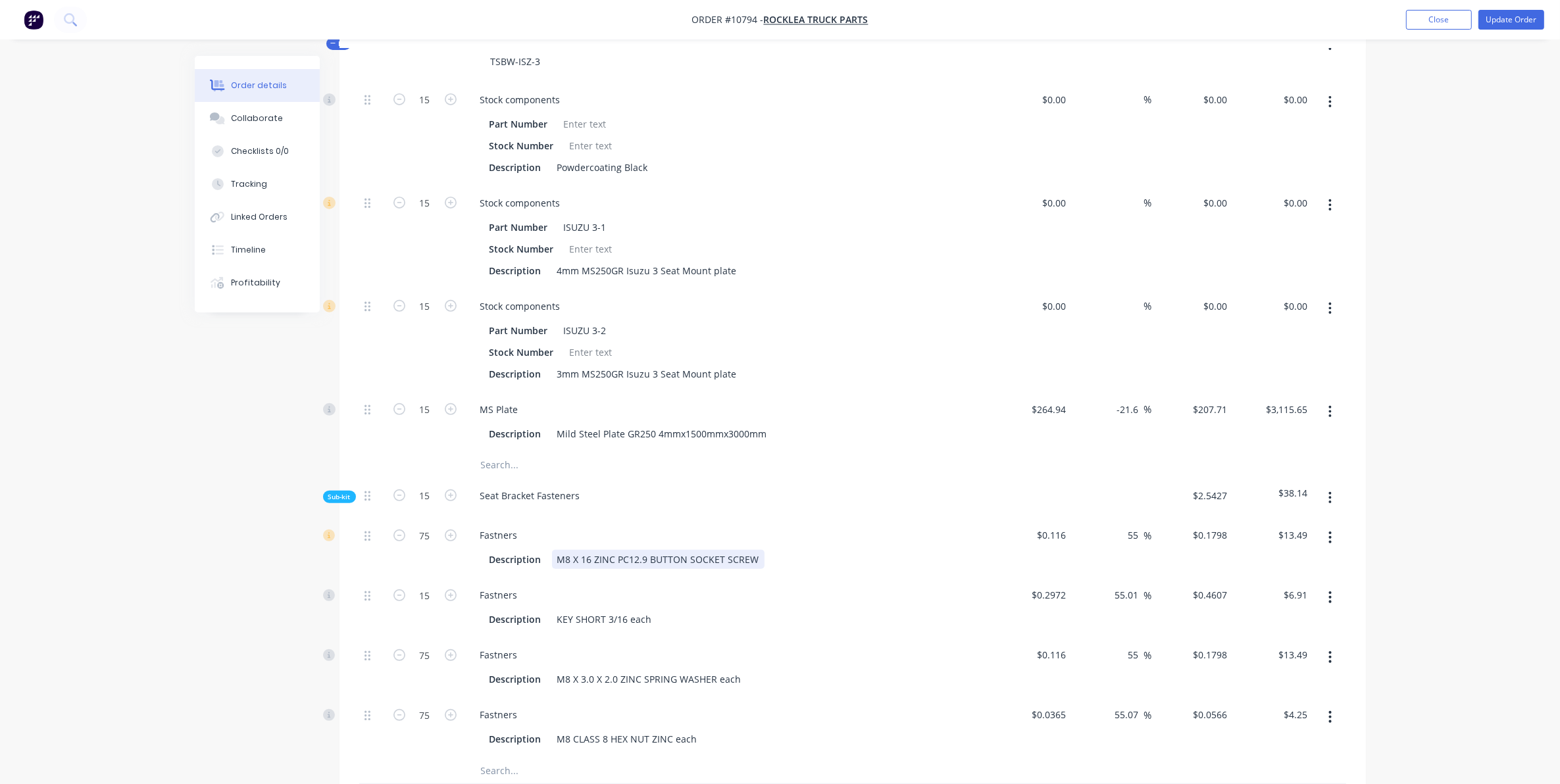
scroll to position [329, 0]
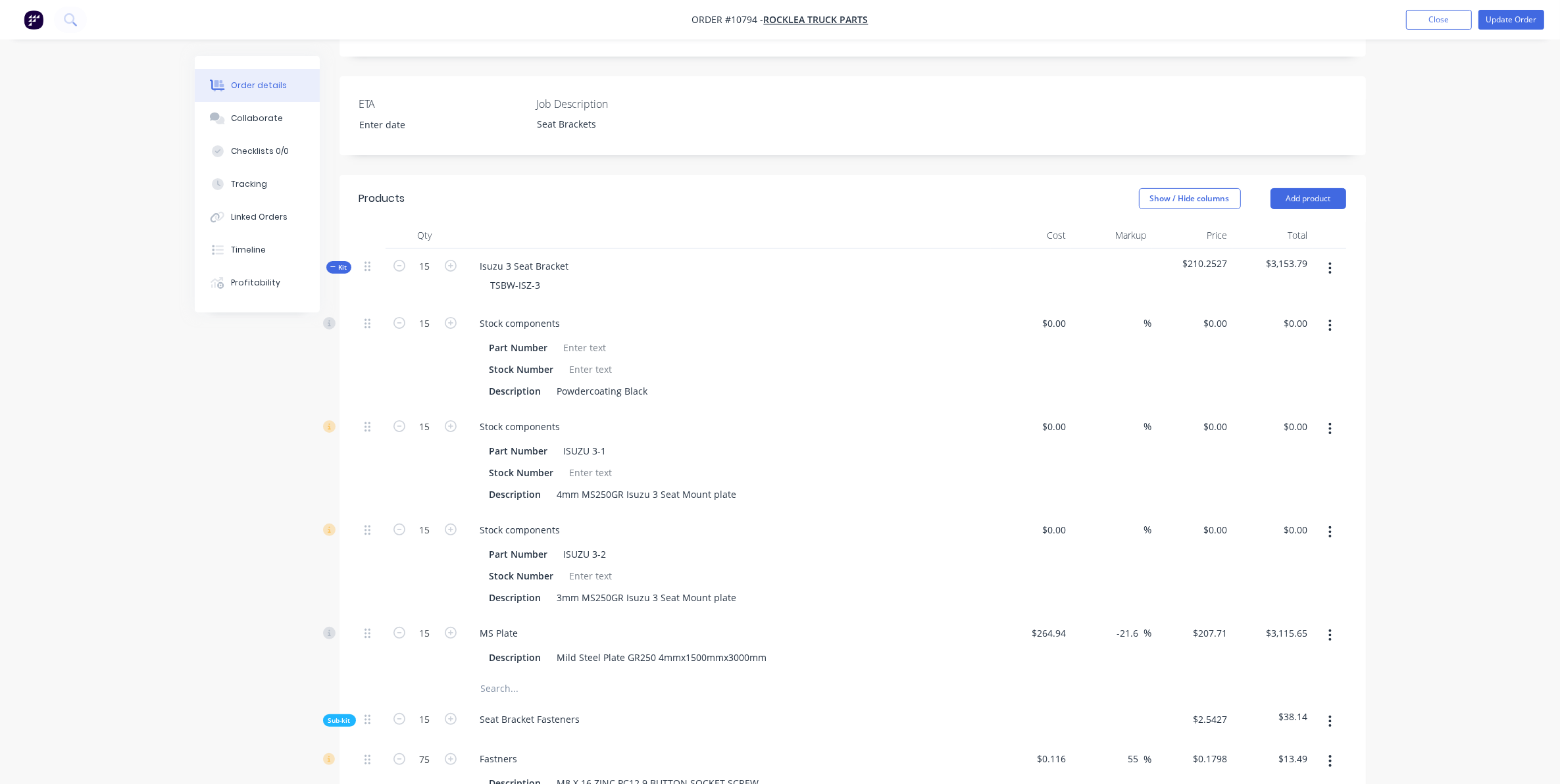
click at [340, 262] on span "Kit" at bounding box center [338, 267] width 17 height 10
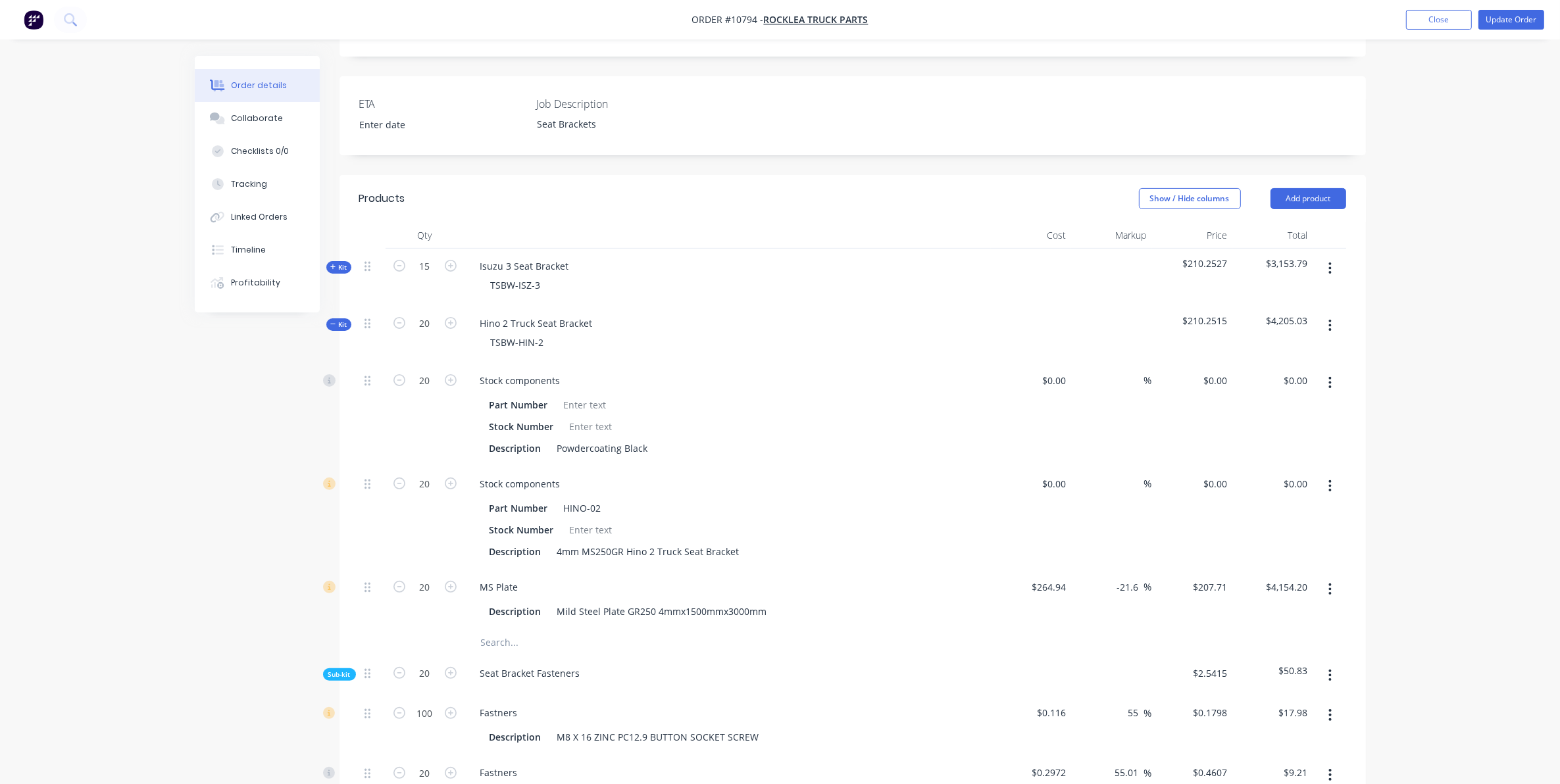
click at [342, 320] on span "Kit" at bounding box center [338, 325] width 17 height 10
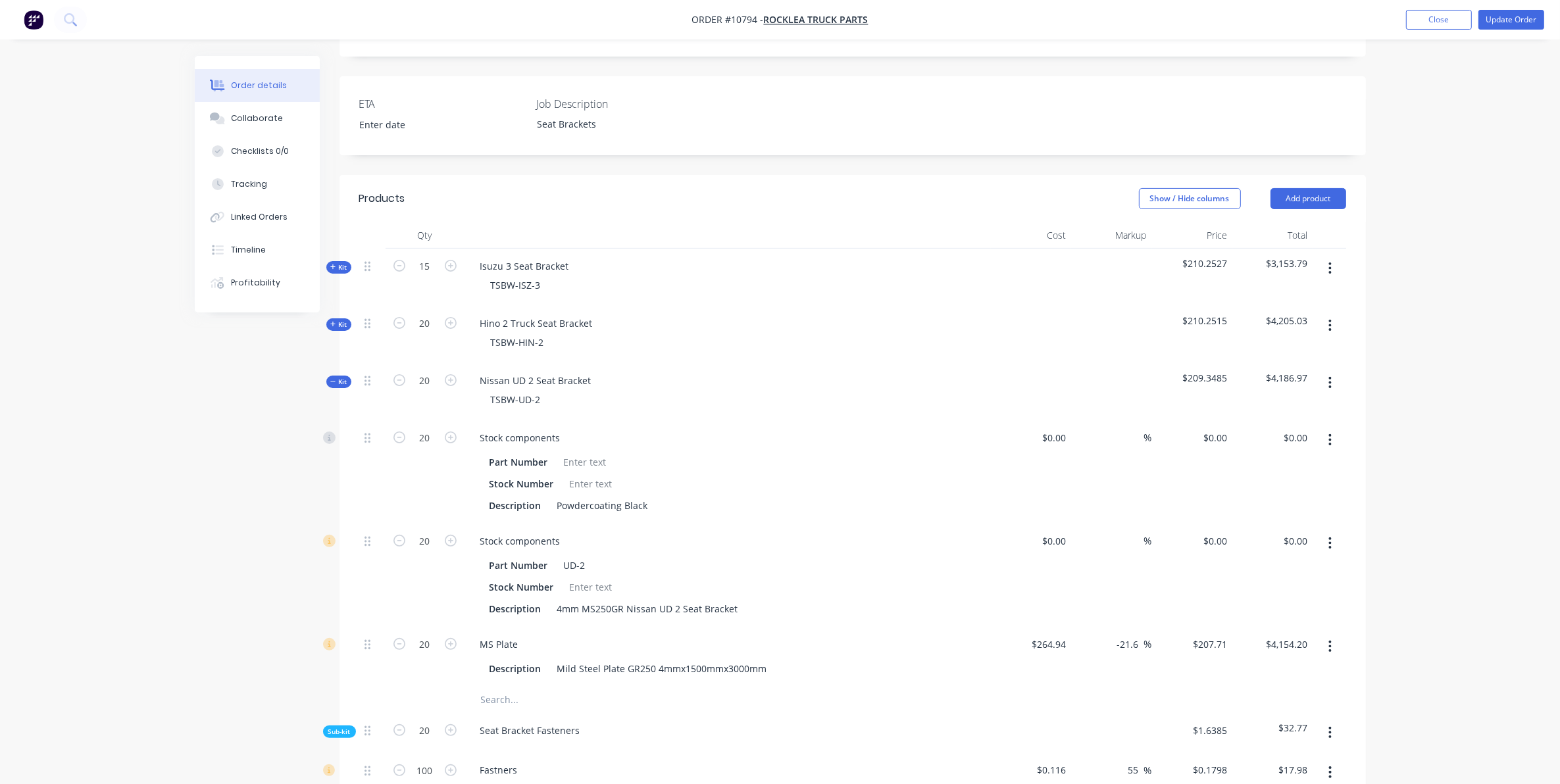
click at [341, 377] on span "Kit" at bounding box center [338, 382] width 17 height 10
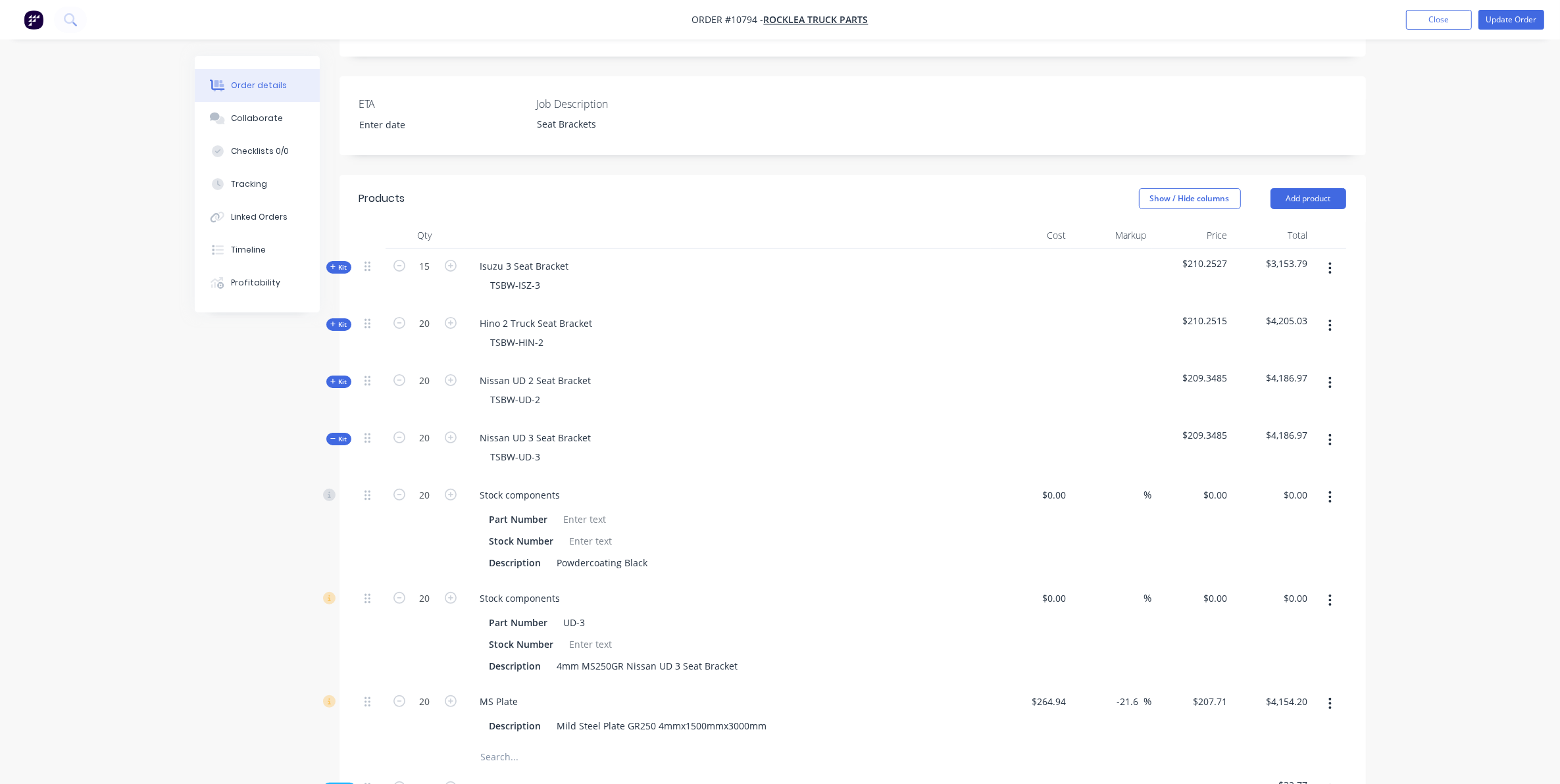
click at [342, 434] on span "Kit" at bounding box center [338, 439] width 17 height 10
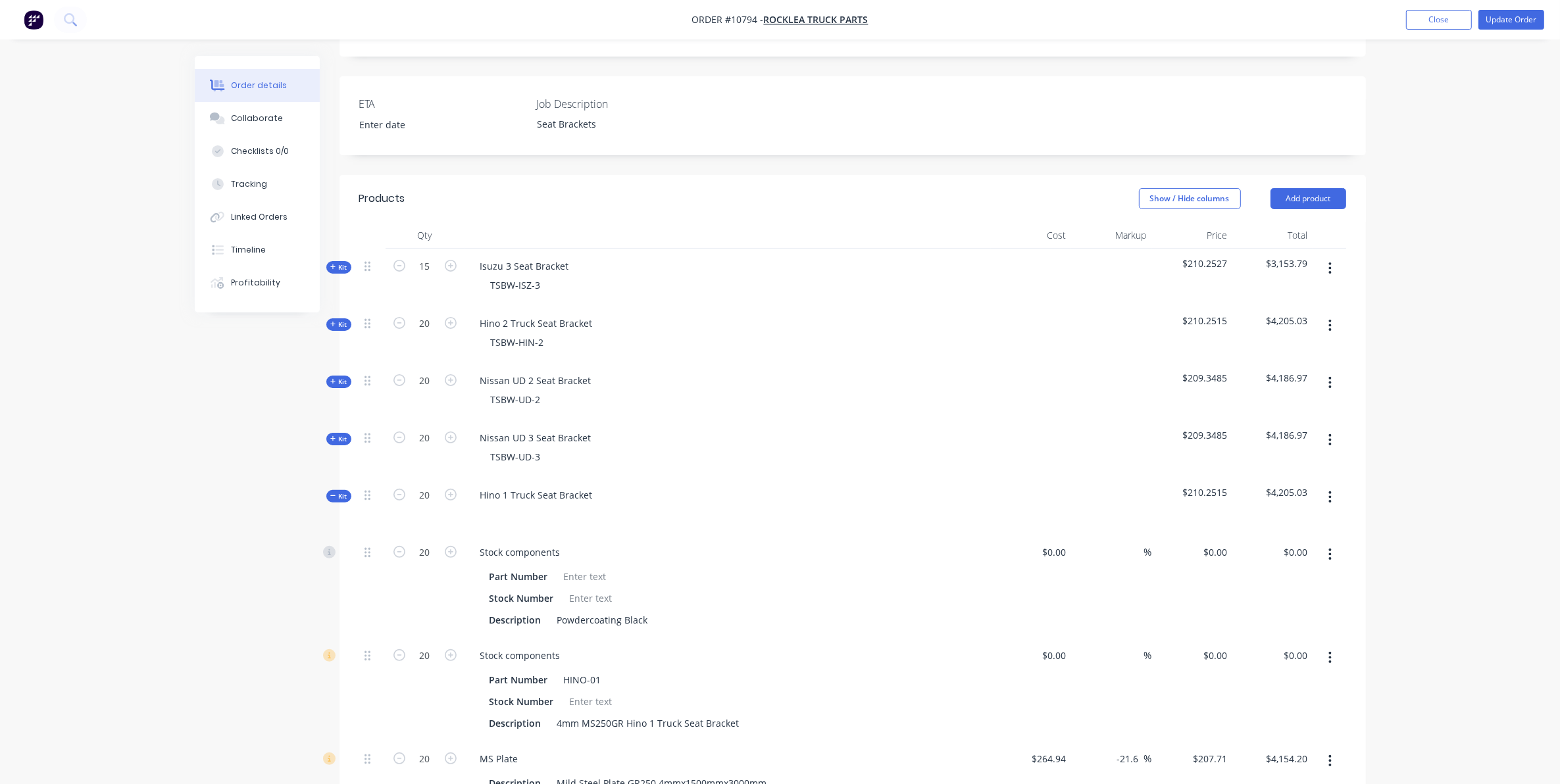
click at [340, 487] on div "Qty Cost Markup Price Total Kit 15 Isuzu 3 Seat Bracket TSBW-ISZ-3 $210.2527 $3…" at bounding box center [852, 699] width 1026 height 954
click at [339, 491] on span "Kit" at bounding box center [338, 496] width 17 height 10
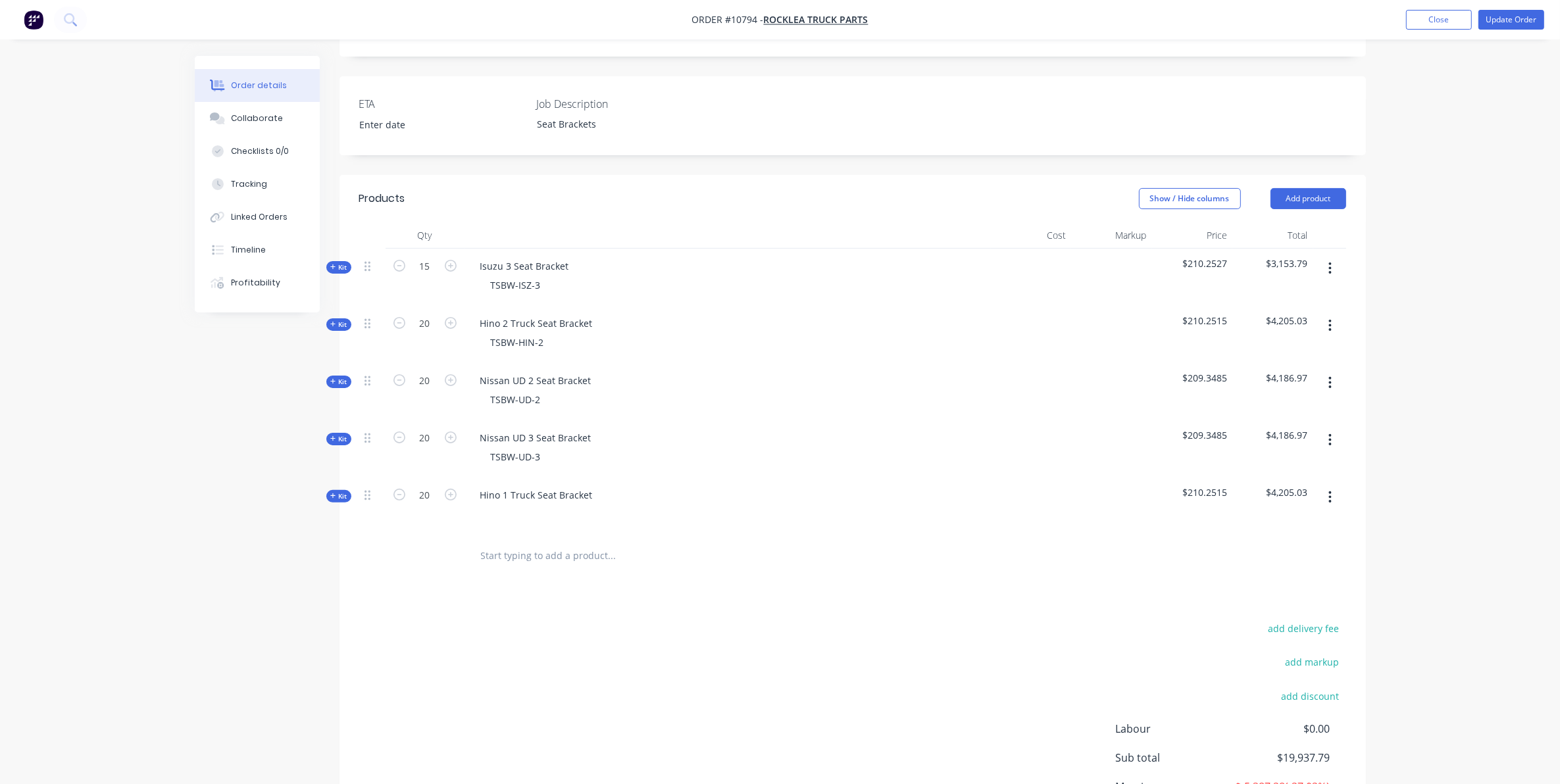
click at [521, 547] on input "text" at bounding box center [612, 555] width 263 height 26
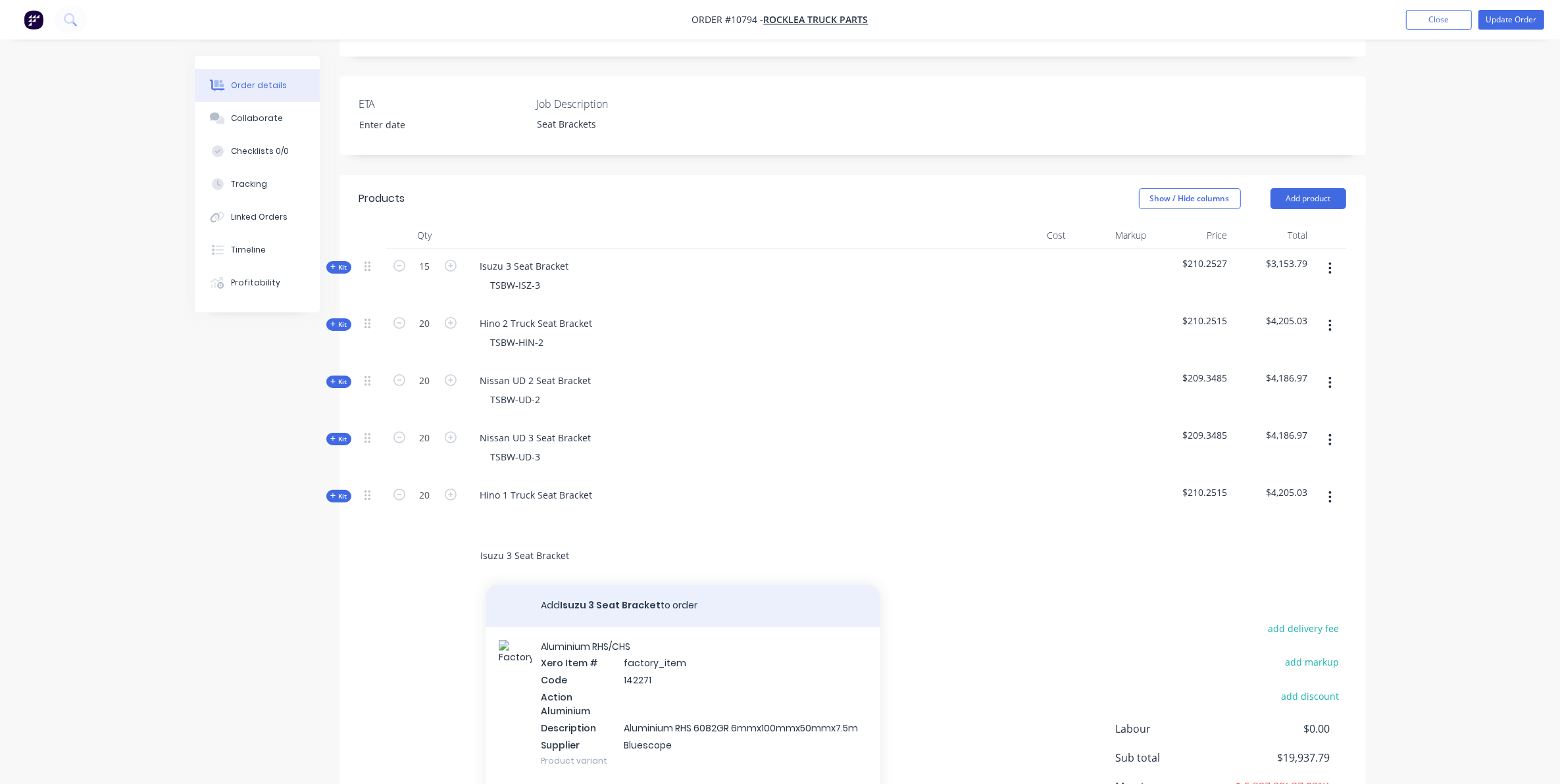
type input "Isuzu 3 Seat Bracket"
click at [585, 587] on button "Add Isuzu 3 Seat Bracket to order" at bounding box center [683, 606] width 394 height 42
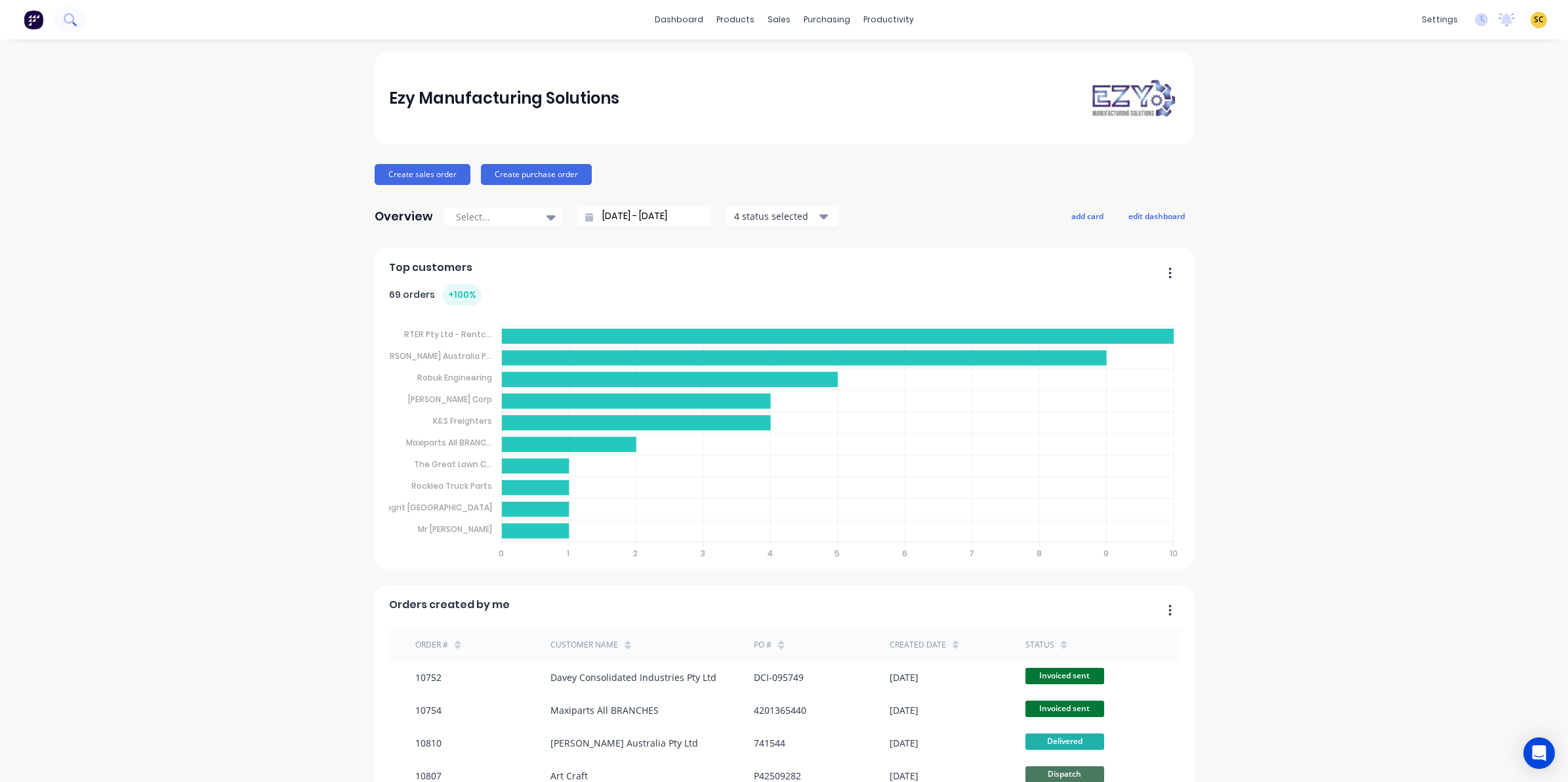
click at [74, 14] on icon at bounding box center [69, 19] width 12 height 12
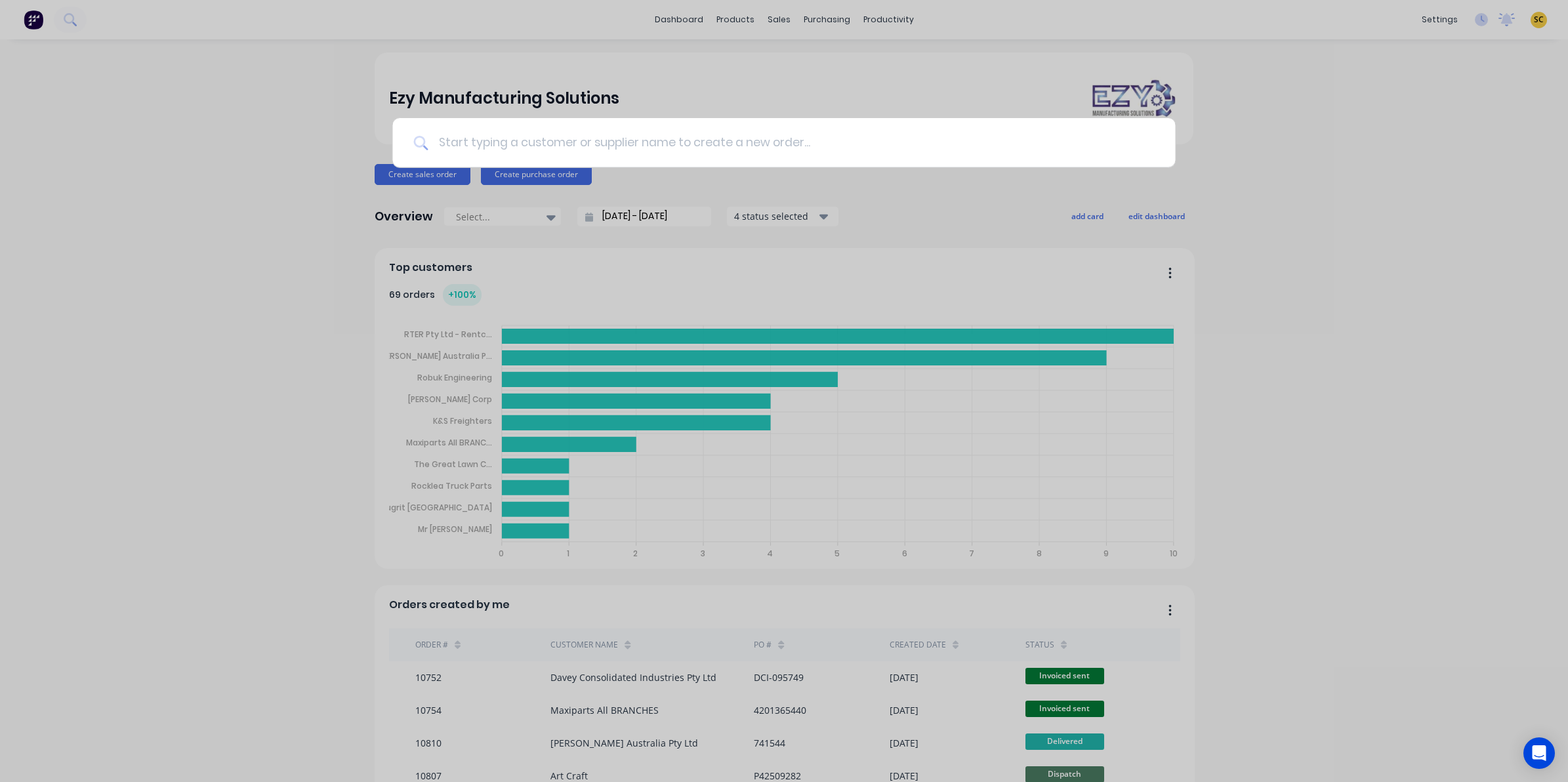
click at [675, 141] on input at bounding box center [791, 142] width 727 height 49
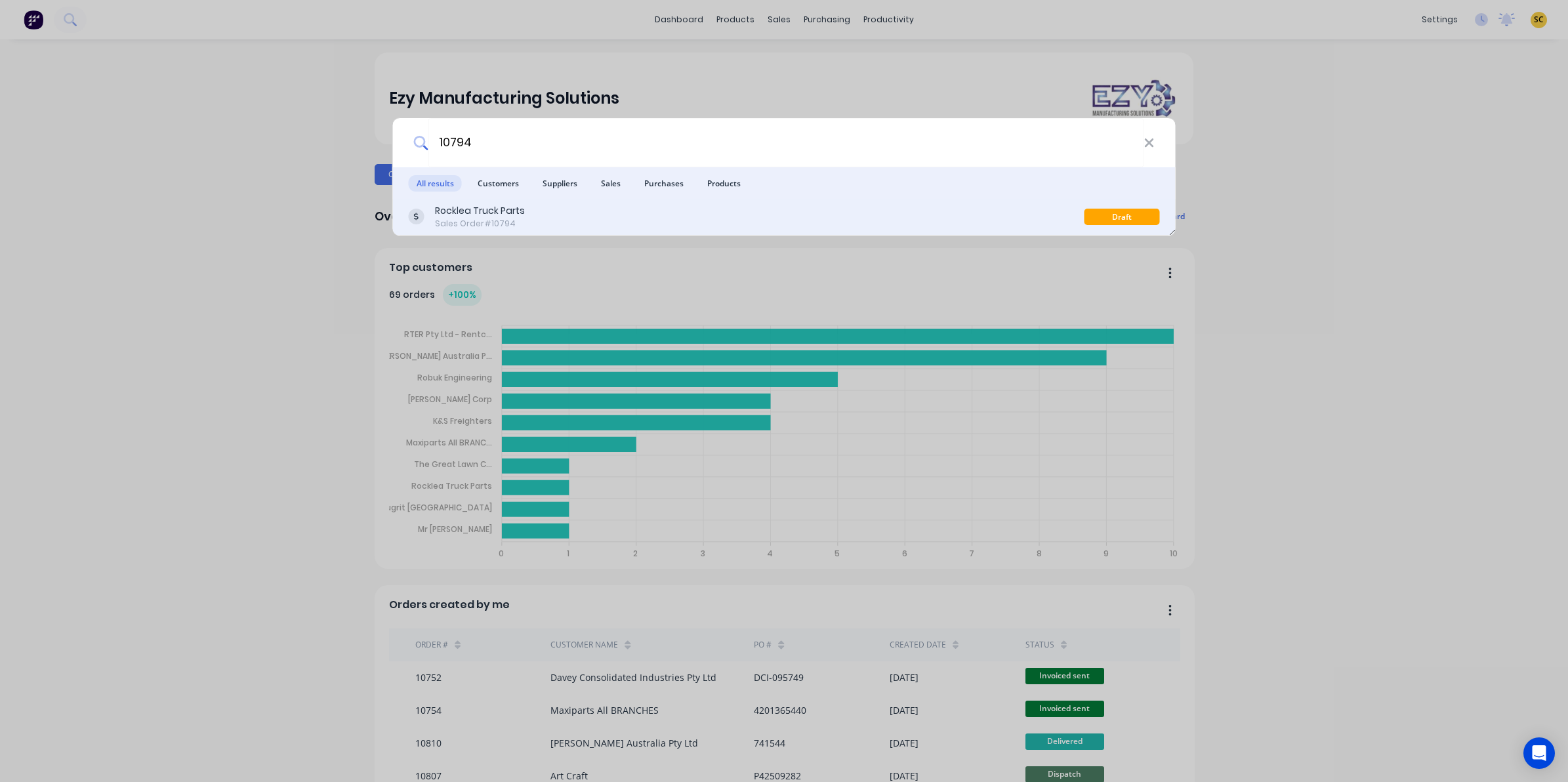
type input "10794"
click at [650, 206] on div "Rocklea Truck Parts Sales Order #10794" at bounding box center [747, 217] width 676 height 26
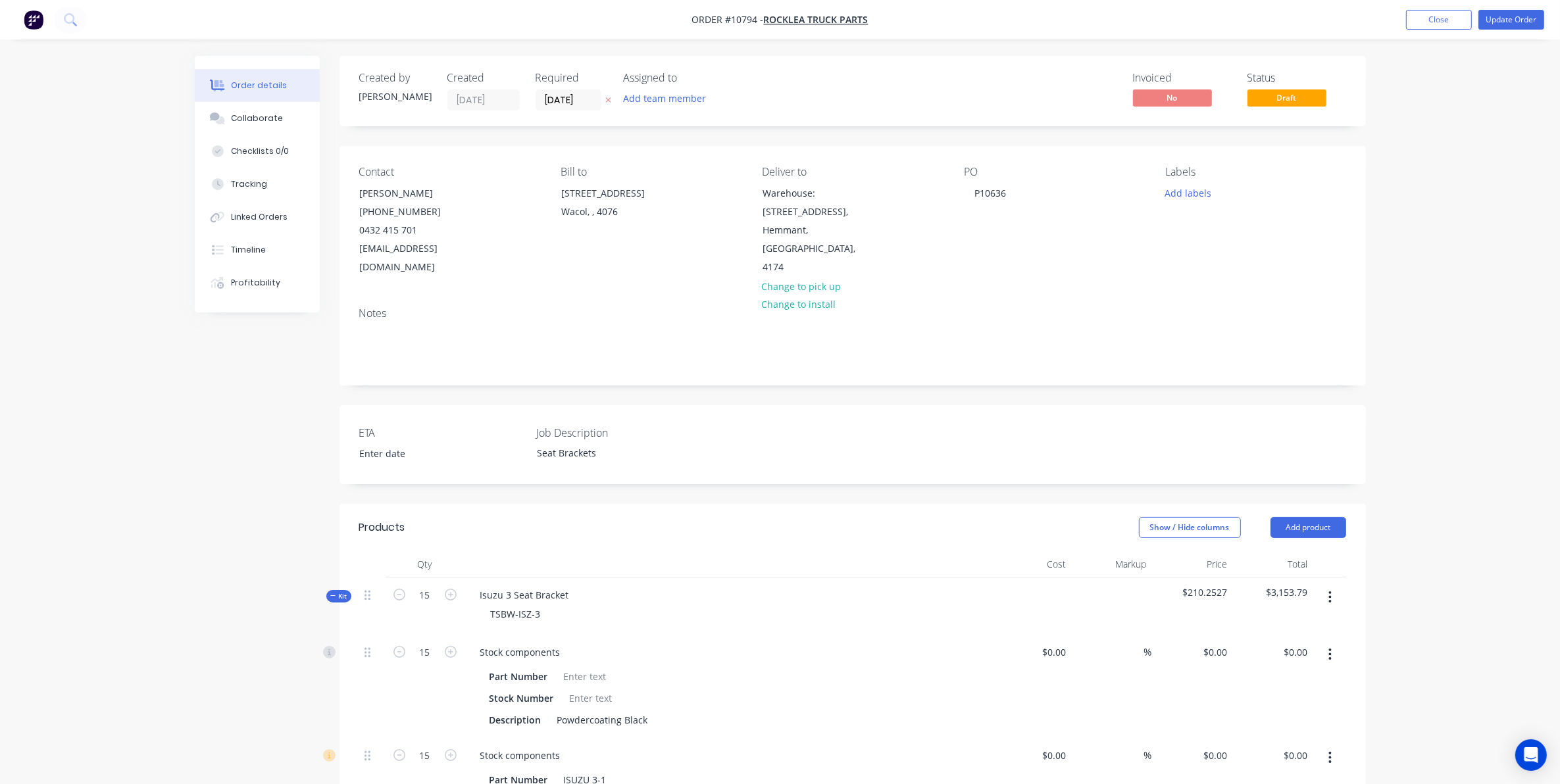
click at [333, 591] on span "Kit" at bounding box center [338, 596] width 17 height 10
click at [348, 647] on button "Kit" at bounding box center [338, 653] width 25 height 12
click at [344, 706] on span "Kit" at bounding box center [338, 710] width 17 height 10
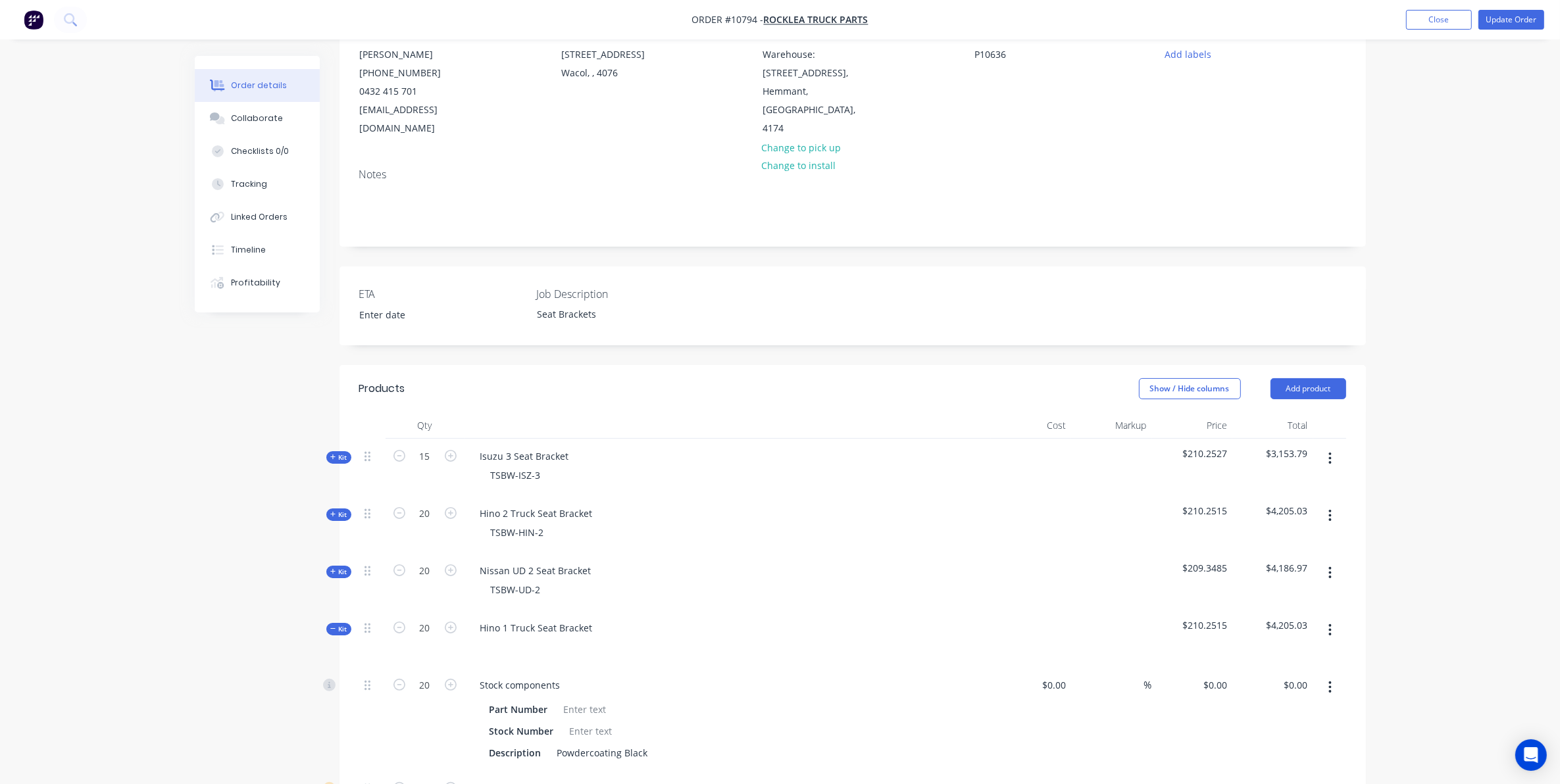
scroll to position [247, 0]
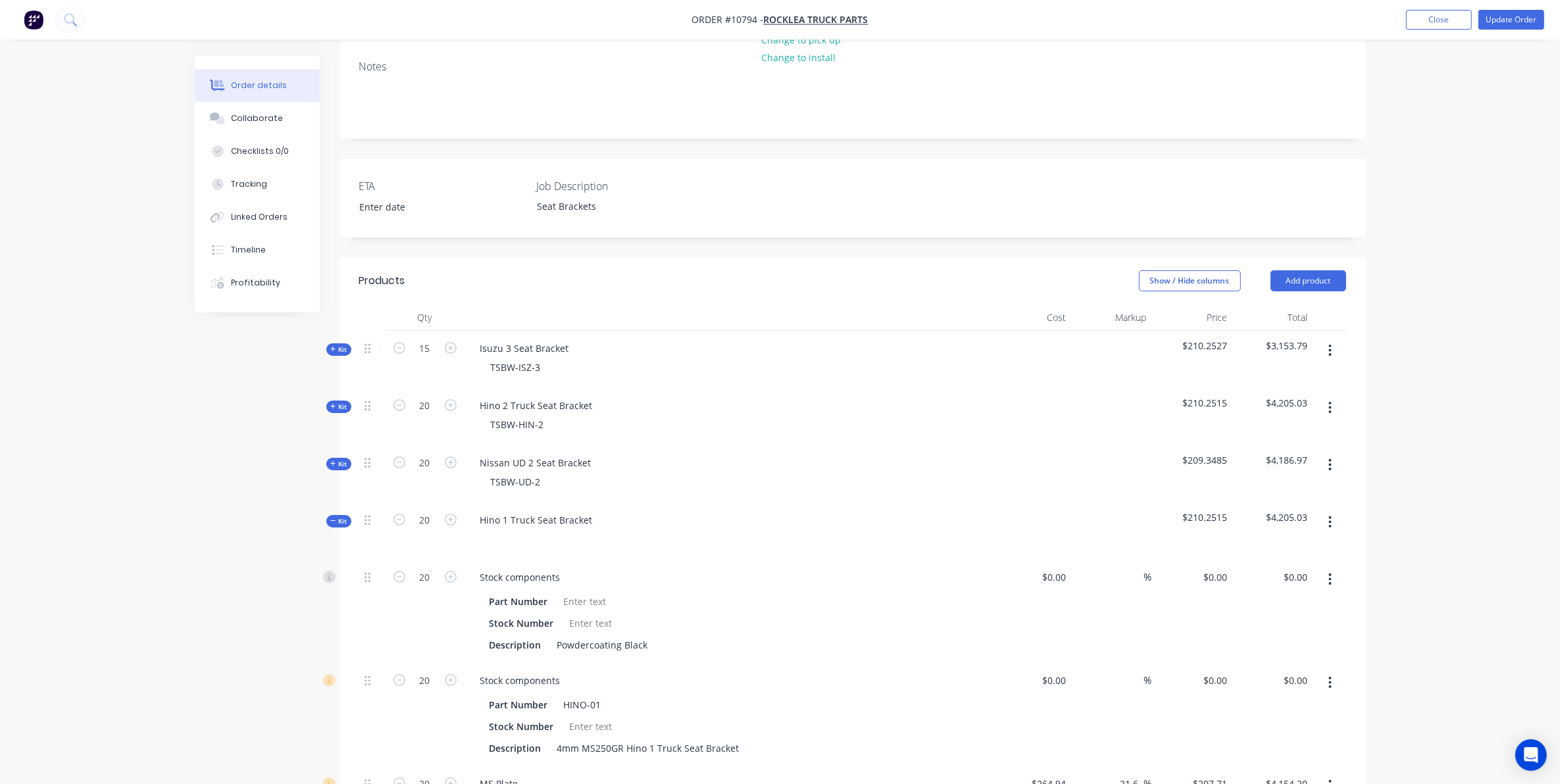
click at [340, 516] on span "Kit" at bounding box center [338, 521] width 17 height 10
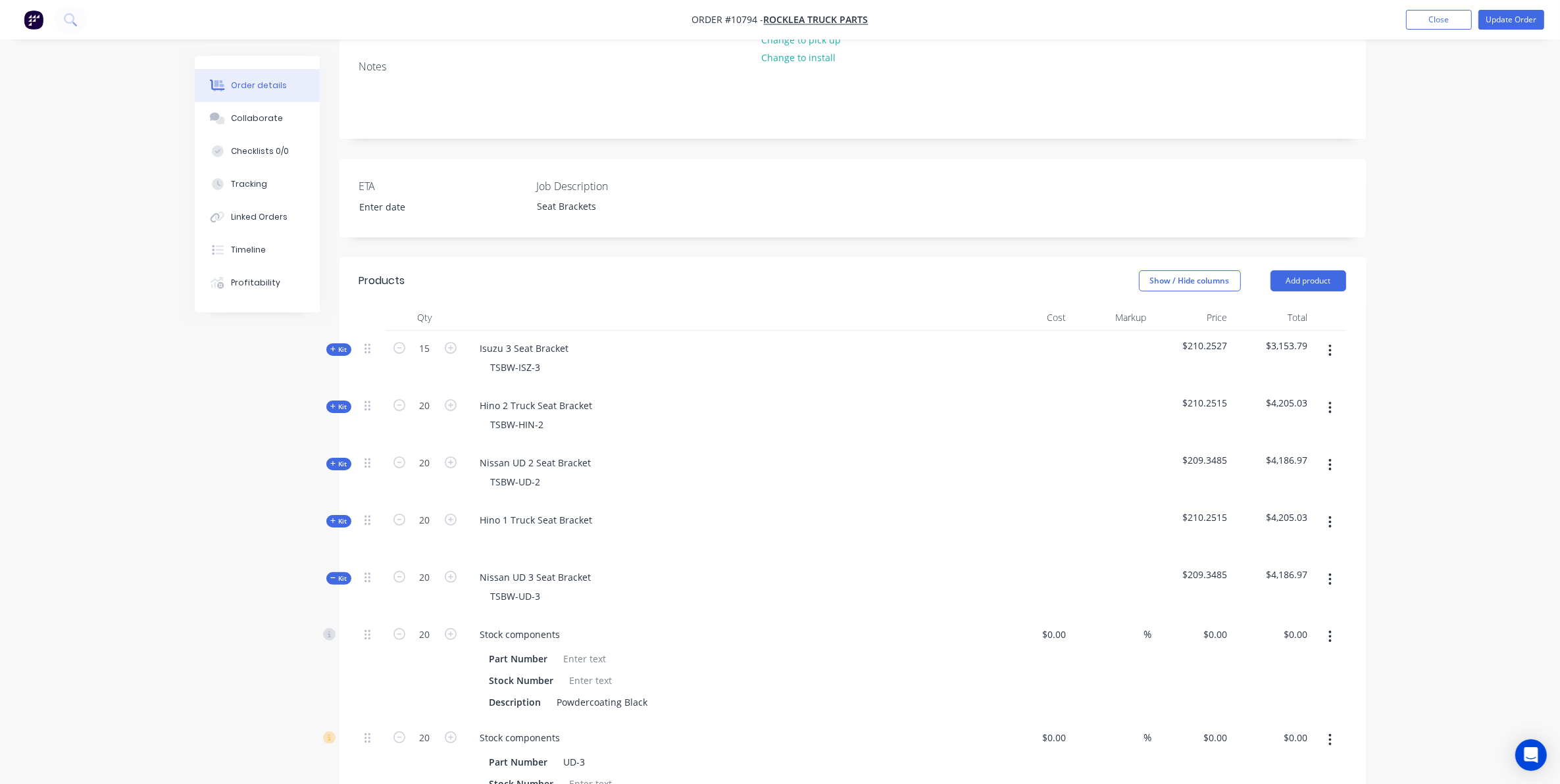
click at [340, 574] on span "Kit" at bounding box center [338, 578] width 17 height 10
click at [520, 625] on input "text" at bounding box center [612, 638] width 263 height 26
click at [561, 358] on div "TSBW-ISZ-3" at bounding box center [727, 367] width 515 height 19
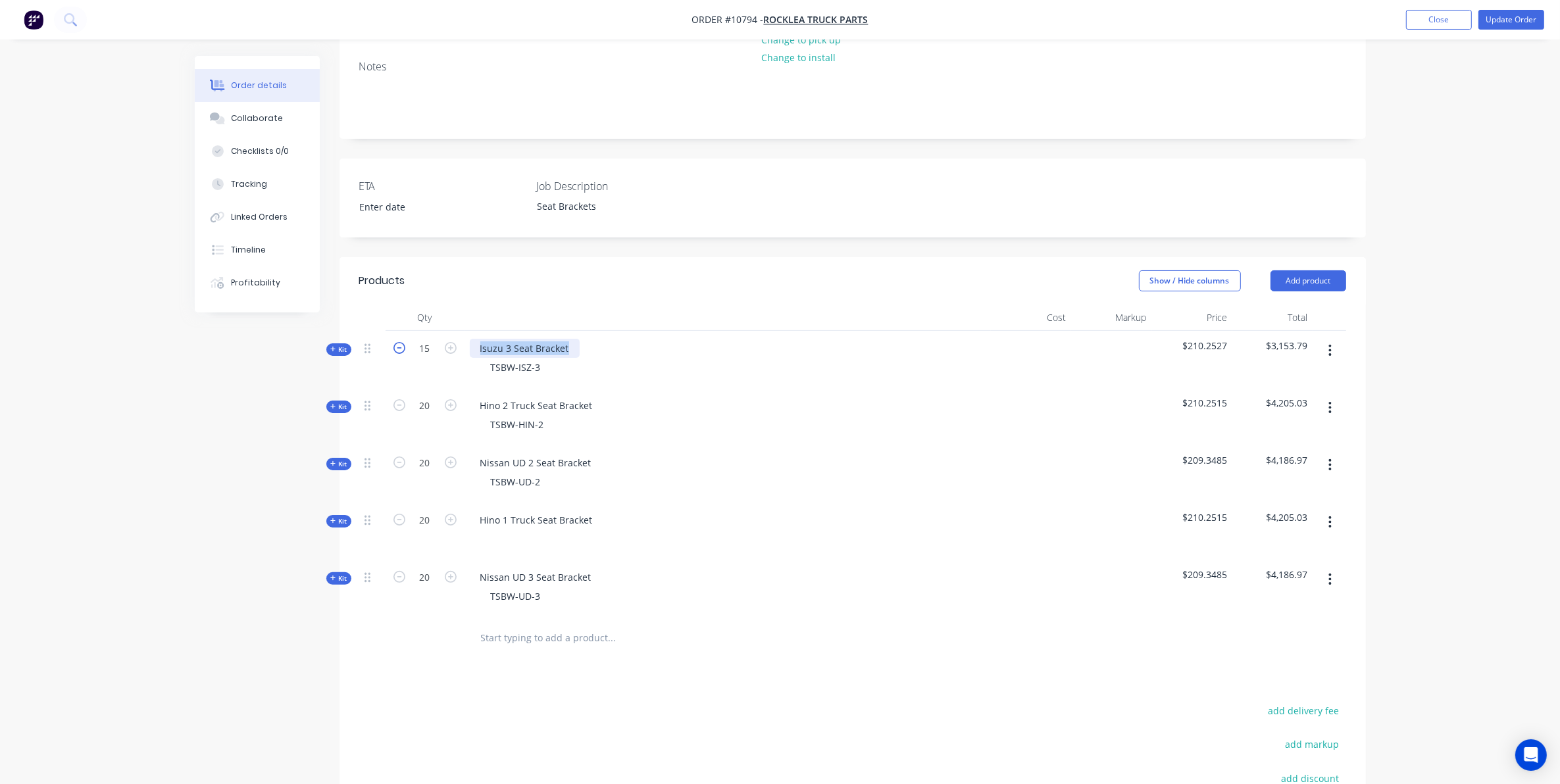
drag, startPoint x: 568, startPoint y: 330, endPoint x: 402, endPoint y: 332, distance: 166.0
click at [402, 332] on div "Kit 15 Isuzu 3 Seat Bracket TSBW-ISZ-3 $210.2527 $3,153.79" at bounding box center [852, 359] width 987 height 57
copy div "Isuzu 3 Seat Bracket"
click at [511, 625] on input "text" at bounding box center [612, 638] width 263 height 26
paste input "Isuzu 3 Seat Bracket"
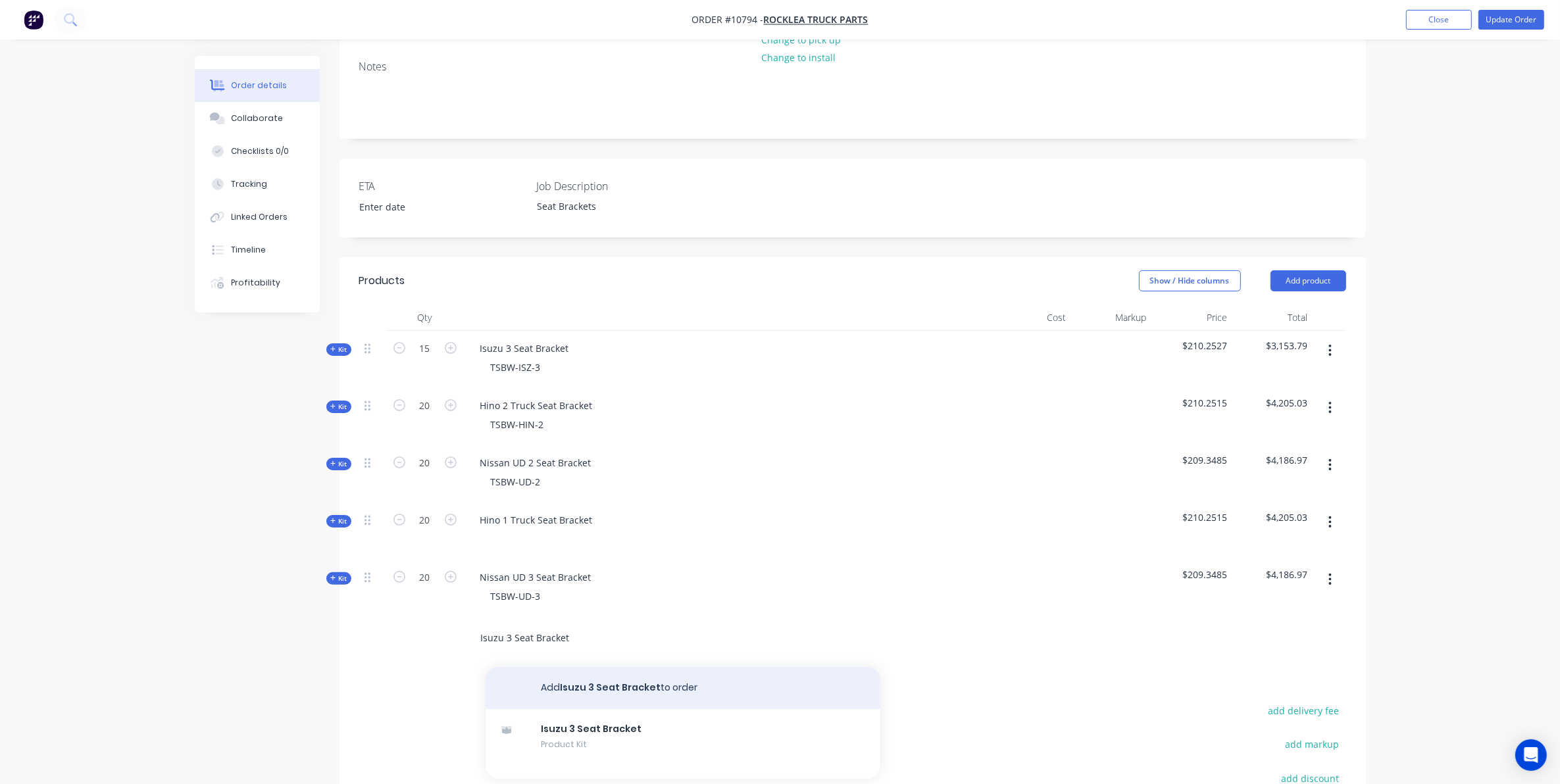
type input "Isuzu 3 Seat Bracket"
click at [606, 669] on button "Add Isuzu 3 Seat Bracket to order" at bounding box center [683, 688] width 394 height 42
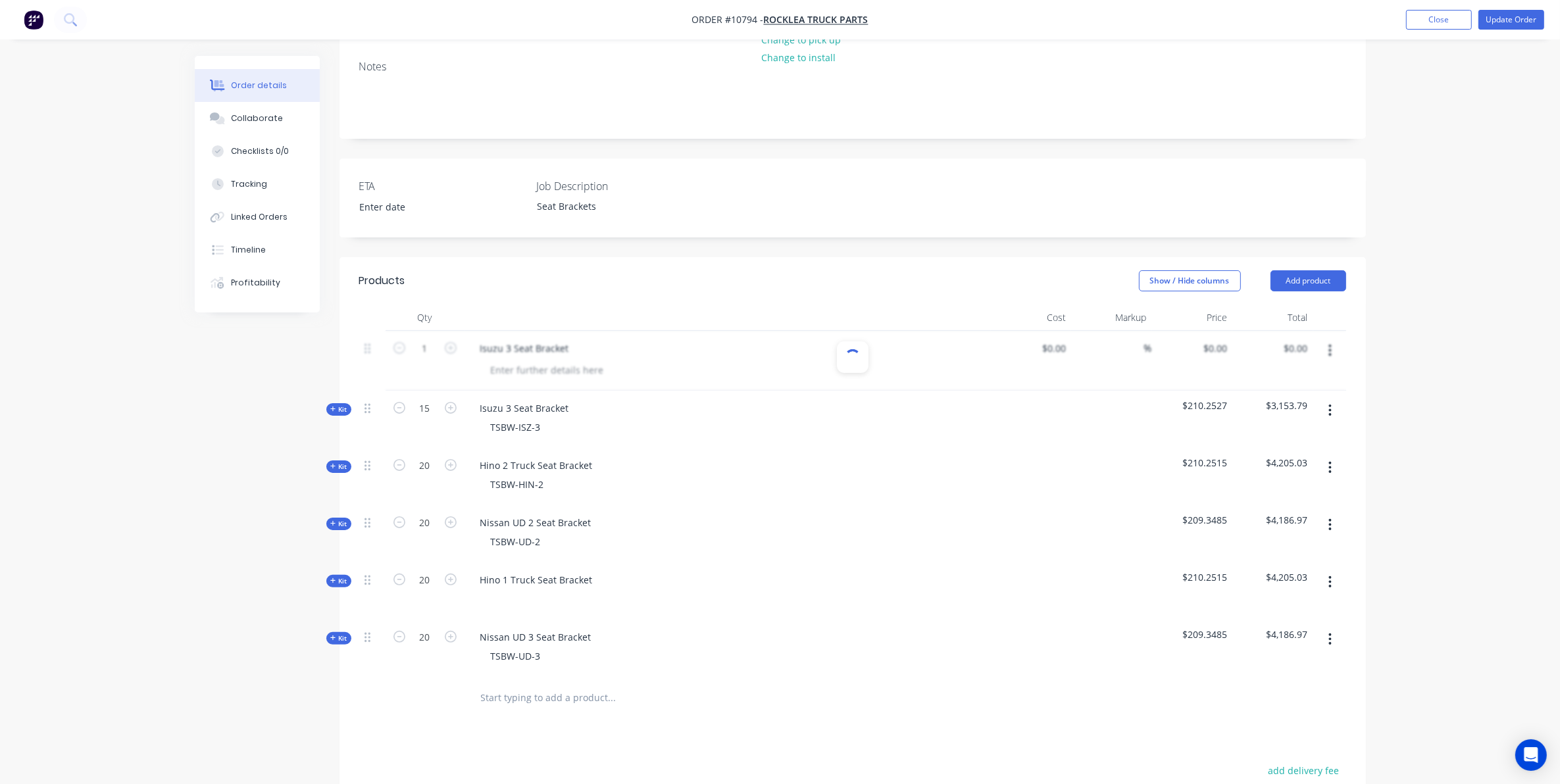
click at [1334, 331] on div at bounding box center [852, 361] width 987 height 60
click at [1446, 20] on button "Close" at bounding box center [1438, 20] width 66 height 20
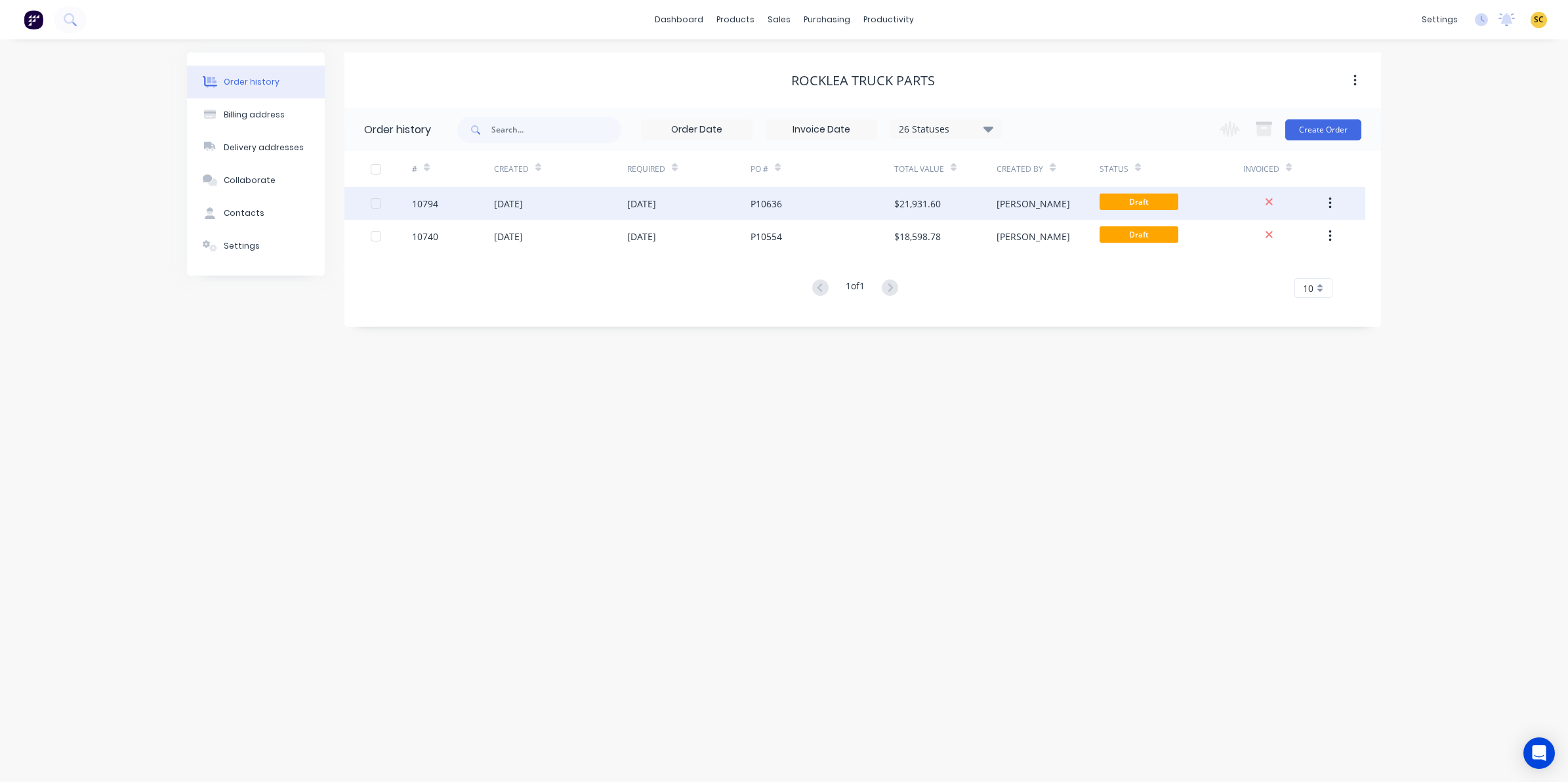
click at [433, 198] on div "10794" at bounding box center [425, 204] width 26 height 13
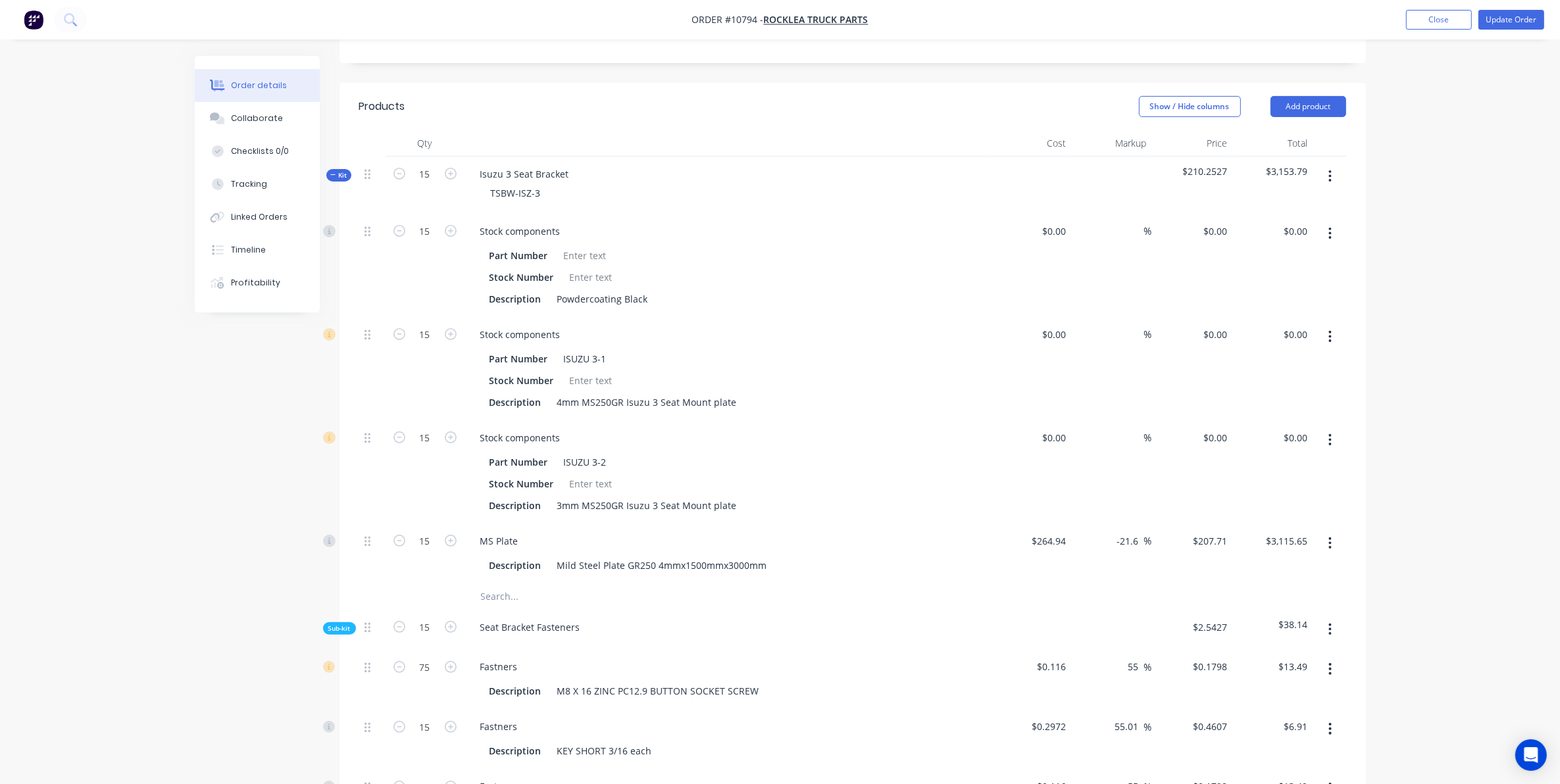
scroll to position [247, 0]
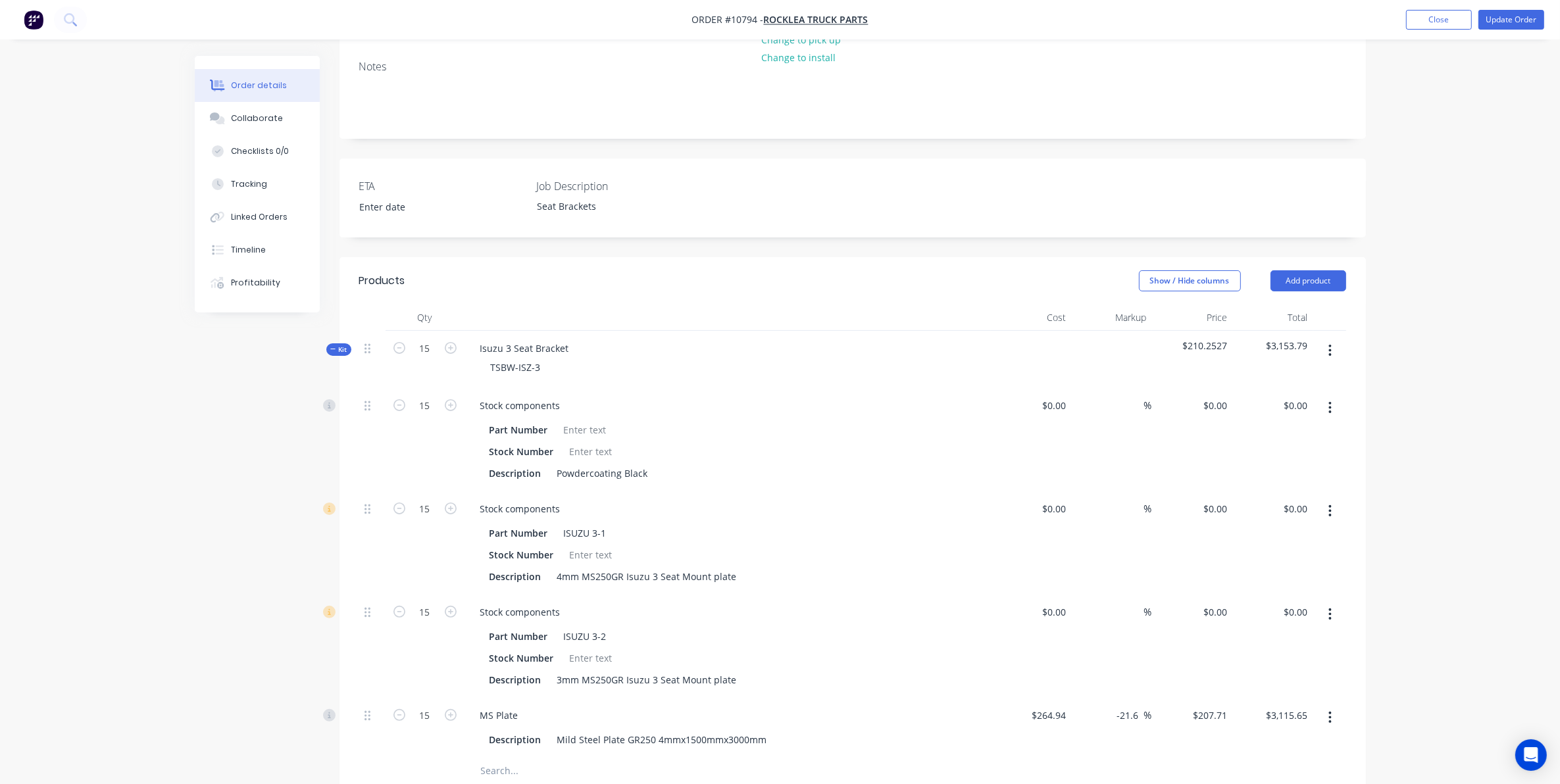
click at [333, 346] on icon "button" at bounding box center [333, 350] width 6 height 7
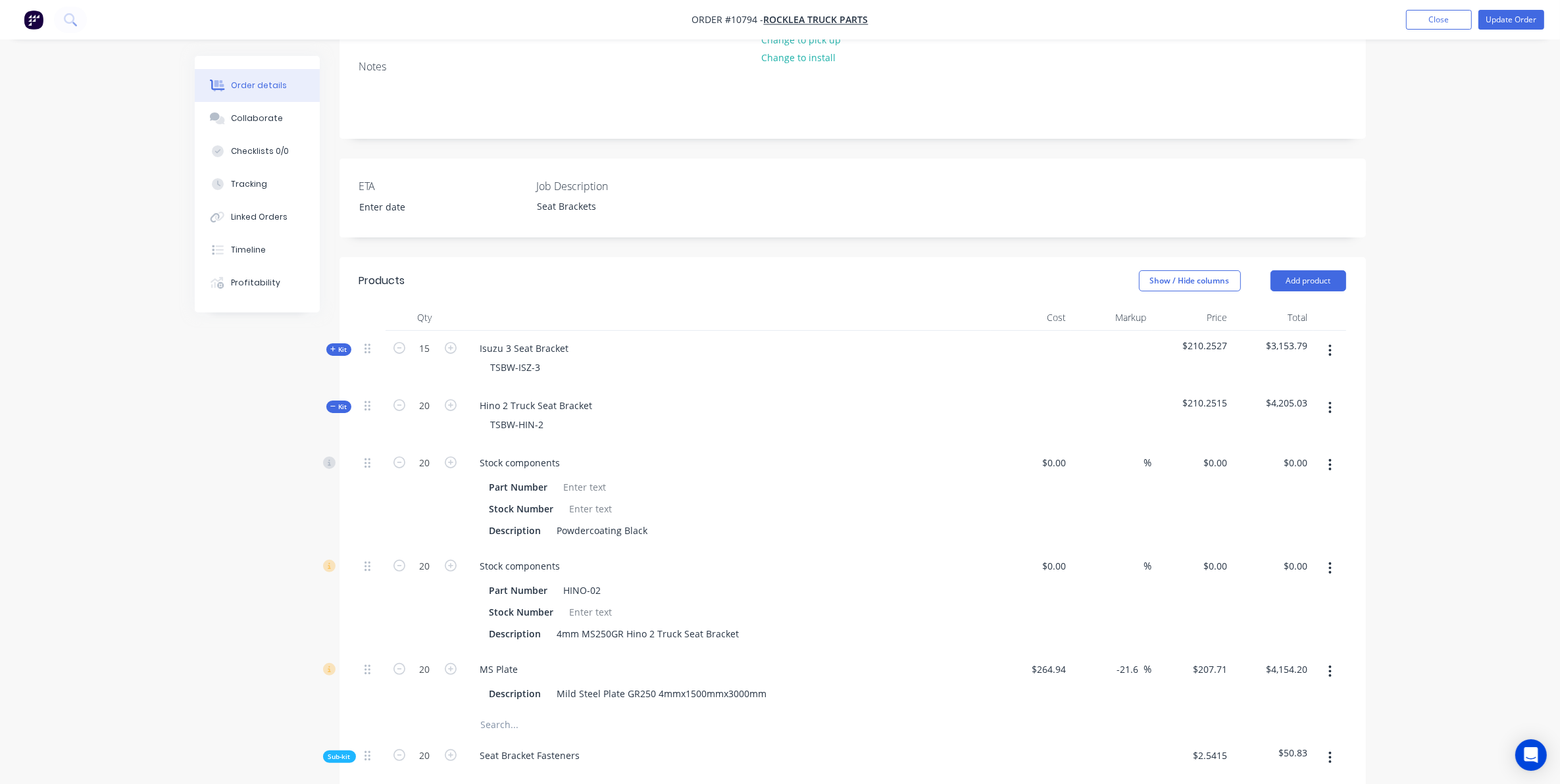
click at [344, 402] on span "Kit" at bounding box center [338, 407] width 17 height 10
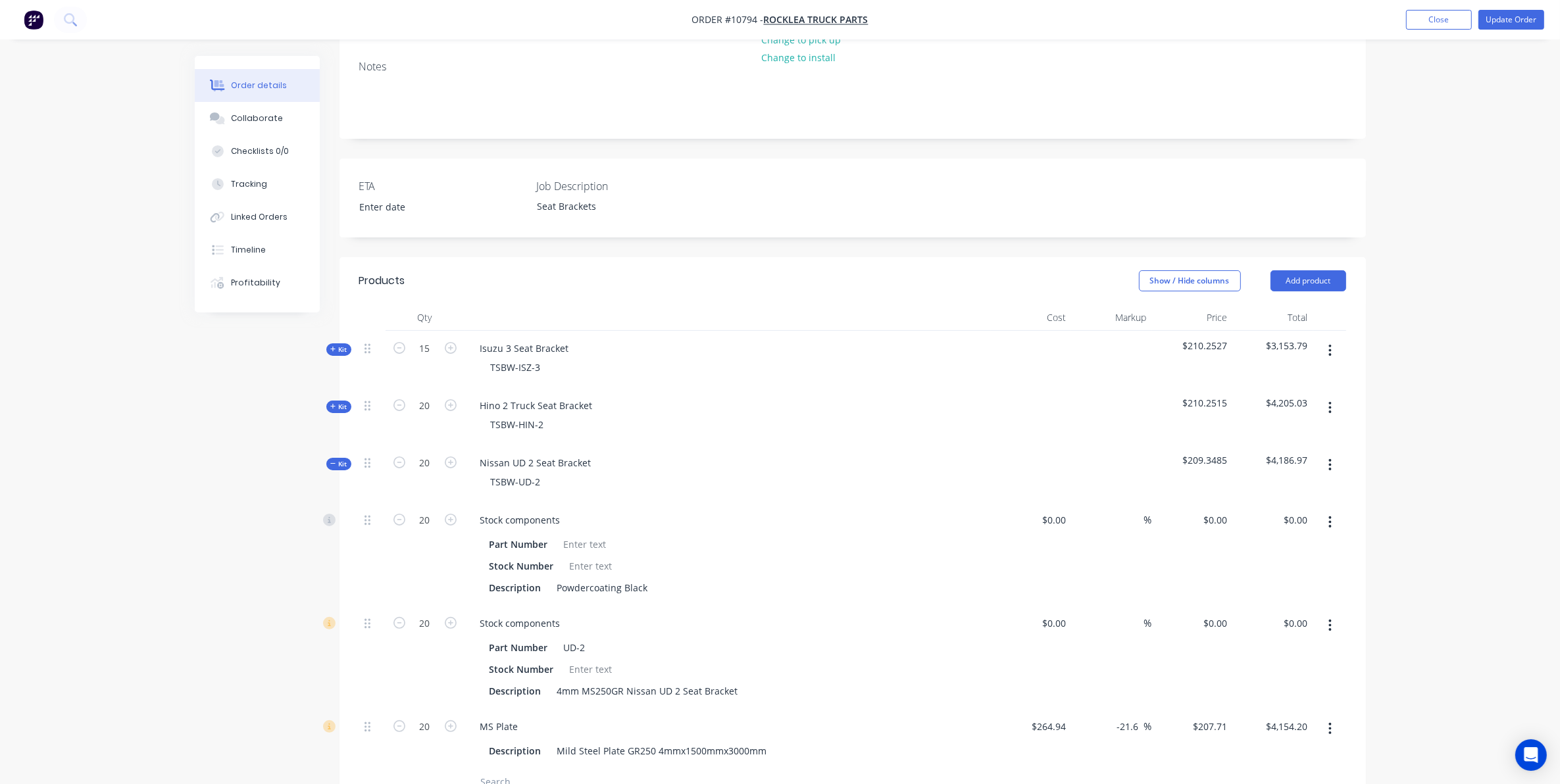
click at [347, 458] on button "Kit" at bounding box center [338, 464] width 25 height 12
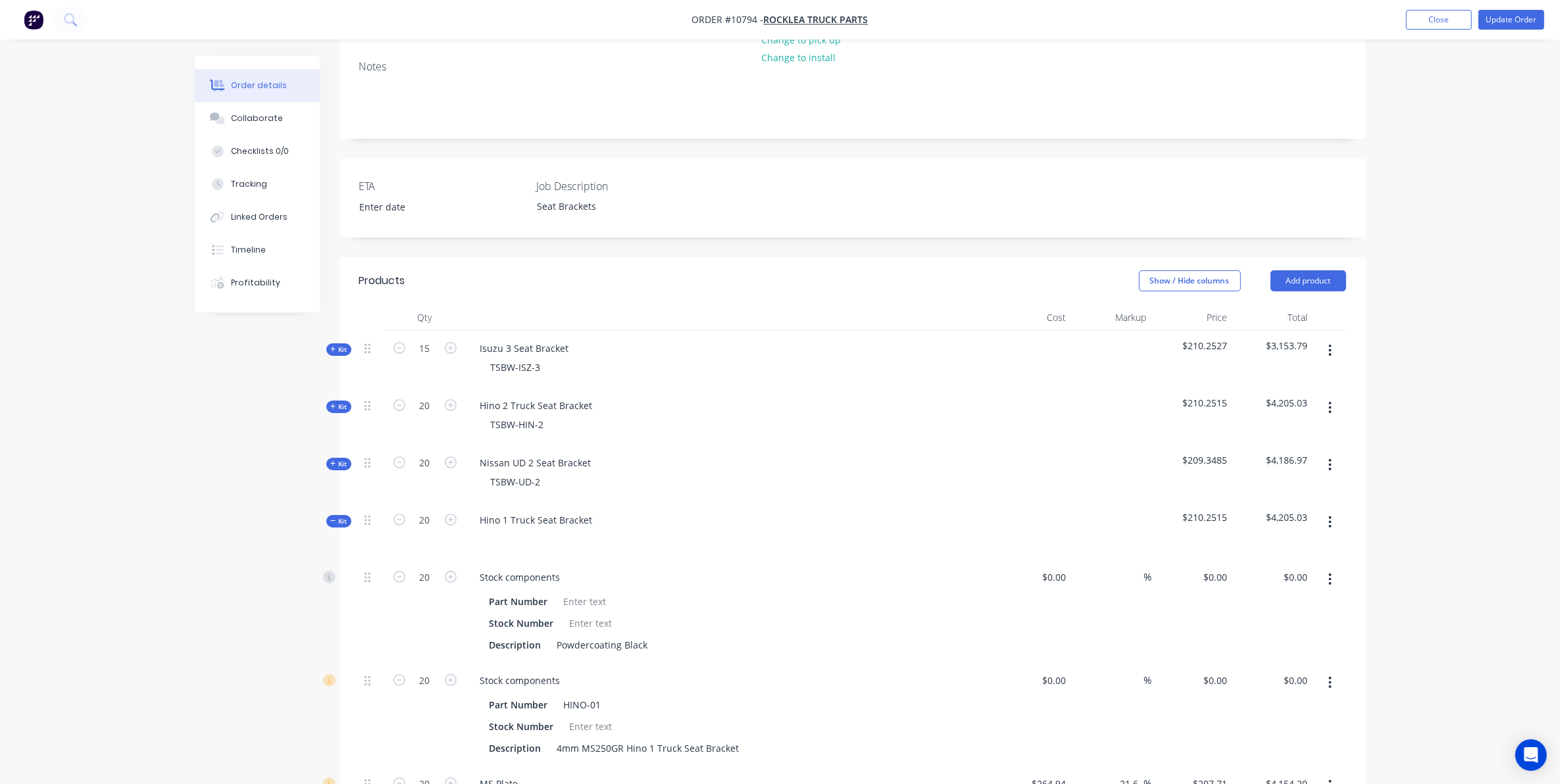
click at [343, 515] on button "Kit" at bounding box center [338, 521] width 25 height 12
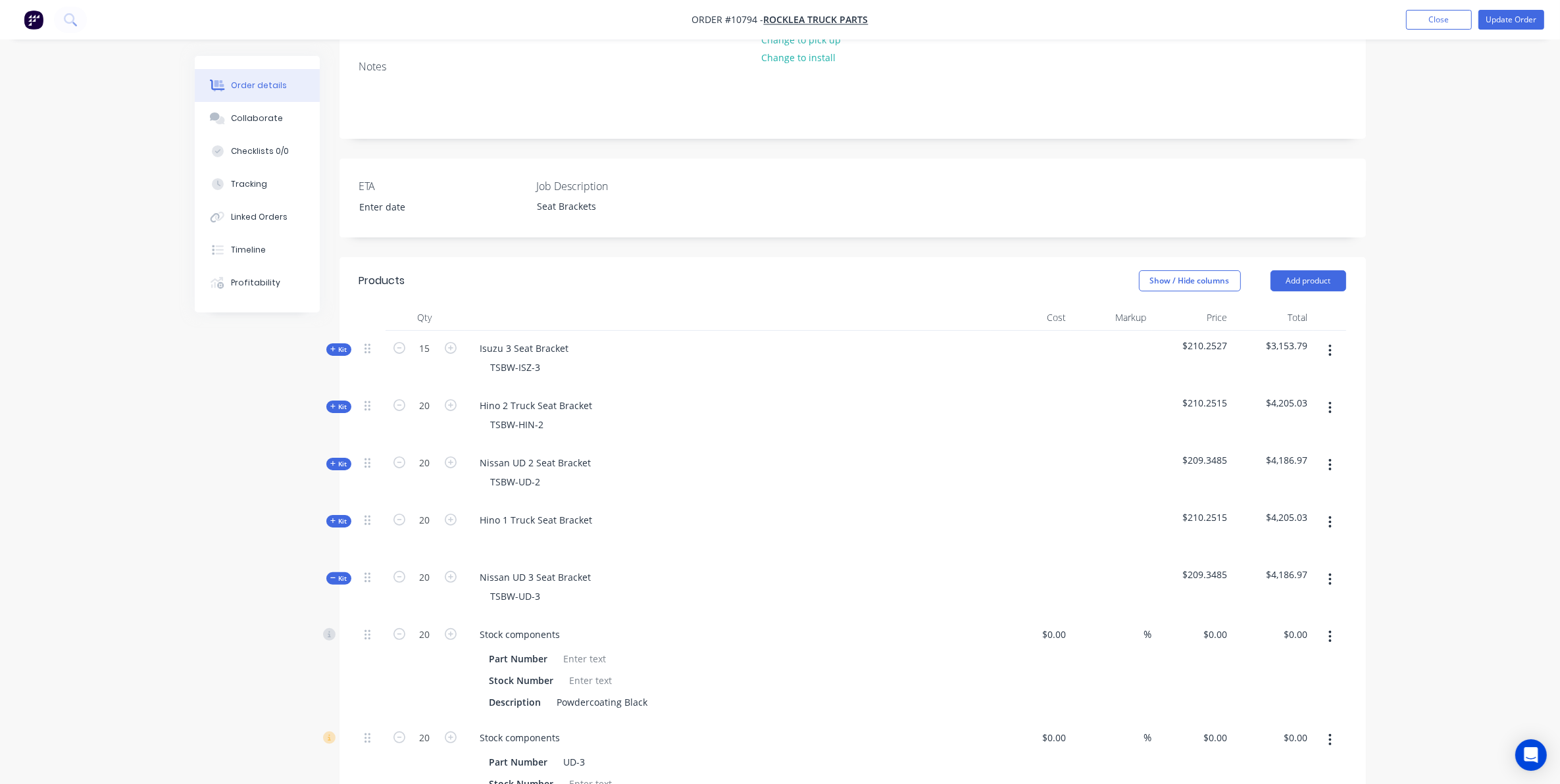
click at [350, 572] on button "Kit" at bounding box center [338, 578] width 25 height 12
click at [547, 625] on input "text" at bounding box center [612, 638] width 263 height 26
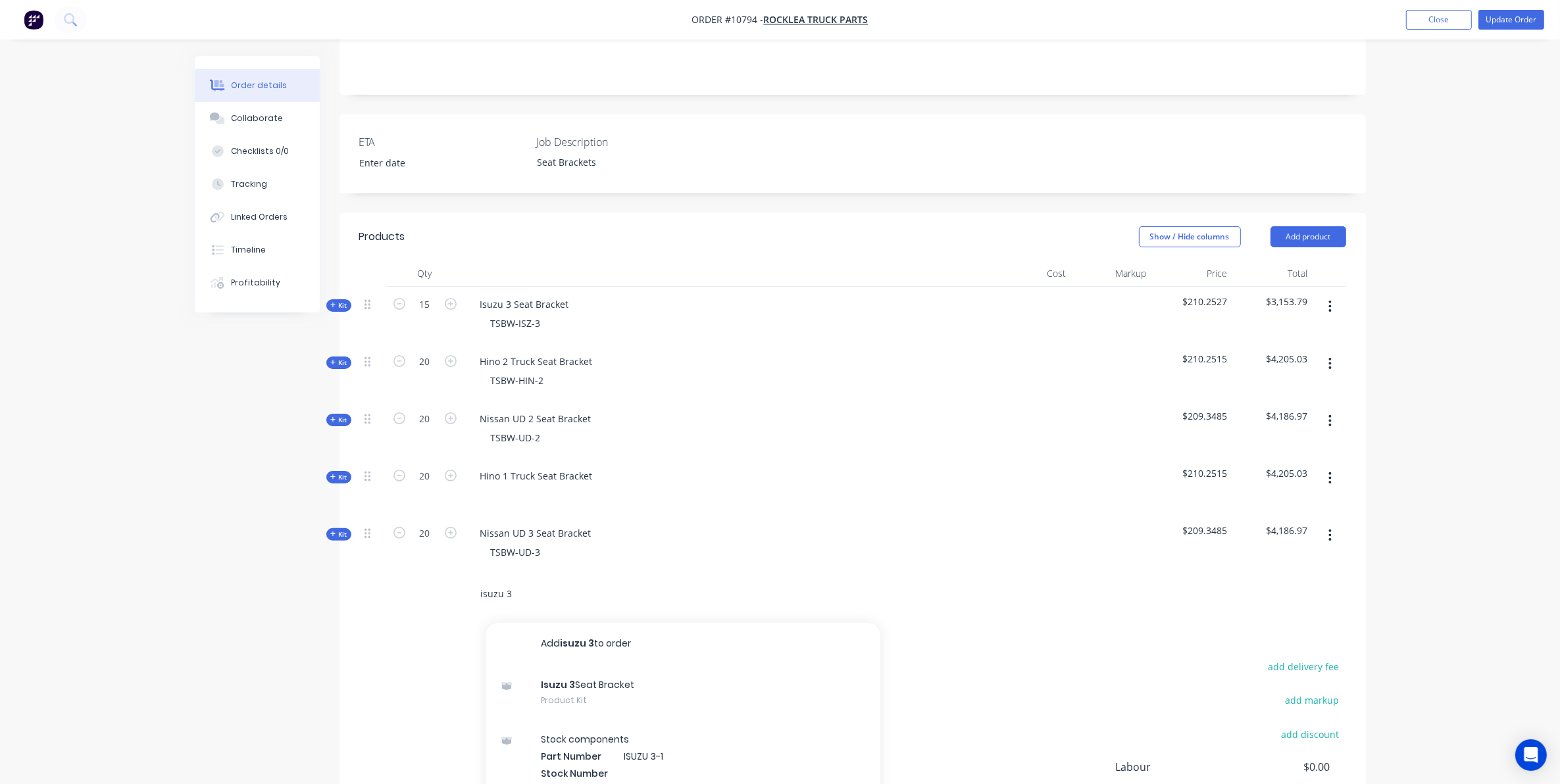
scroll to position [329, 0]
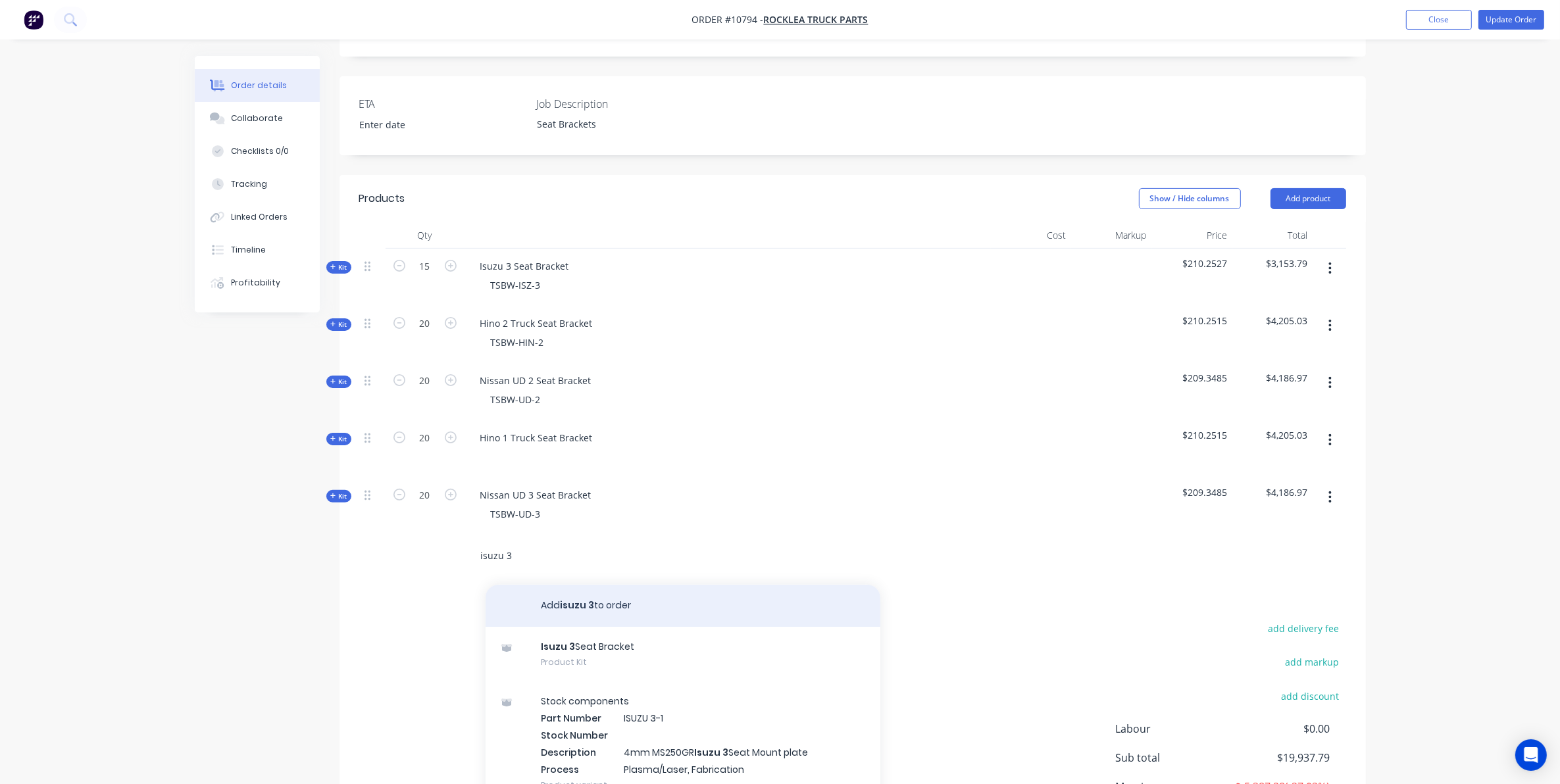
type input "isuzu 3"
click at [616, 586] on button "Add isuzu 3 to order" at bounding box center [683, 606] width 394 height 42
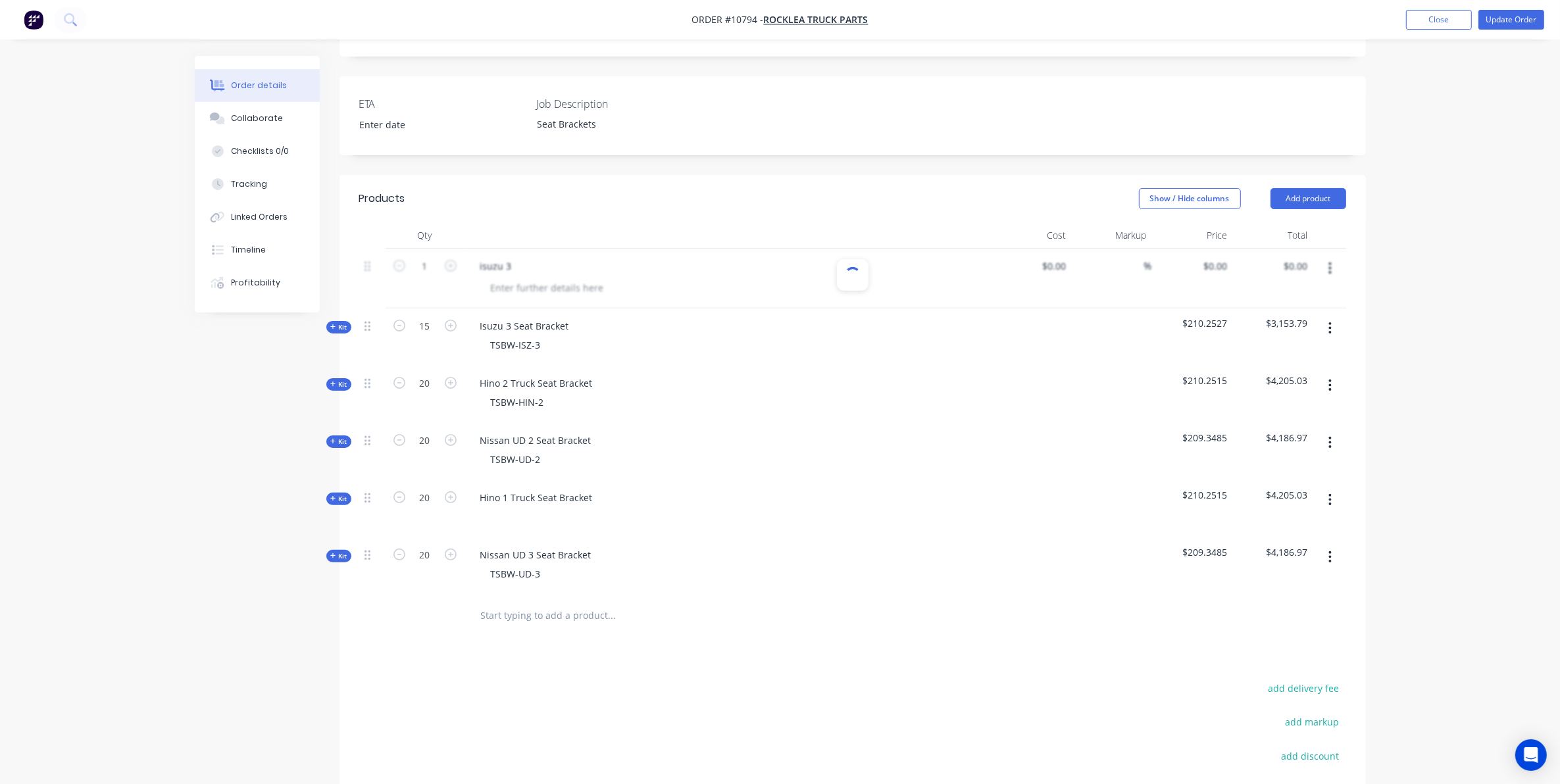
click at [1329, 254] on div at bounding box center [852, 279] width 987 height 60
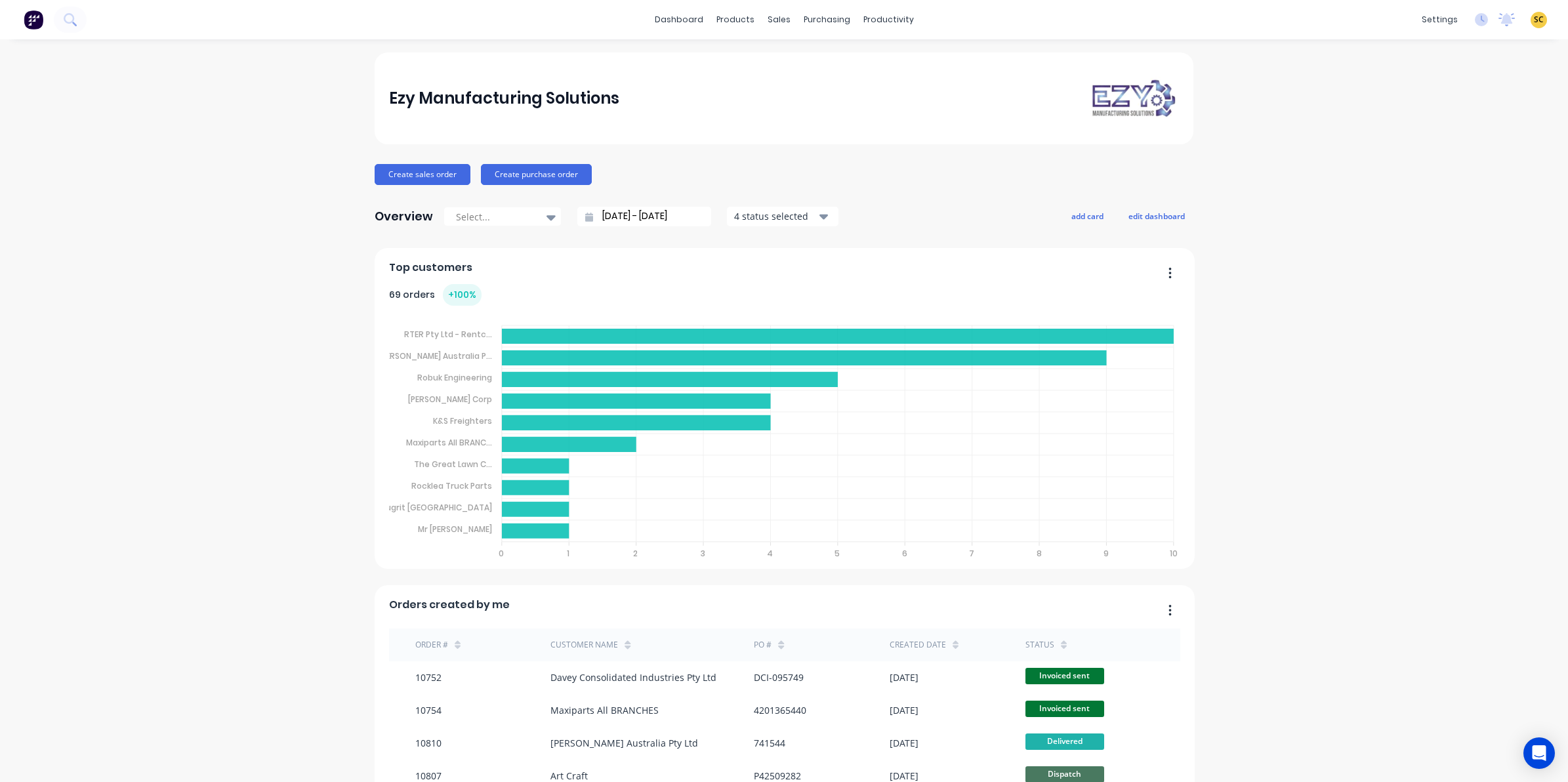
drag, startPoint x: 0, startPoint y: 0, endPoint x: 199, endPoint y: 285, distance: 347.6
click at [199, 285] on div "Ezy Manufacturing Solutions Create sales order Create purchase order Overview S…" at bounding box center [784, 648] width 1568 height 1191
click at [78, 23] on button at bounding box center [70, 20] width 33 height 26
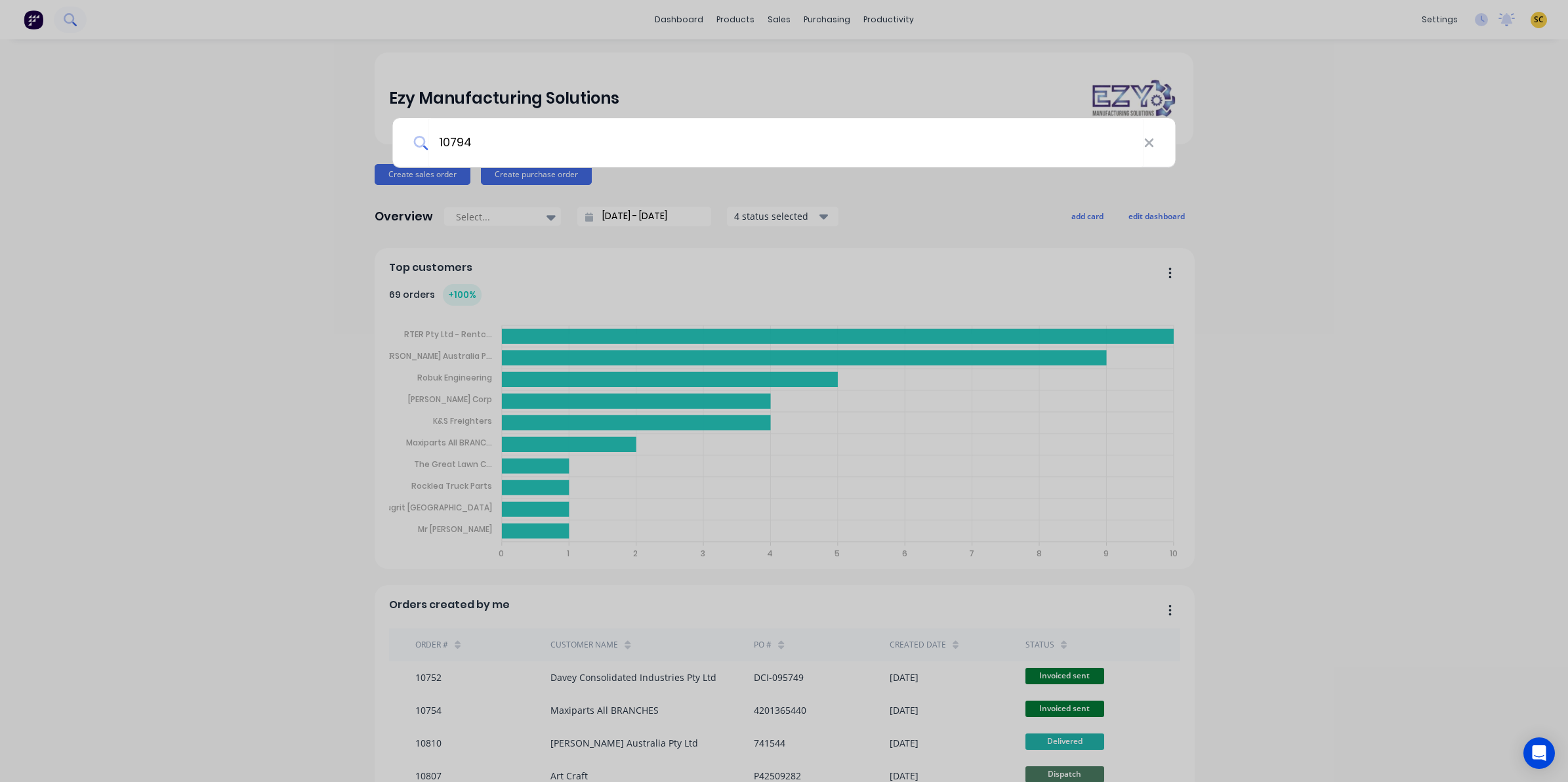
type input "10794"
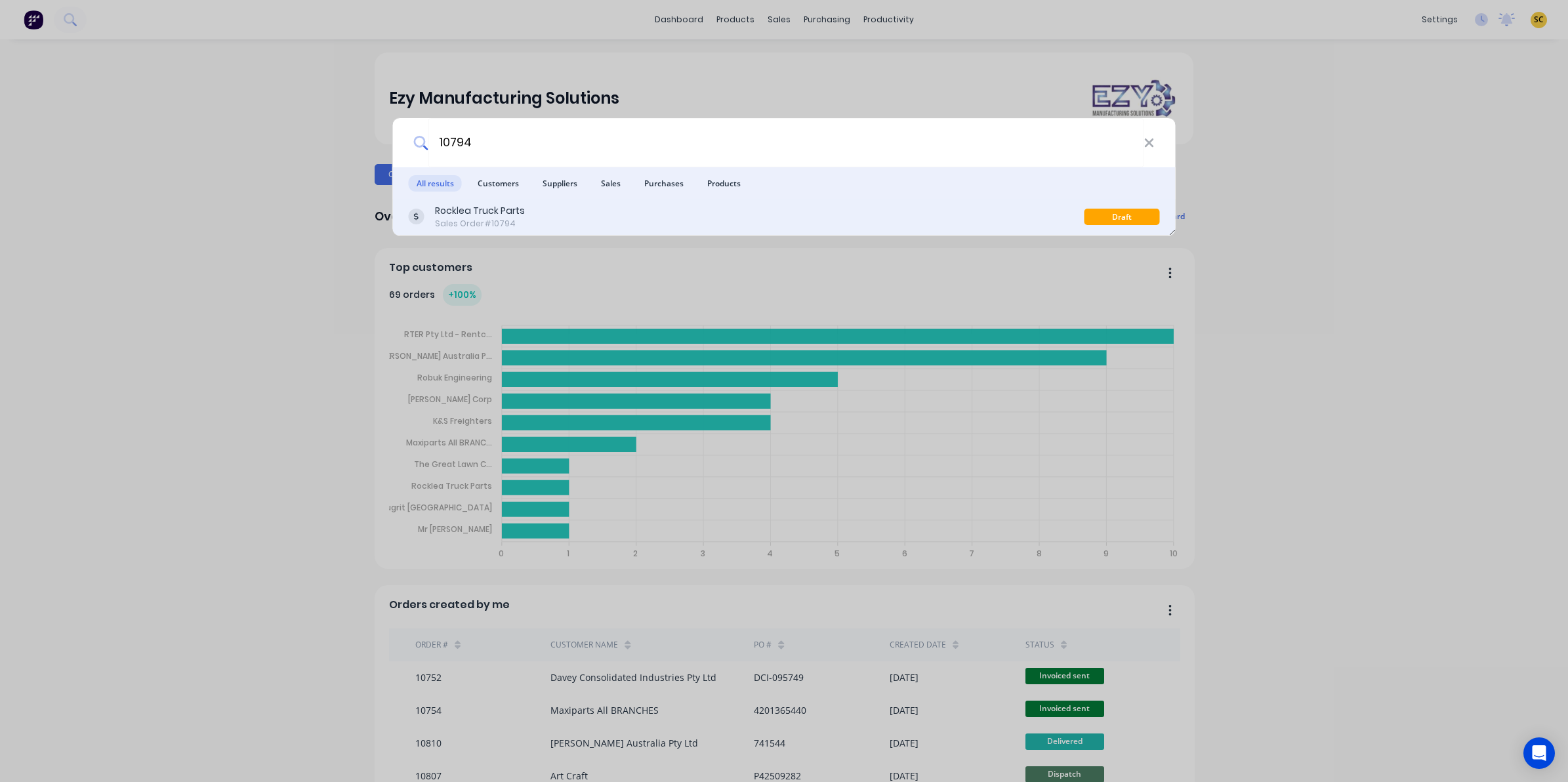
click at [509, 224] on div "Sales Order #10794" at bounding box center [480, 224] width 90 height 12
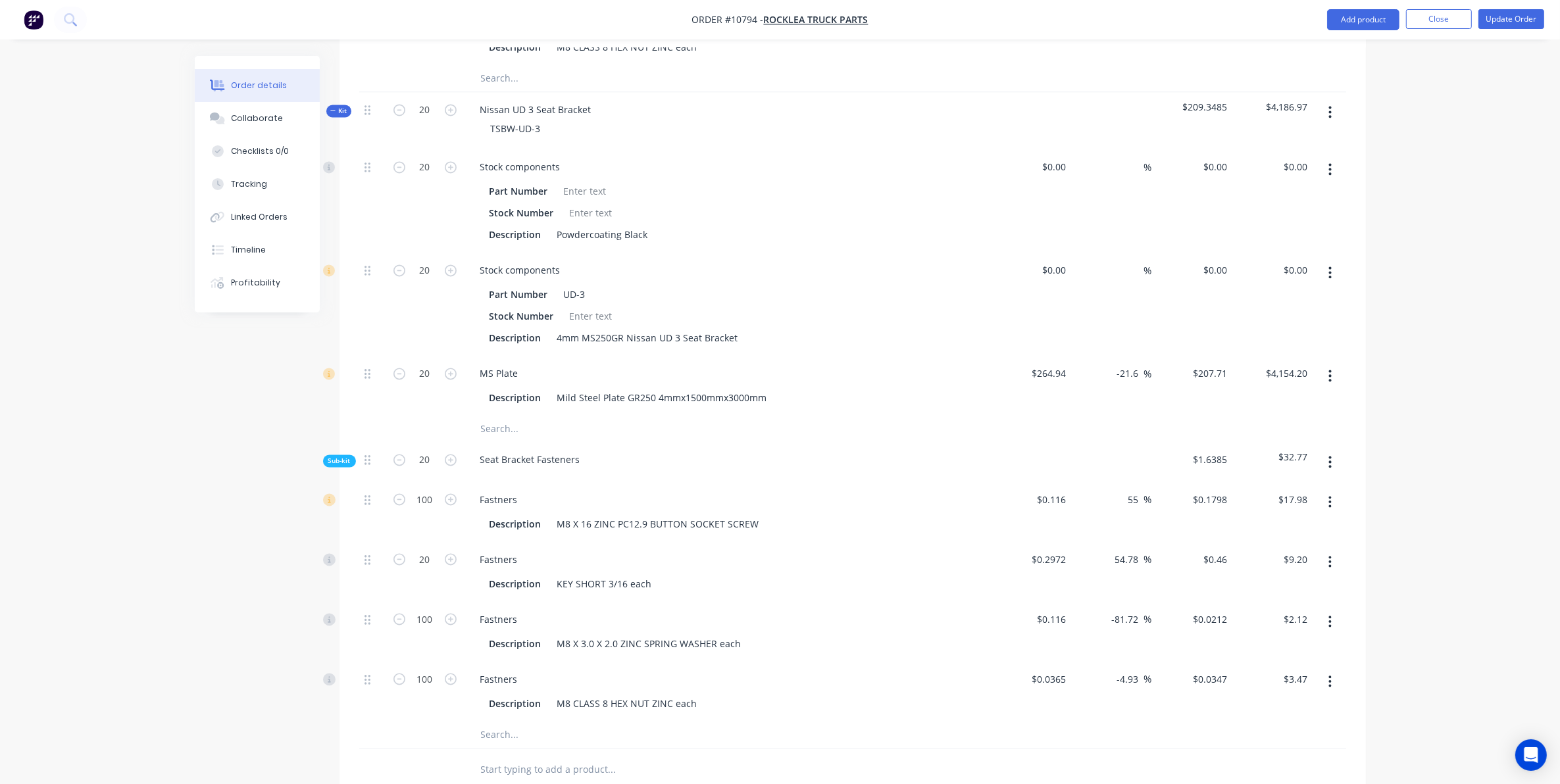
scroll to position [3560, 0]
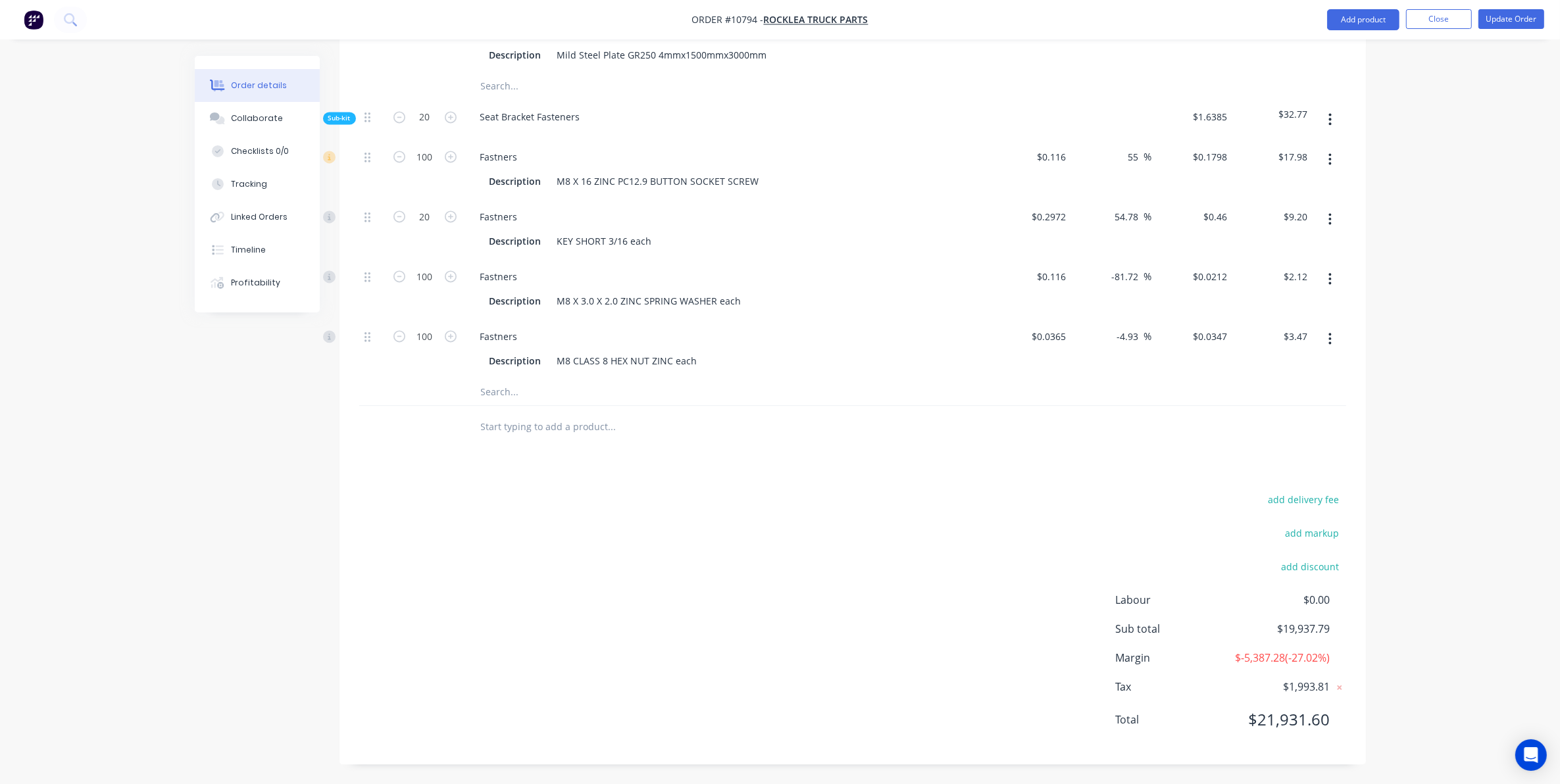
click at [557, 418] on input "text" at bounding box center [612, 427] width 263 height 26
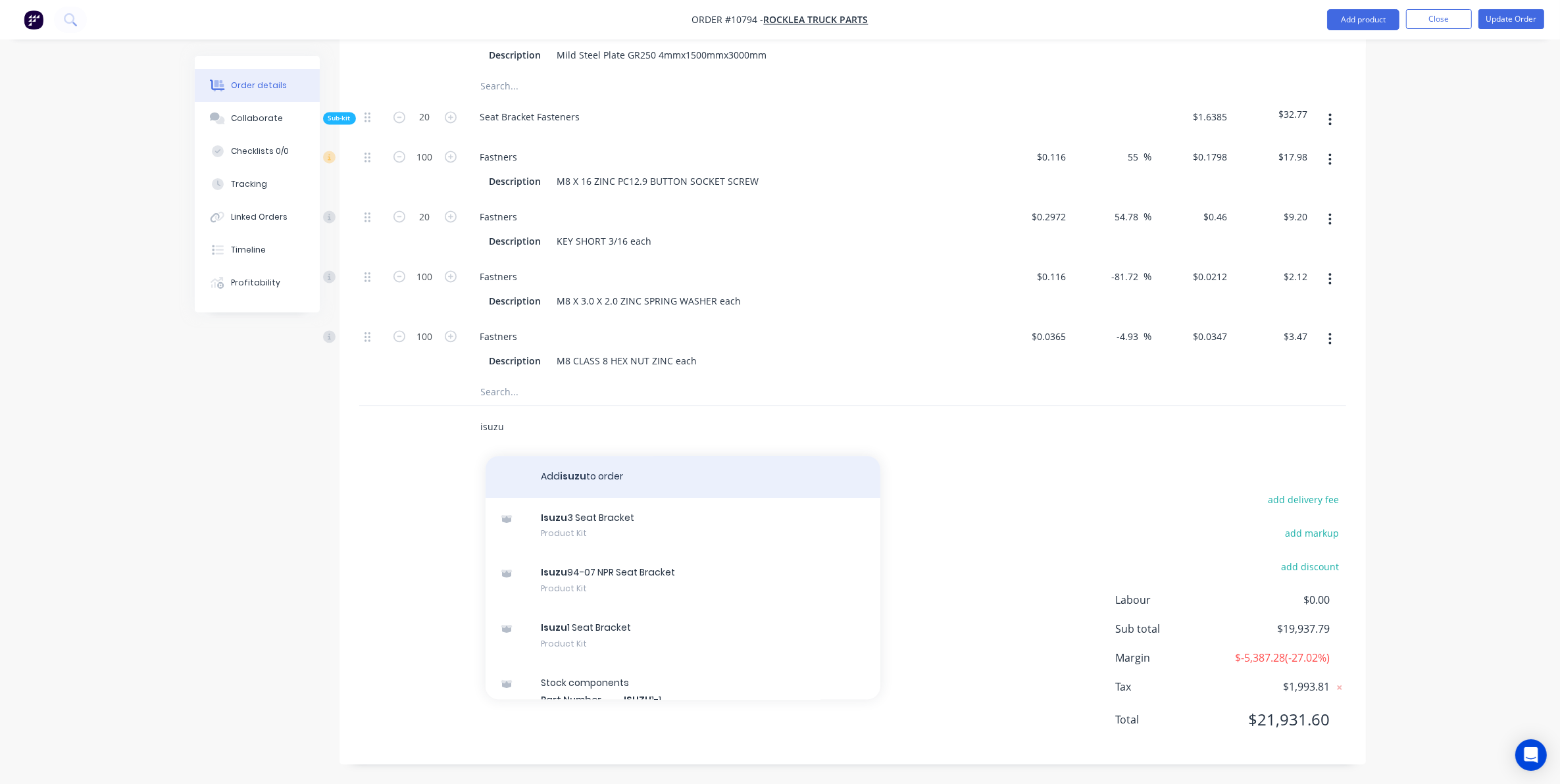
type input "isuzu"
click at [574, 471] on button "Add isuzu to order" at bounding box center [683, 477] width 394 height 42
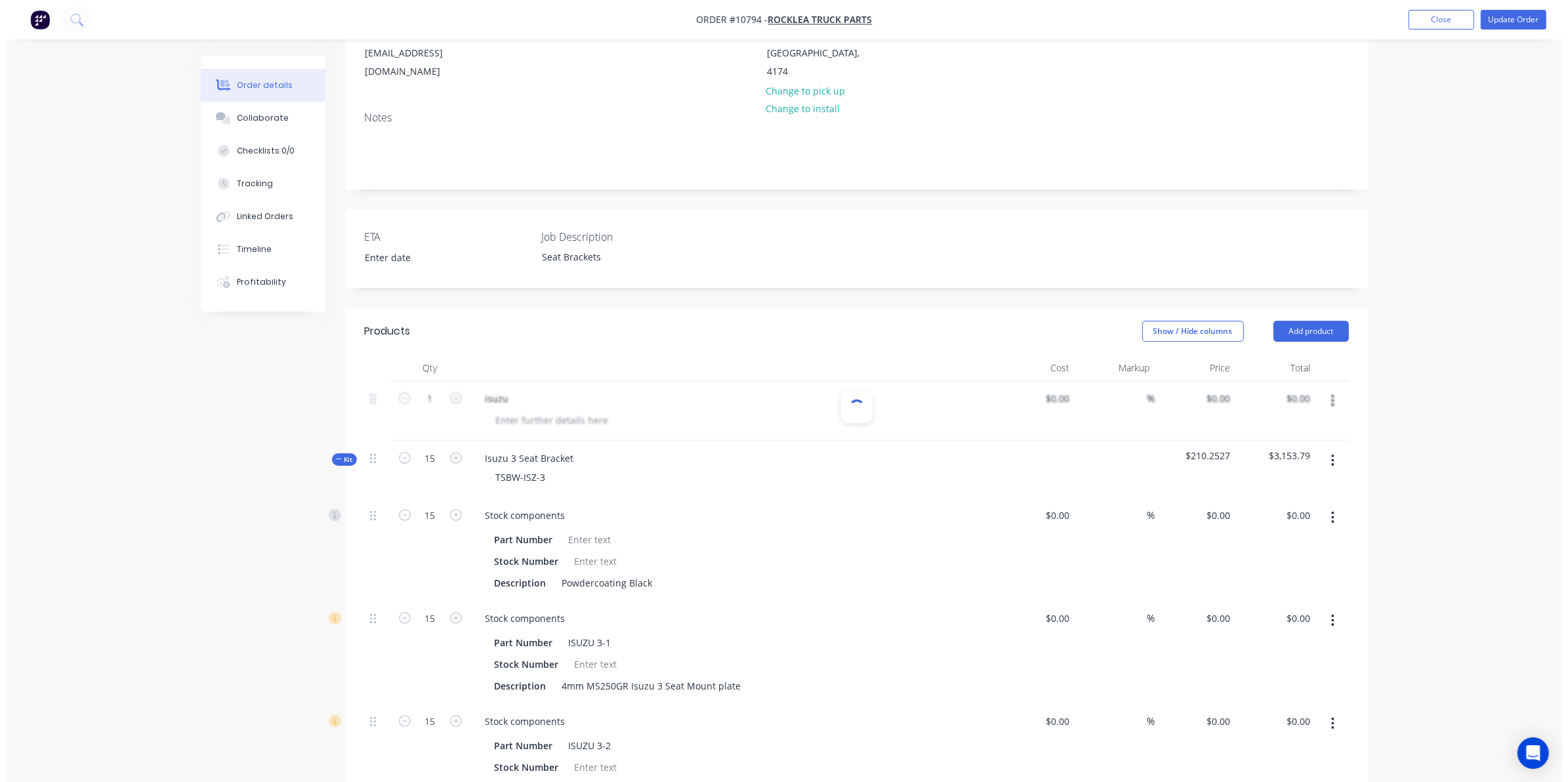
scroll to position [0, 0]
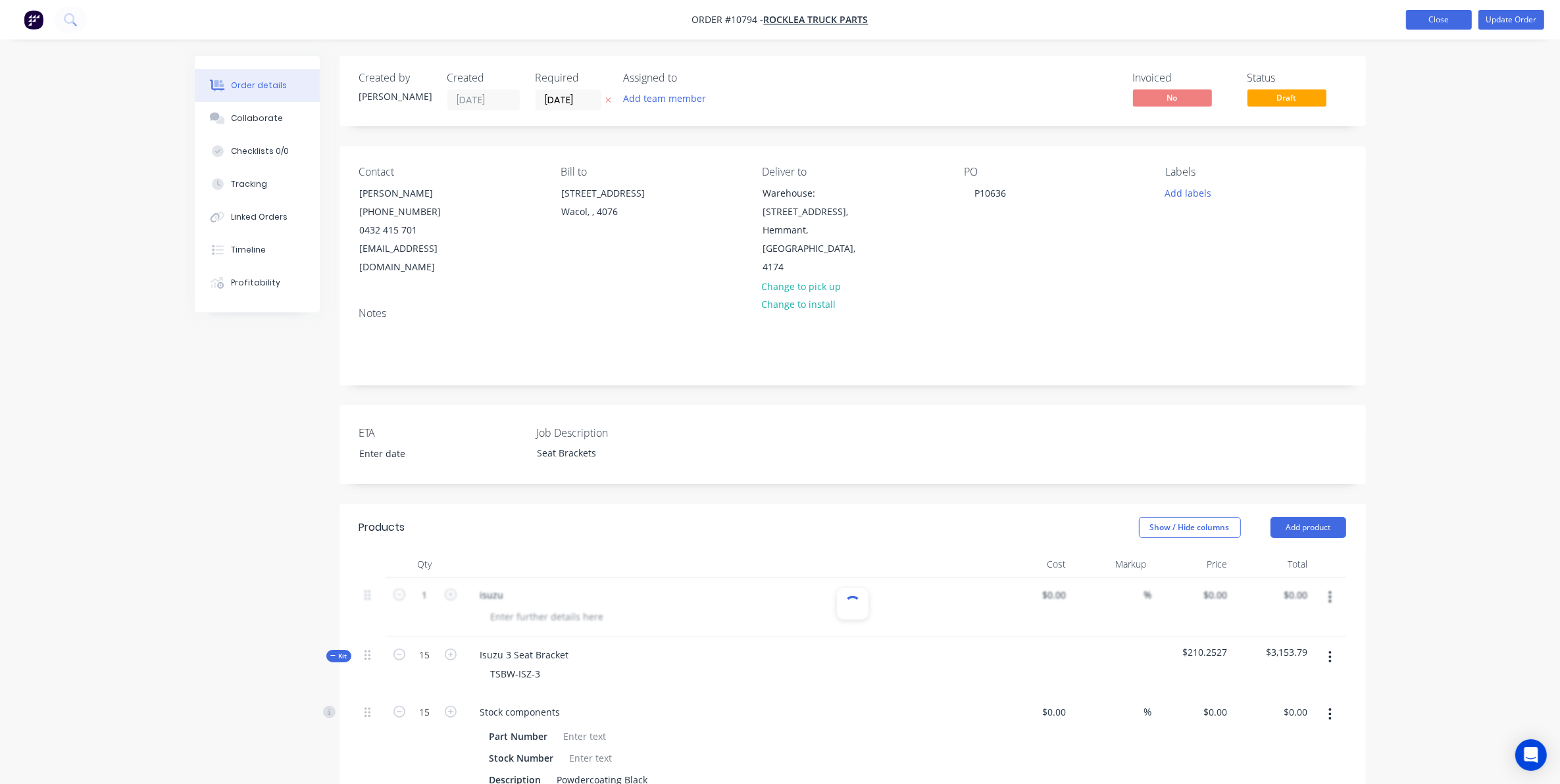
click at [1443, 20] on button "Close" at bounding box center [1438, 20] width 66 height 20
